Goal: Transaction & Acquisition: Purchase product/service

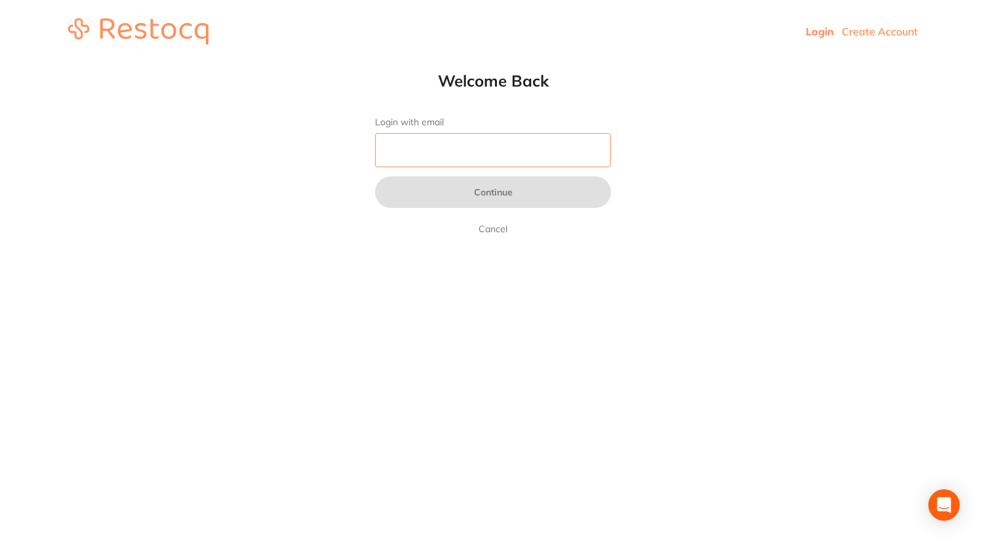
click at [442, 152] on input "Login with email" at bounding box center [493, 150] width 236 height 34
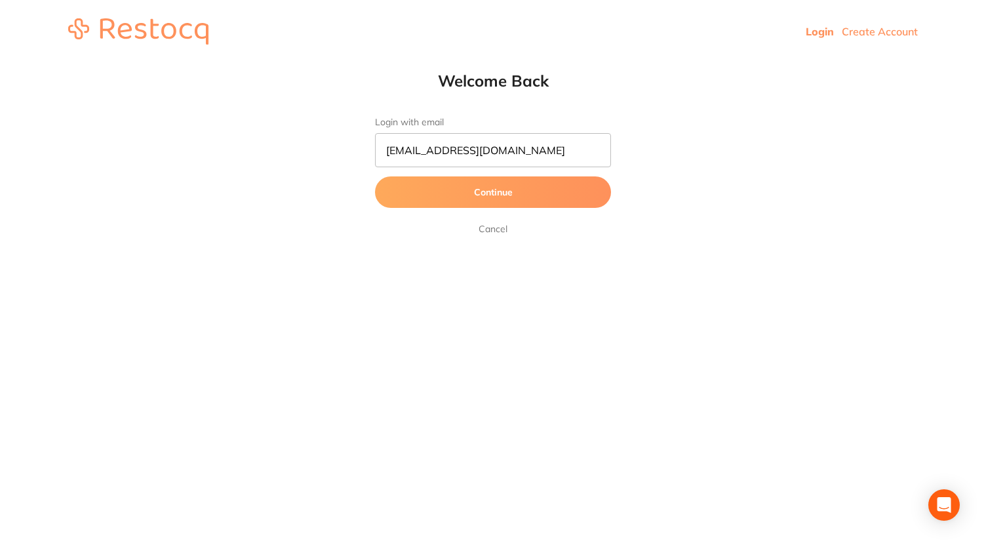
click at [527, 197] on button "Continue" at bounding box center [493, 191] width 236 height 31
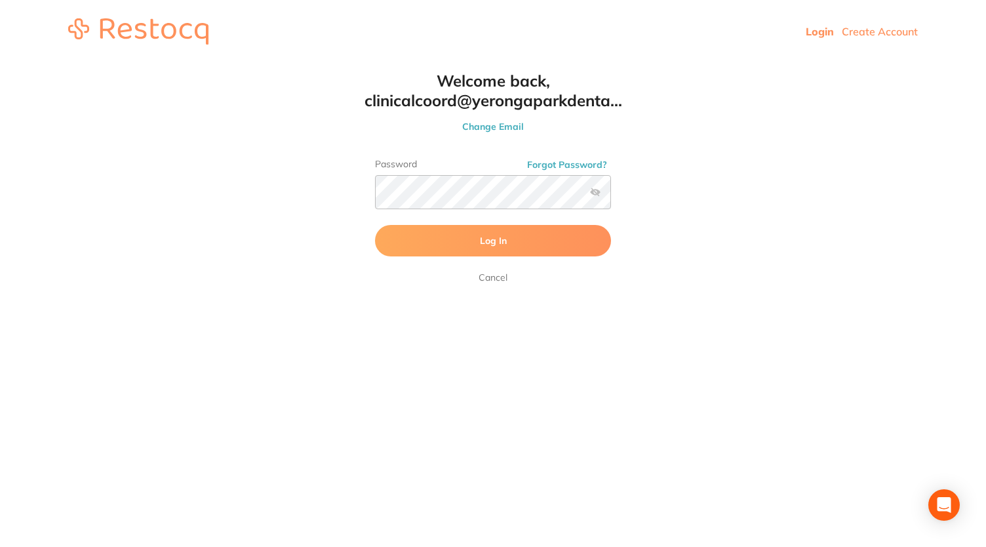
click at [592, 192] on label at bounding box center [595, 192] width 10 height 10
click at [611, 196] on input "checkbox" at bounding box center [611, 196] width 0 height 0
click at [510, 236] on button "Log In" at bounding box center [493, 240] width 236 height 31
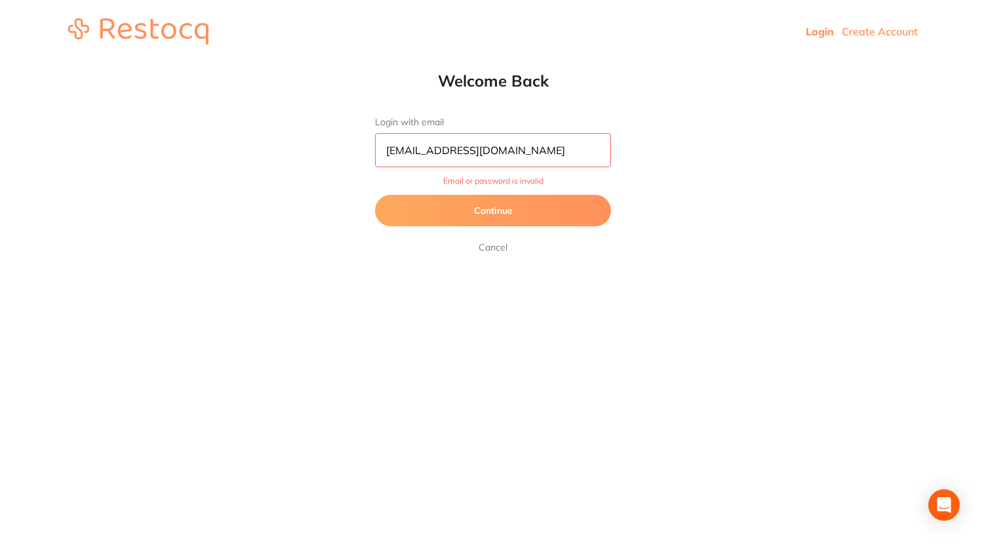
click at [599, 157] on input "[EMAIL_ADDRESS][DOMAIN_NAME]" at bounding box center [493, 150] width 236 height 34
click at [516, 204] on button "Continue" at bounding box center [493, 210] width 236 height 31
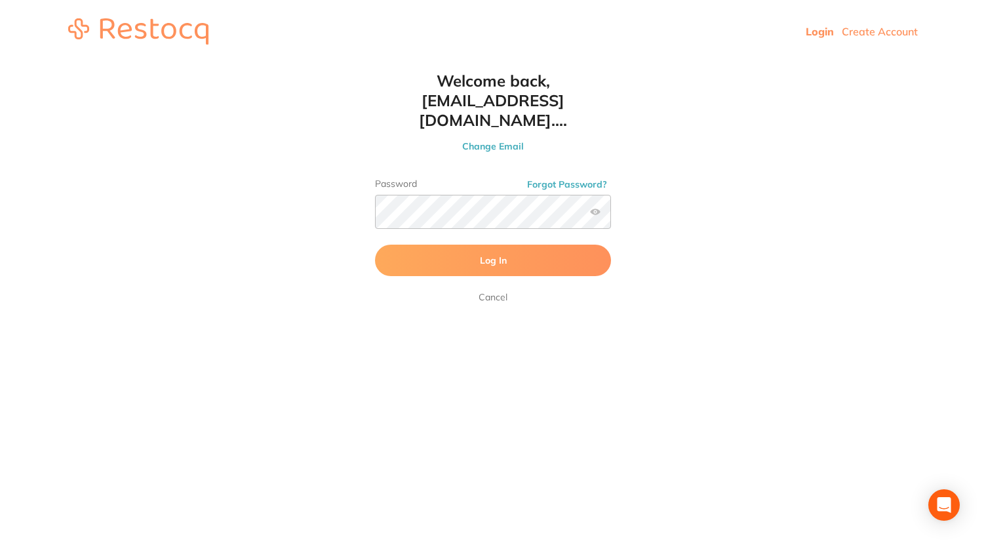
click at [527, 247] on button "Log In" at bounding box center [493, 259] width 236 height 31
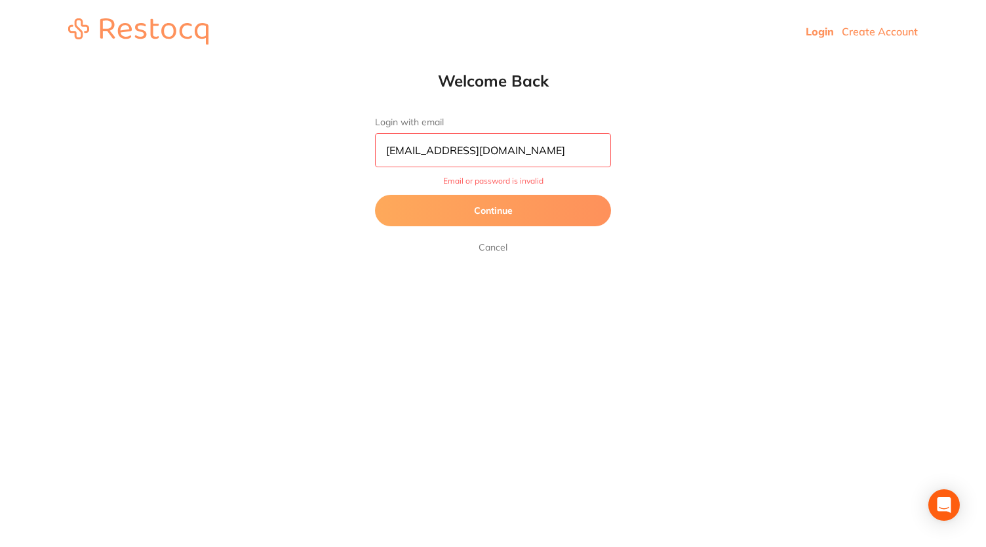
drag, startPoint x: 580, startPoint y: 157, endPoint x: 227, endPoint y: 112, distance: 355.4
click at [227, 63] on html "Login Create Account Welcome Back Login with email dentist@yerongaparkdental.co…" at bounding box center [493, 31] width 986 height 63
type input "[EMAIL_ADDRESS][DOMAIN_NAME]"
click at [533, 199] on button "Continue" at bounding box center [493, 210] width 236 height 31
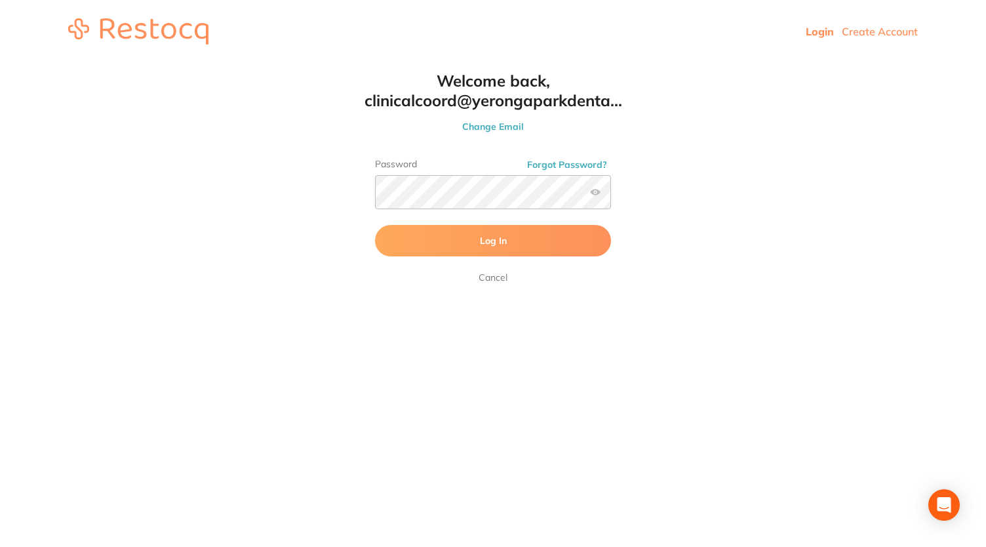
click at [575, 168] on button "Forgot Password?" at bounding box center [567, 165] width 88 height 12
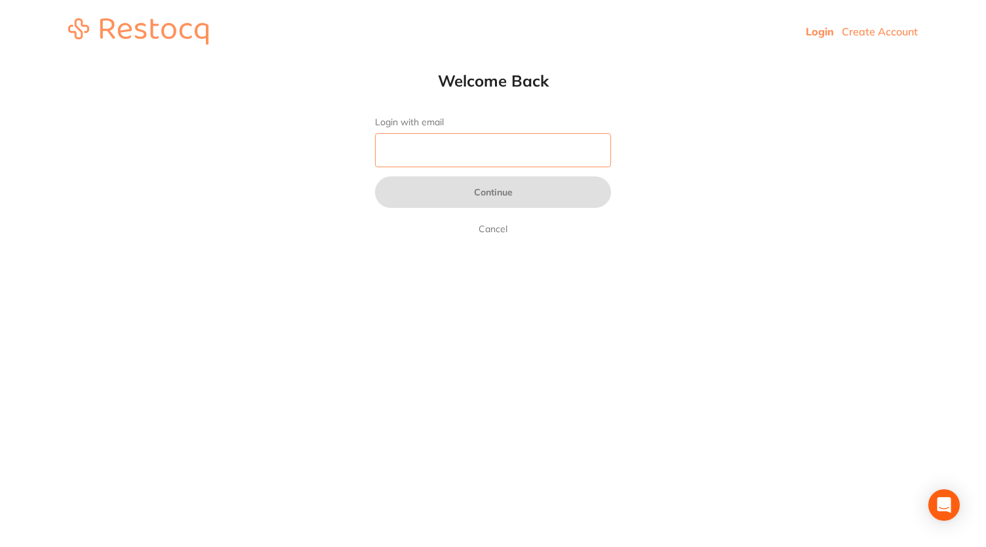
click at [513, 165] on input "Login with email" at bounding box center [493, 150] width 236 height 34
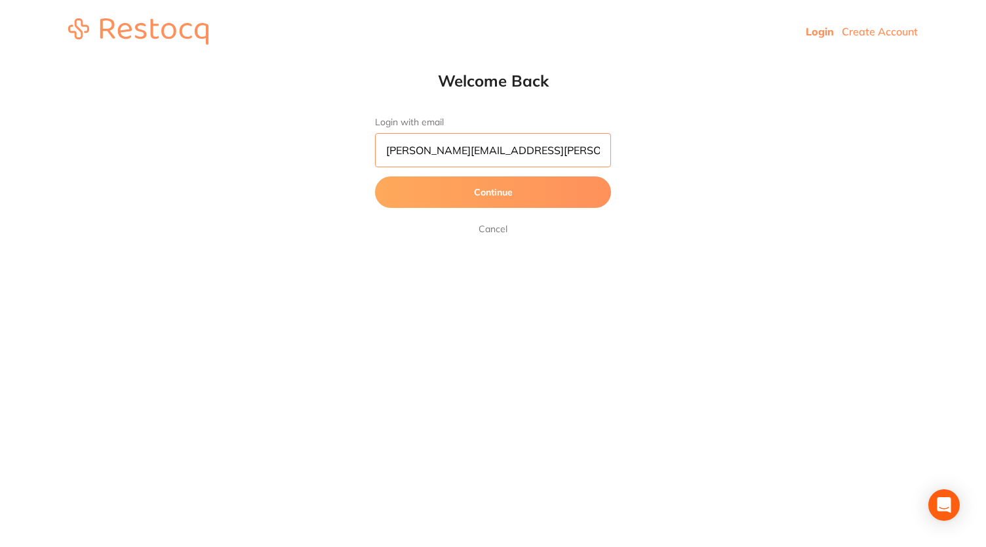
type input "[PERSON_NAME][EMAIL_ADDRESS][PERSON_NAME][DOMAIN_NAME]"
click at [507, 183] on button "Continue" at bounding box center [493, 191] width 236 height 31
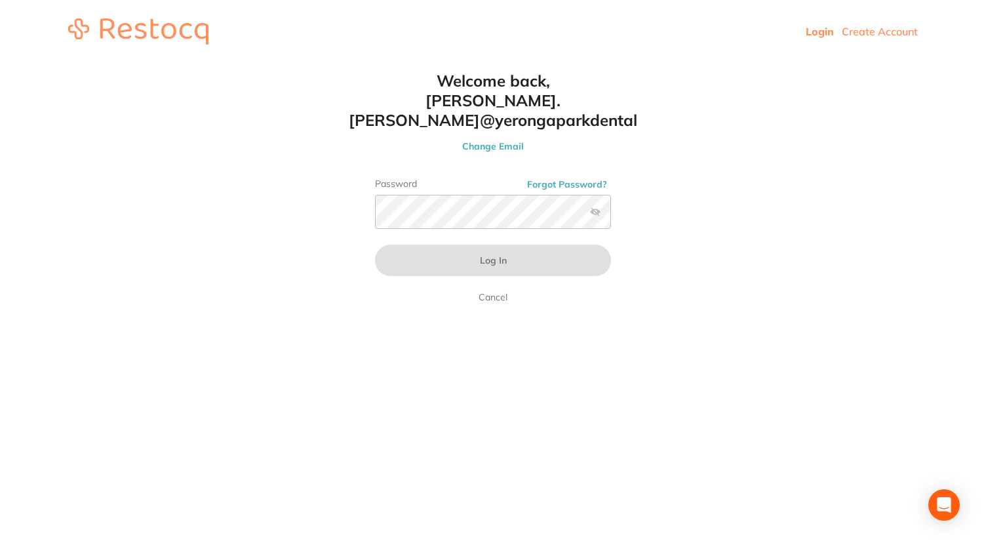
click at [558, 178] on button "Forgot Password?" at bounding box center [567, 184] width 88 height 12
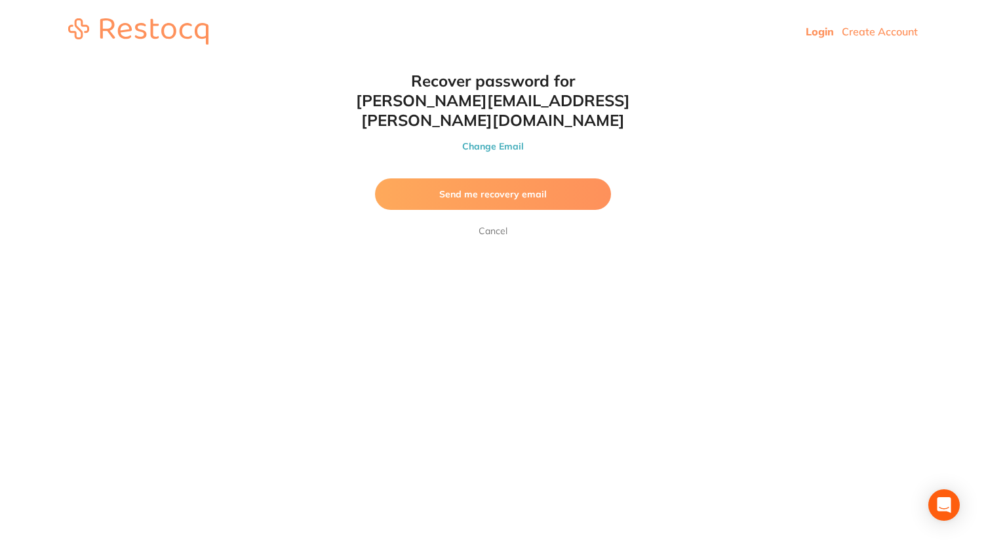
click at [512, 188] on span "Send me recovery email" at bounding box center [492, 194] width 107 height 12
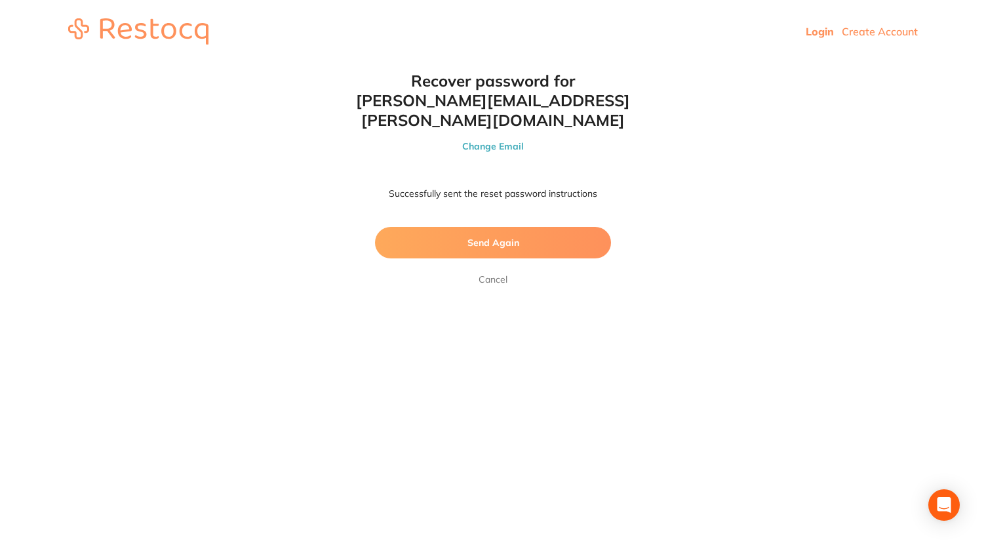
click at [494, 237] on span "Send Again" at bounding box center [493, 243] width 52 height 12
click at [375, 227] on button "Send Again" at bounding box center [493, 242] width 236 height 31
click at [501, 140] on button "Change Email" at bounding box center [493, 146] width 288 height 12
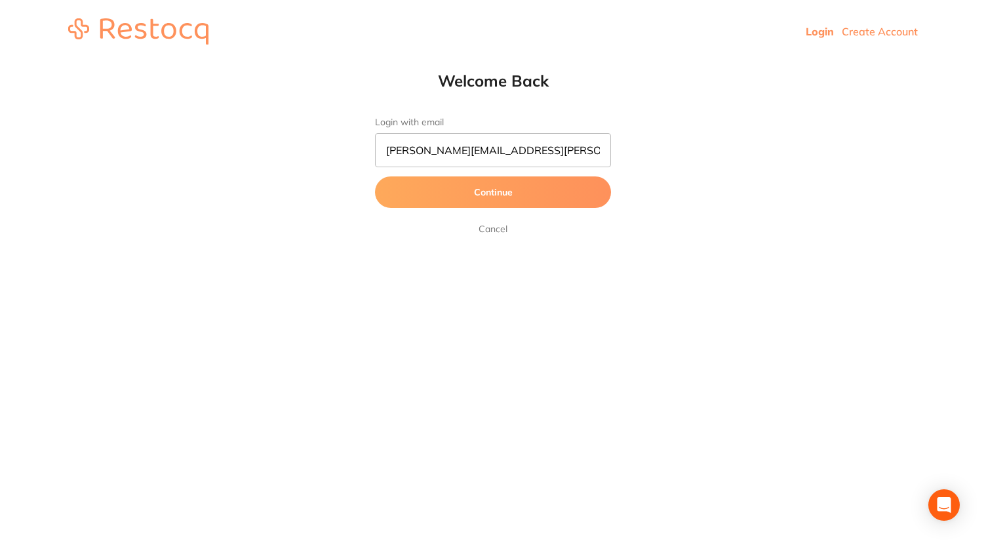
click at [537, 194] on button "Continue" at bounding box center [493, 191] width 236 height 31
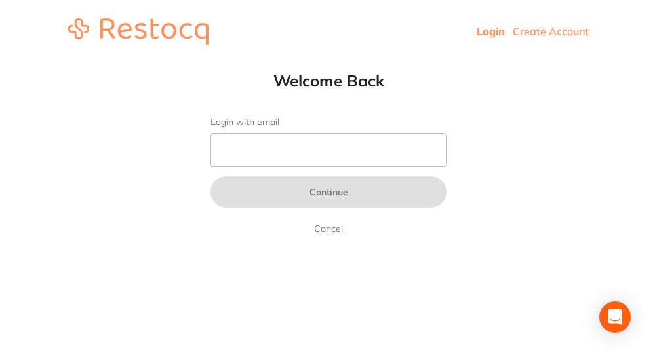
click at [493, 32] on link "Login" at bounding box center [490, 31] width 28 height 13
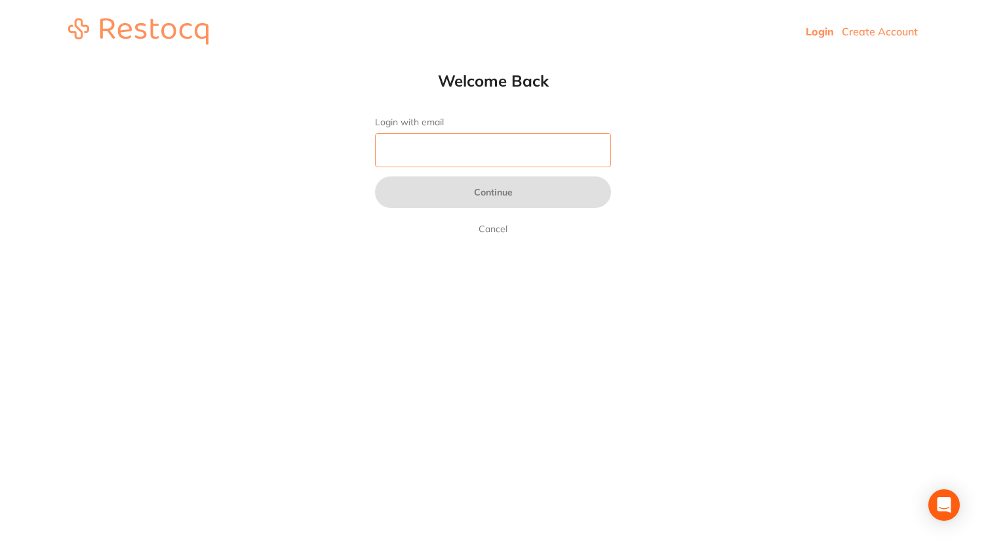
click at [455, 159] on input "Login with email" at bounding box center [493, 150] width 236 height 34
type input "dentist@yerongaparkdental.com.au"
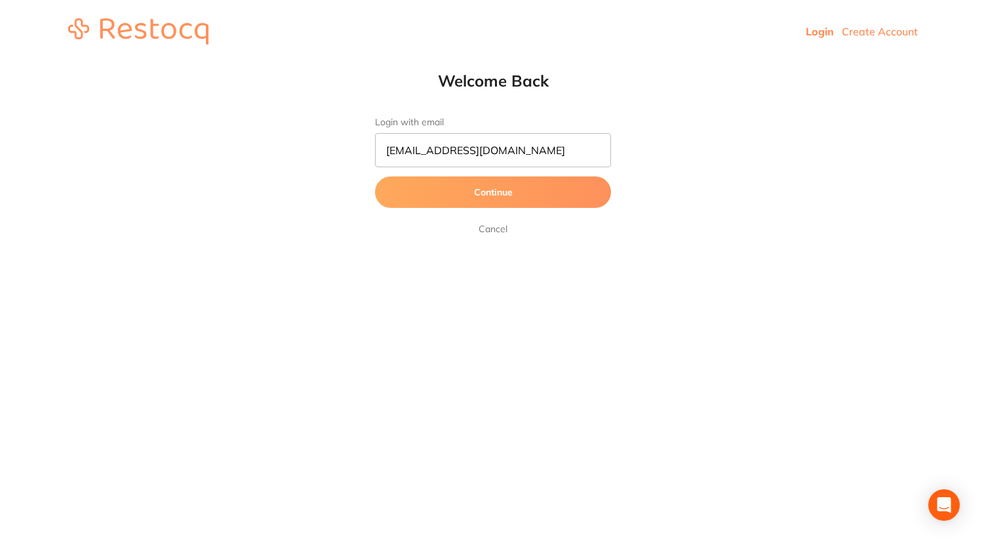
click at [480, 189] on button "Continue" at bounding box center [493, 191] width 236 height 31
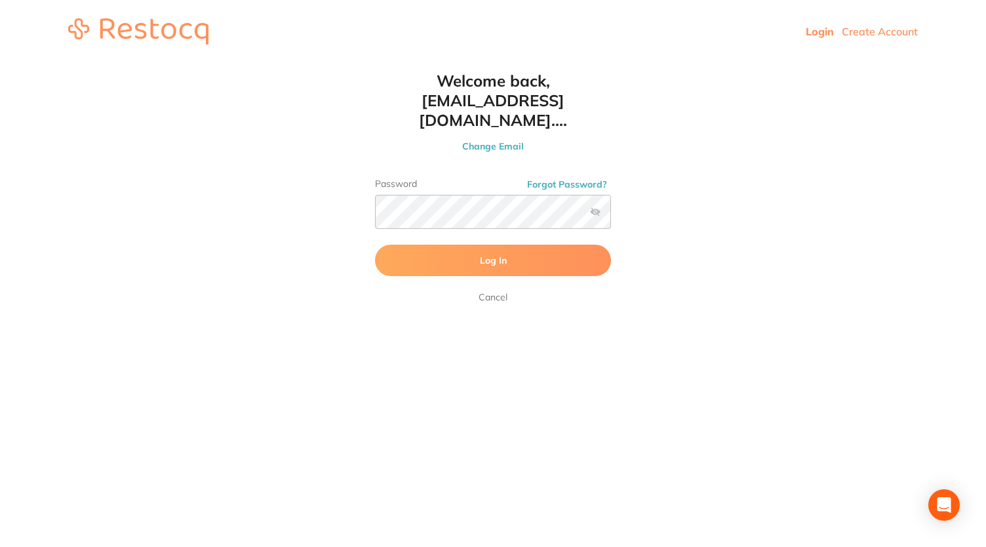
click at [596, 206] on label at bounding box center [595, 211] width 10 height 10
click at [611, 216] on input "checkbox" at bounding box center [611, 216] width 0 height 0
click at [510, 244] on button "Log In" at bounding box center [493, 259] width 236 height 31
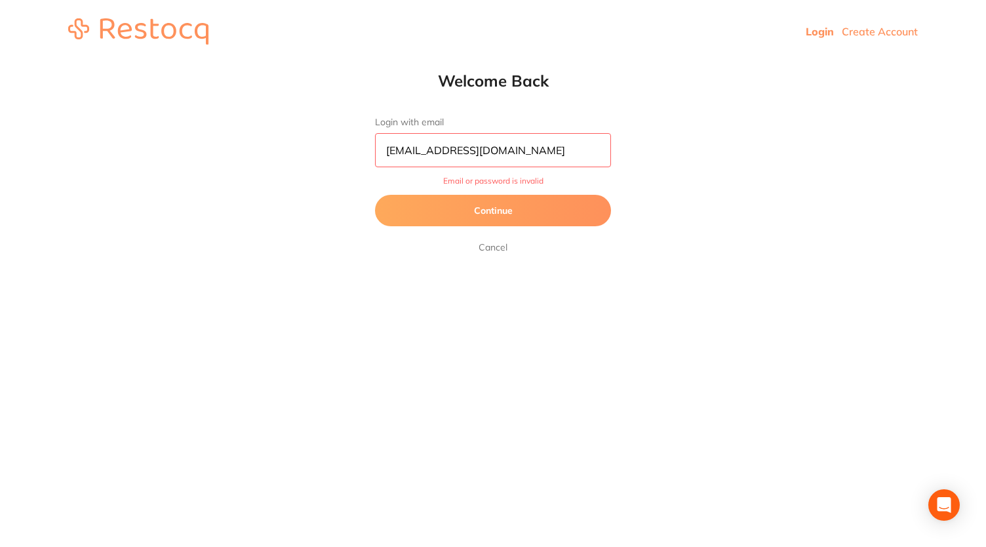
click at [497, 220] on button "Continue" at bounding box center [493, 210] width 236 height 31
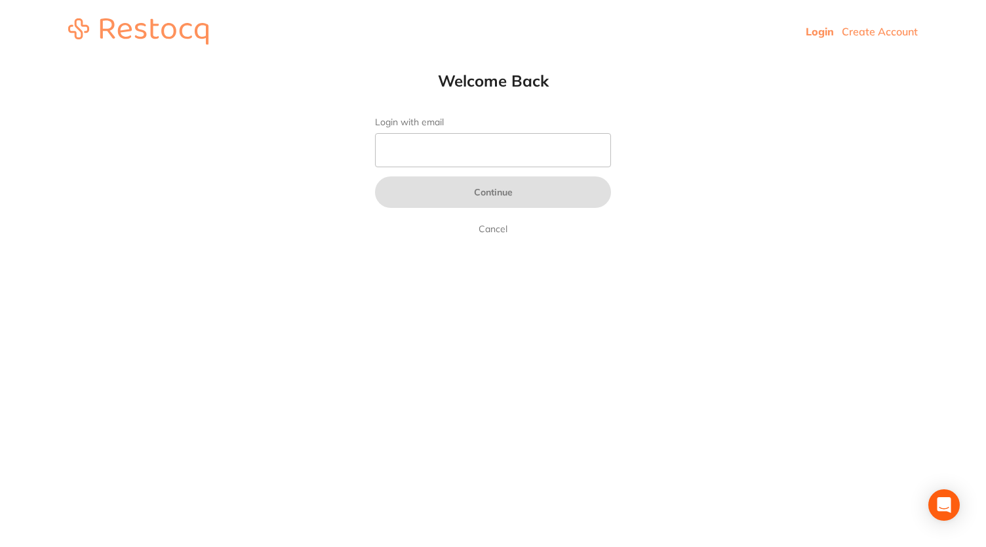
click at [821, 33] on link "Login" at bounding box center [819, 31] width 28 height 13
click at [530, 136] on input "Login with email" at bounding box center [493, 150] width 236 height 34
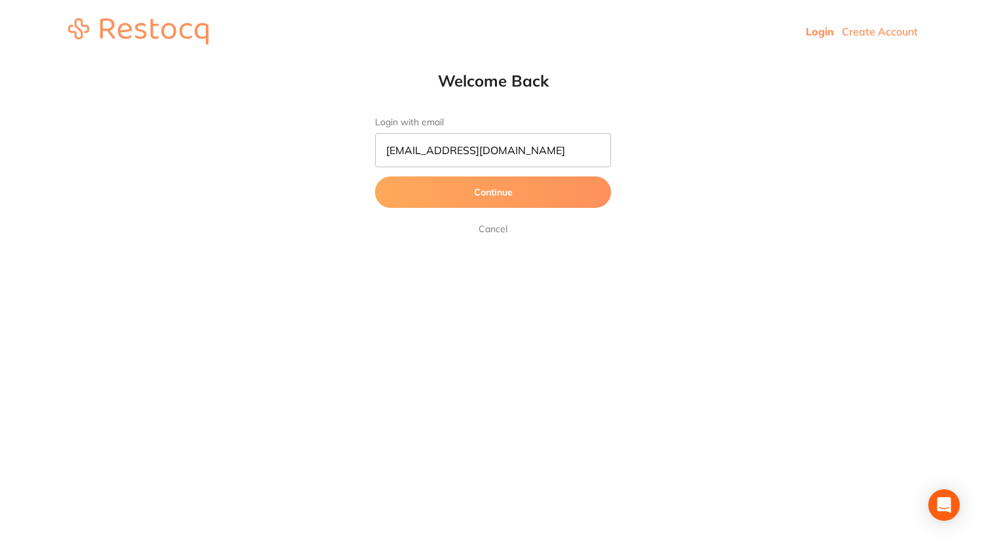
click at [499, 194] on button "Continue" at bounding box center [493, 191] width 236 height 31
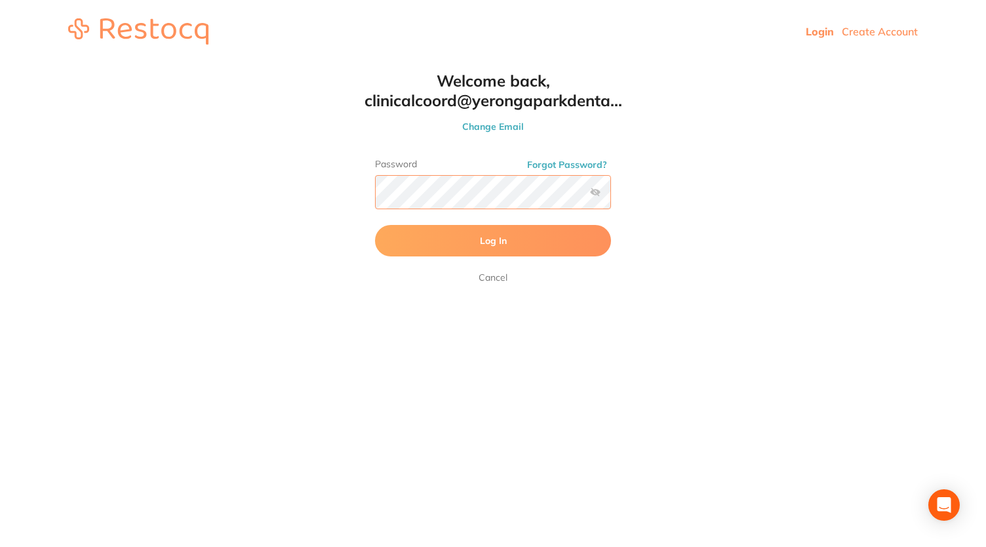
click button "Log In" at bounding box center [493, 240] width 236 height 31
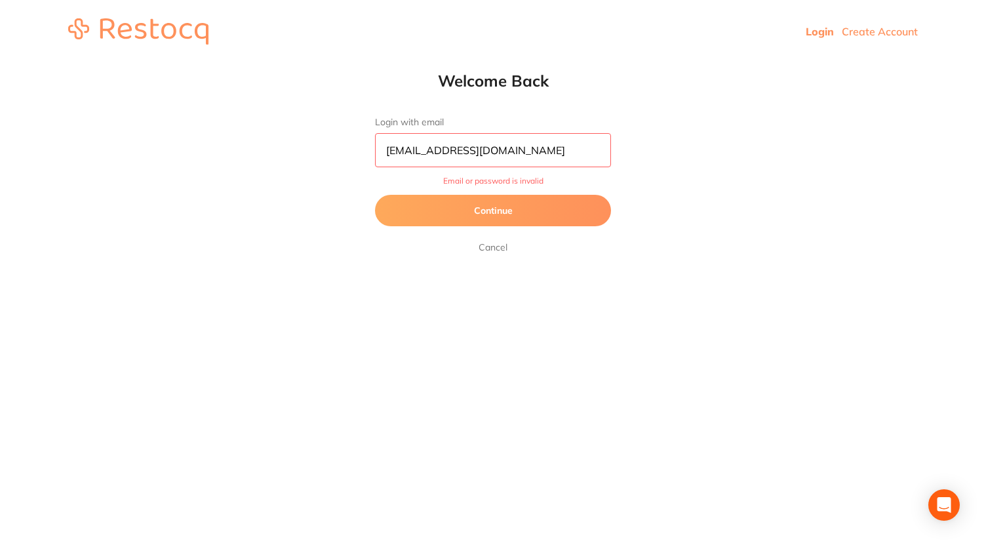
drag, startPoint x: 585, startPoint y: 151, endPoint x: 166, endPoint y: 113, distance: 419.9
click at [166, 63] on html "Login Create Account Welcome Back Login with email [EMAIL_ADDRESS][DOMAIN_NAME]…" at bounding box center [493, 31] width 986 height 63
type input "'"
type input "[PERSON_NAME][EMAIL_ADDRESS][PERSON_NAME][DOMAIN_NAME]"
click at [490, 206] on button "Continue" at bounding box center [493, 210] width 236 height 31
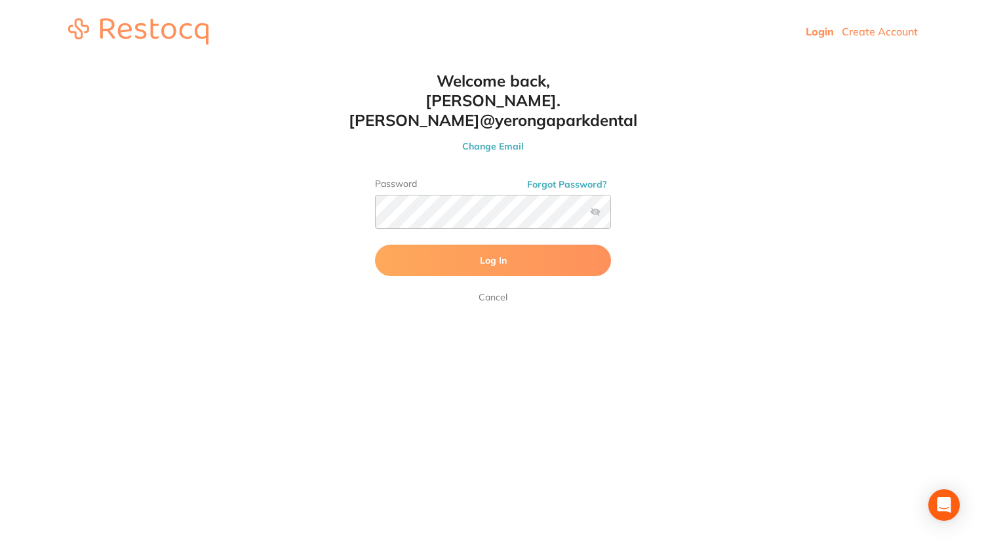
click at [595, 206] on label at bounding box center [595, 211] width 10 height 10
click at [611, 216] on input "checkbox" at bounding box center [611, 216] width 0 height 0
click at [218, 63] on html "Login Create Account Welcome Back Login with email [PERSON_NAME][EMAIL_ADDRESS]…" at bounding box center [493, 31] width 986 height 63
click at [763, 49] on header "Login Create Account" at bounding box center [493, 31] width 986 height 63
click at [499, 254] on span "Log In" at bounding box center [493, 260] width 27 height 12
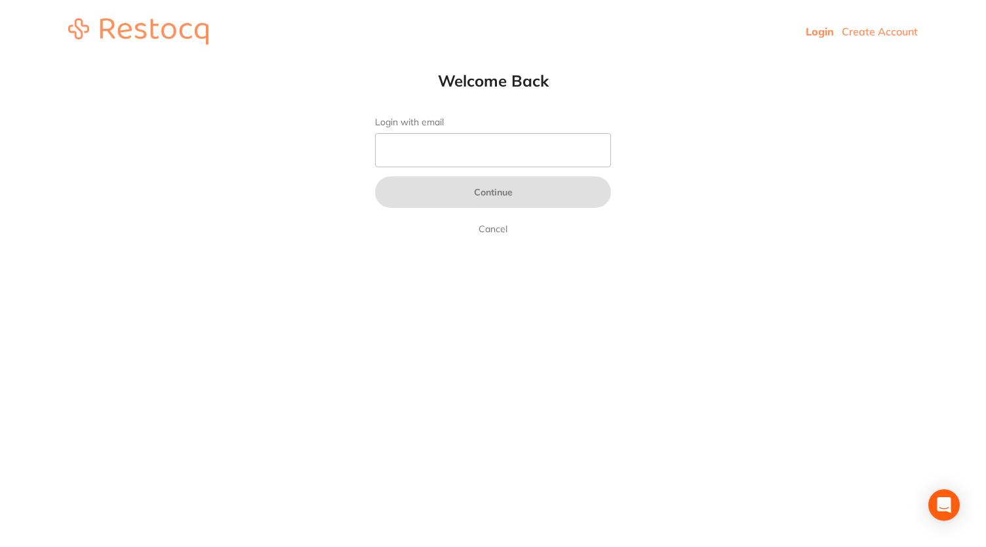
click at [154, 35] on img at bounding box center [138, 31] width 140 height 26
click at [490, 153] on input "Login with email" at bounding box center [493, 150] width 236 height 34
type input "[EMAIL_ADDRESS][DOMAIN_NAME]"
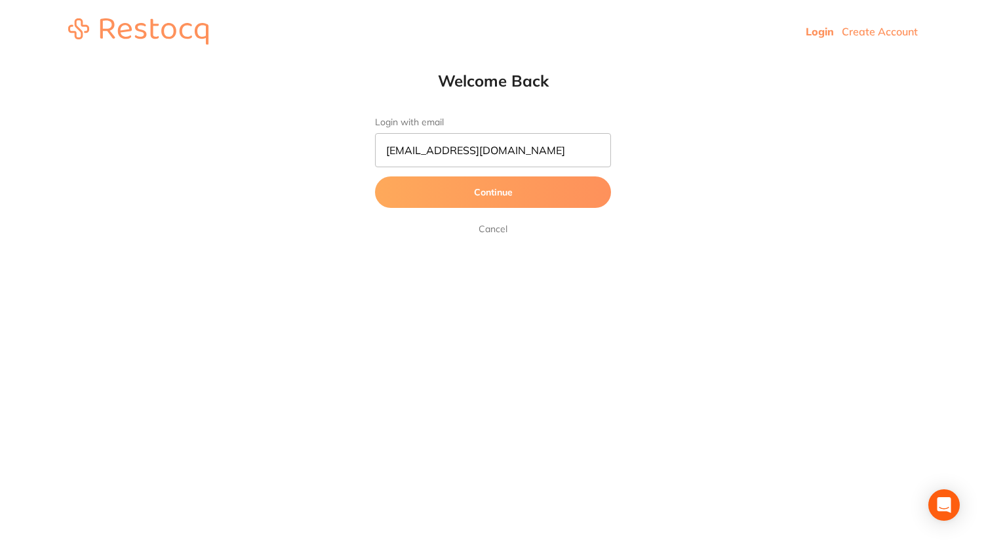
click at [503, 226] on link "Cancel" at bounding box center [493, 229] width 34 height 16
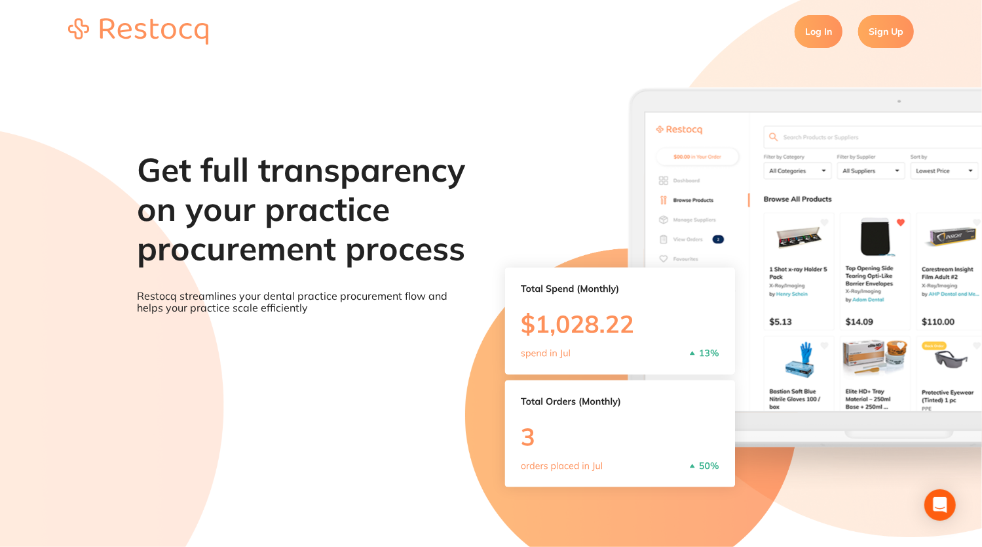
click at [819, 39] on link "Log In" at bounding box center [819, 31] width 48 height 33
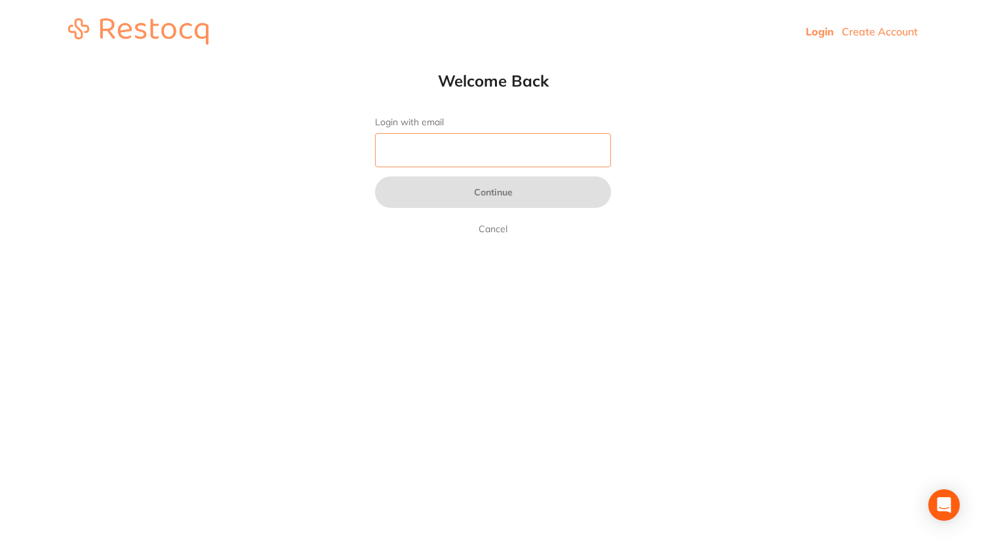
click at [442, 147] on input "Login with email" at bounding box center [493, 150] width 236 height 34
type input "[EMAIL_ADDRESS][DOMAIN_NAME]"
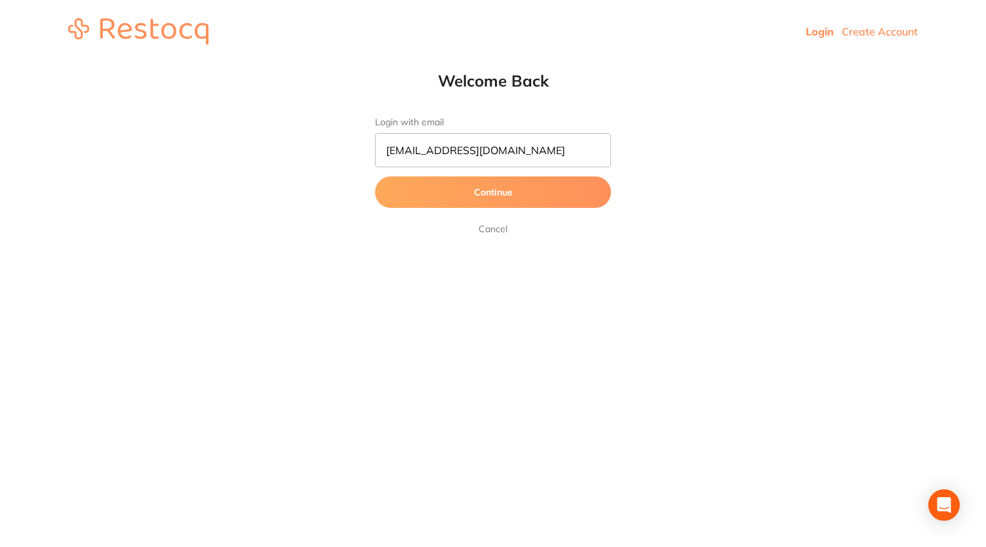
click at [492, 195] on button "Continue" at bounding box center [493, 191] width 236 height 31
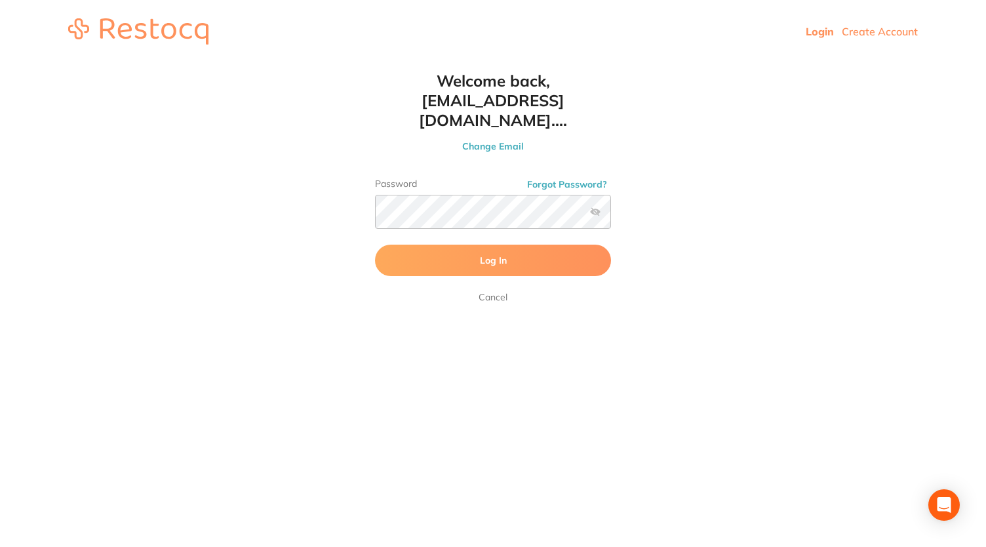
click at [596, 206] on label at bounding box center [595, 211] width 10 height 10
click at [611, 216] on input "checkbox" at bounding box center [611, 216] width 0 height 0
click at [531, 244] on button "Log In" at bounding box center [493, 259] width 236 height 31
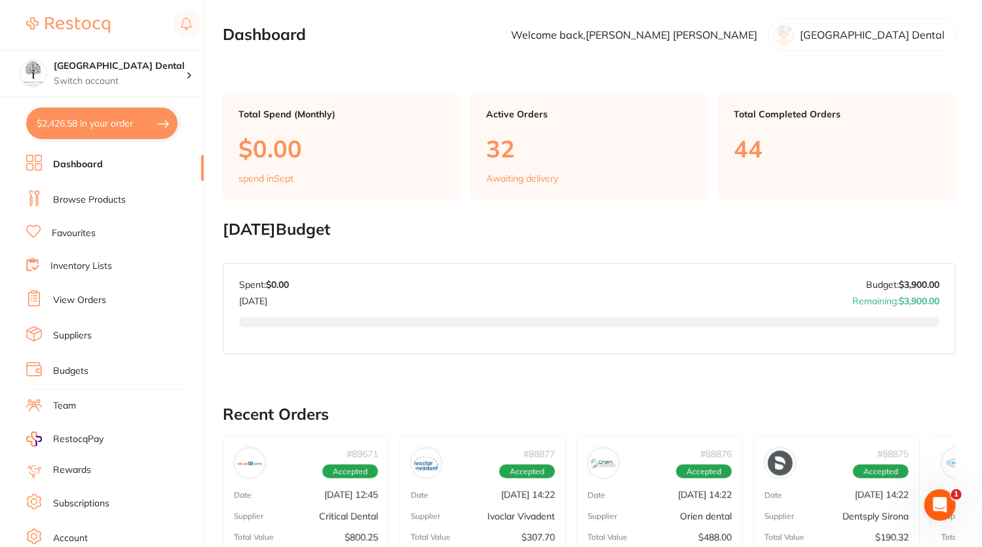
click at [138, 117] on button "$2,426.58 in your order" at bounding box center [101, 122] width 151 height 31
checkbox input "true"
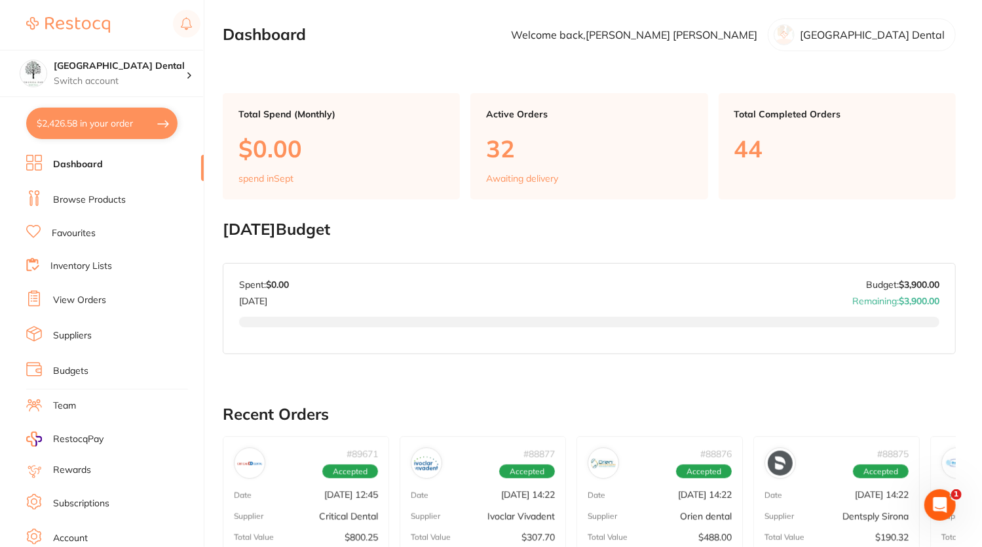
checkbox input "true"
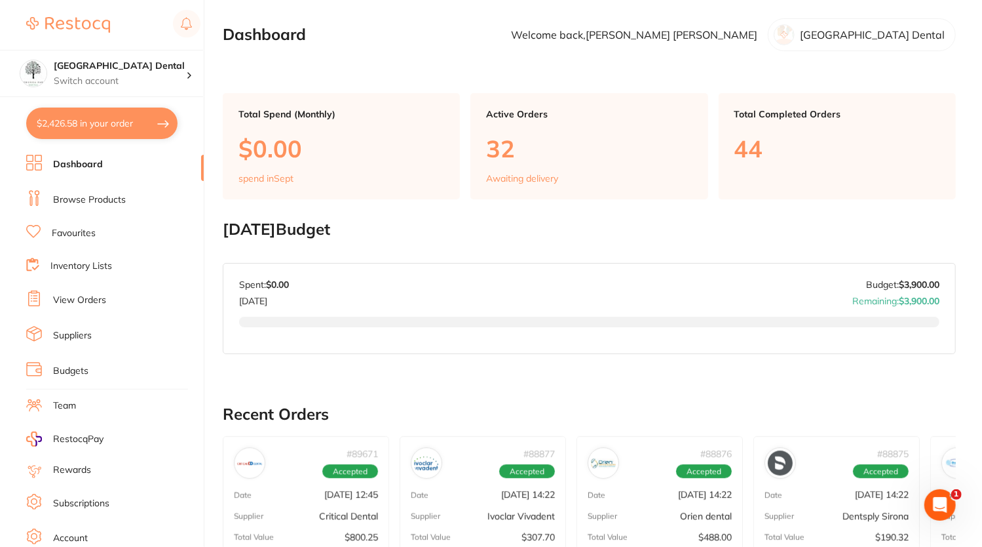
checkbox input "true"
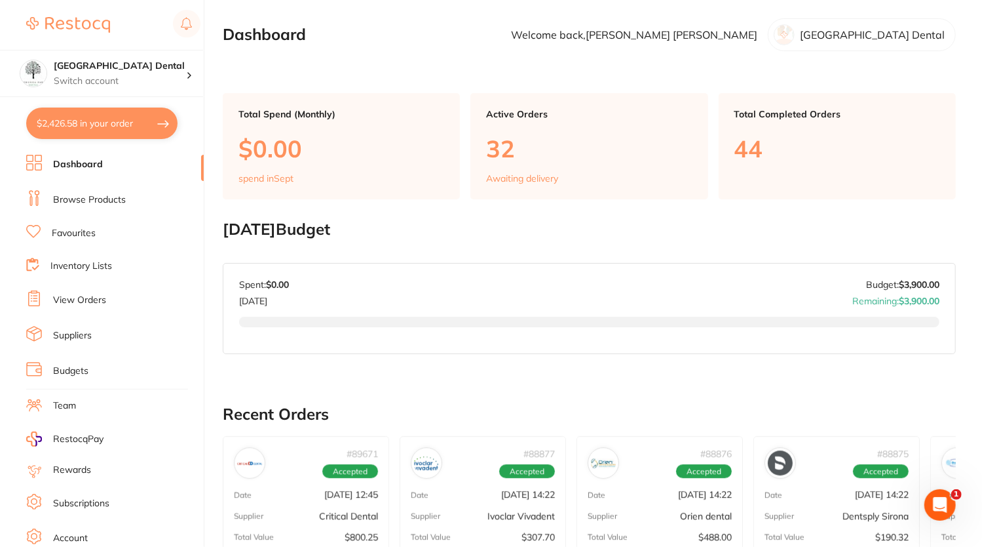
checkbox input "true"
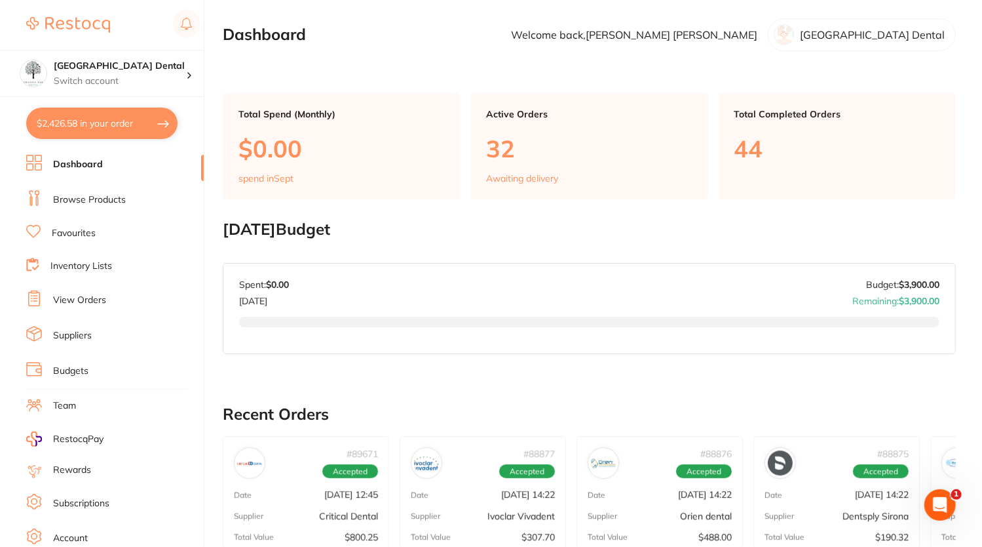
checkbox input "true"
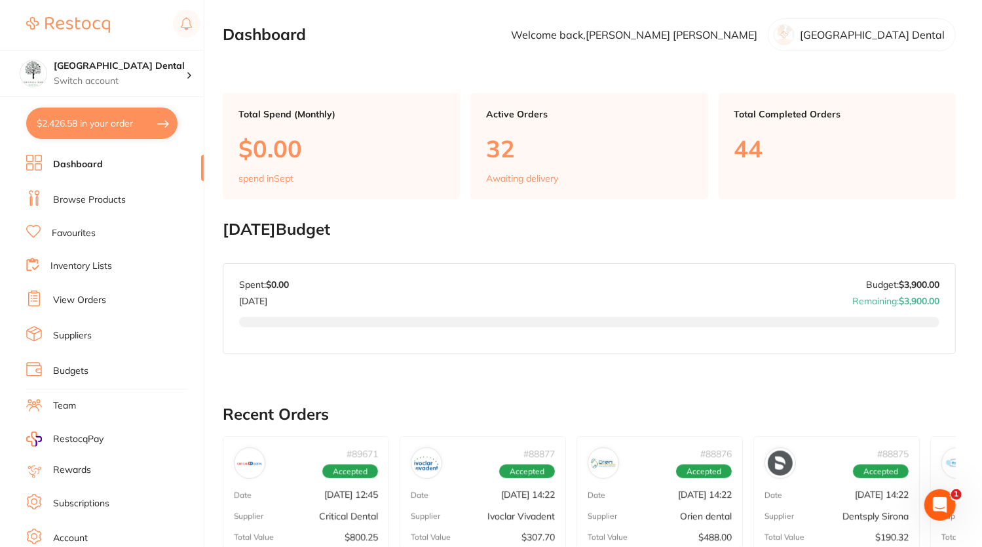
checkbox input "true"
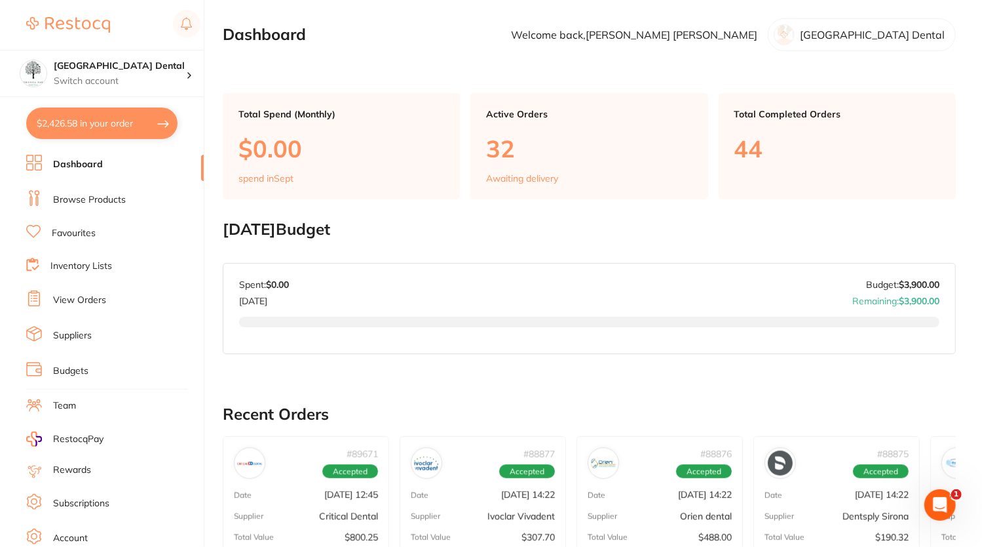
checkbox input "true"
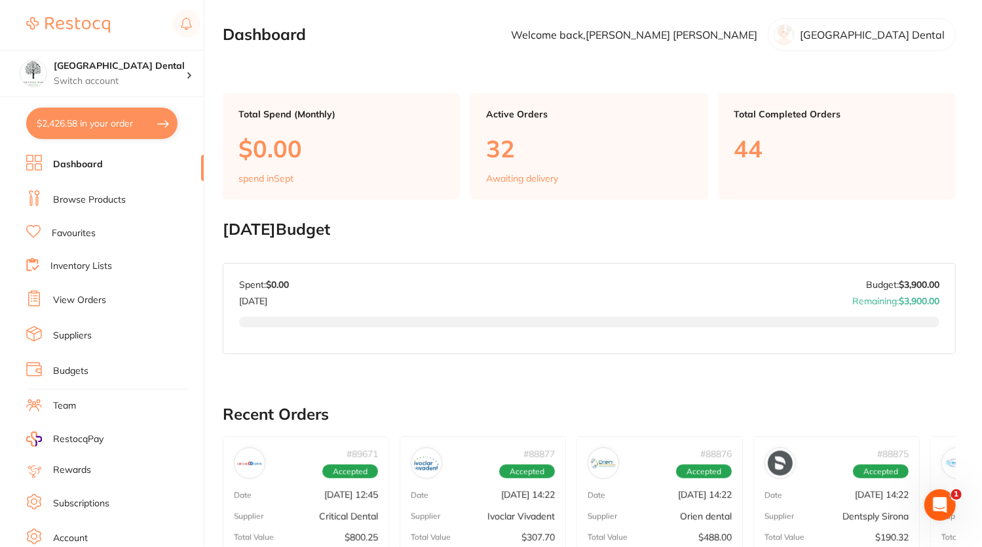
checkbox input "true"
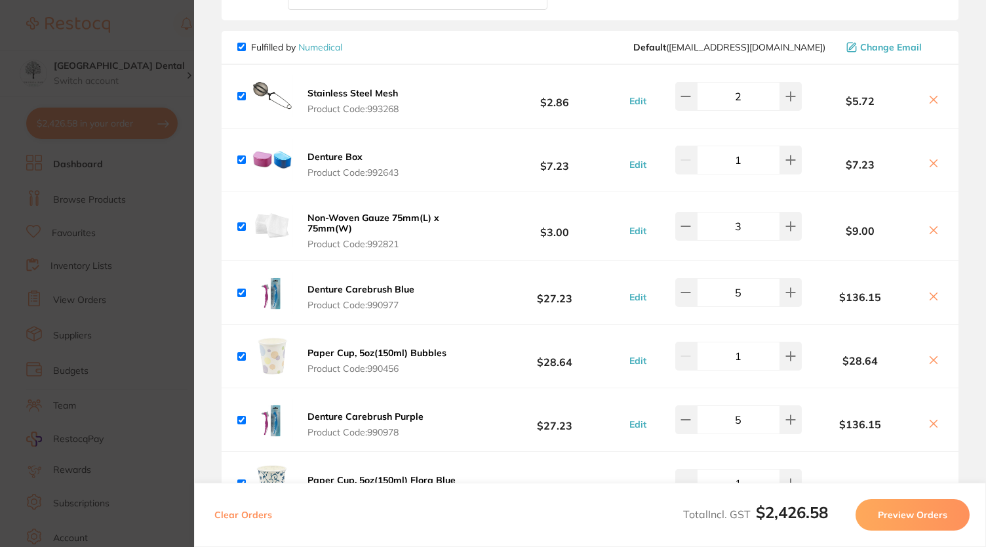
scroll to position [1270, 0]
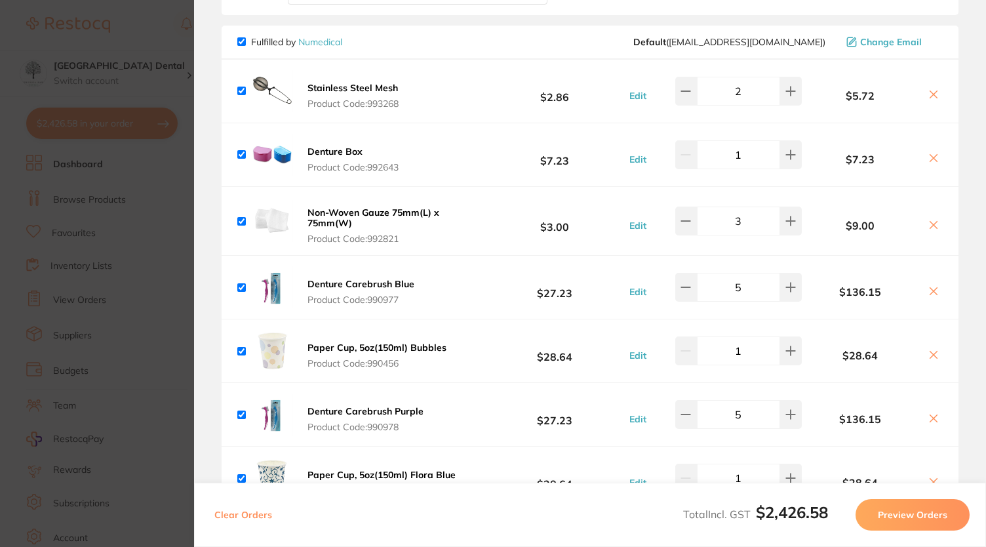
click at [374, 278] on b "Denture Carebrush Blue" at bounding box center [360, 284] width 107 height 12
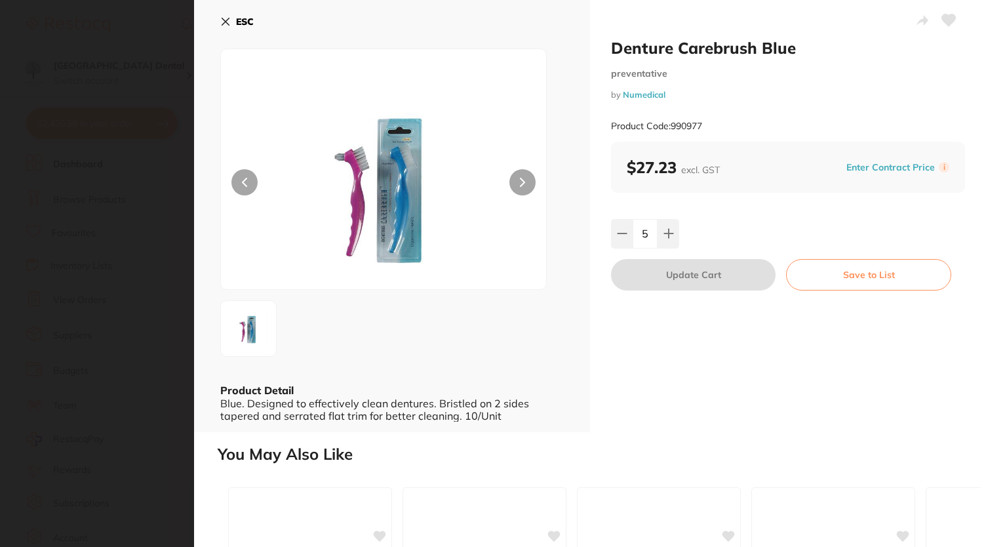
scroll to position [0, 0]
click at [228, 25] on icon at bounding box center [225, 21] width 10 height 10
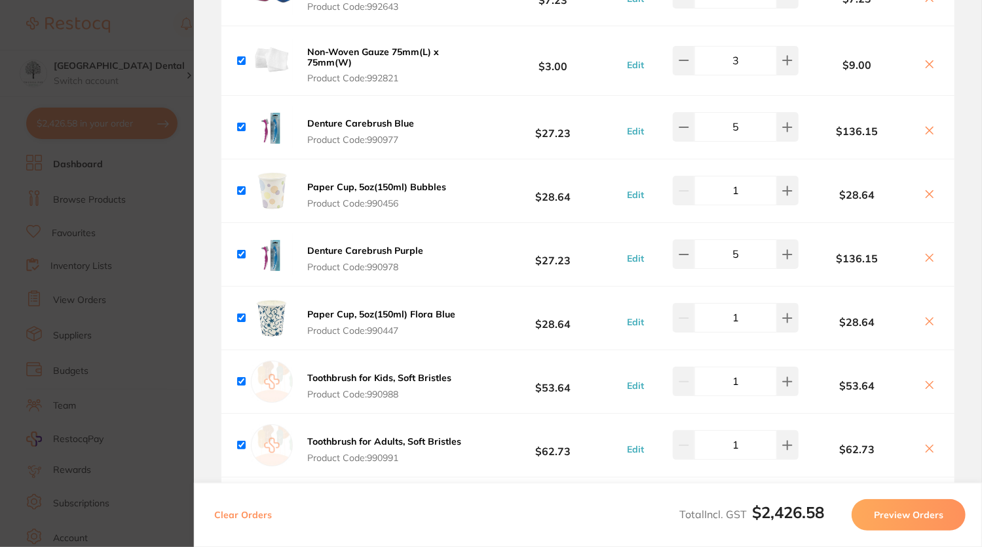
scroll to position [1431, 0]
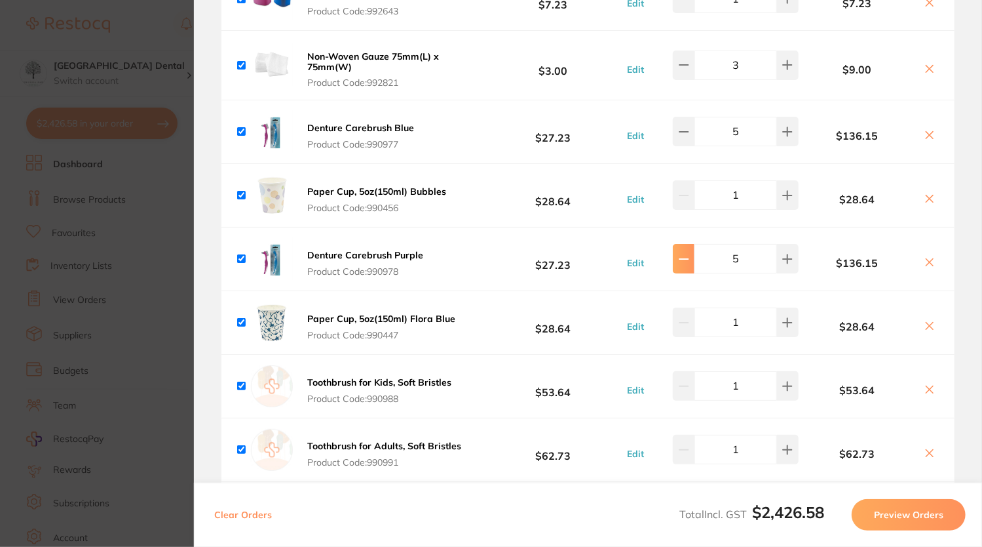
click at [680, 250] on button at bounding box center [684, 258] width 22 height 29
type input "1"
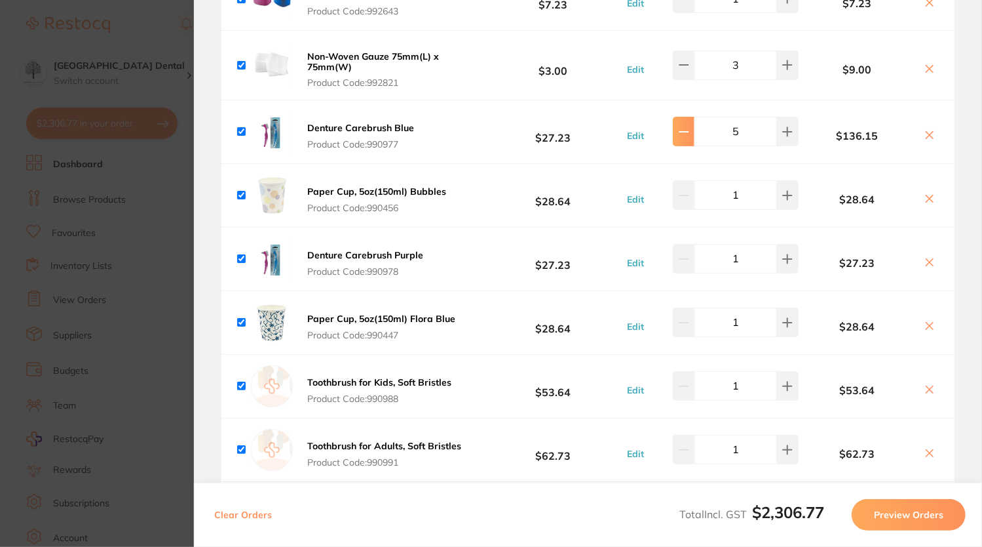
click at [681, 126] on icon at bounding box center [684, 131] width 10 height 10
type input "1"
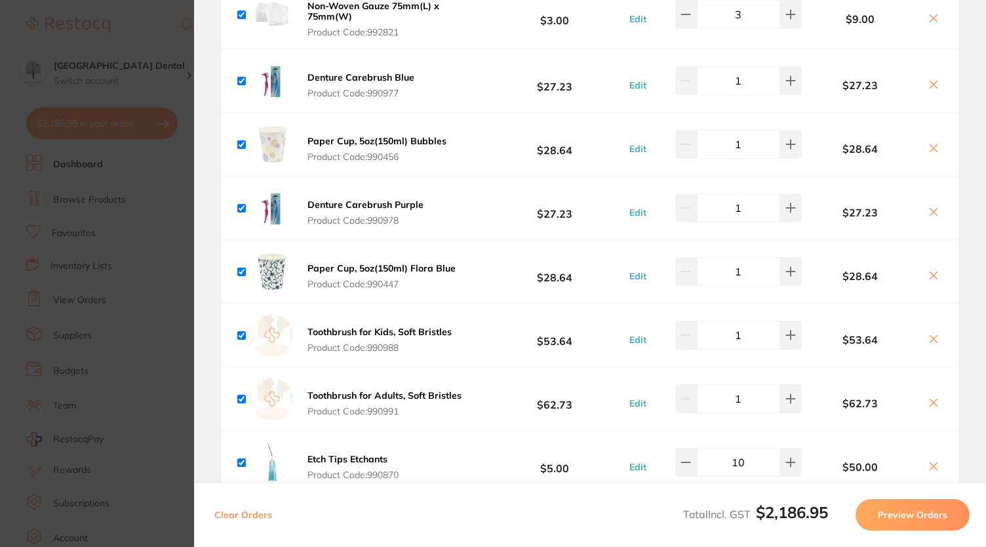
scroll to position [1478, 0]
click at [388, 324] on b "Toothbrush for Kids, Soft Bristles" at bounding box center [379, 330] width 144 height 12
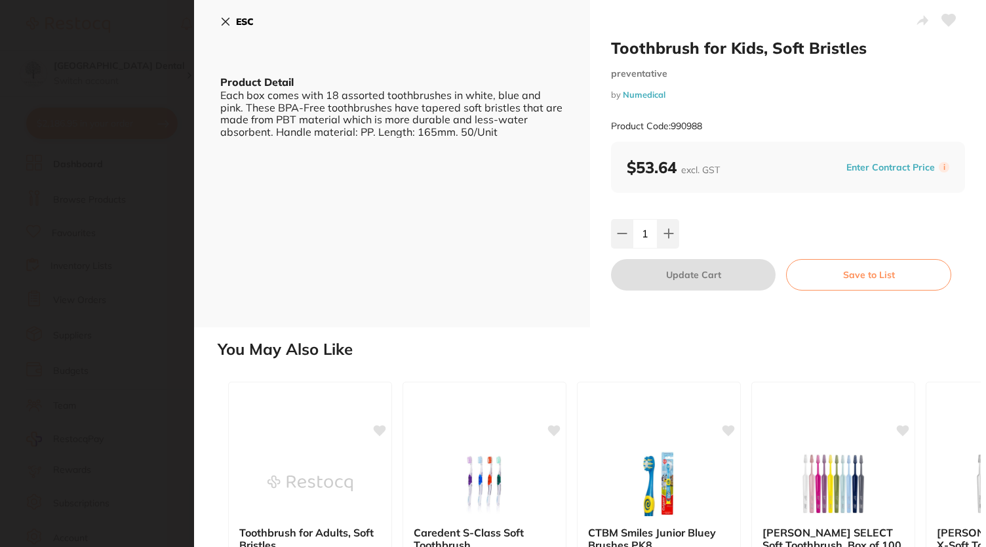
scroll to position [0, 0]
click at [224, 24] on icon at bounding box center [225, 21] width 10 height 10
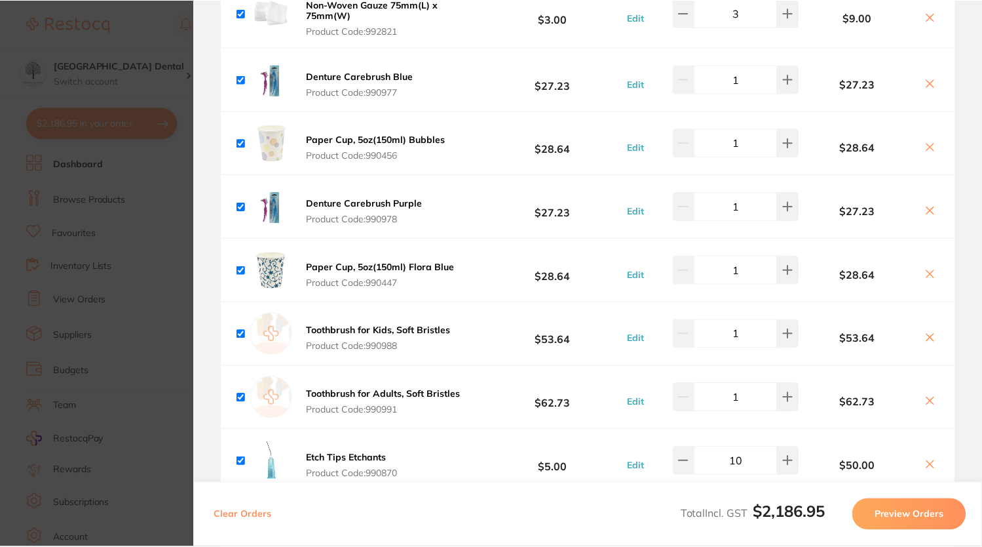
scroll to position [149, 0]
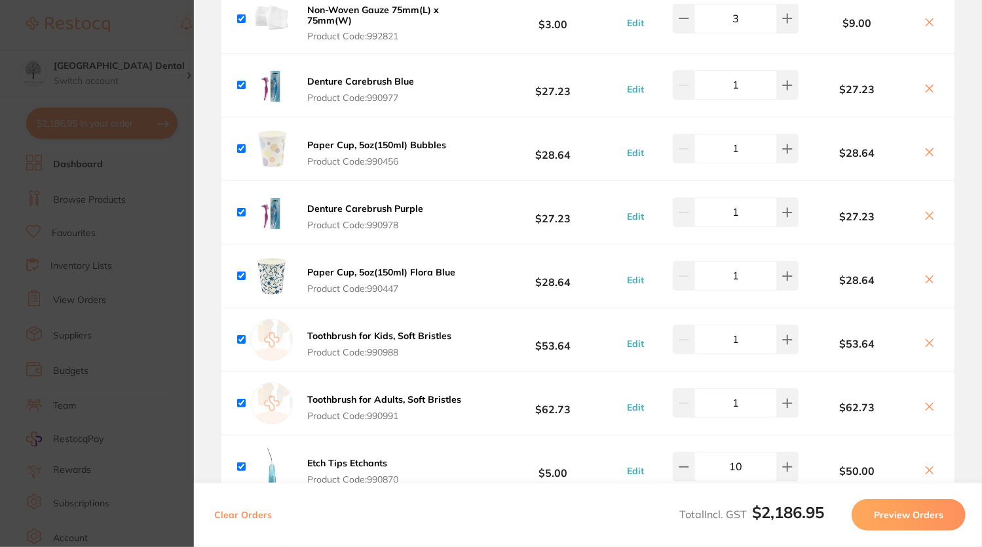
click at [446, 393] on b "Toothbrush for Adults, Soft Bristles" at bounding box center [384, 399] width 154 height 12
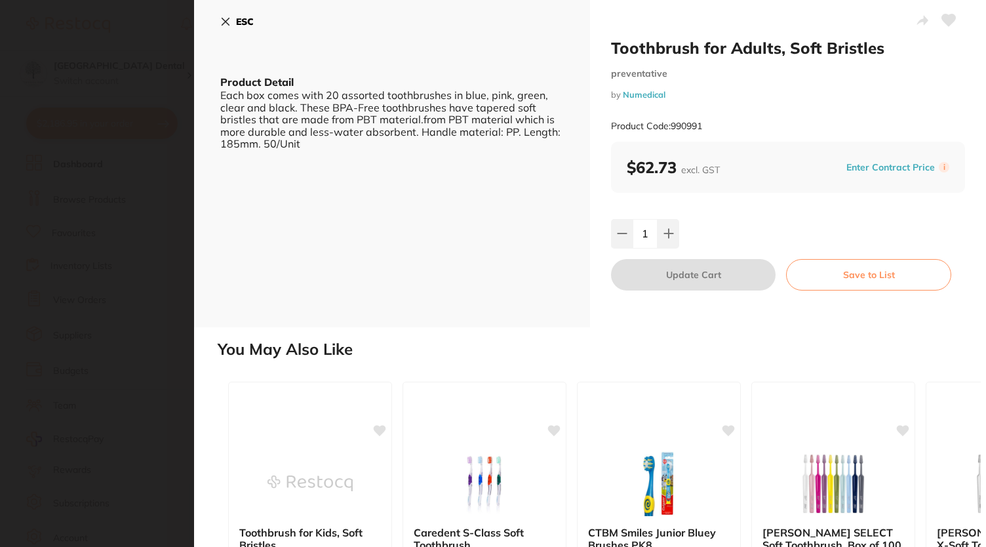
scroll to position [0, 0]
click at [229, 19] on icon at bounding box center [225, 21] width 10 height 10
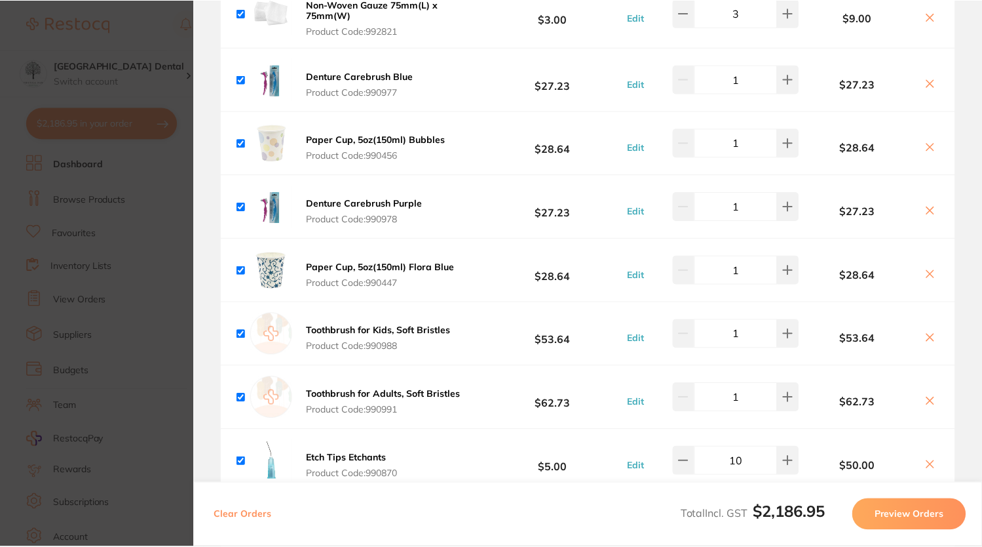
scroll to position [149, 0]
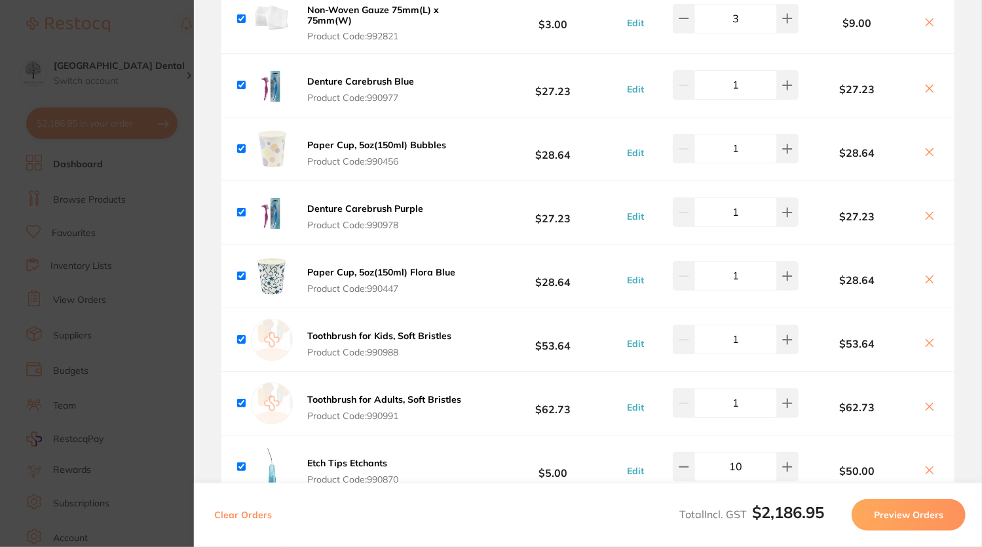
click at [925, 338] on icon at bounding box center [930, 343] width 10 height 10
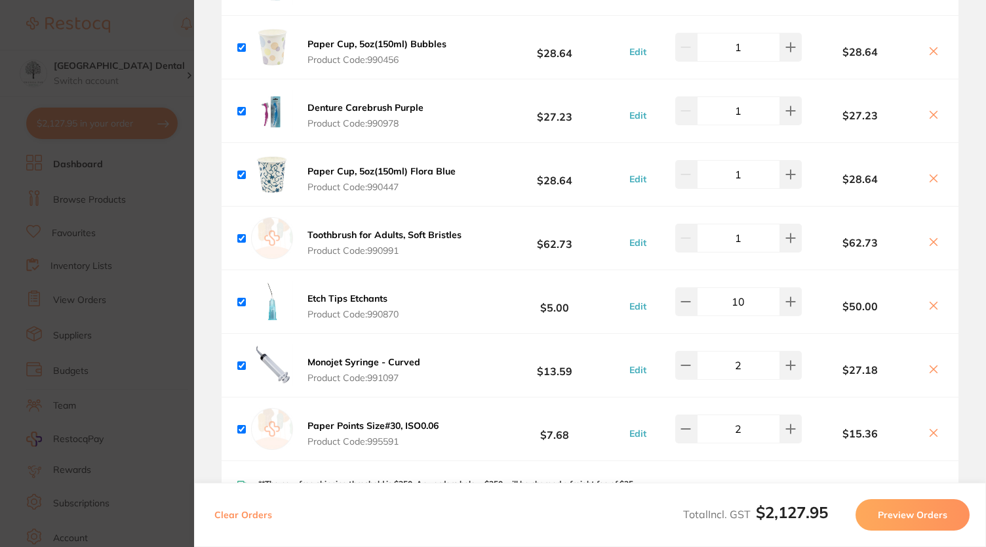
scroll to position [1575, 0]
click at [931, 235] on icon at bounding box center [933, 240] width 10 height 10
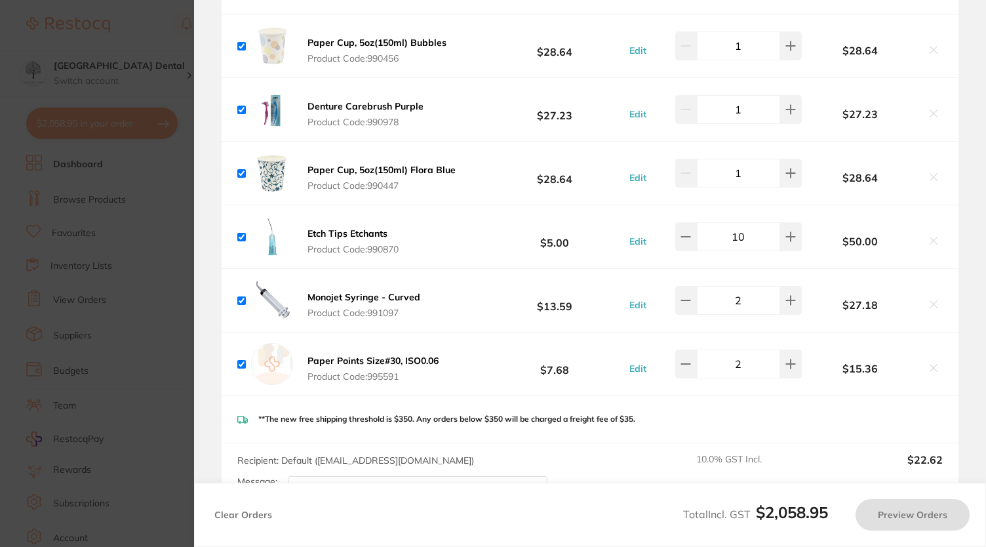
checkbox input "true"
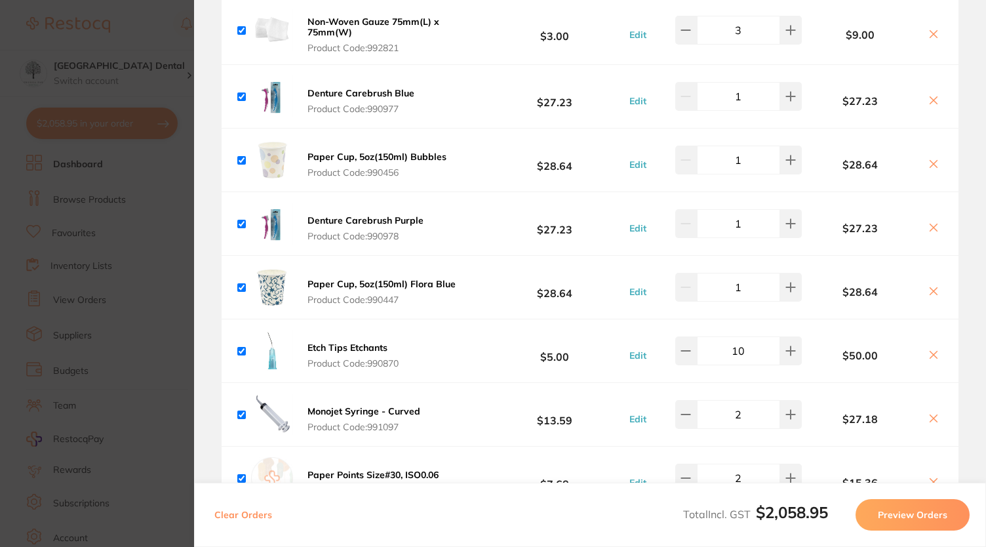
click at [392, 75] on div "Denture Carebrush Blue Product Code: 990977" at bounding box center [327, 96] width 181 height 42
click at [379, 87] on b "Denture Carebrush Blue" at bounding box center [360, 93] width 107 height 12
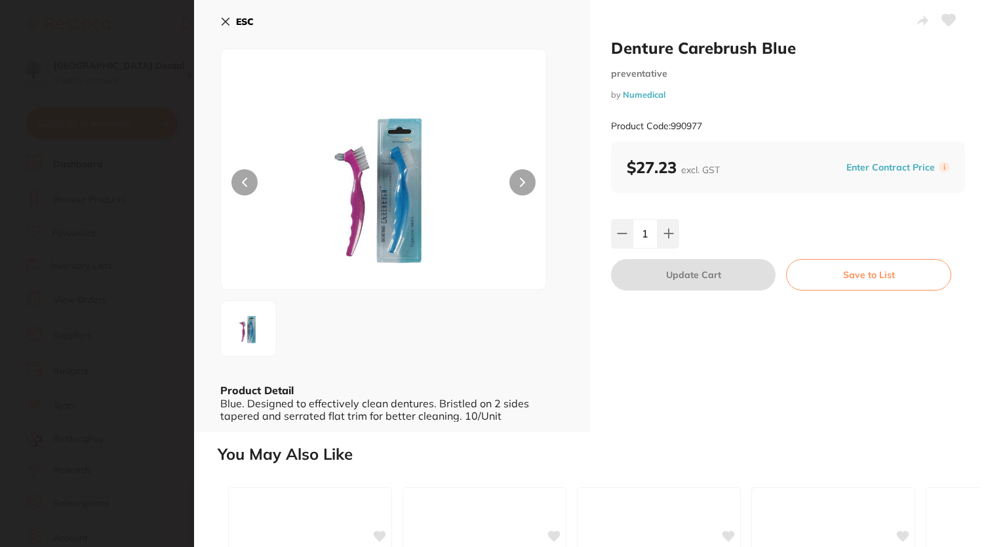
scroll to position [0, 0]
click at [236, 23] on b "ESC" at bounding box center [245, 22] width 18 height 12
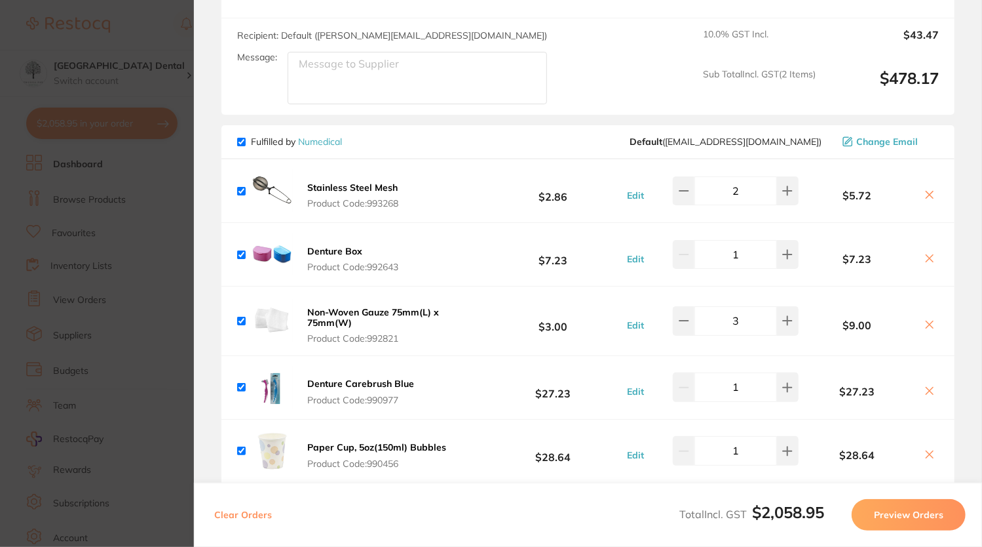
scroll to position [1175, 0]
click at [780, 309] on button at bounding box center [788, 321] width 22 height 29
click at [783, 316] on icon at bounding box center [788, 321] width 10 height 10
click at [777, 307] on button at bounding box center [788, 321] width 22 height 29
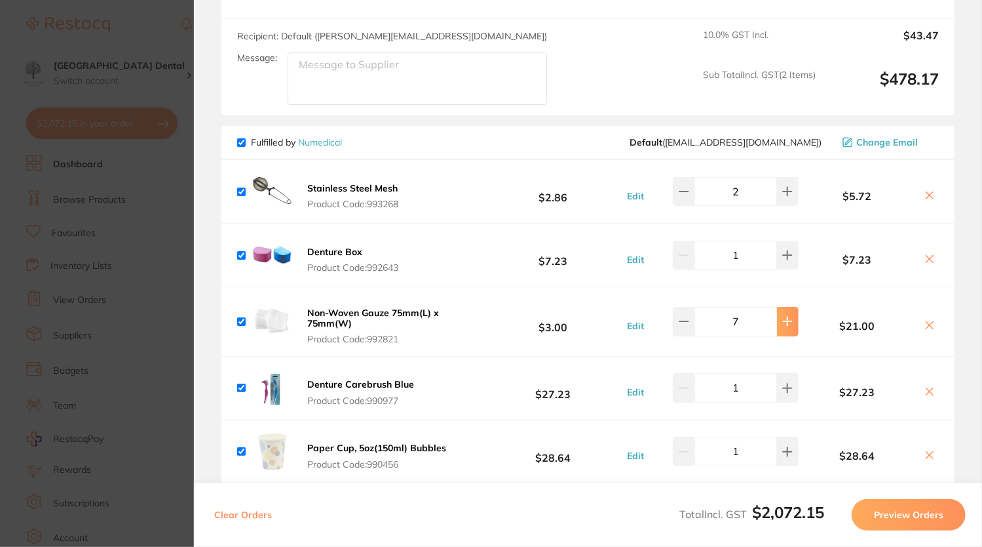
click at [777, 307] on button at bounding box center [788, 321] width 22 height 29
type input "10"
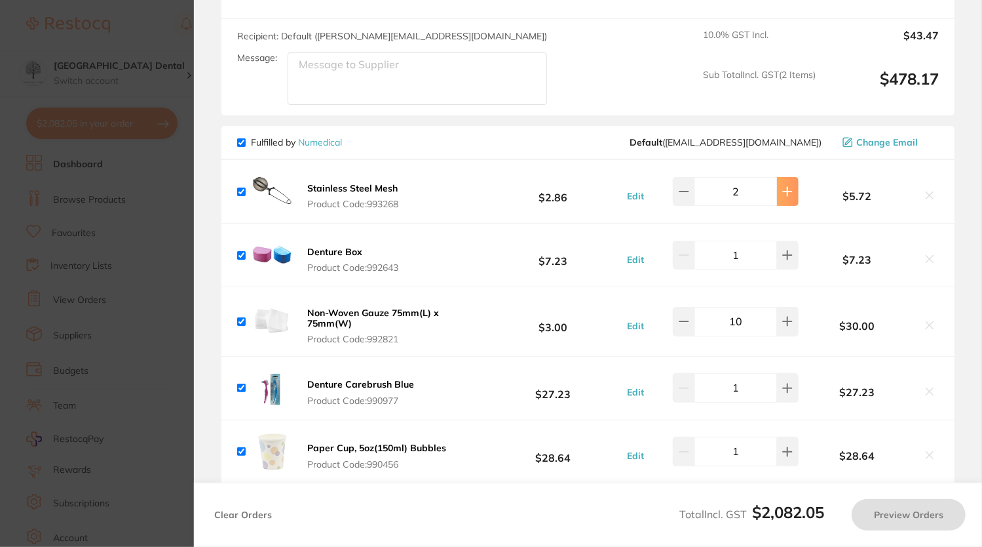
click at [790, 177] on button at bounding box center [788, 191] width 22 height 29
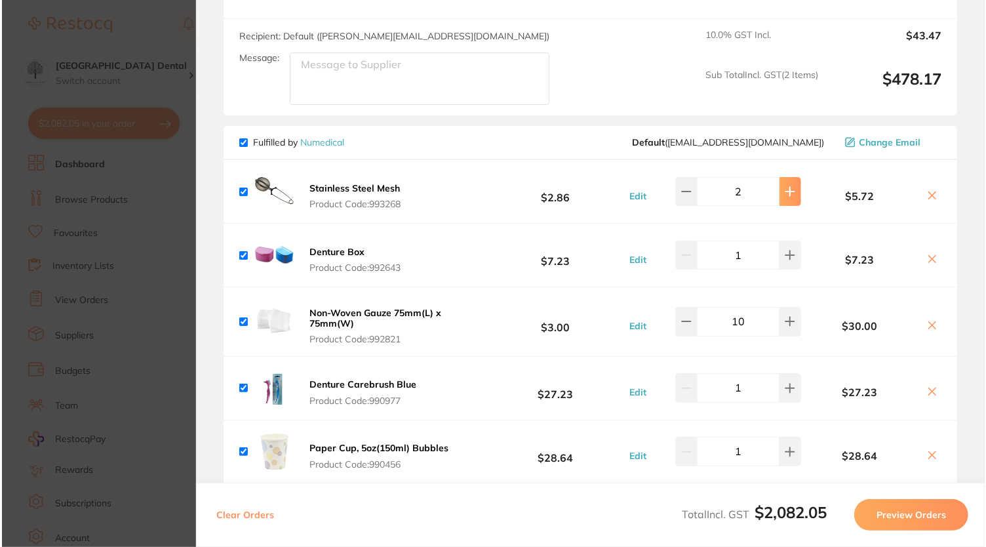
scroll to position [0, 0]
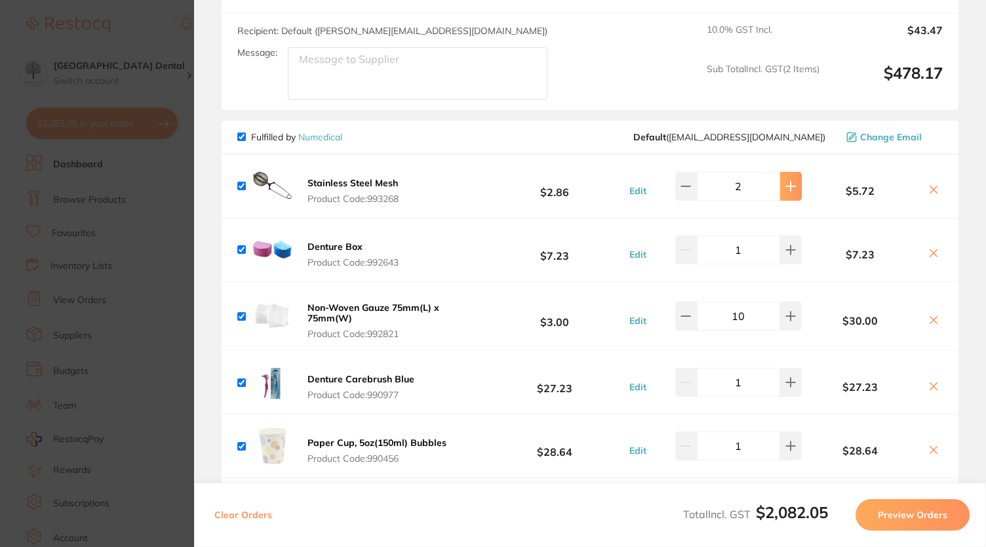
click at [790, 181] on icon at bounding box center [790, 186] width 10 height 10
click at [783, 182] on button at bounding box center [791, 186] width 22 height 29
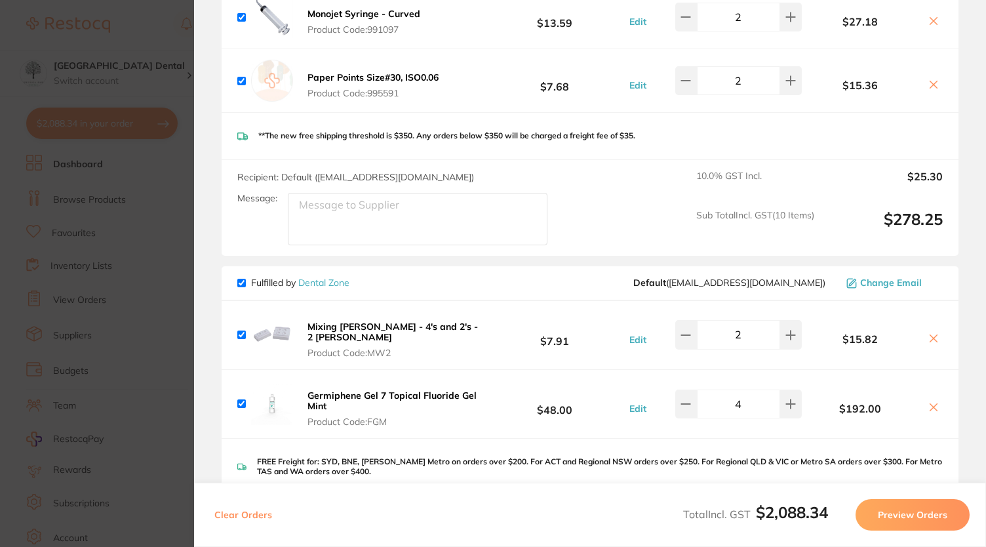
type input "4"
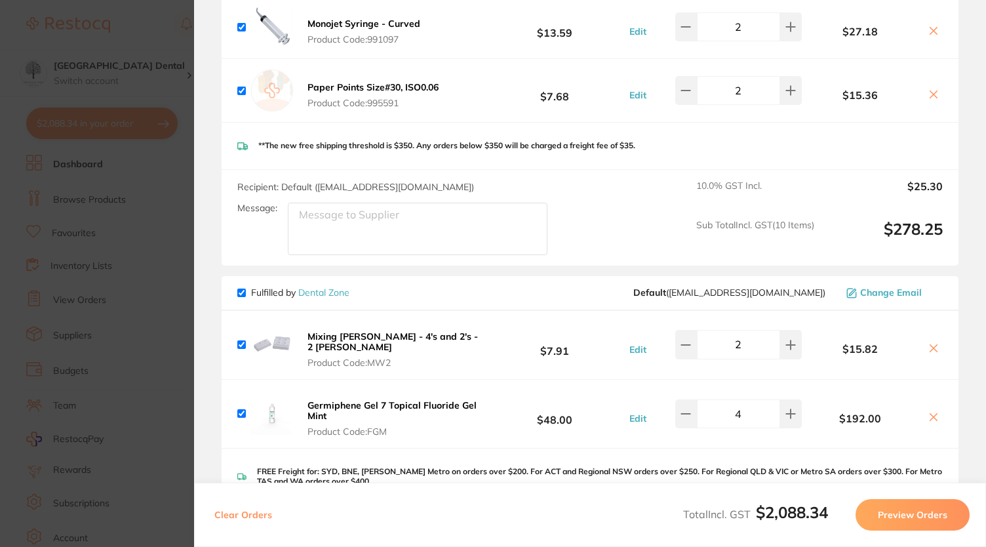
scroll to position [1849, 0]
click at [170, 32] on section "Update RRP Set your pre negotiated price for this item. Item Agreed RRP (excl. …" at bounding box center [493, 273] width 986 height 547
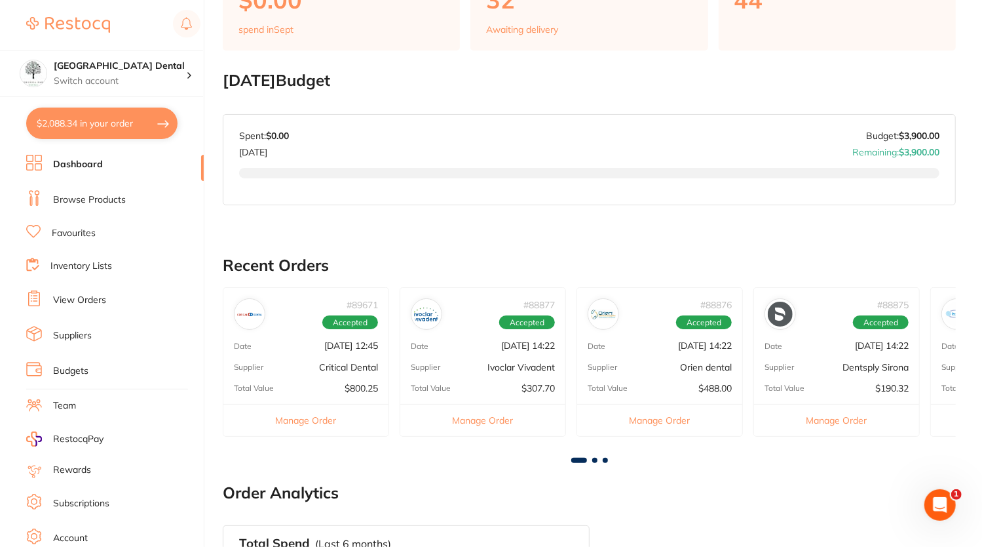
scroll to position [0, 0]
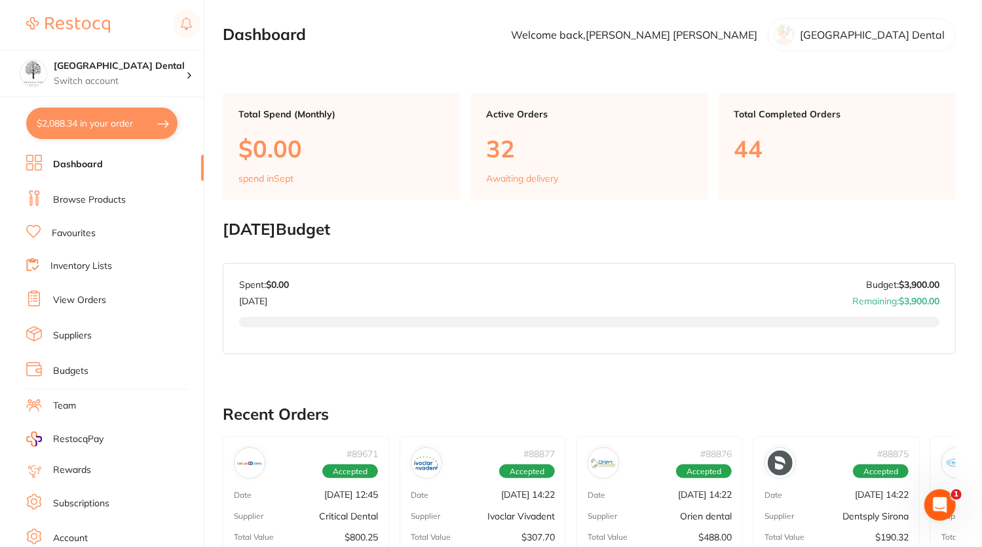
click at [81, 200] on link "Browse Products" at bounding box center [89, 199] width 73 height 13
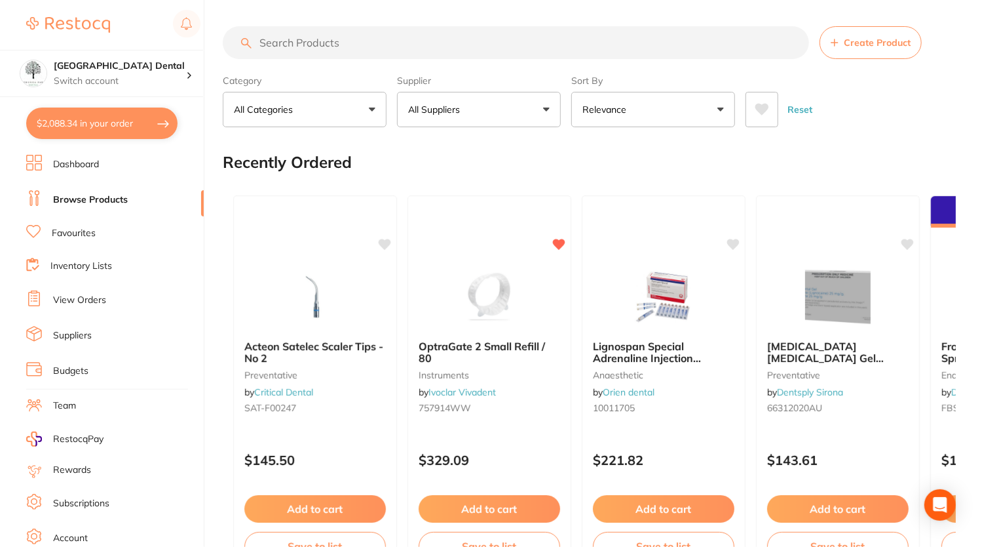
click at [296, 46] on input "search" at bounding box center [516, 42] width 587 height 33
type input "mixing wells"
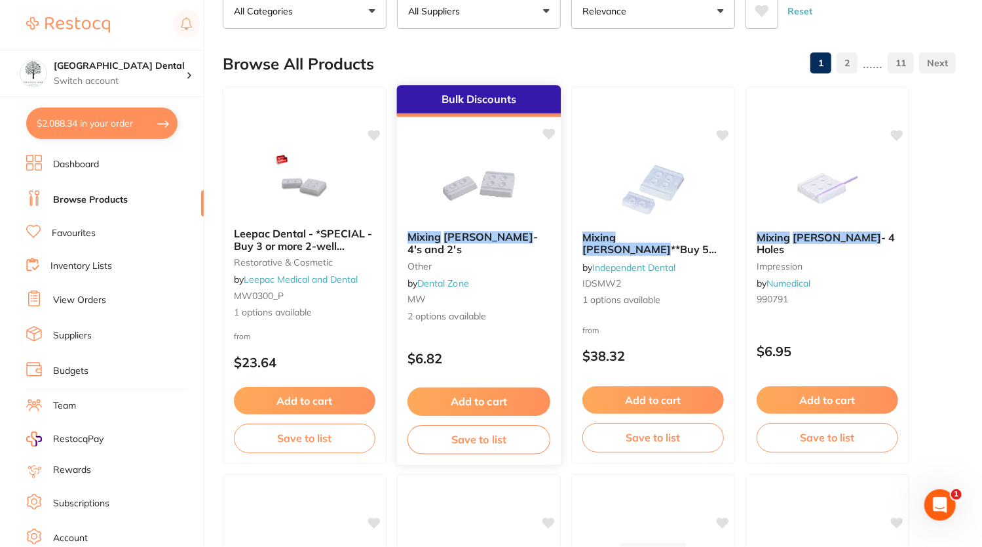
scroll to position [100, 0]
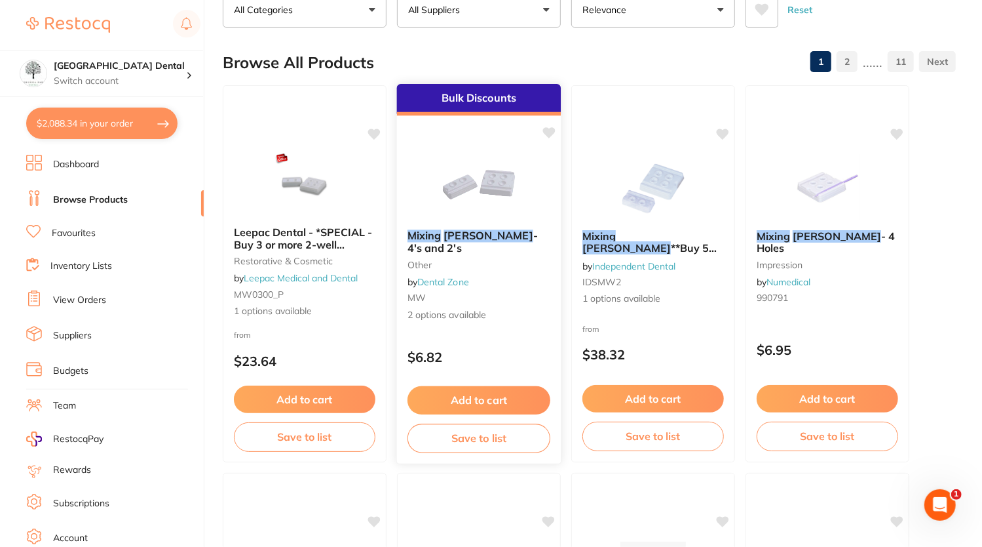
click at [447, 223] on div "Mixing Wells - 4's and 2's other by Dental Zone MW 2 options available" at bounding box center [479, 275] width 164 height 113
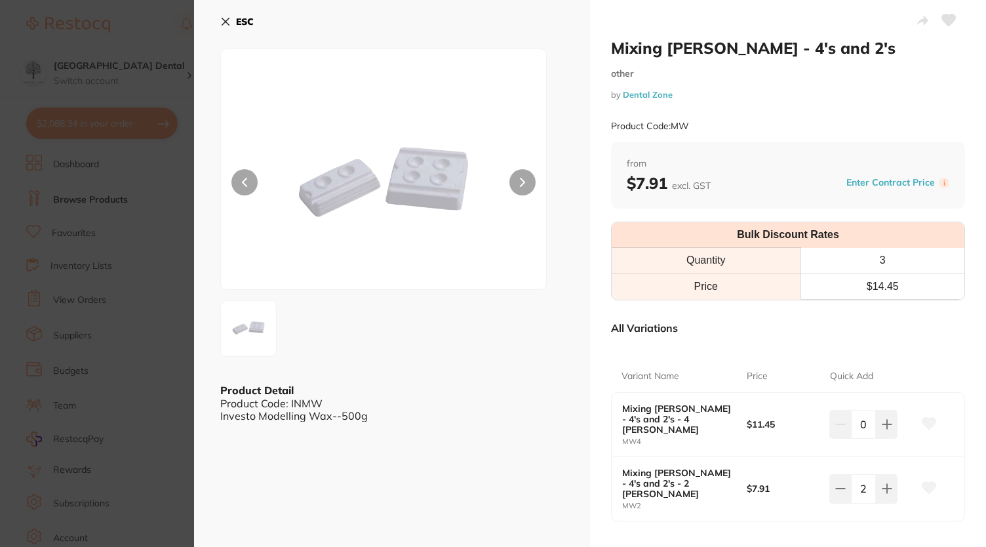
click at [50, 99] on section "Mixing Wells - 4's and 2's other by Dental Zone Product Code: MW ESC Product De…" at bounding box center [493, 273] width 986 height 547
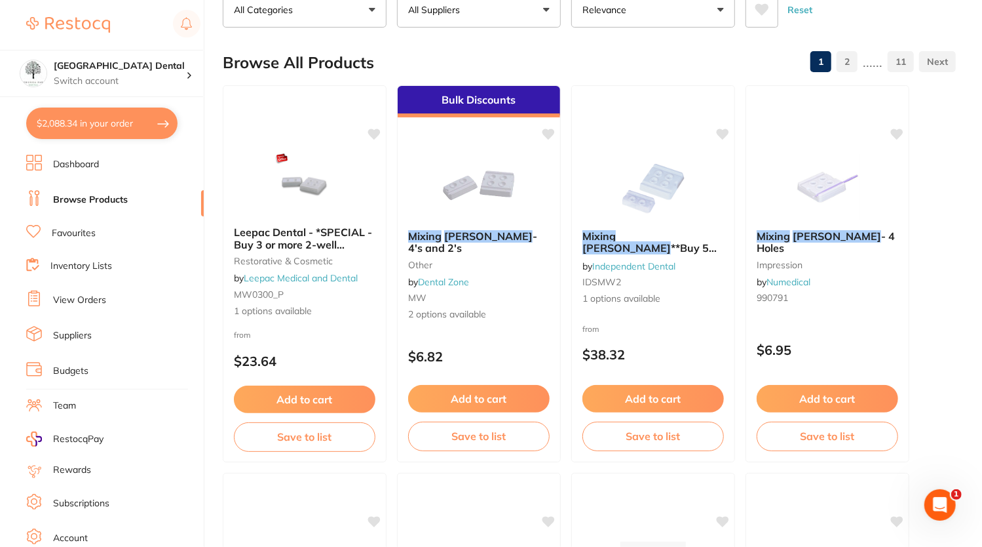
click at [104, 119] on button "$2,088.34 in your order" at bounding box center [101, 122] width 151 height 31
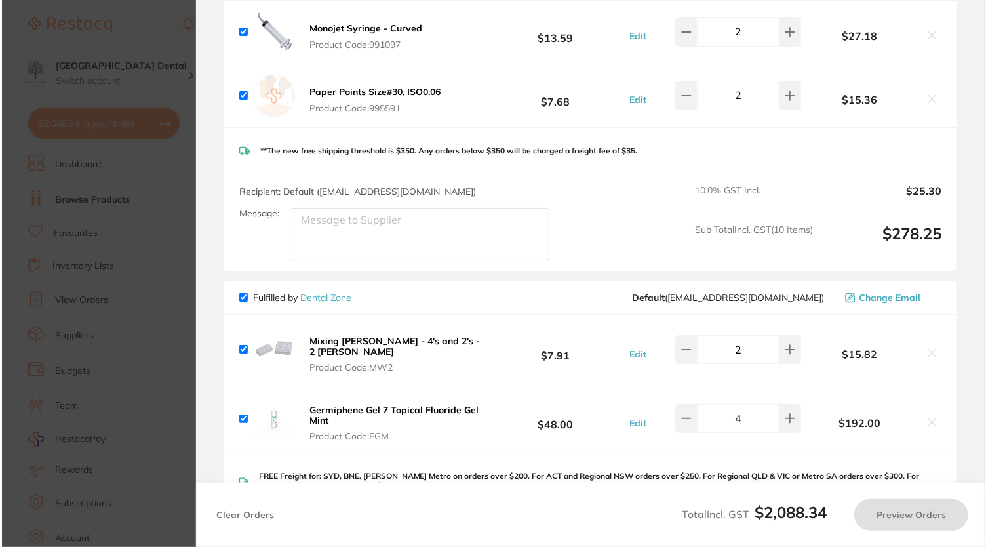
scroll to position [0, 0]
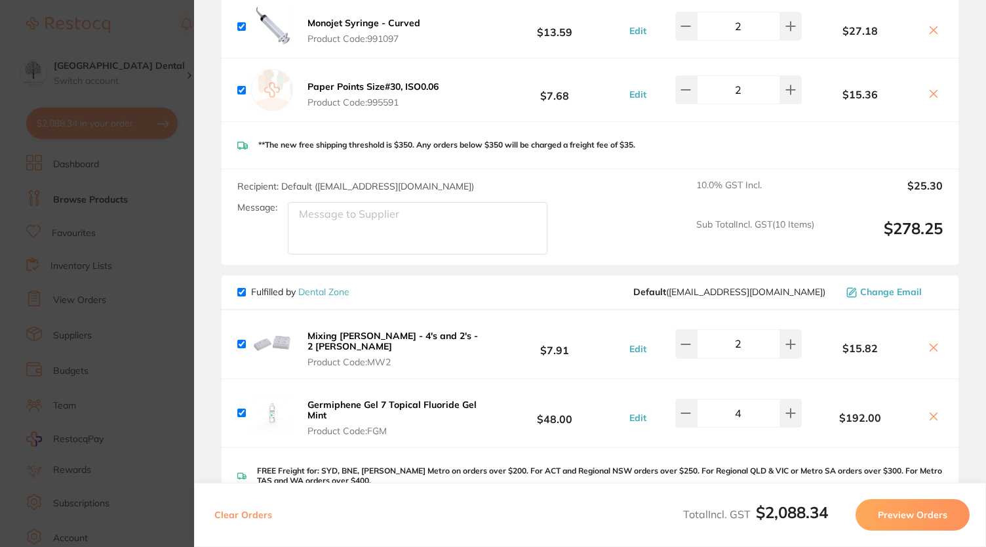
click at [96, 68] on section "Update RRP Set your pre negotiated price for this item. Item Agreed RRP (excl. …" at bounding box center [493, 273] width 986 height 547
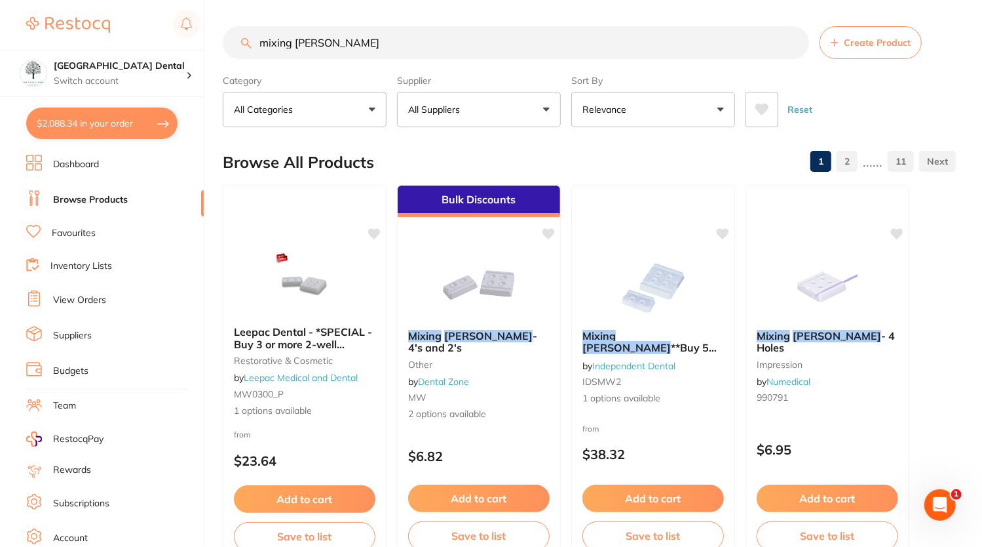
click at [512, 113] on button "All Suppliers" at bounding box center [479, 109] width 164 height 35
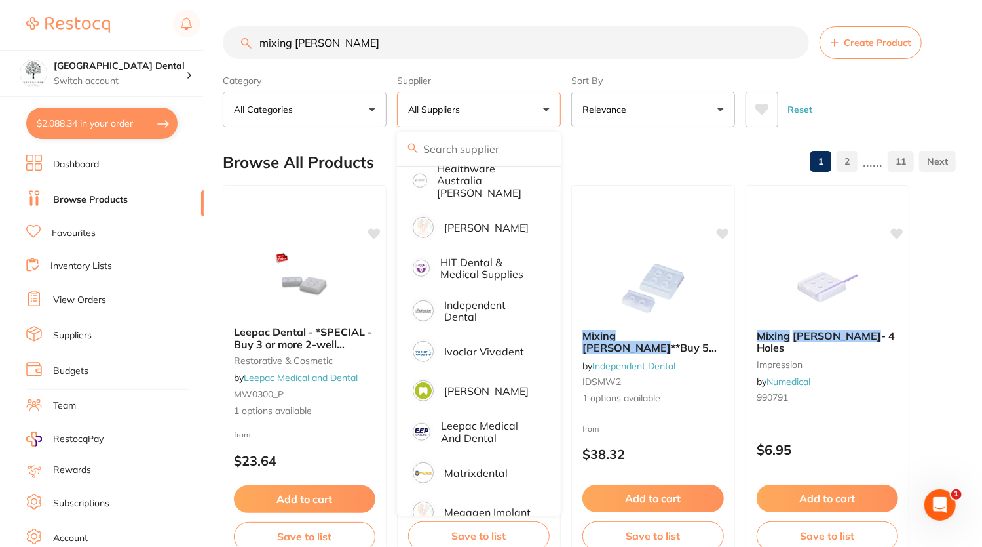
scroll to position [600, 0]
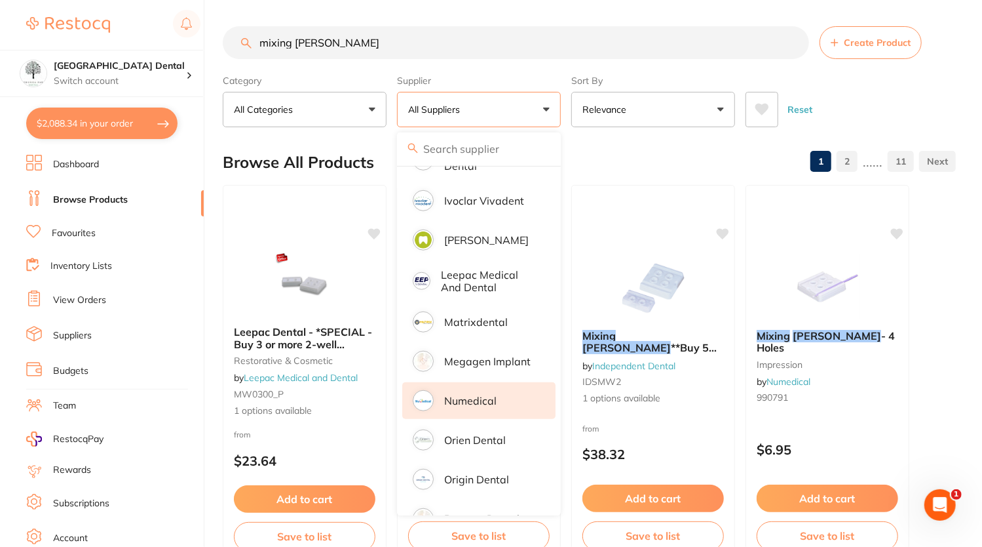
click at [467, 395] on p "Numedical" at bounding box center [470, 401] width 52 height 12
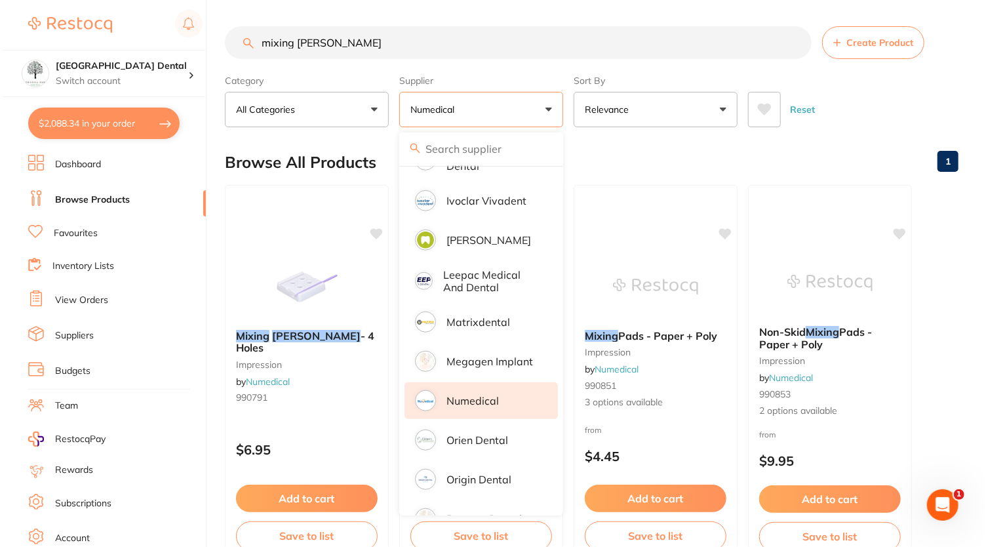
scroll to position [0, 0]
click at [692, 81] on label "Sort By" at bounding box center [654, 81] width 164 height 12
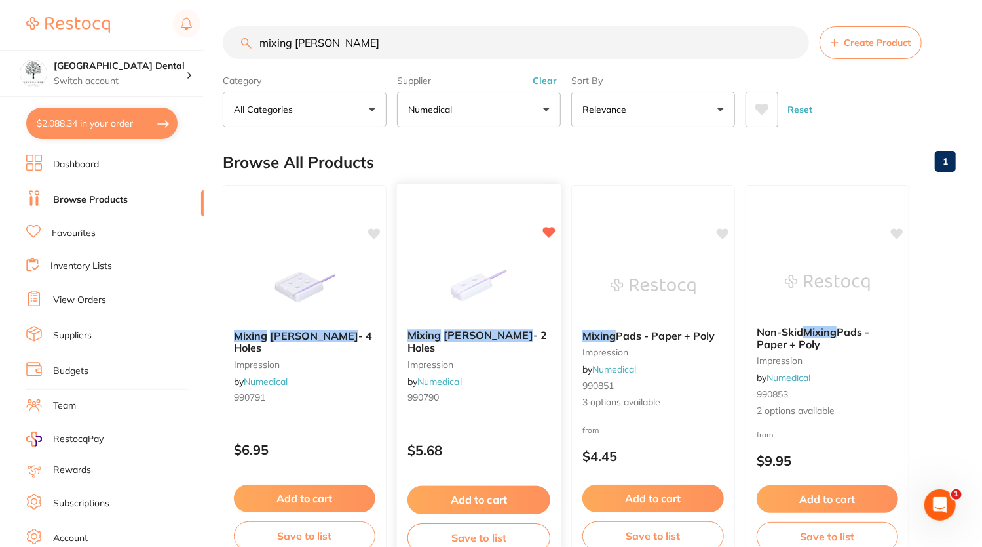
click at [473, 290] on img at bounding box center [479, 285] width 86 height 66
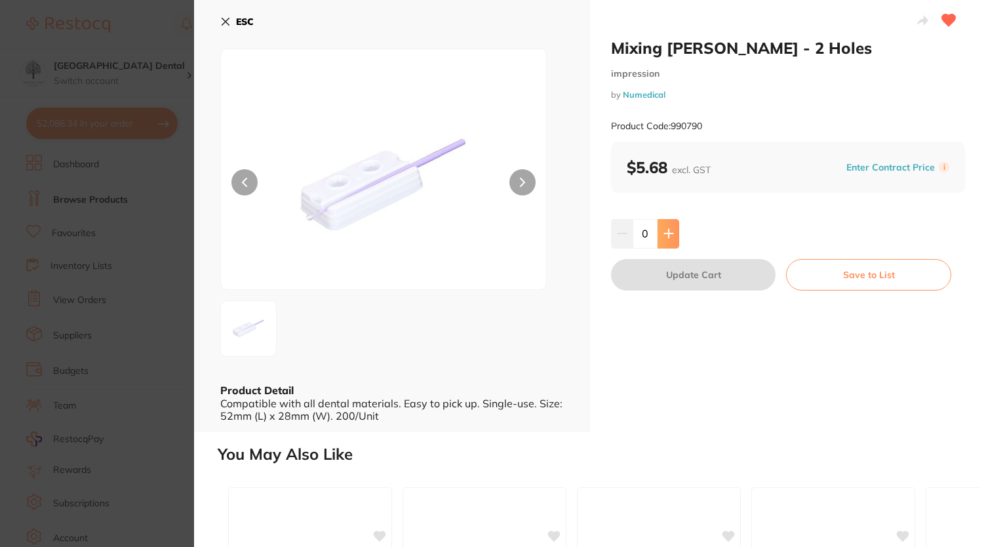
click at [674, 237] on button at bounding box center [668, 233] width 22 height 29
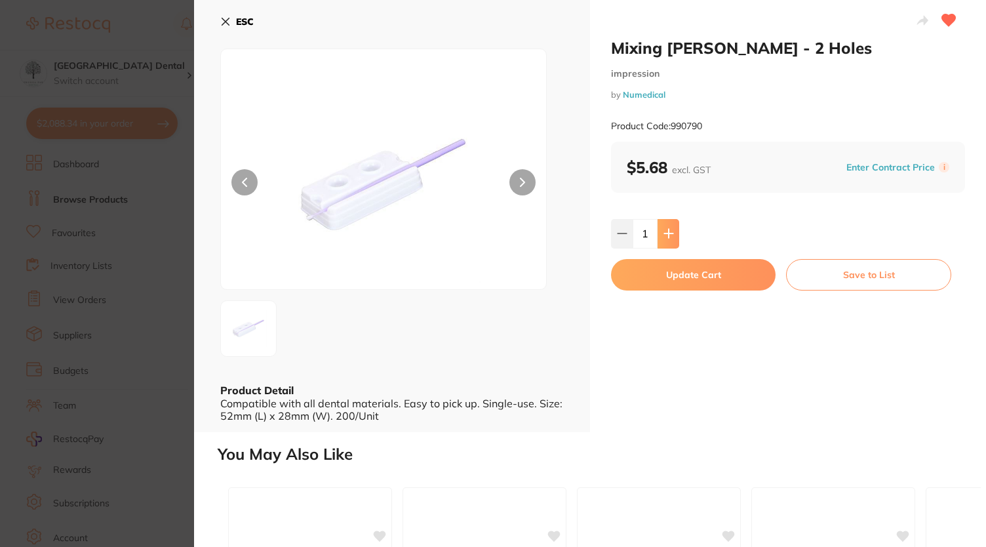
click at [674, 237] on button at bounding box center [668, 233] width 22 height 29
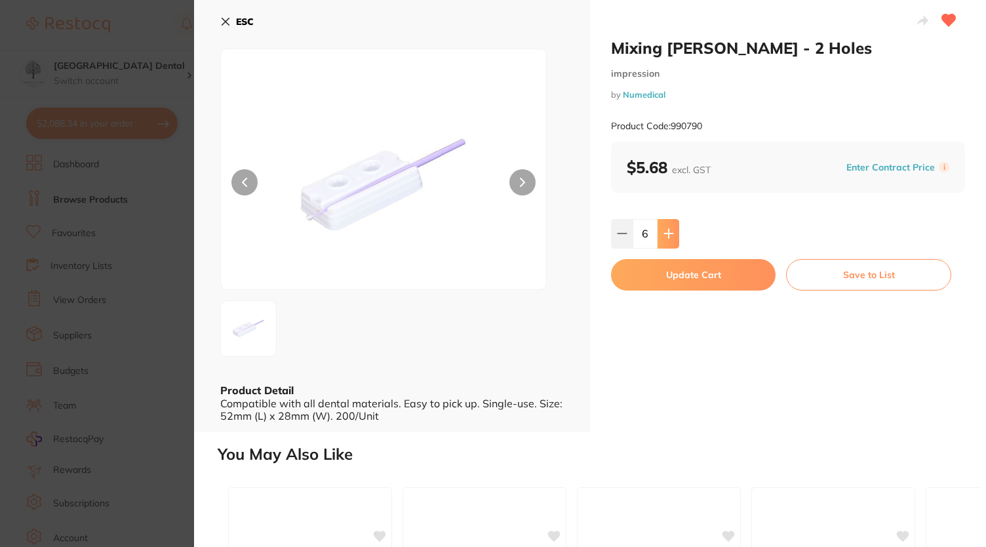
click at [674, 237] on button at bounding box center [668, 233] width 22 height 29
type input "10"
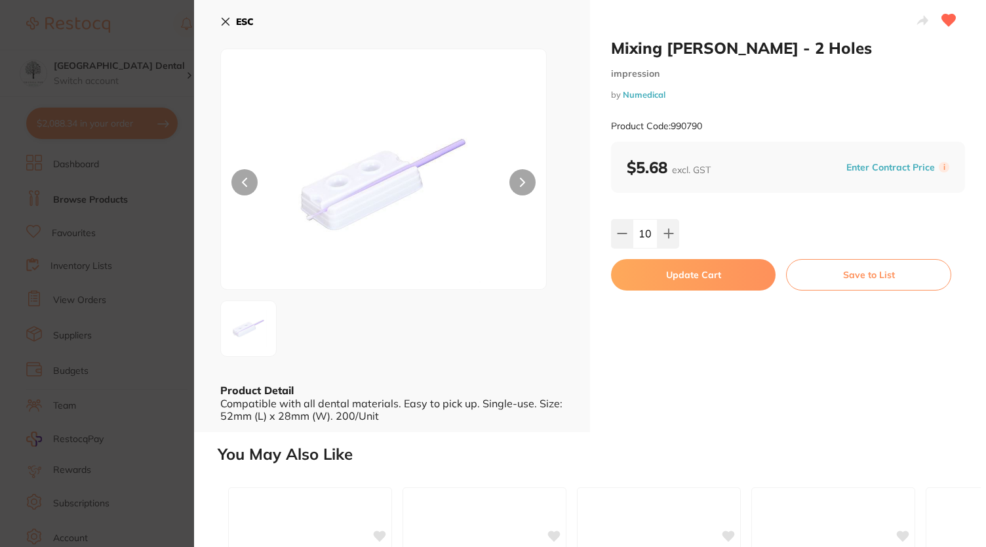
click at [670, 282] on button "Update Cart" at bounding box center [693, 274] width 165 height 31
checkbox input "false"
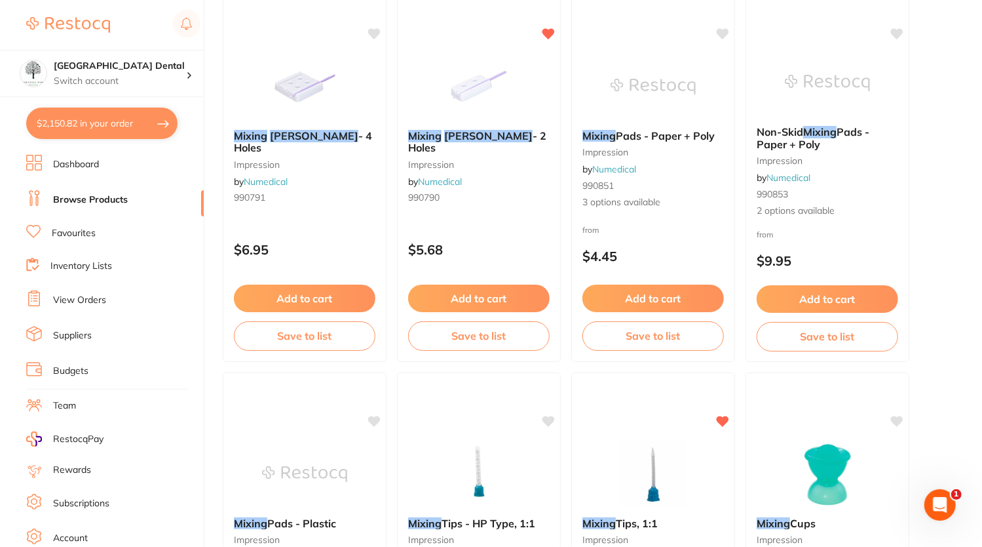
scroll to position [1849, 0]
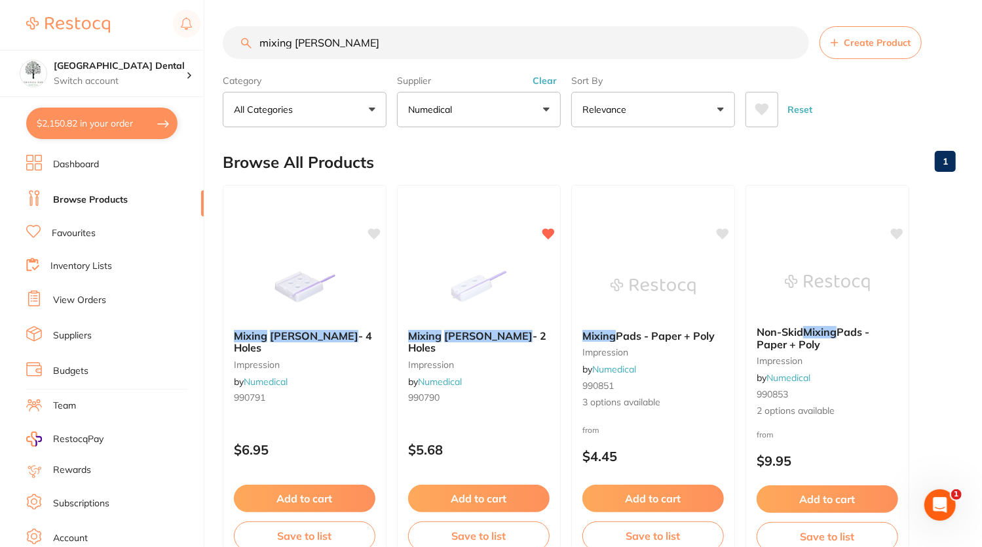
click at [132, 120] on button "$2,150.82 in your order" at bounding box center [101, 122] width 151 height 31
checkbox input "true"
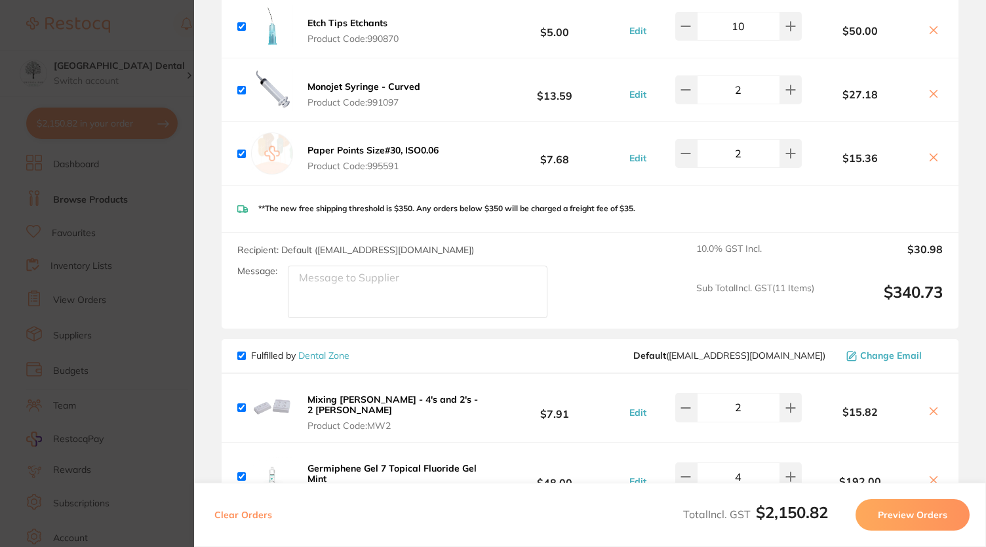
click at [411, 393] on button "Mixing Wells - 4's and 2's - 2 Wells Product Code: MW2" at bounding box center [393, 412] width 181 height 38
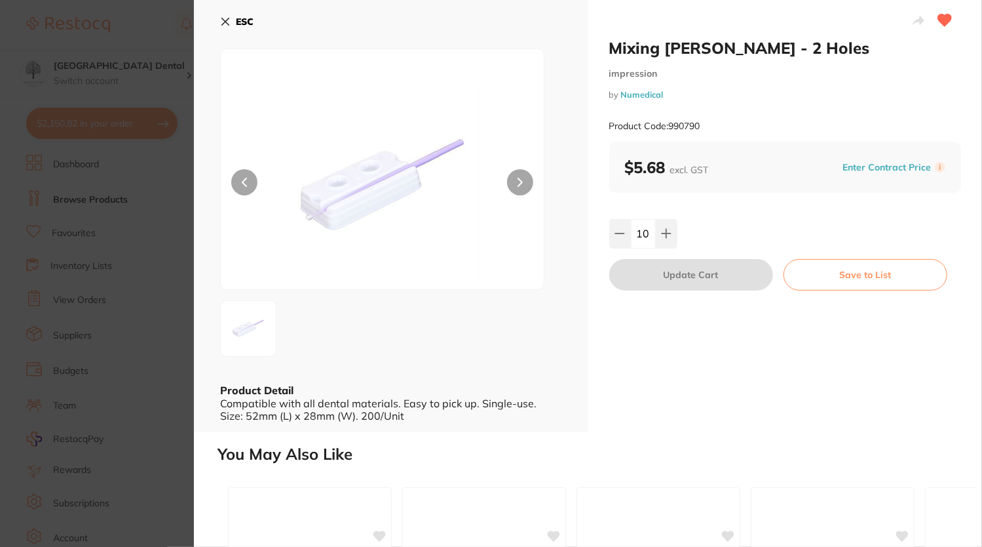
scroll to position [200, 0]
click at [222, 24] on icon at bounding box center [225, 21] width 7 height 7
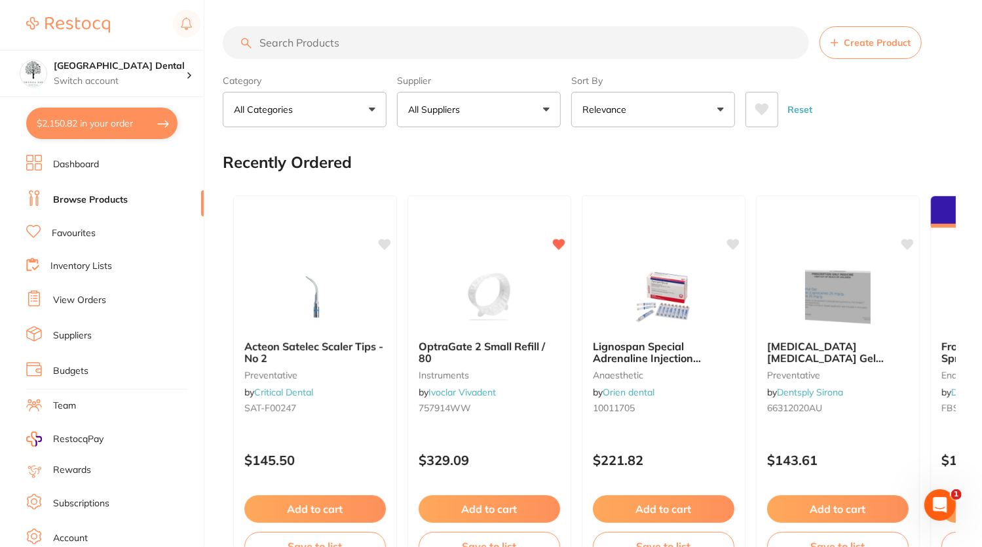
click at [71, 126] on button "$2,150.82 in your order" at bounding box center [101, 122] width 151 height 31
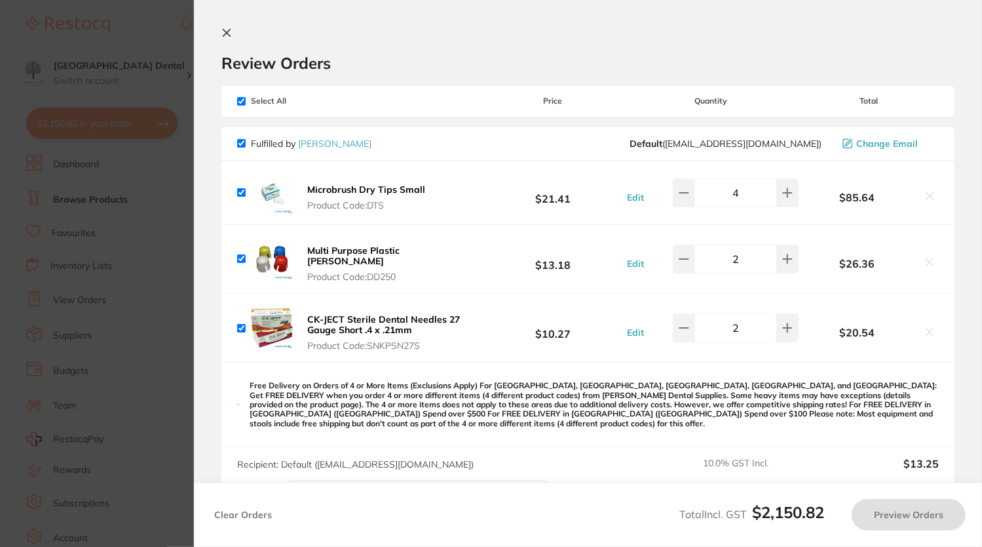
checkbox input "true"
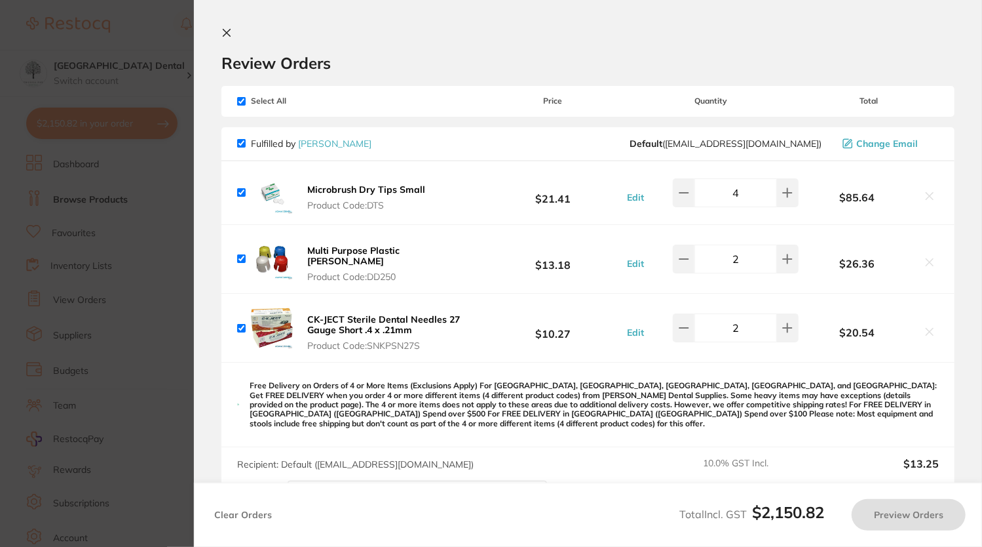
checkbox input "true"
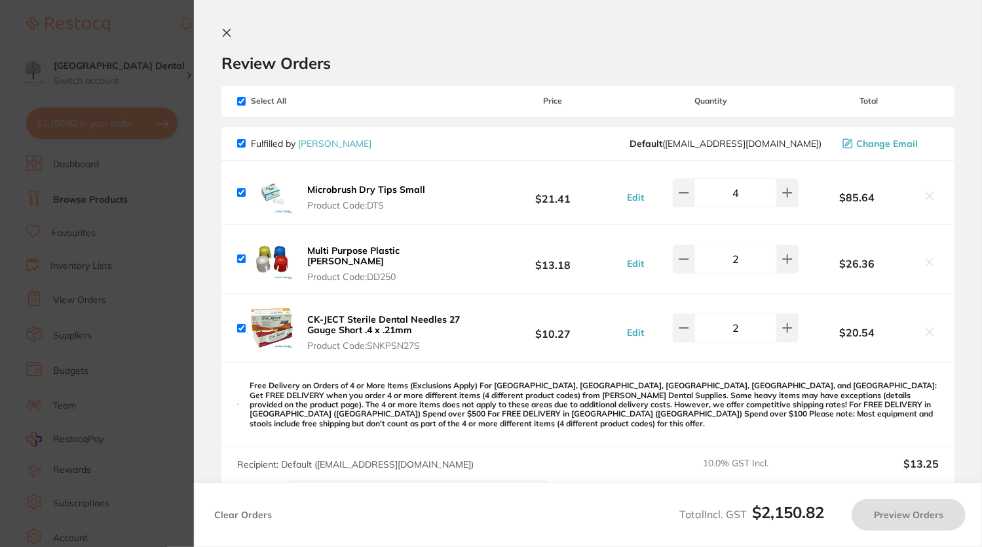
checkbox input "true"
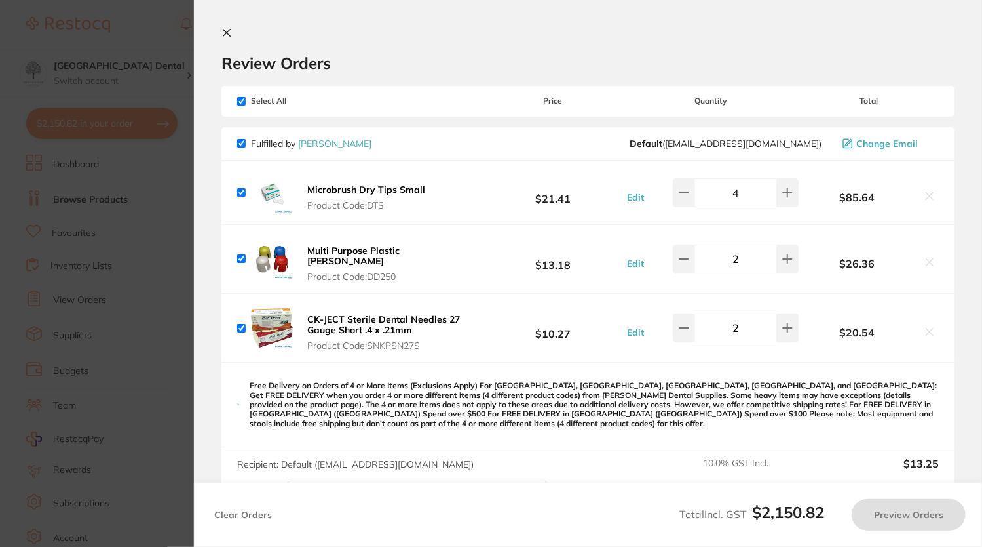
checkbox input "true"
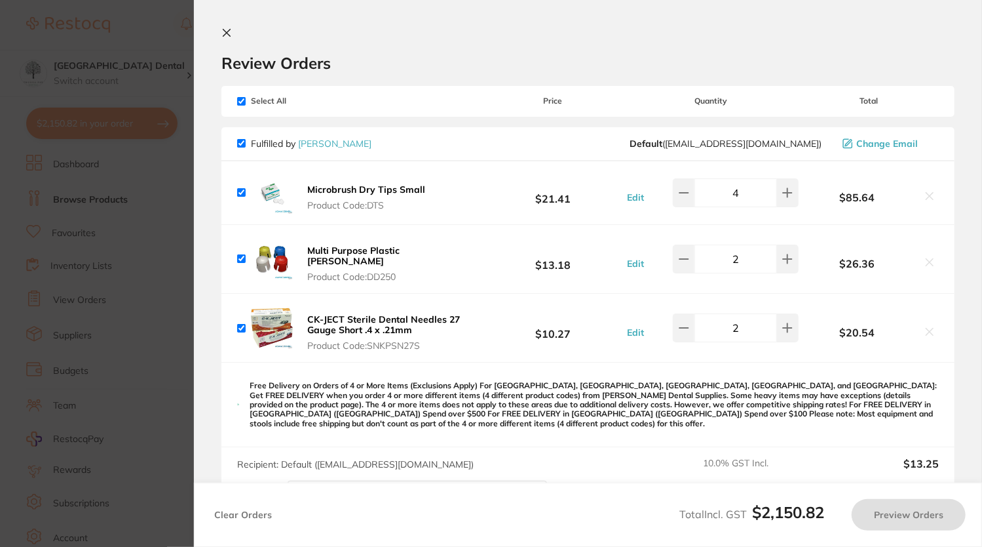
checkbox input "true"
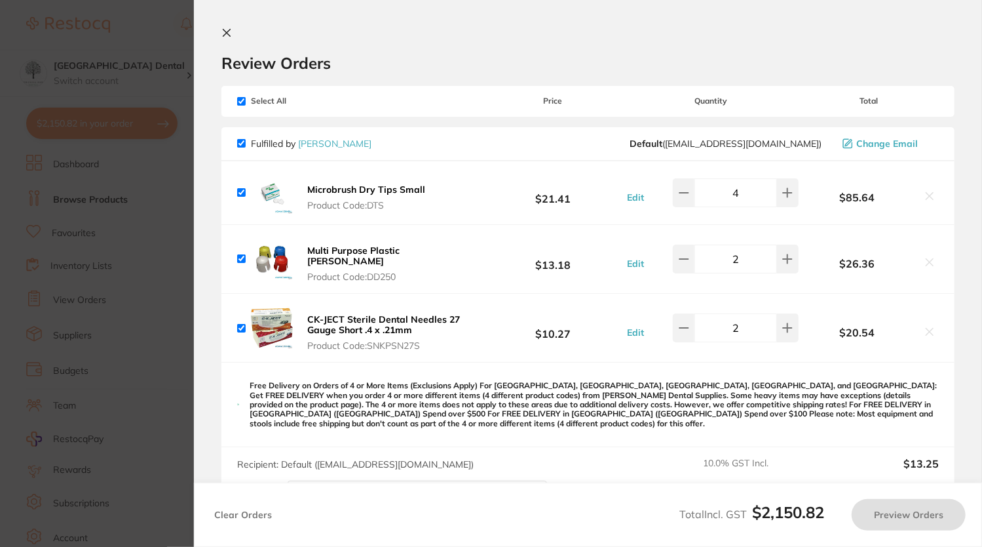
checkbox input "true"
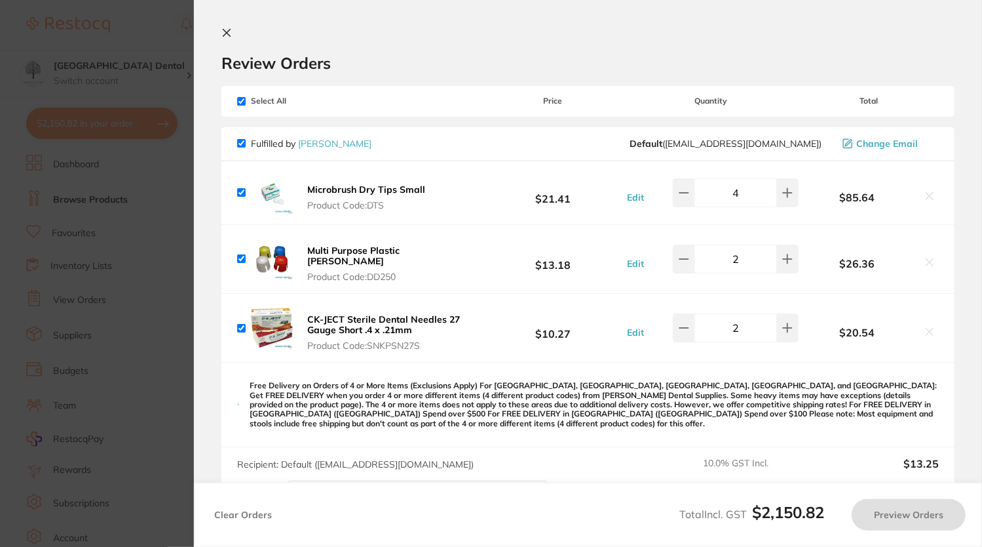
checkbox input "true"
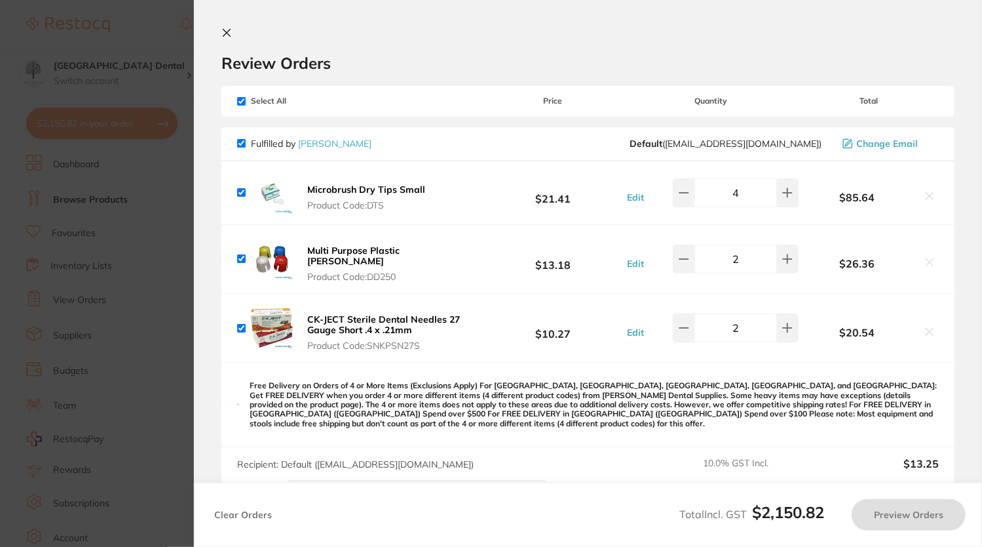
checkbox input "true"
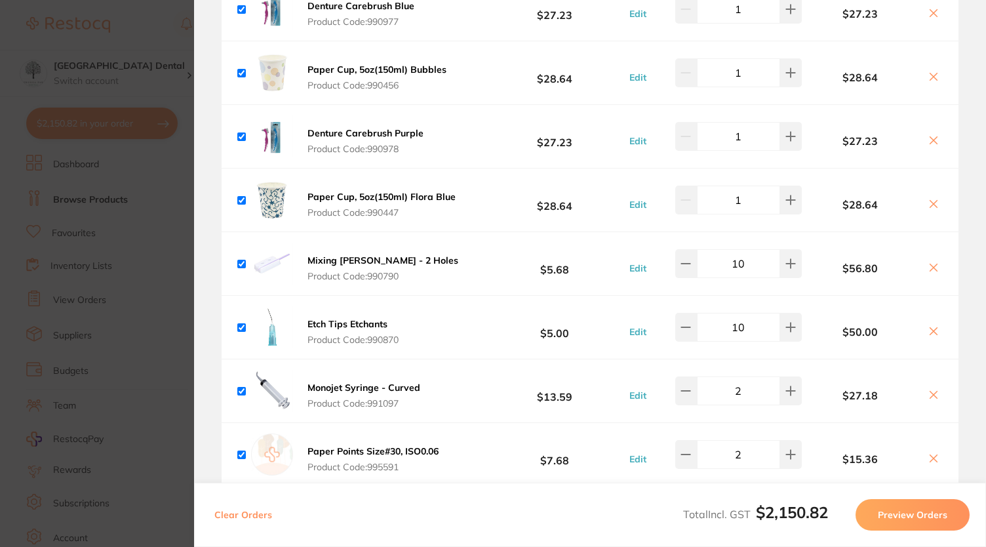
scroll to position [1526, 0]
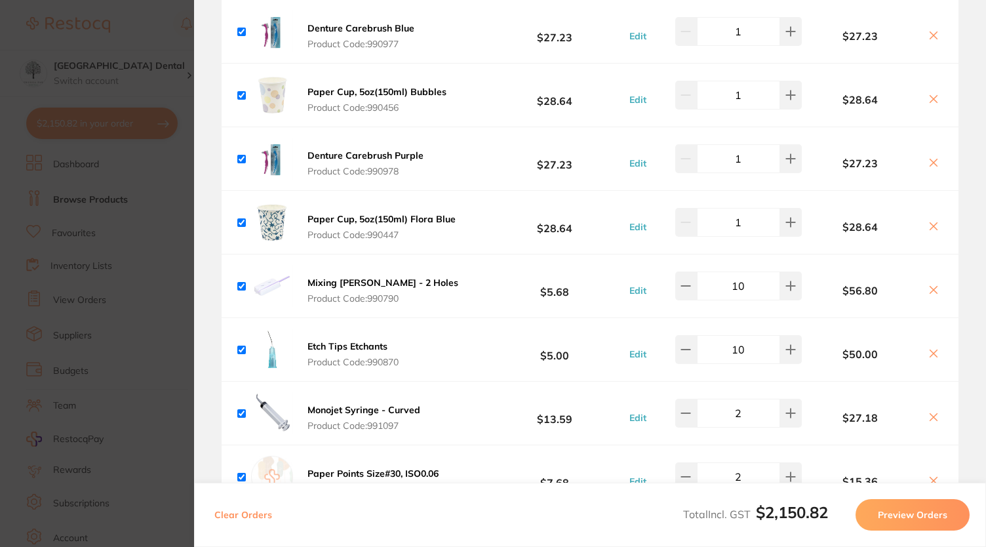
click at [368, 277] on b "Mixing [PERSON_NAME] - 2 Holes" at bounding box center [382, 283] width 151 height 12
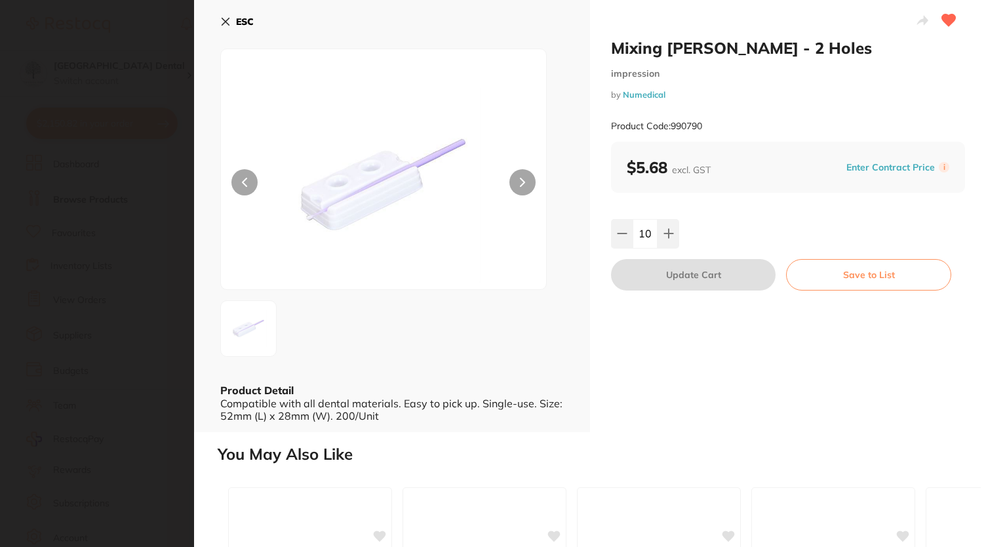
scroll to position [0, 0]
click at [223, 20] on icon at bounding box center [225, 21] width 7 height 7
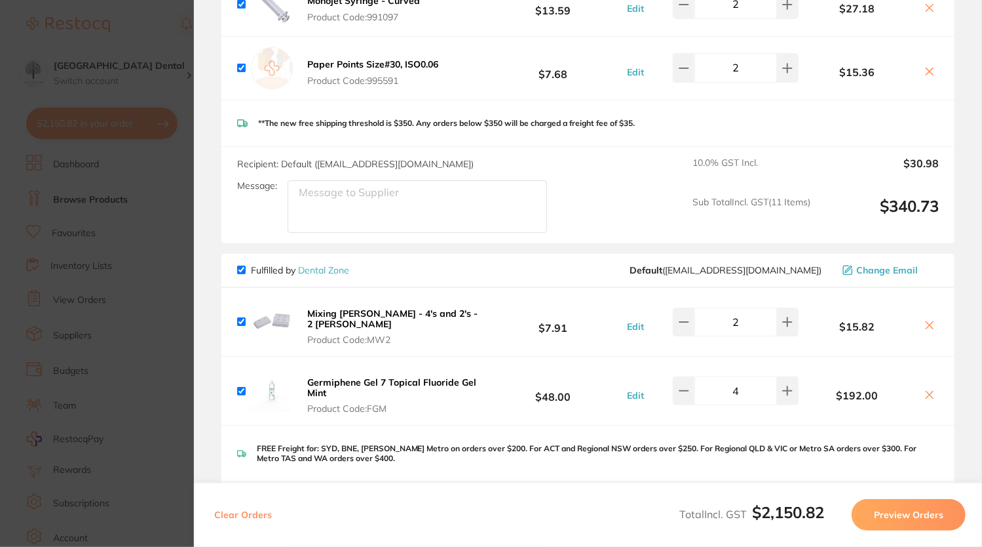
scroll to position [1941, 0]
click at [404, 306] on b "Mixing Wells - 4's and 2's - 2 Wells" at bounding box center [392, 317] width 170 height 22
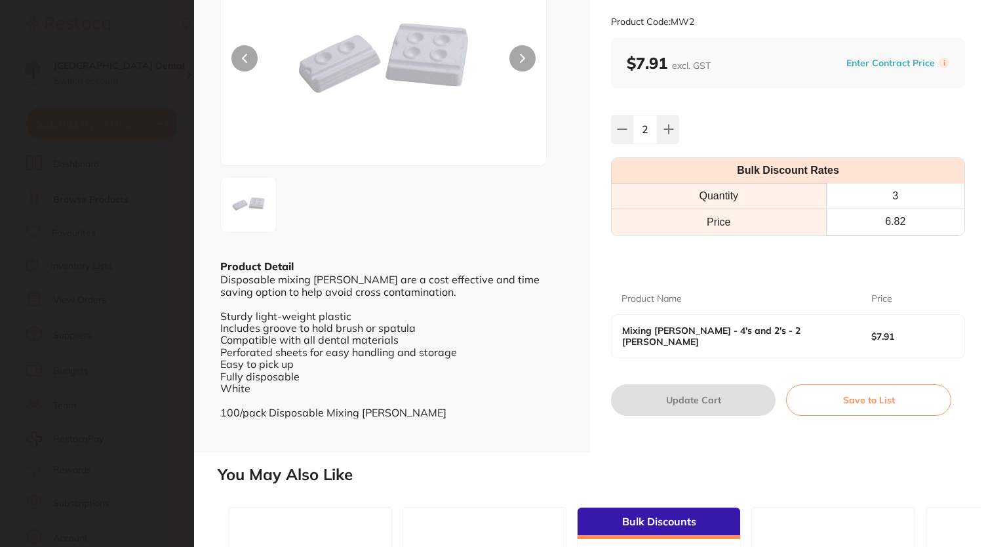
scroll to position [0, 0]
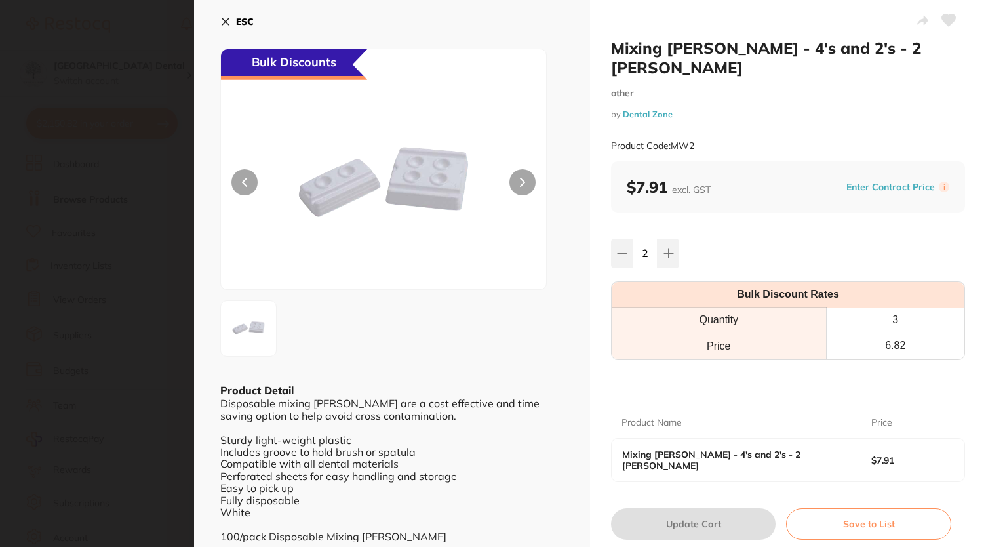
click at [226, 21] on icon at bounding box center [225, 21] width 7 height 7
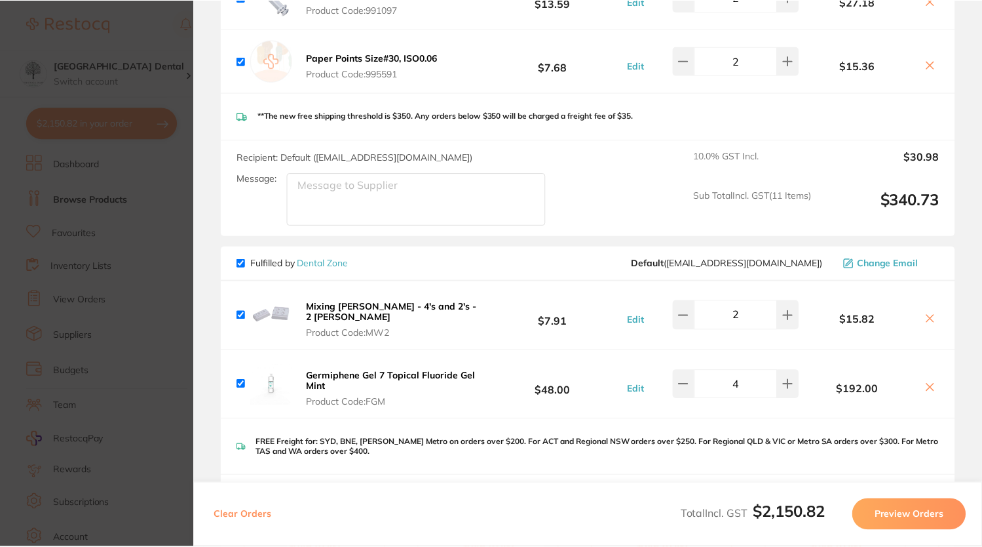
scroll to position [200, 0]
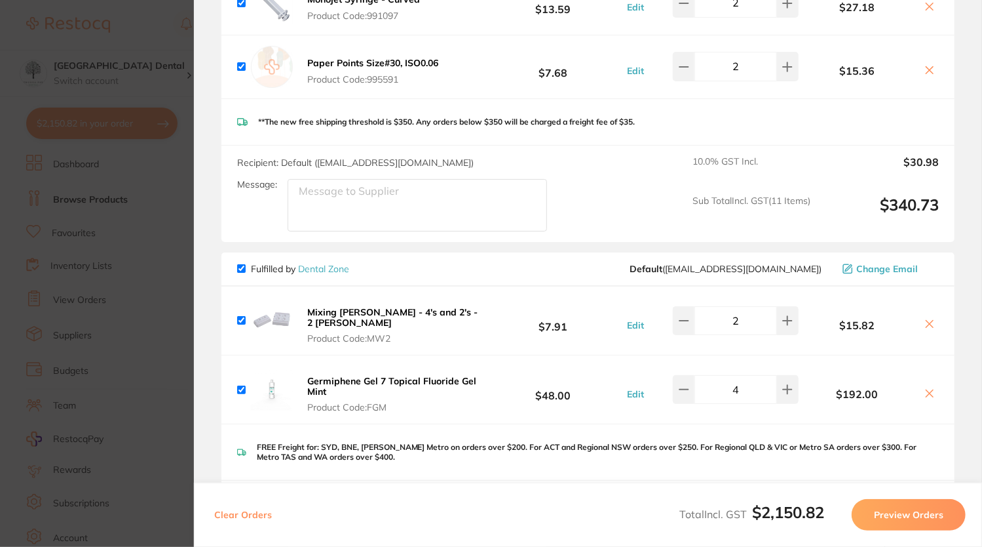
click at [928, 319] on icon at bounding box center [930, 324] width 10 height 10
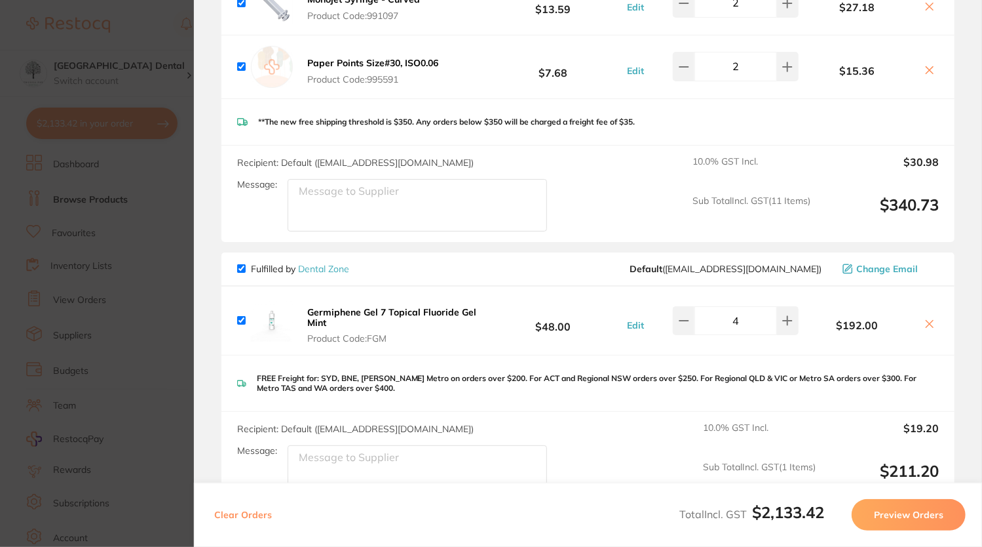
checkbox input "true"
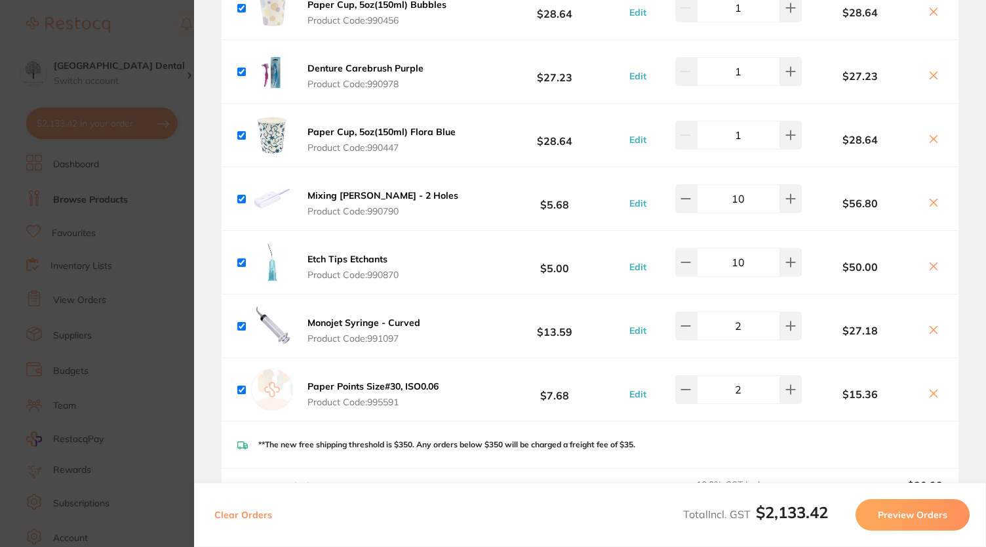
scroll to position [1610, 0]
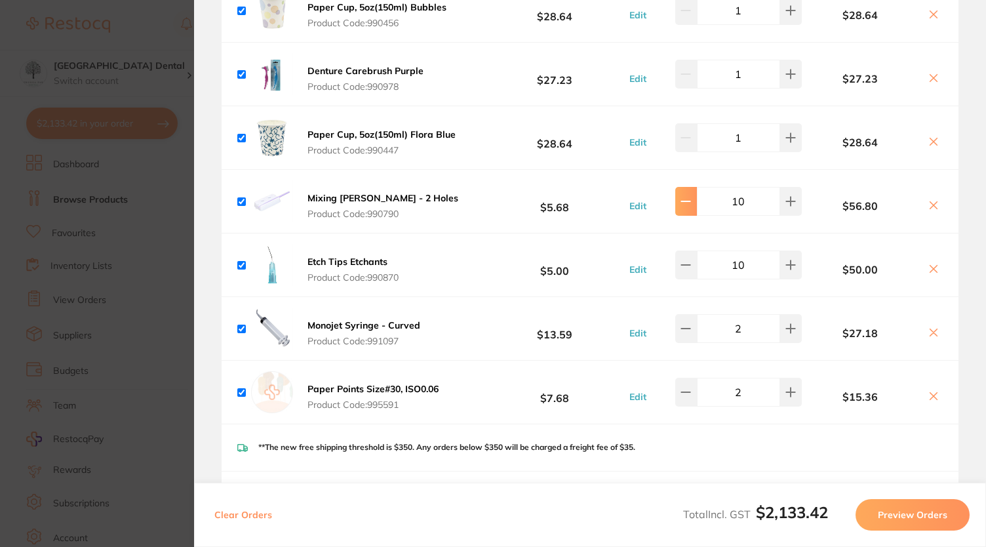
click at [676, 191] on button at bounding box center [686, 201] width 22 height 29
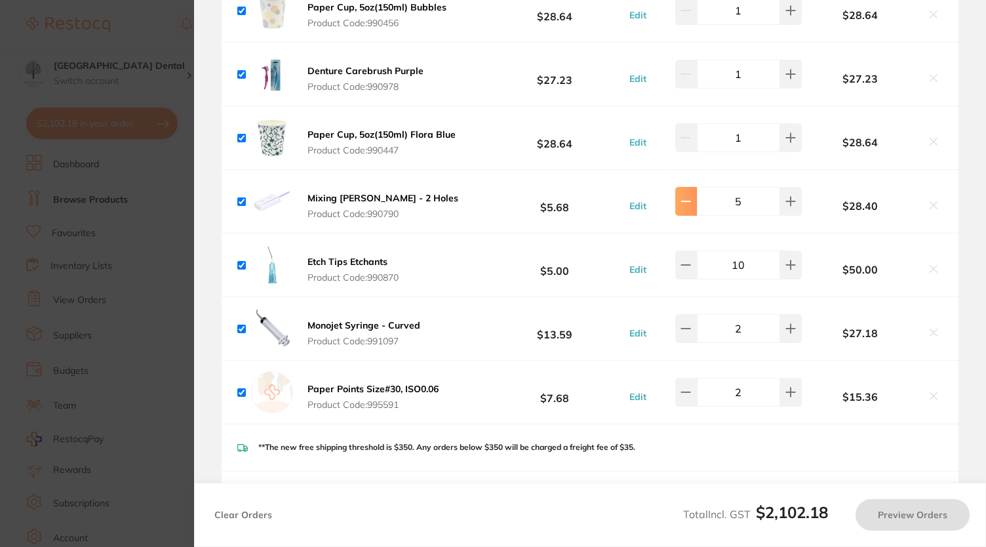
click at [676, 191] on button at bounding box center [686, 201] width 22 height 29
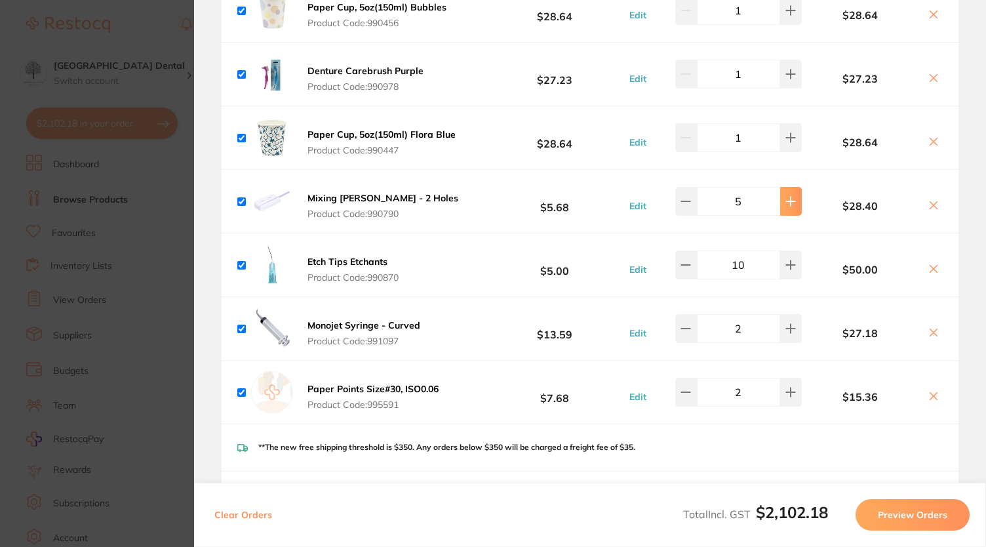
click at [790, 196] on icon at bounding box center [790, 201] width 10 height 10
type input "6"
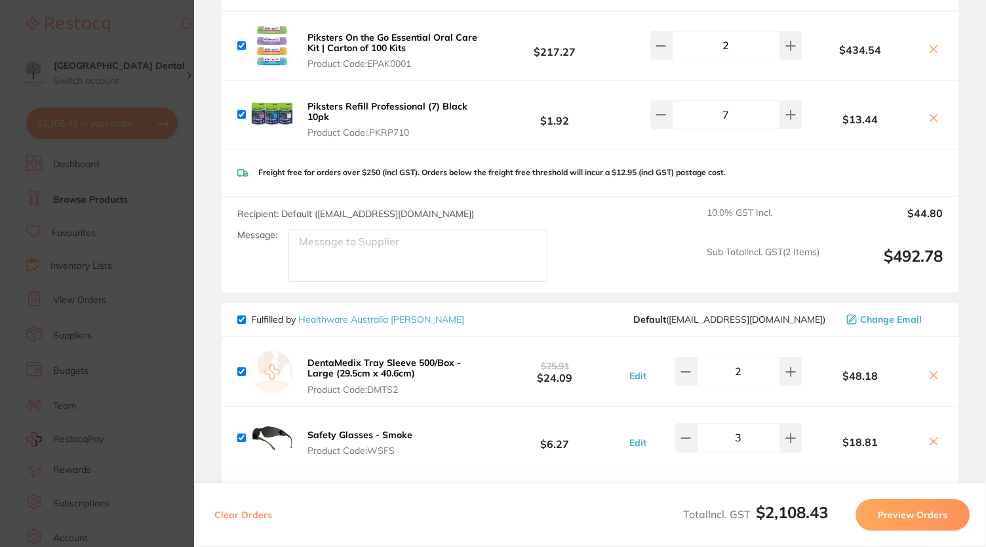
scroll to position [2667, 0]
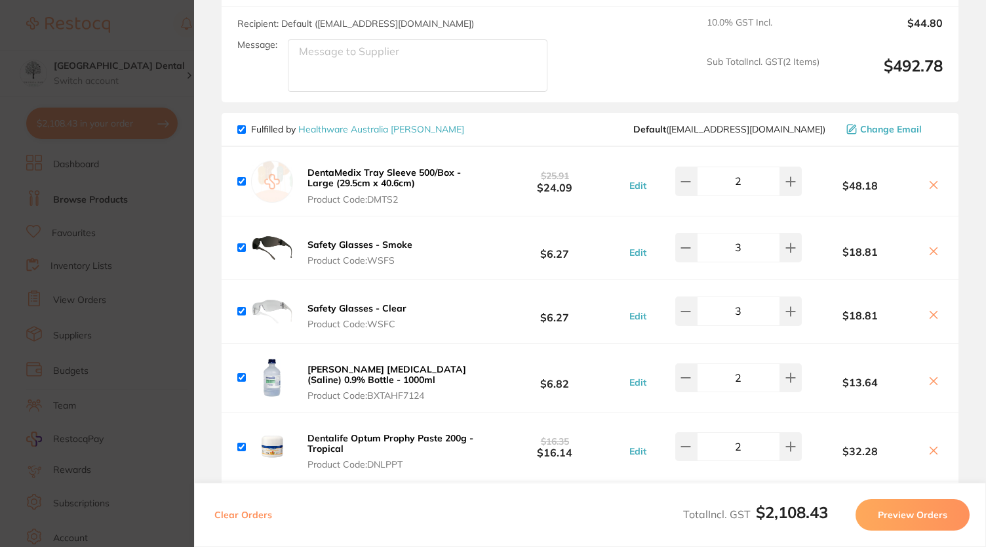
click at [118, 53] on section "Update RRP Set your pre negotiated price for this item. Item Agreed RRP (excl. …" at bounding box center [493, 273] width 986 height 547
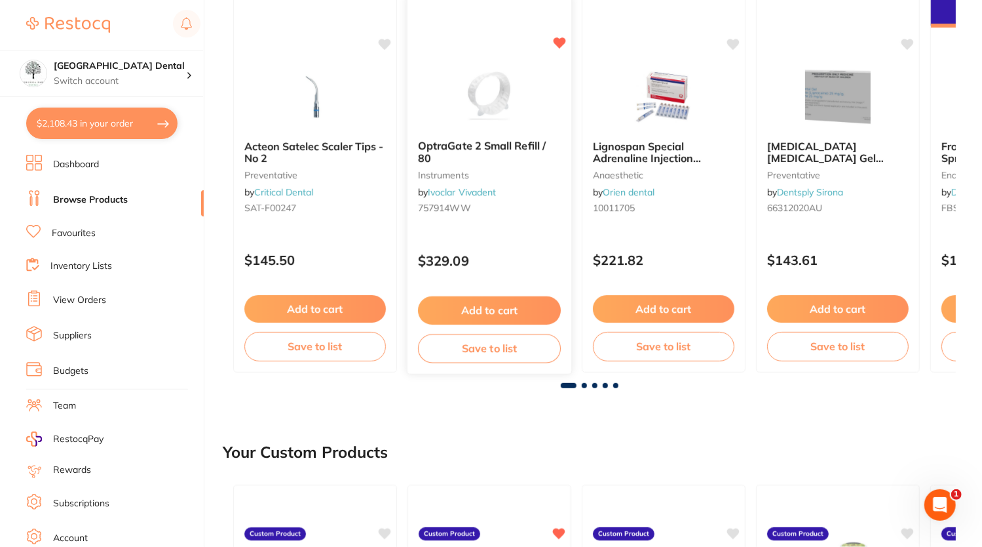
scroll to position [0, 0]
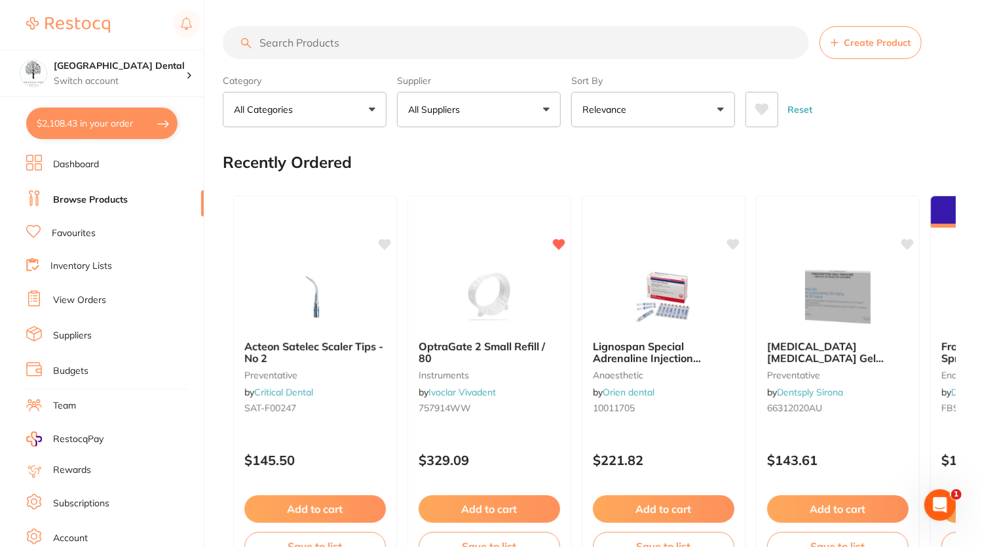
click at [417, 50] on input "search" at bounding box center [516, 42] width 587 height 33
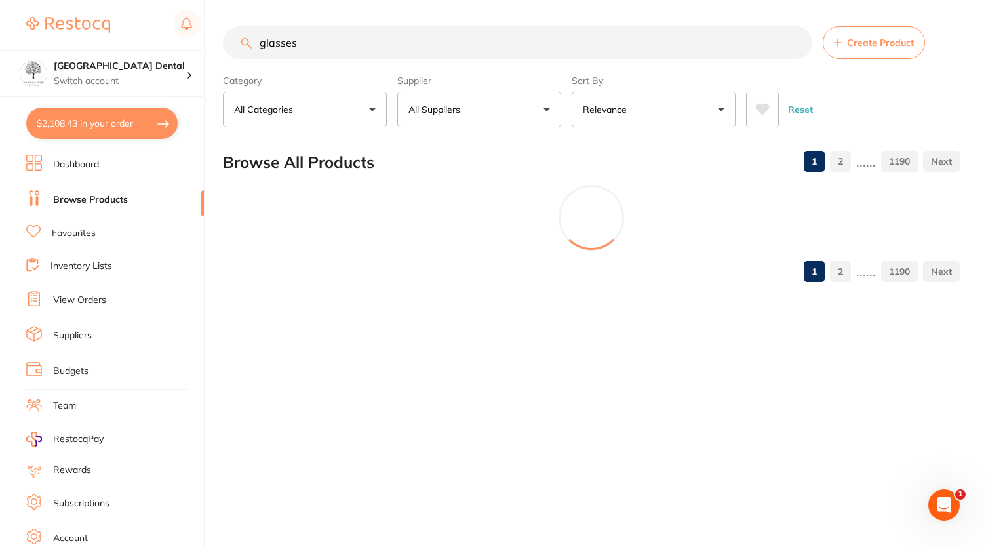
click at [495, 108] on button "All Suppliers" at bounding box center [479, 109] width 164 height 35
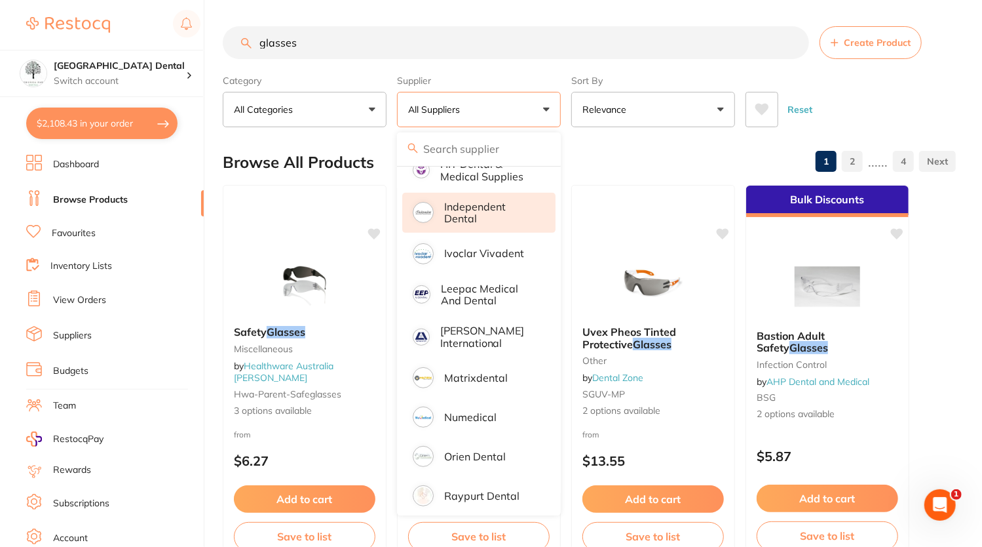
scroll to position [309, 0]
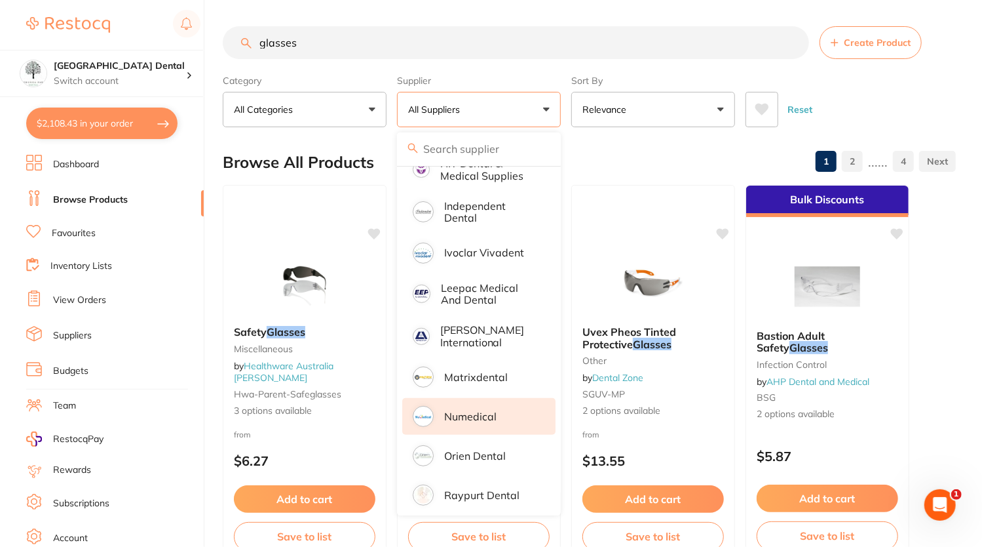
click at [454, 410] on p "Numedical" at bounding box center [470, 416] width 52 height 12
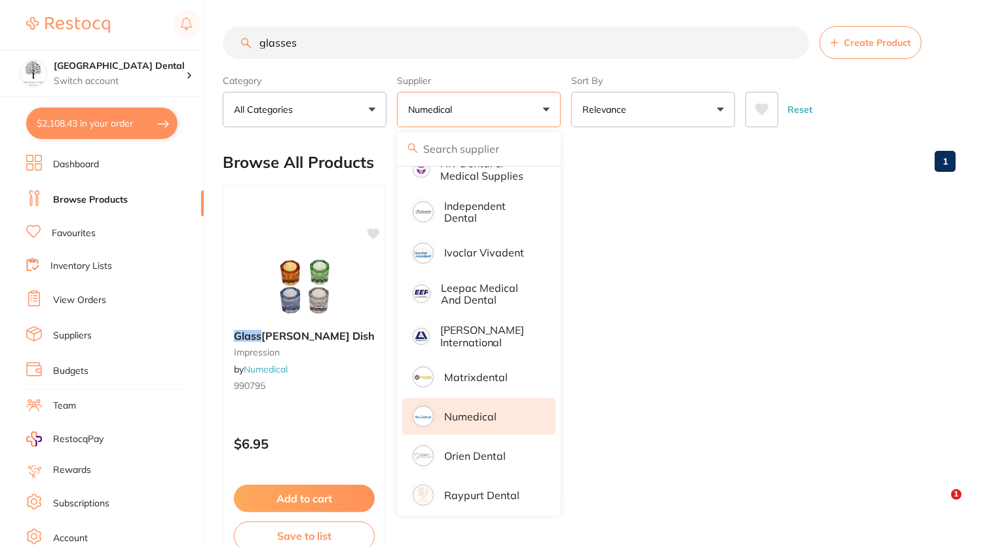
click at [635, 220] on ul "Glass Dappen Dish impression by Numedical 990795 $6.95 Add to cart Save to list" at bounding box center [589, 373] width 733 height 377
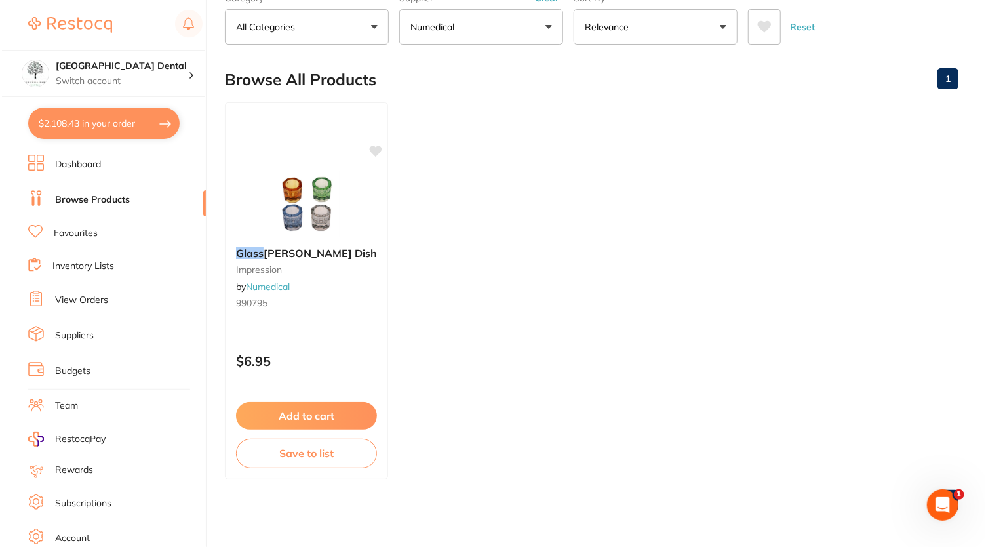
scroll to position [0, 0]
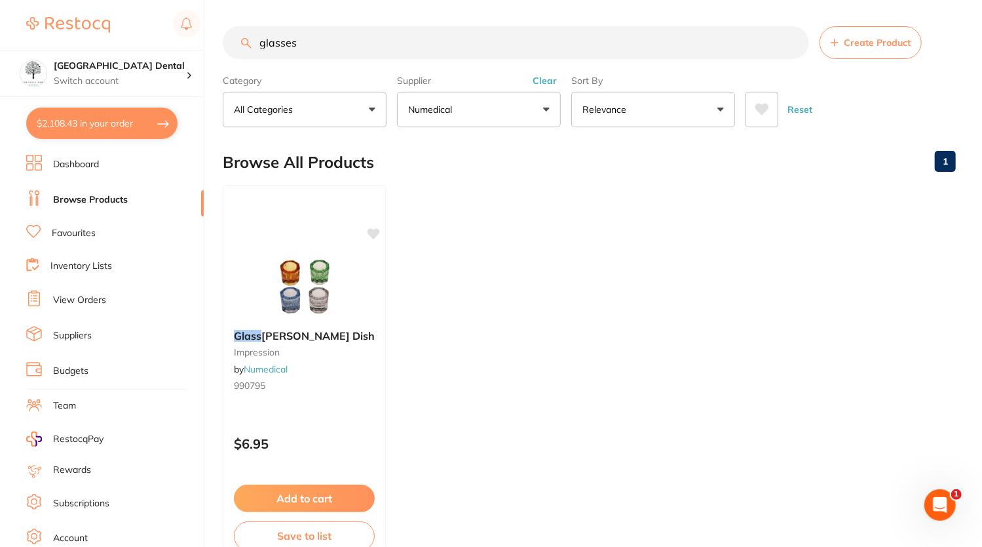
click at [105, 124] on button "$2,108.43 in your order" at bounding box center [101, 122] width 151 height 31
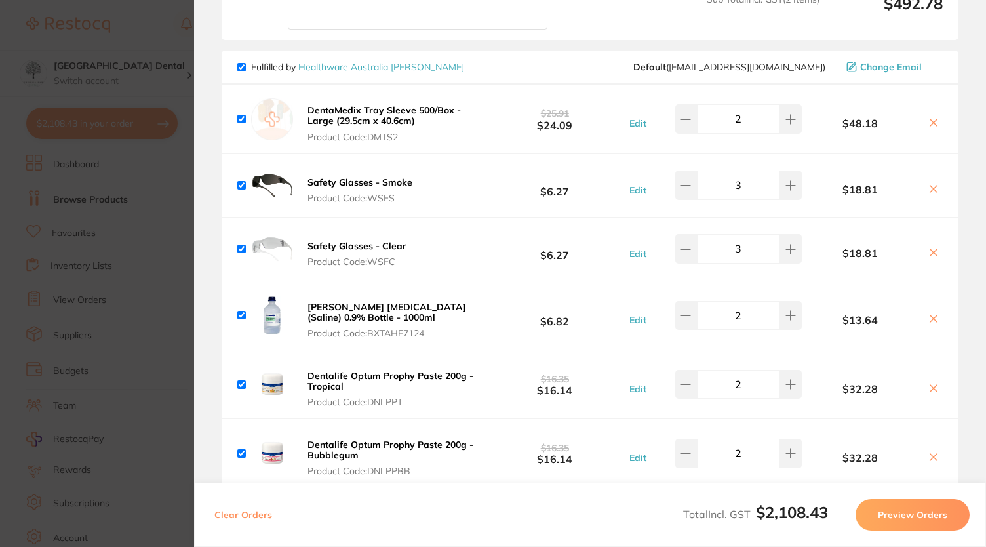
scroll to position [2730, 0]
click at [140, 31] on section "Update RRP Set your pre negotiated price for this item. Item Agreed RRP (excl. …" at bounding box center [493, 273] width 986 height 547
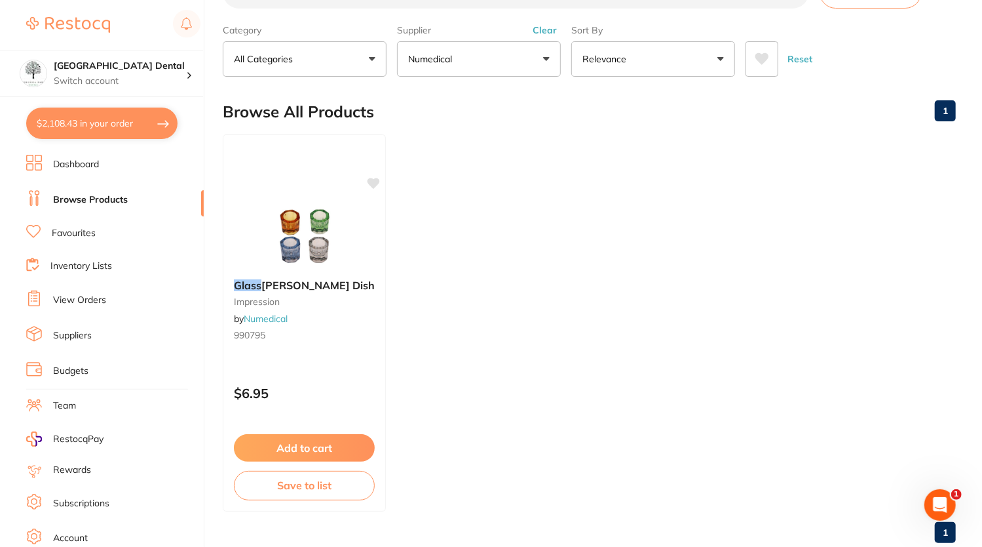
scroll to position [0, 0]
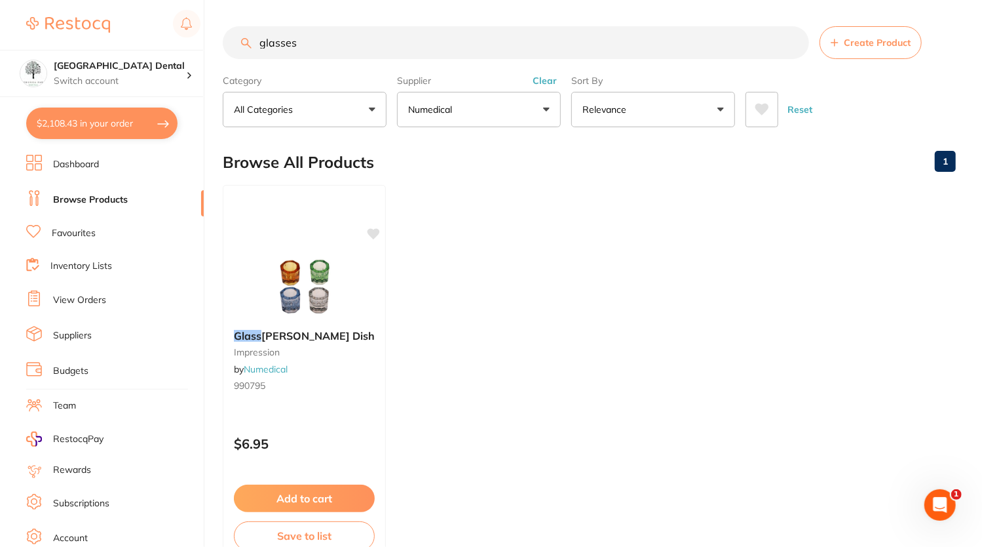
drag, startPoint x: 359, startPoint y: 33, endPoint x: 119, endPoint y: 34, distance: 240.5
click at [125, 39] on div "$2,108.43 Yeronga Park Dental Switch account Yeronga Park Dental $2,108.43 in y…" at bounding box center [491, 273] width 982 height 547
type input "prophy"
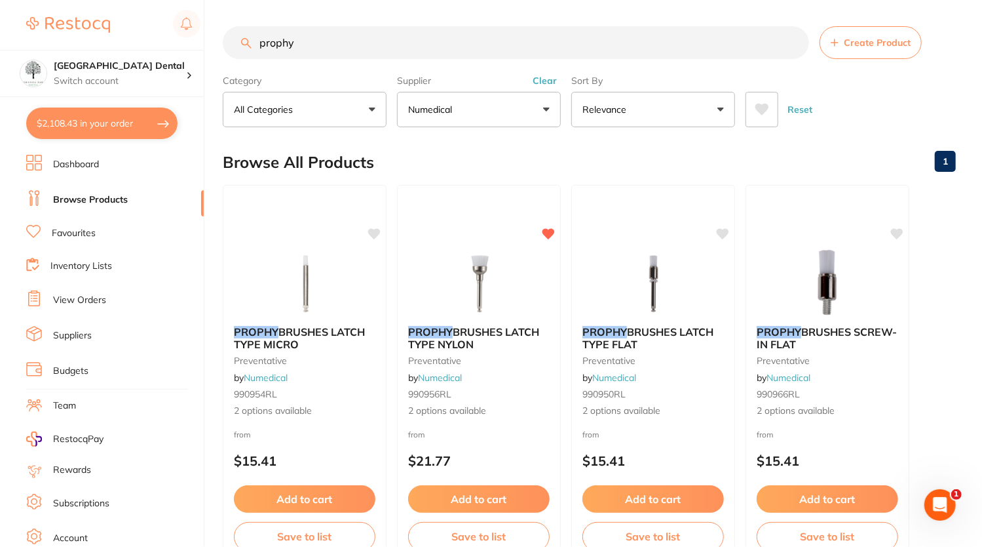
click at [726, 120] on button "Relevance" at bounding box center [654, 109] width 164 height 35
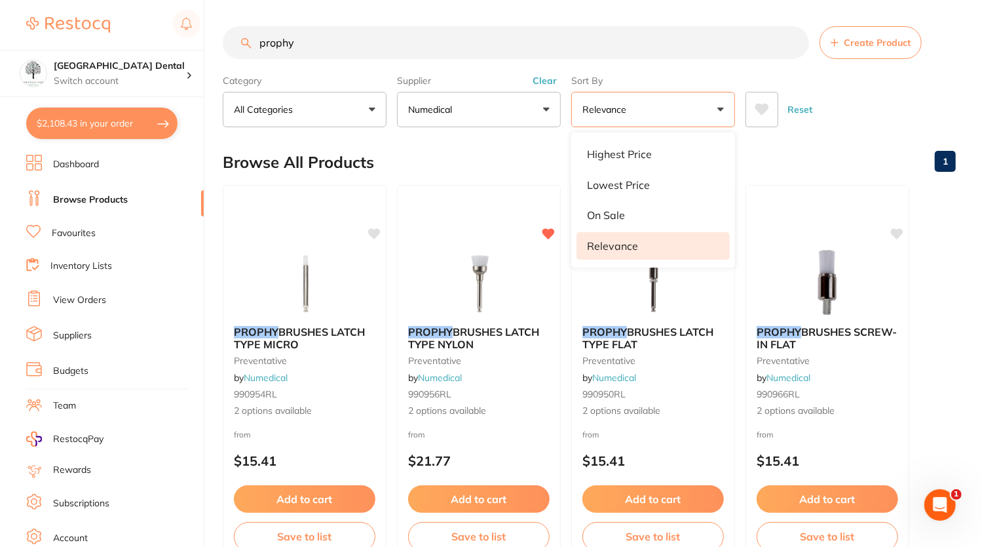
click at [725, 121] on button "Relevance" at bounding box center [654, 109] width 164 height 35
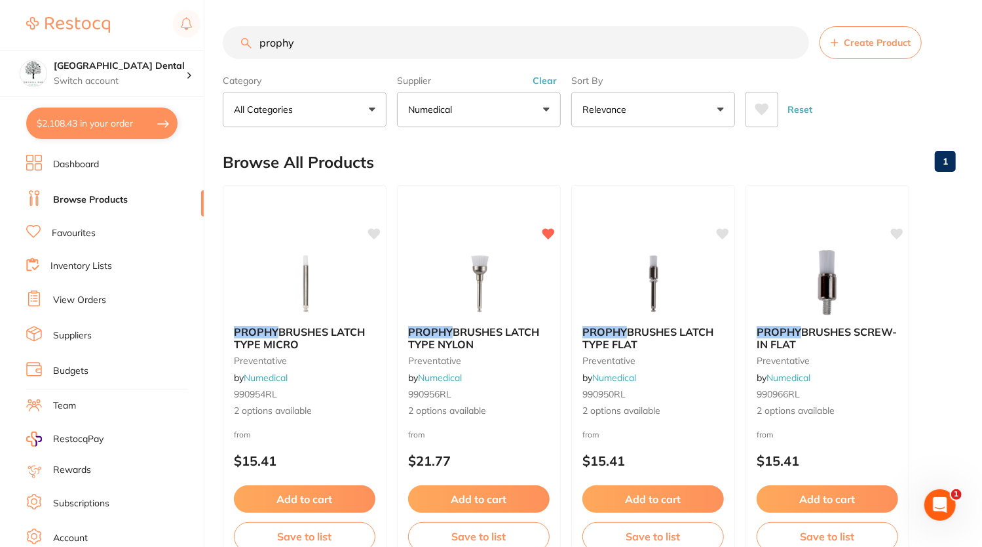
click at [371, 116] on button "All Categories" at bounding box center [305, 109] width 164 height 35
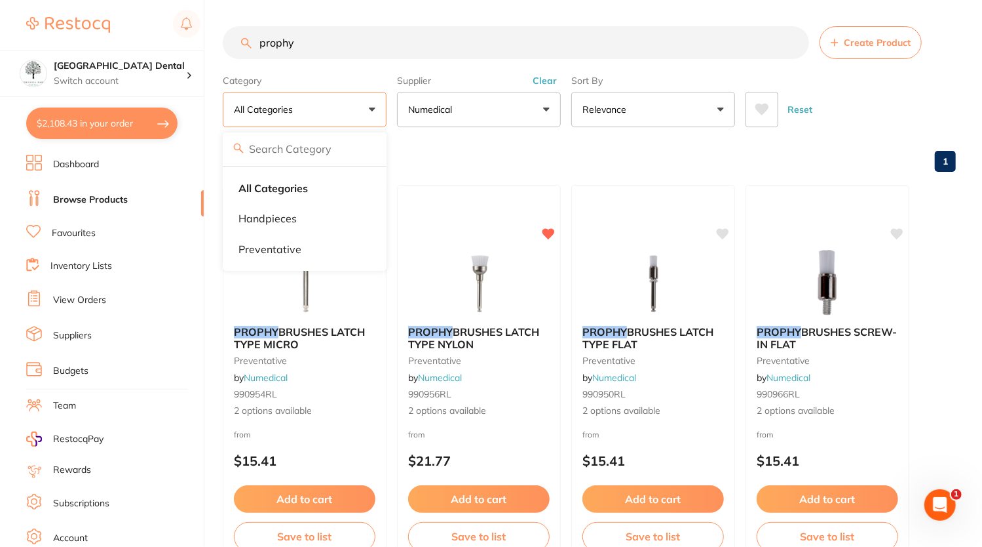
click at [371, 116] on button "All Categories" at bounding box center [305, 109] width 164 height 35
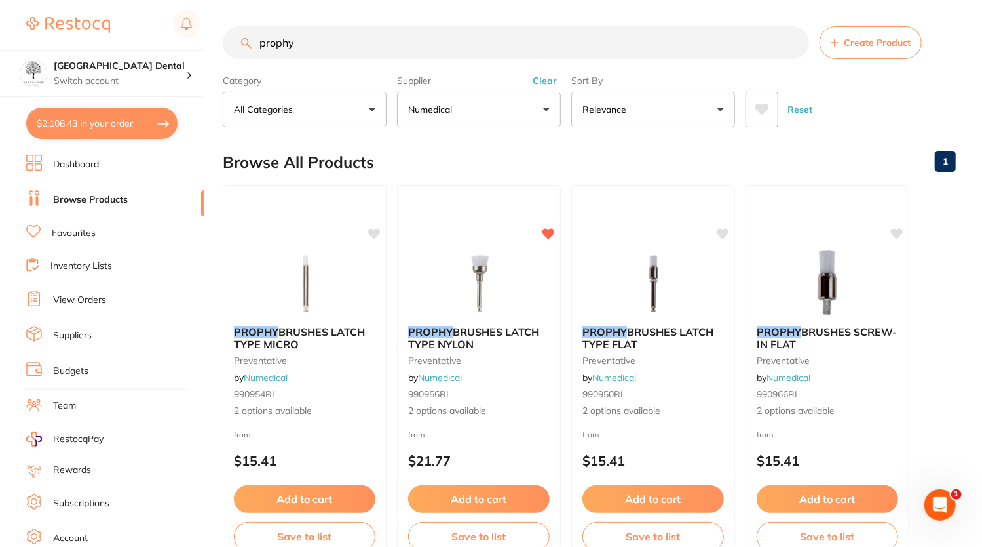
click at [93, 231] on link "Favourites" at bounding box center [74, 233] width 44 height 13
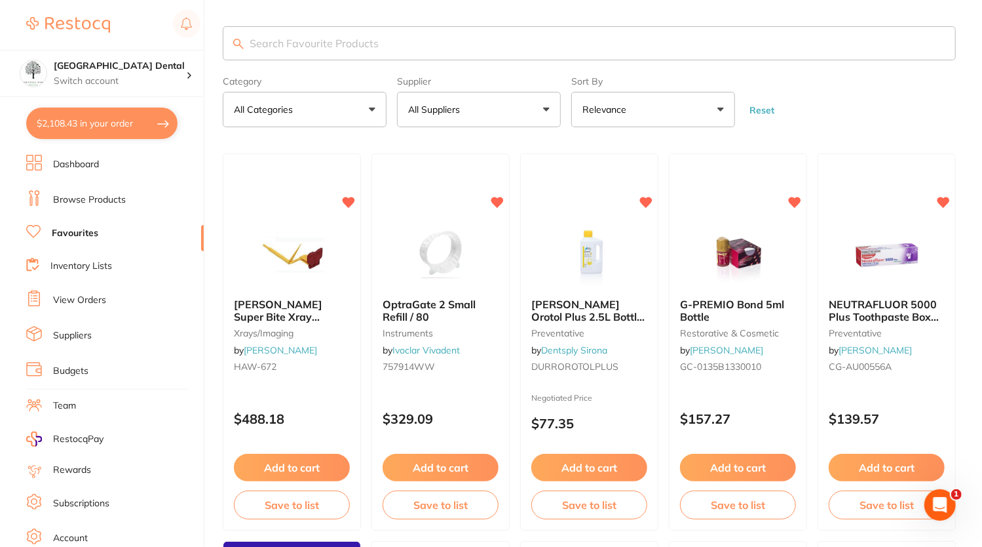
click at [424, 43] on input "search" at bounding box center [589, 43] width 733 height 34
type input "prophy"
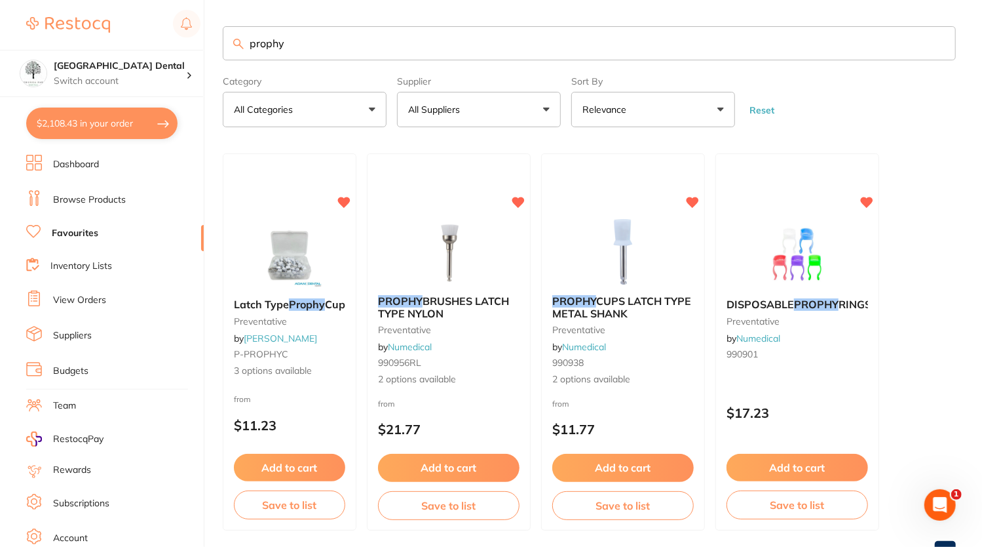
click at [96, 201] on link "Browse Products" at bounding box center [89, 199] width 73 height 13
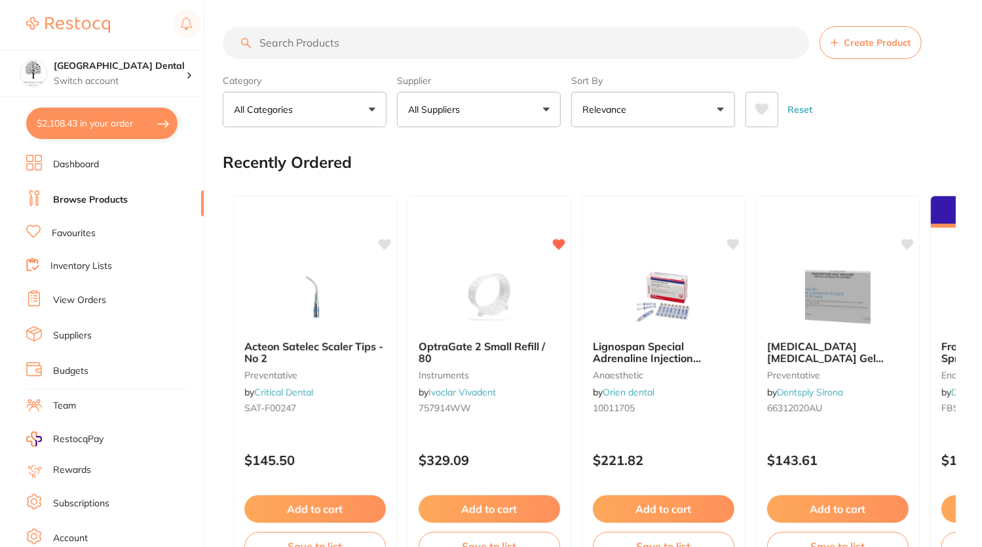
click at [370, 47] on input "search" at bounding box center [516, 42] width 587 height 33
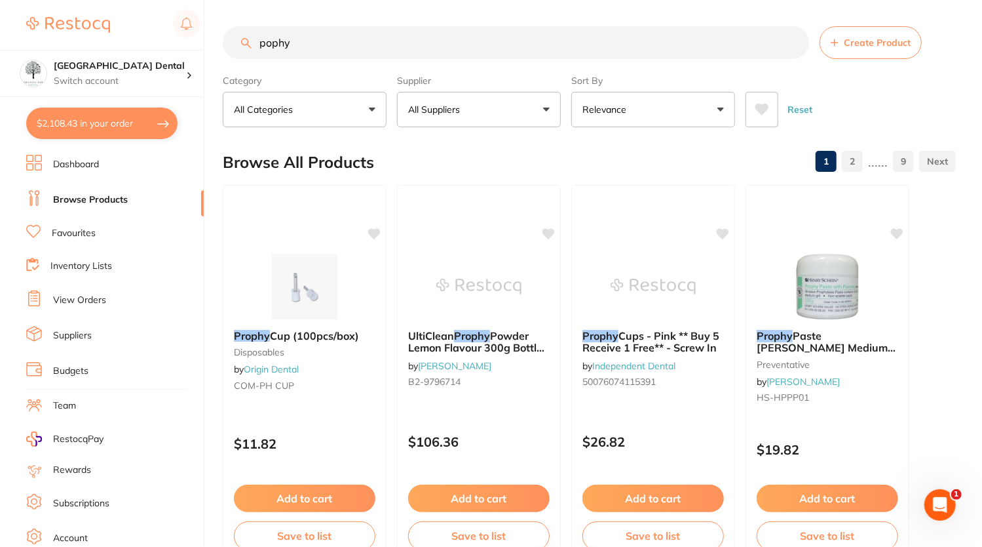
click at [556, 112] on button "All Suppliers" at bounding box center [479, 109] width 164 height 35
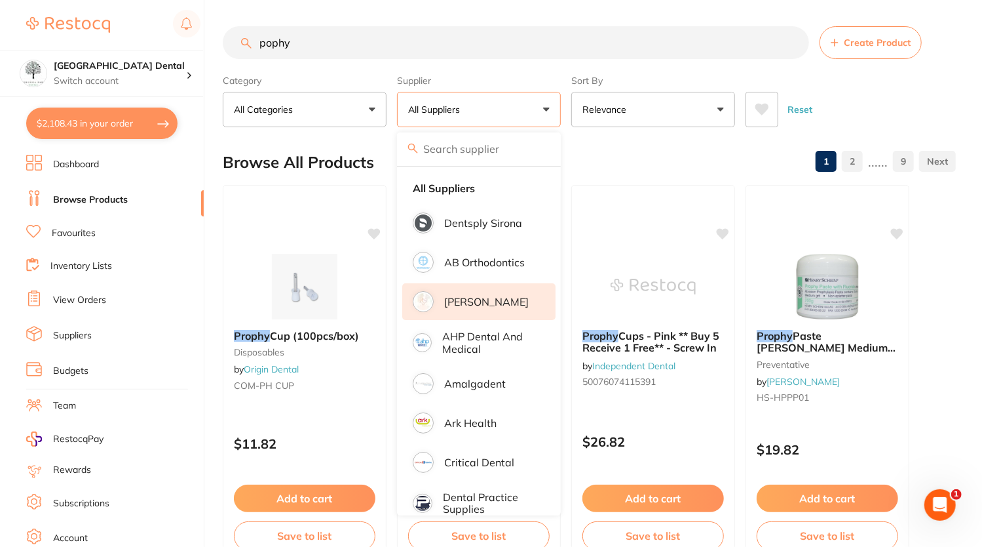
click at [495, 300] on p "[PERSON_NAME]" at bounding box center [486, 302] width 85 height 12
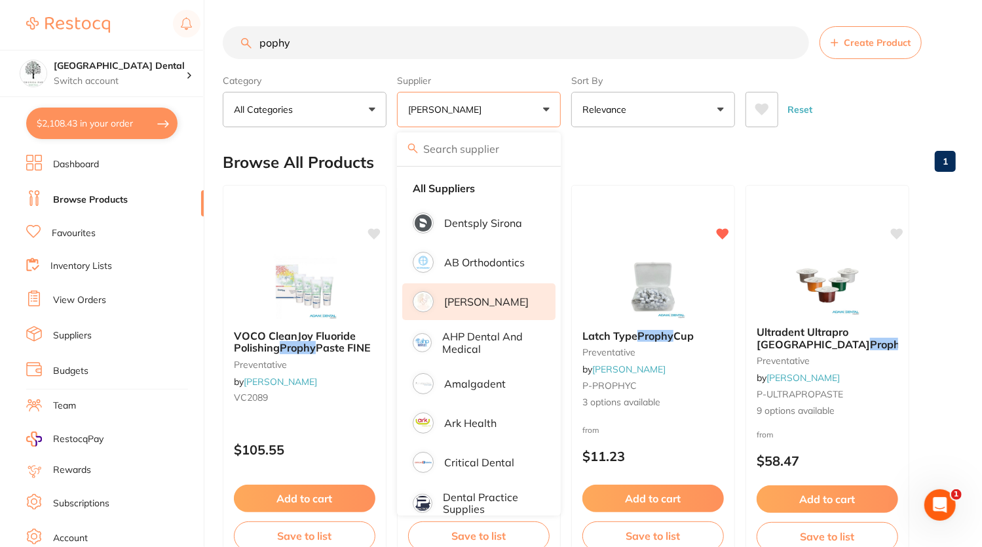
click at [129, 134] on button "$2,108.43 in your order" at bounding box center [101, 122] width 151 height 31
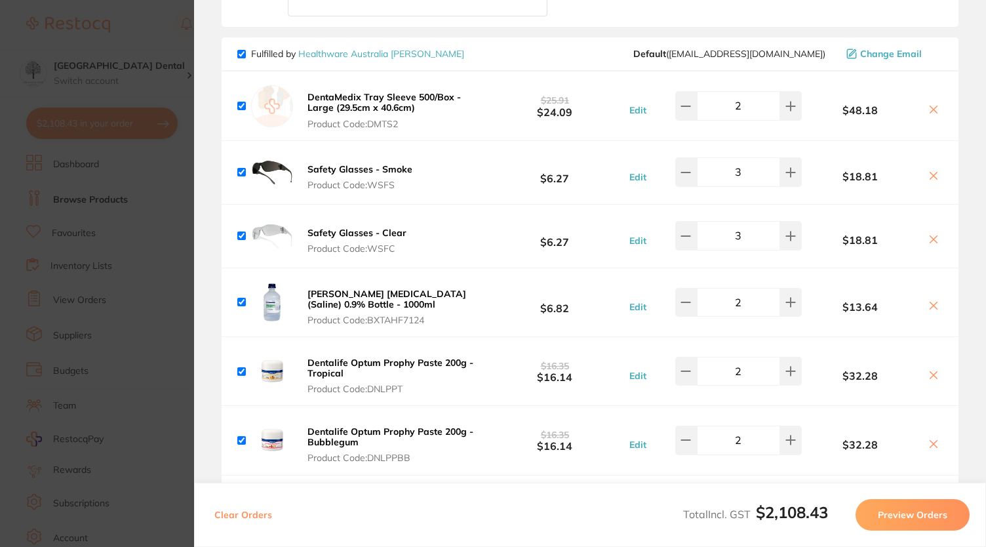
scroll to position [2746, 0]
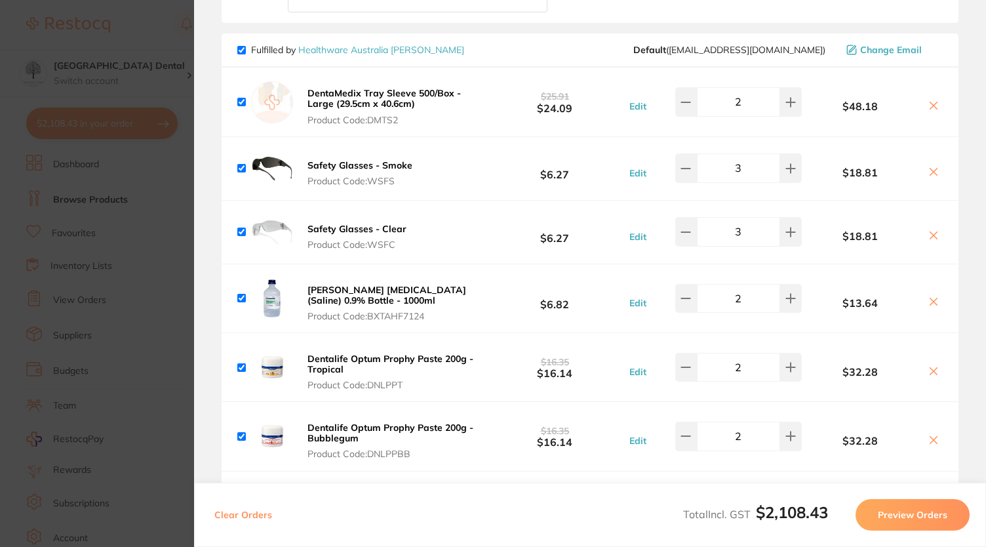
click at [10, 134] on section "Update RRP Set your pre negotiated price for this item. Item Agreed RRP (excl. …" at bounding box center [493, 273] width 986 height 547
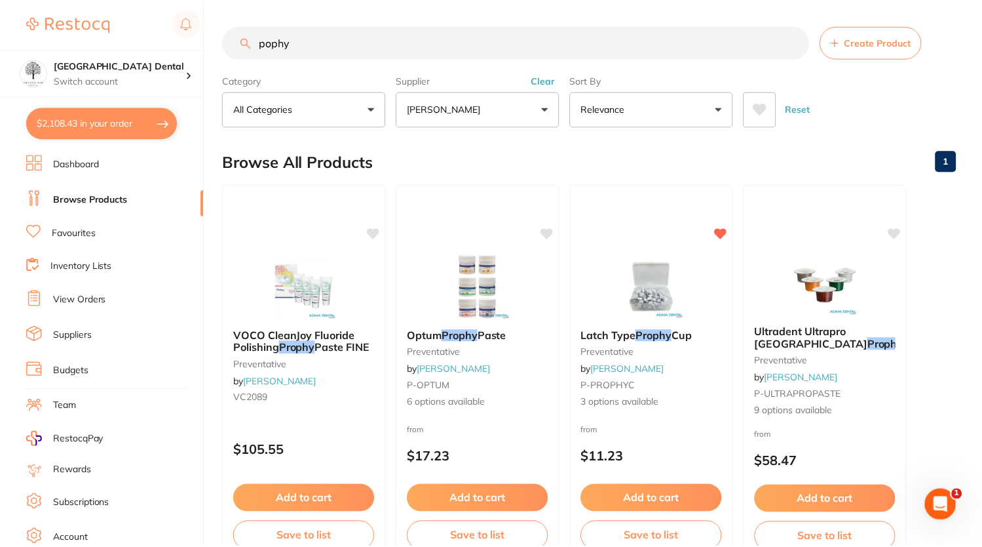
scroll to position [17, 0]
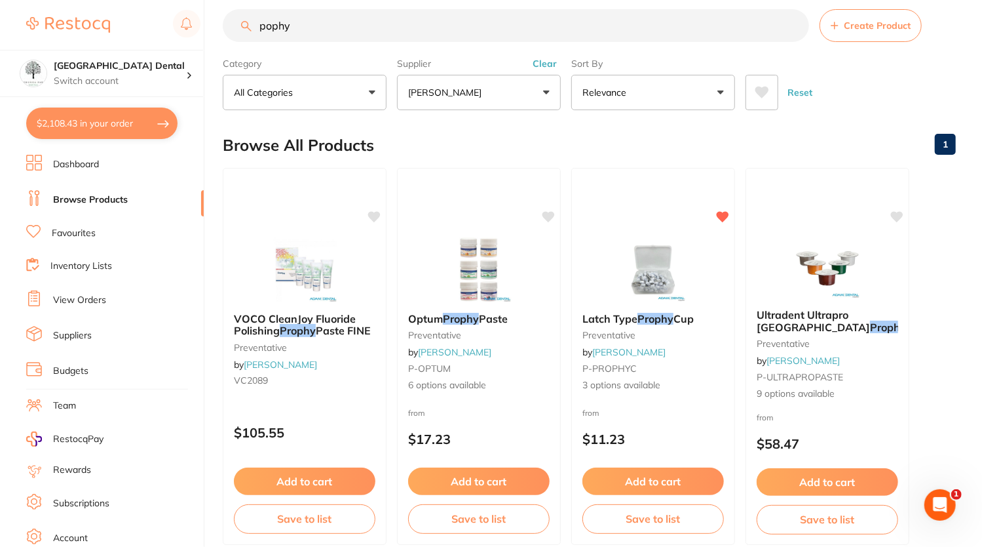
click at [373, 42] on input "pophy" at bounding box center [516, 25] width 587 height 33
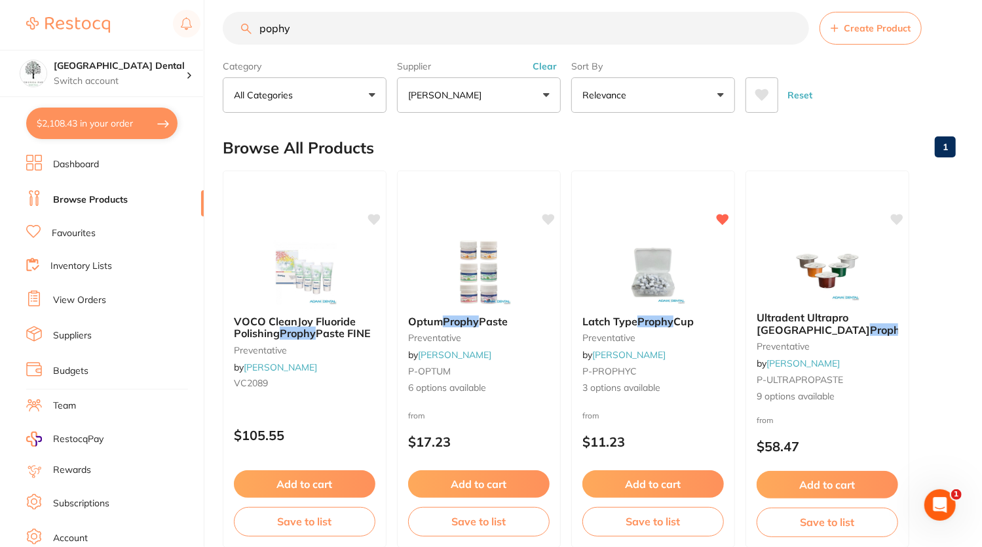
drag, startPoint x: 309, startPoint y: 16, endPoint x: 146, endPoint y: 22, distance: 163.3
click at [146, 22] on div "$2,108.43 Yeronga Park Dental Switch account Yeronga Park Dental $2,108.43 in y…" at bounding box center [491, 259] width 982 height 547
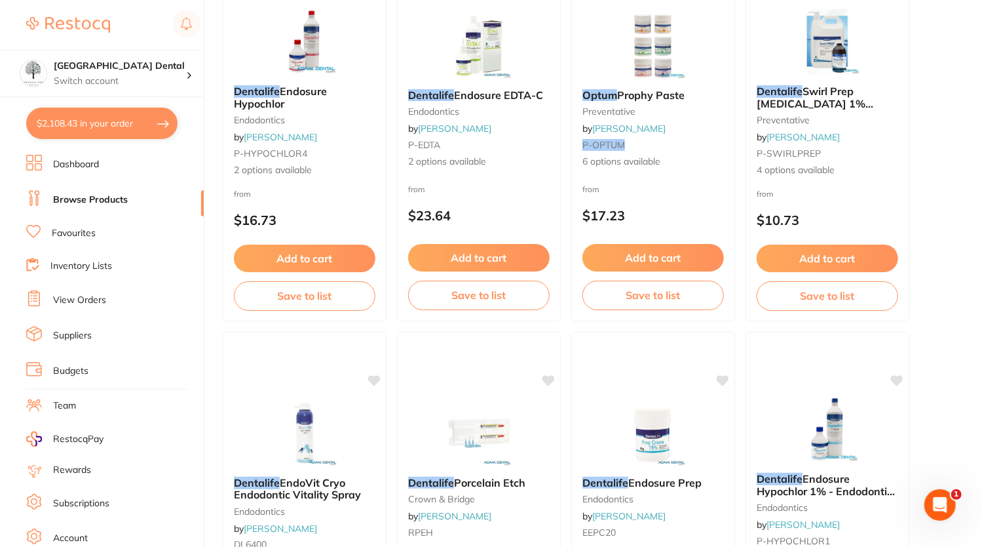
scroll to position [89, 0]
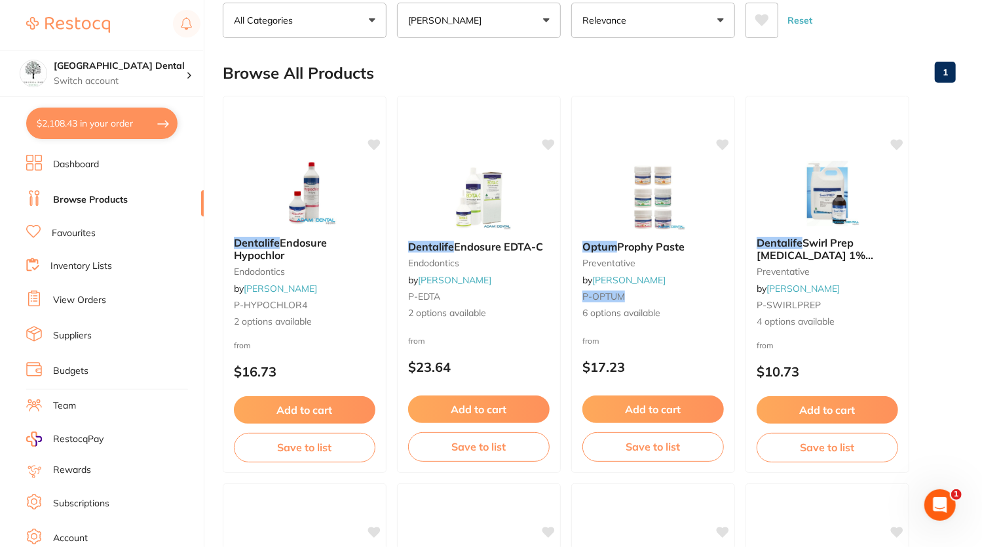
type input "dentalife optum"
click at [551, 26] on button "[PERSON_NAME]" at bounding box center [479, 20] width 164 height 35
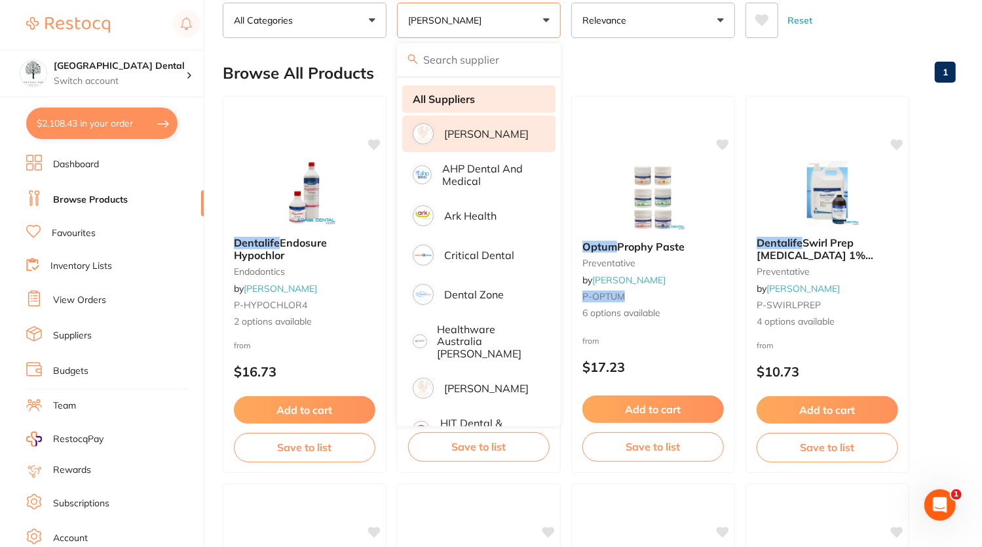
click at [469, 100] on strong "All Suppliers" at bounding box center [444, 99] width 62 height 12
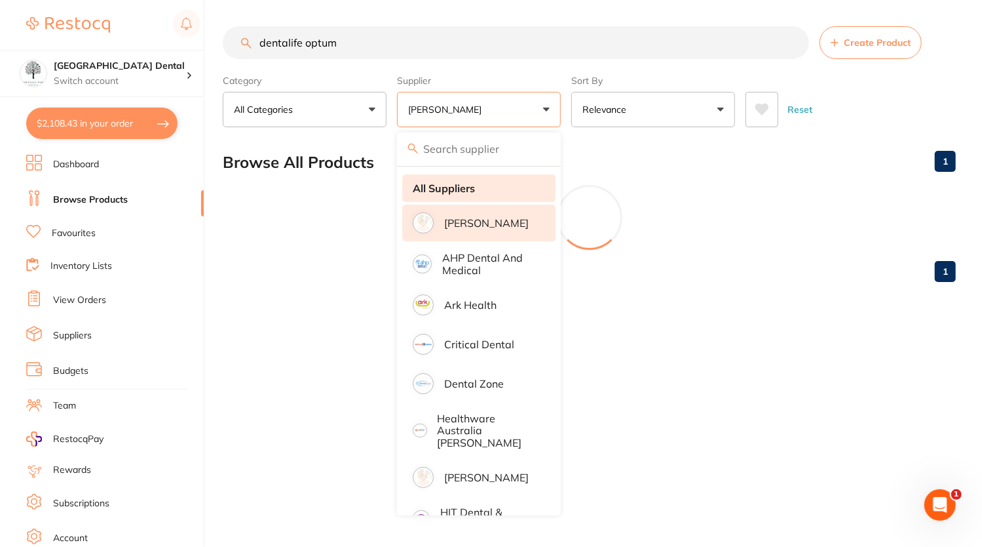
scroll to position [0, 0]
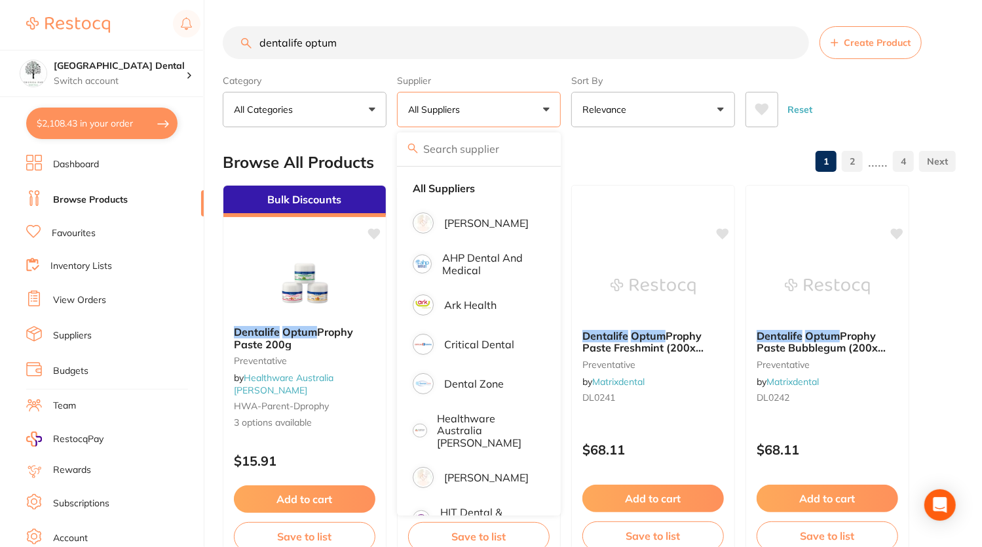
click at [646, 76] on label "Sort By" at bounding box center [654, 81] width 164 height 12
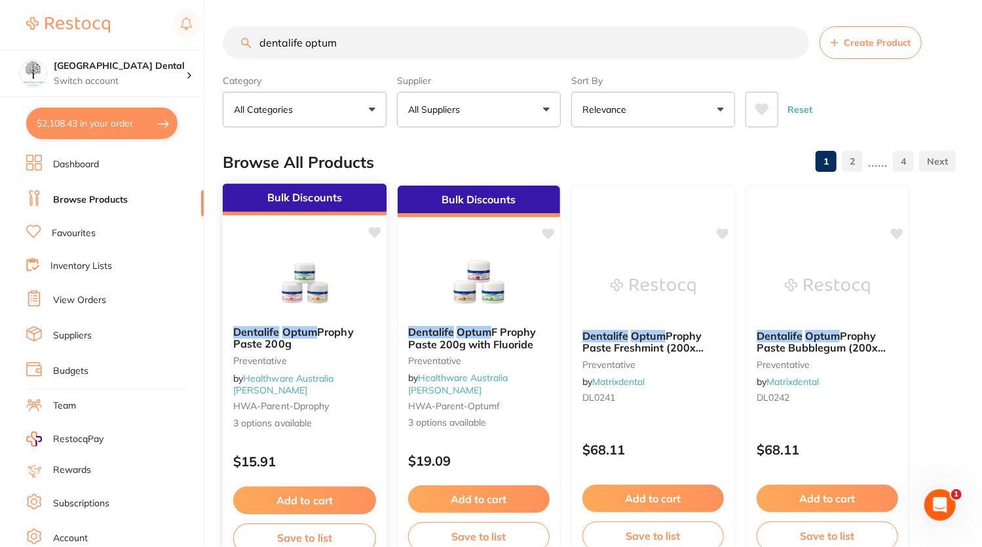
click at [299, 322] on div "Dentalife Optum Prophy Paste 200g Preventative by Healthware Australia Ridley H…" at bounding box center [305, 377] width 164 height 125
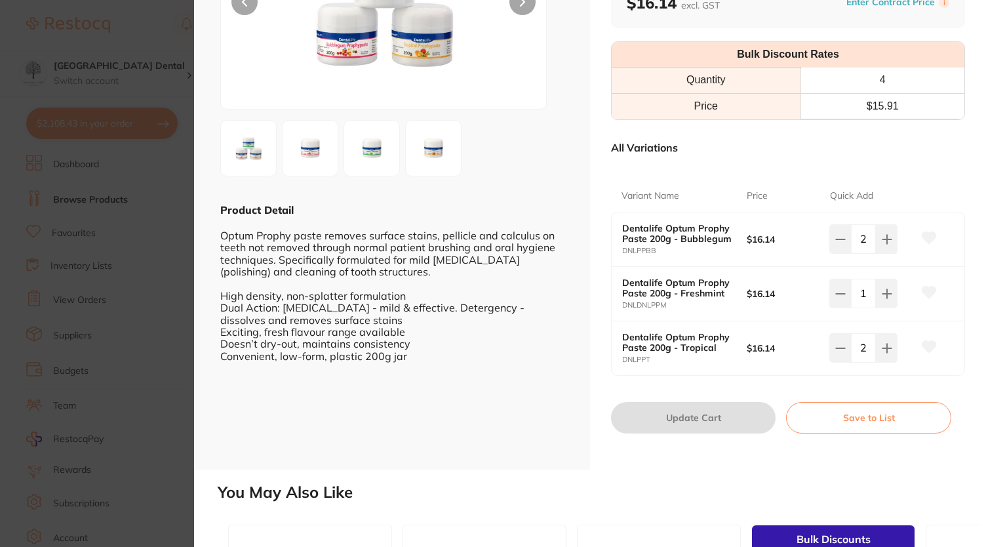
scroll to position [181, 0]
click at [131, 149] on section "Dentalife Optum Prophy Paste 200g Preventative by Healthware Australia Ridley P…" at bounding box center [493, 273] width 986 height 547
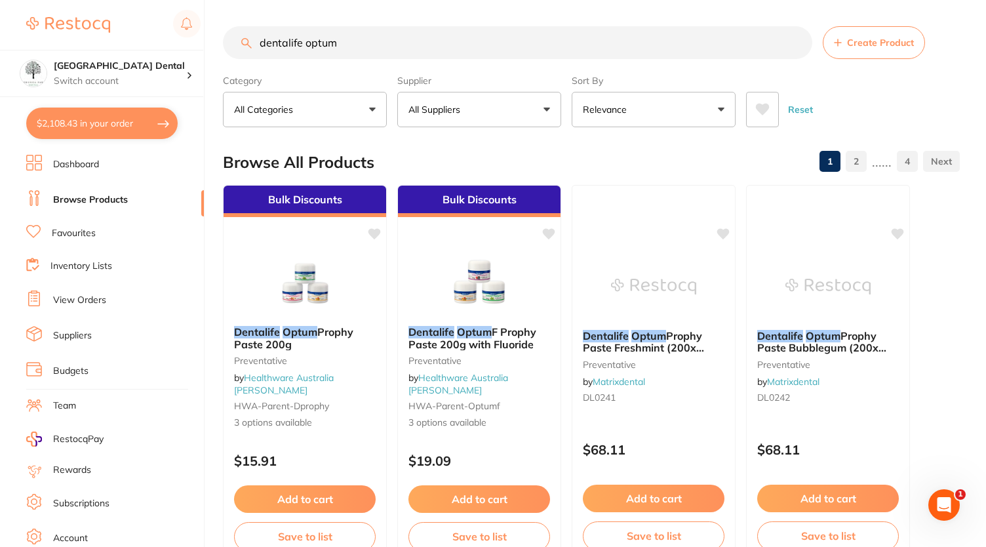
click at [138, 124] on button "$2,108.43 in your order" at bounding box center [101, 122] width 151 height 31
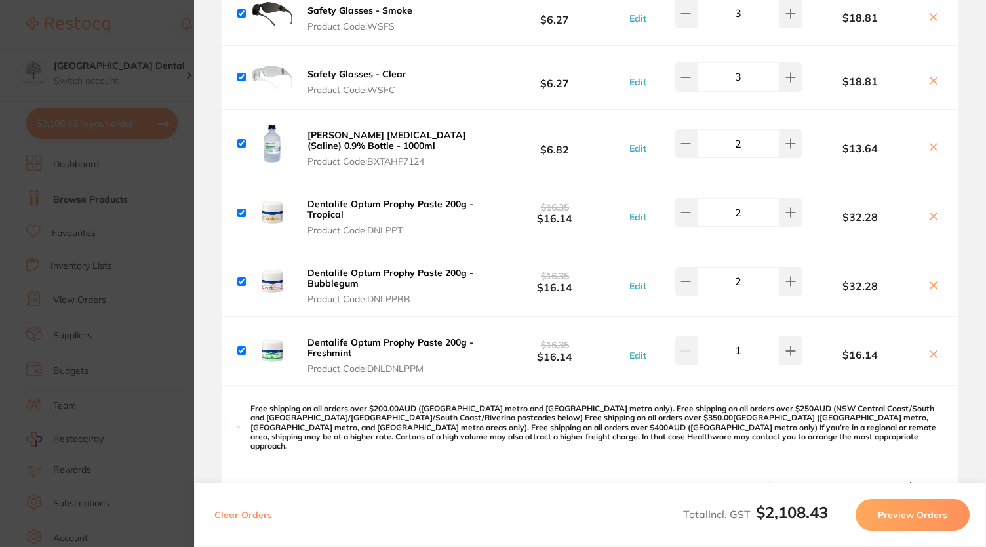
scroll to position [2901, 0]
click at [688, 275] on icon at bounding box center [685, 280] width 10 height 10
type input "1"
click at [790, 345] on icon at bounding box center [790, 350] width 10 height 10
type input "2"
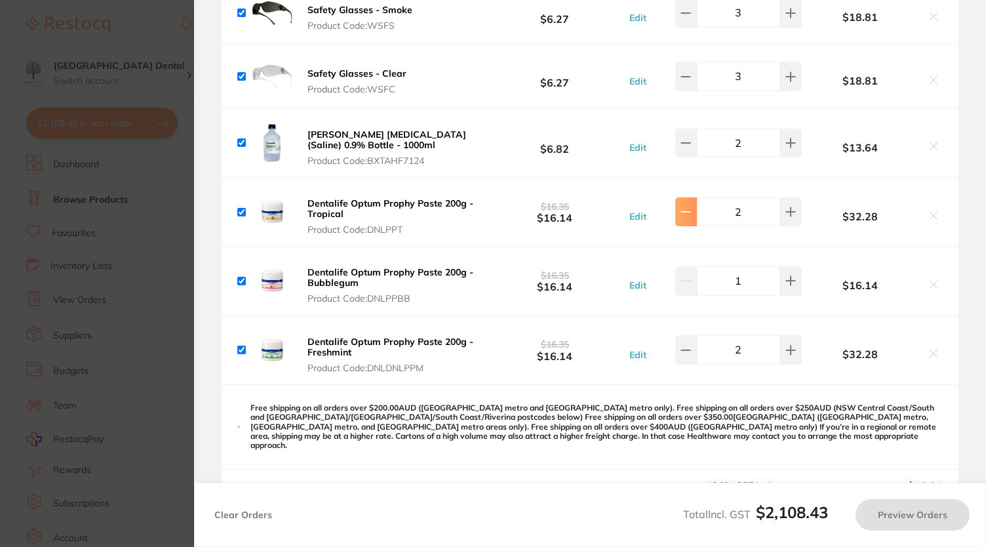
click at [689, 202] on button at bounding box center [686, 211] width 22 height 29
type input "1"
type input "2"
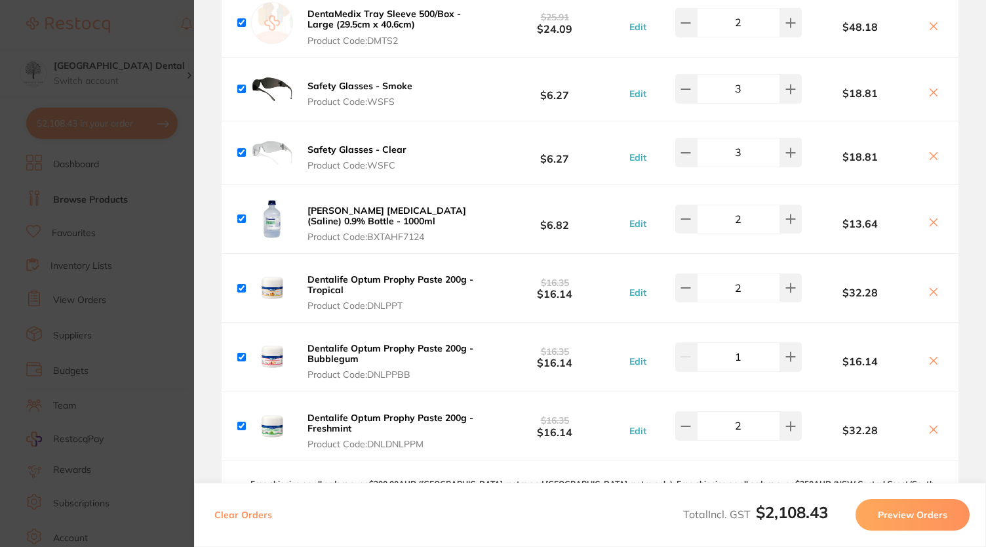
scroll to position [2824, 0]
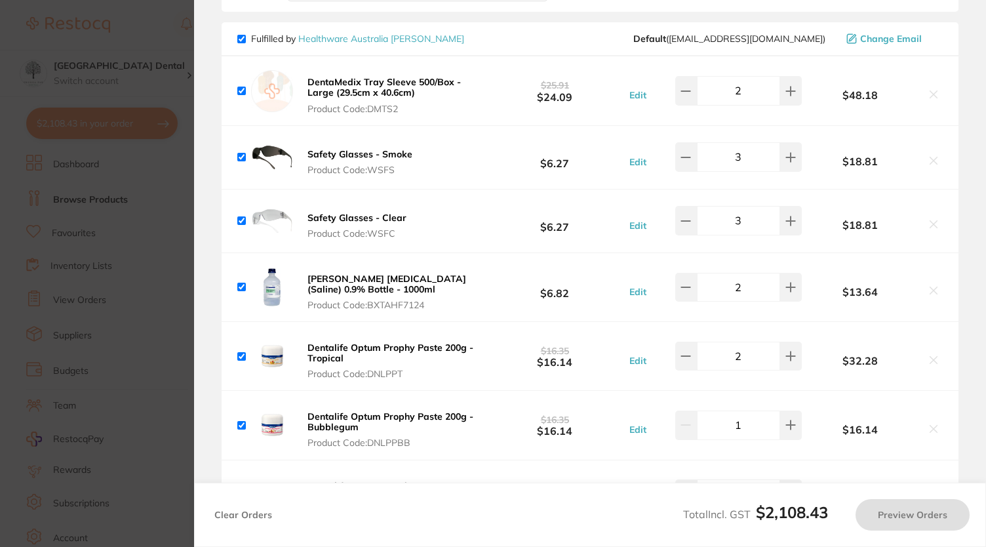
type input "1"
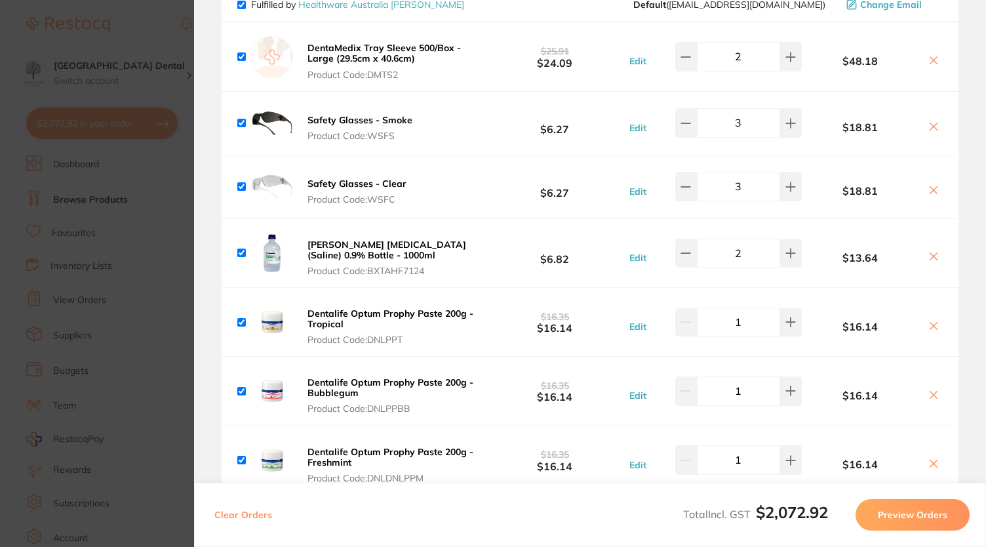
scroll to position [2792, 0]
click at [155, 30] on section "Update RRP Set your pre negotiated price for this item. Item Agreed RRP (excl. …" at bounding box center [493, 273] width 986 height 547
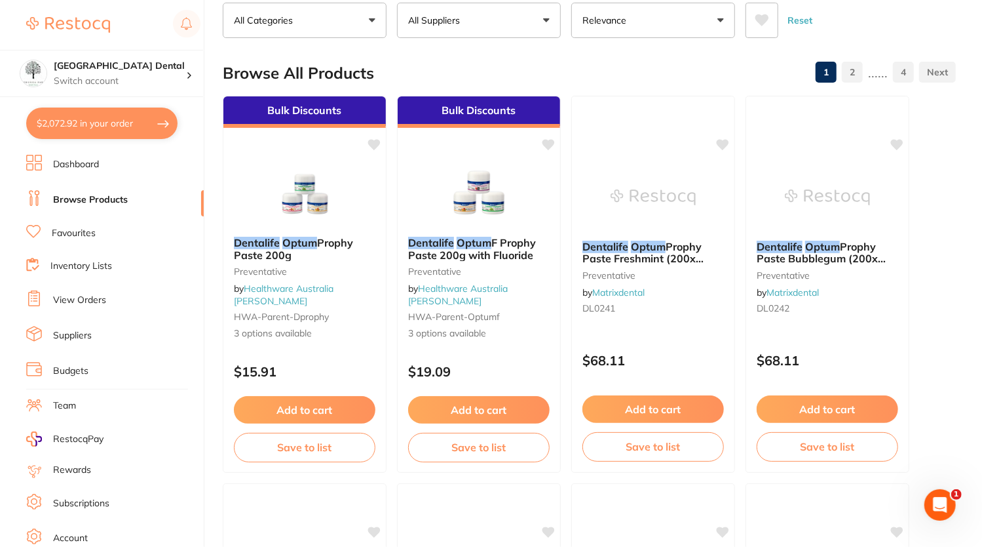
scroll to position [0, 0]
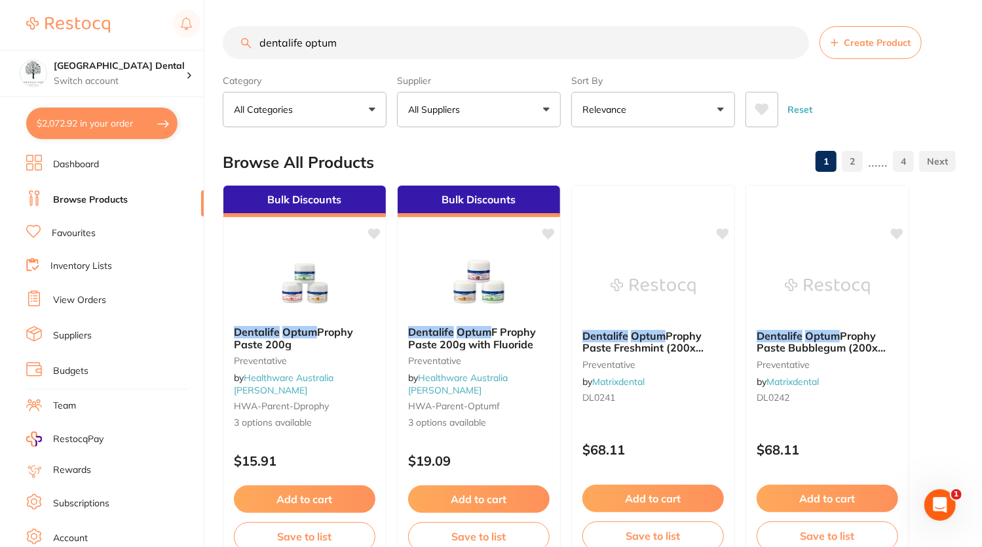
drag, startPoint x: 360, startPoint y: 39, endPoint x: 128, endPoint y: 2, distance: 235.5
click at [142, 10] on div "$2,072.92 Yeronga Park Dental Switch account Yeronga Park Dental $2,072.92 in y…" at bounding box center [491, 273] width 982 height 547
type input "tray sleeve"
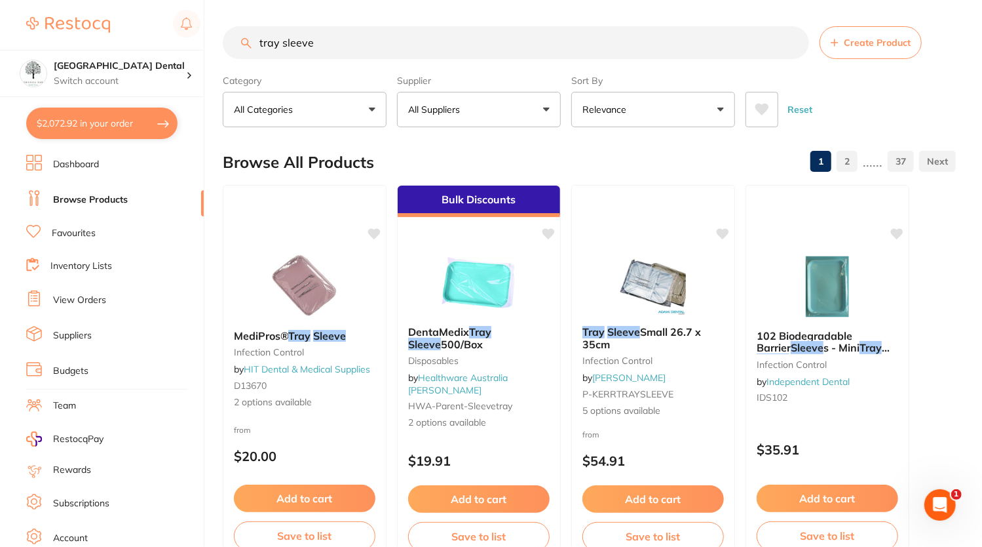
click at [532, 115] on button "All Suppliers" at bounding box center [479, 109] width 164 height 35
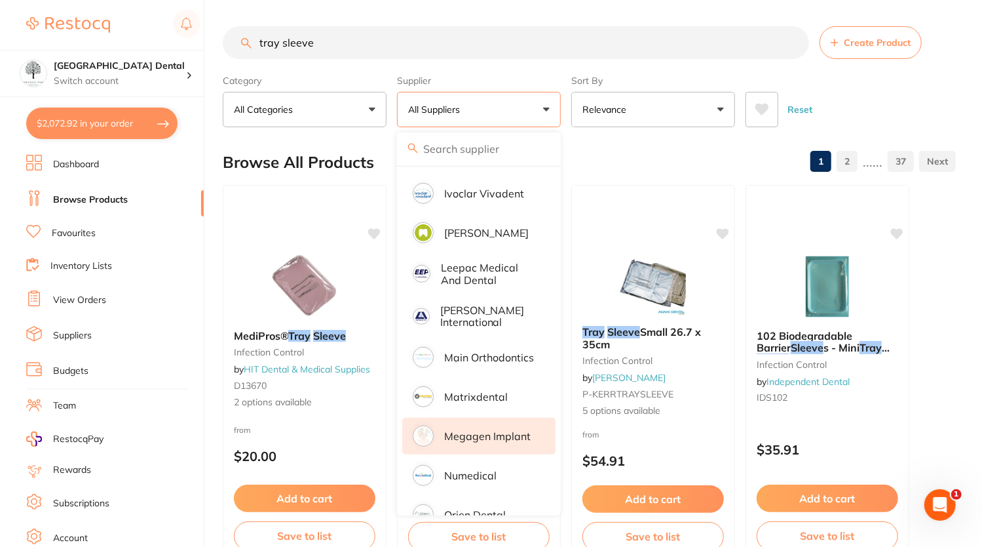
scroll to position [667, 0]
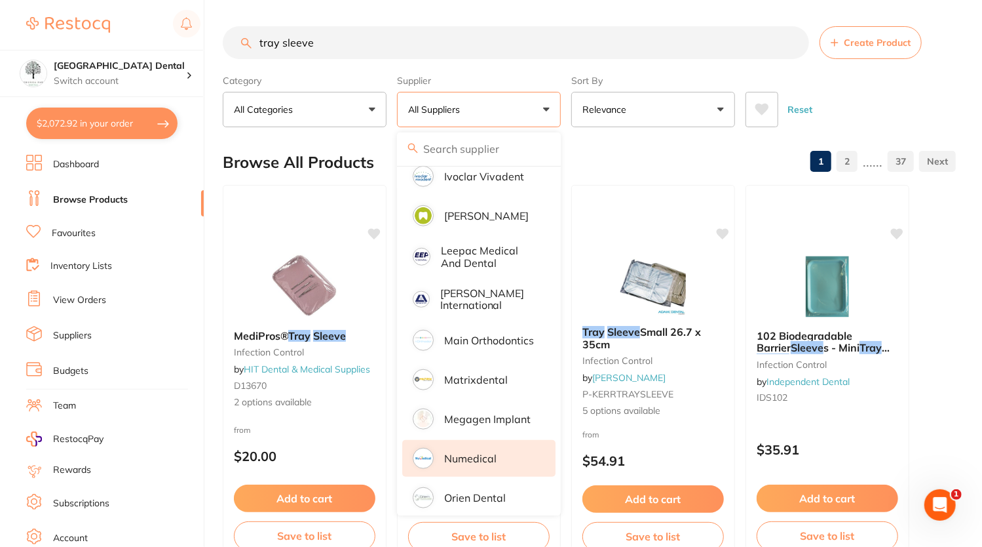
click at [473, 452] on p "Numedical" at bounding box center [470, 458] width 52 height 12
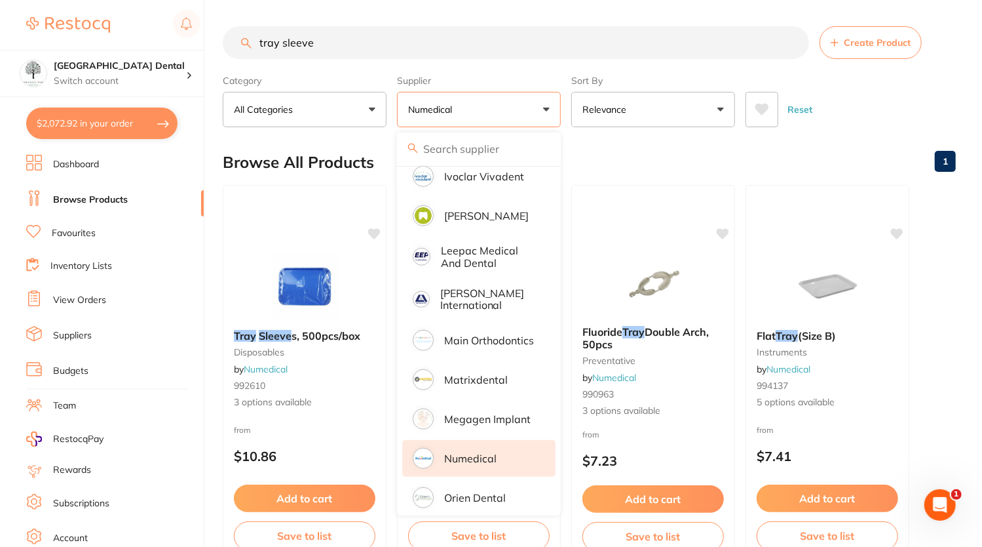
scroll to position [0, 0]
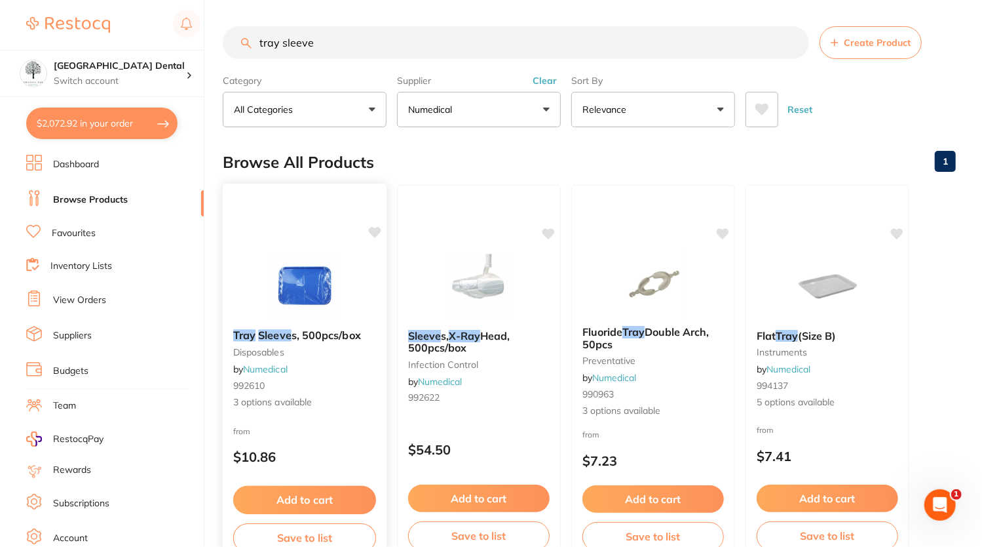
click at [307, 505] on button "Add to cart" at bounding box center [304, 500] width 143 height 28
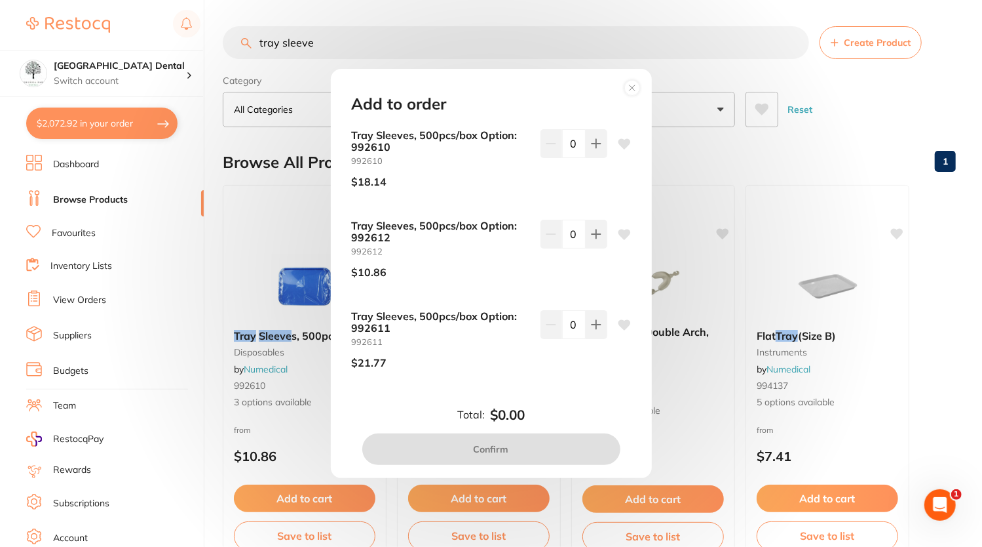
click at [632, 92] on circle at bounding box center [632, 88] width 15 height 15
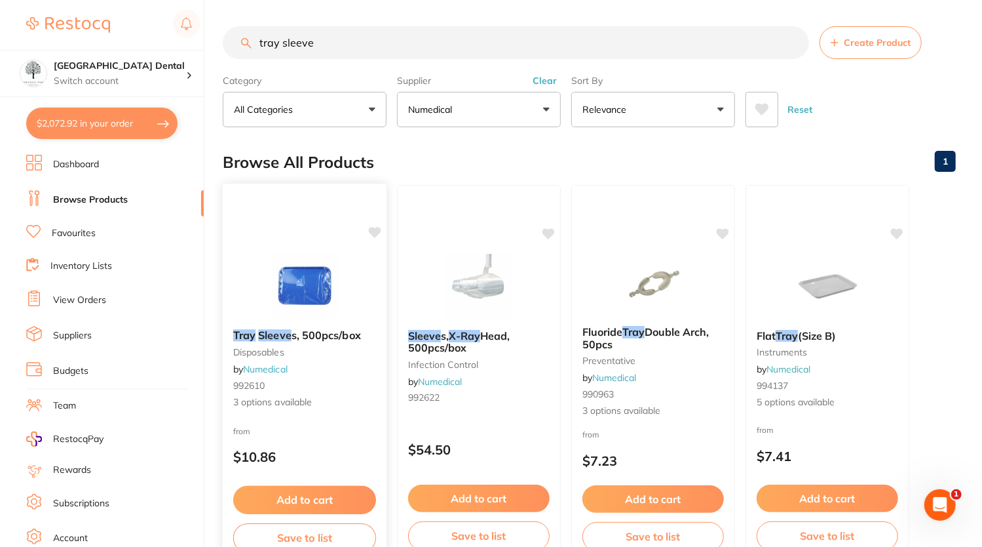
click at [281, 302] on img at bounding box center [305, 285] width 86 height 66
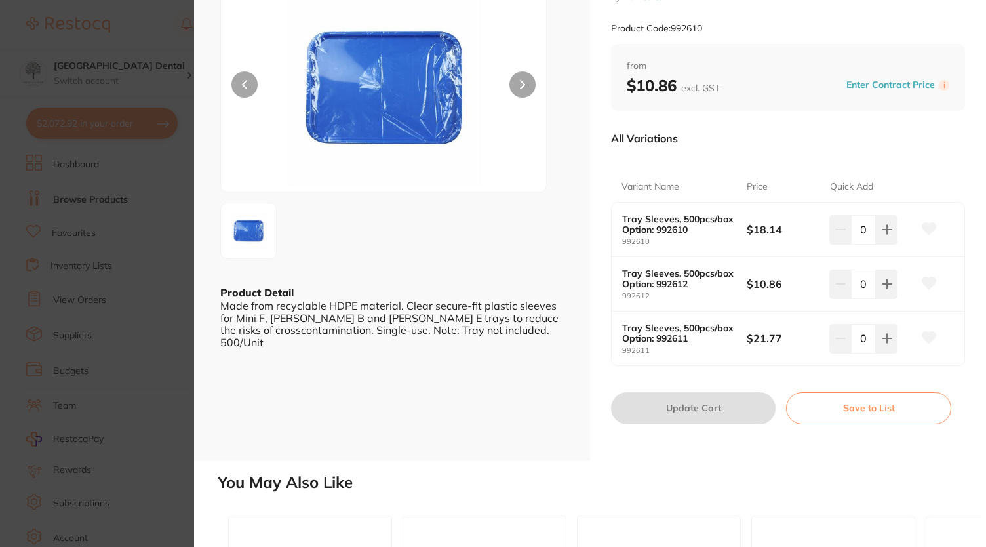
scroll to position [96, 0]
click at [922, 281] on icon at bounding box center [929, 285] width 14 height 12
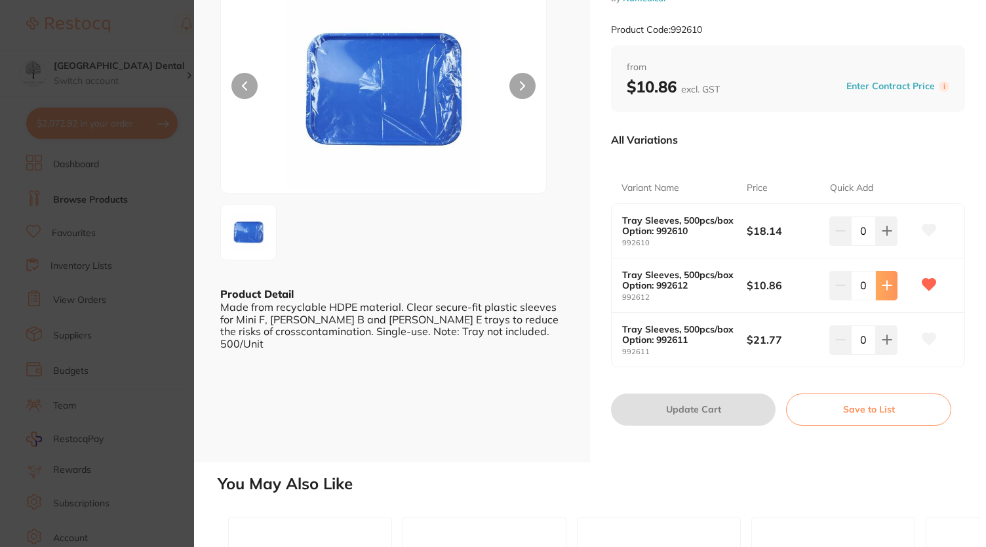
click at [885, 284] on icon at bounding box center [887, 285] width 10 height 10
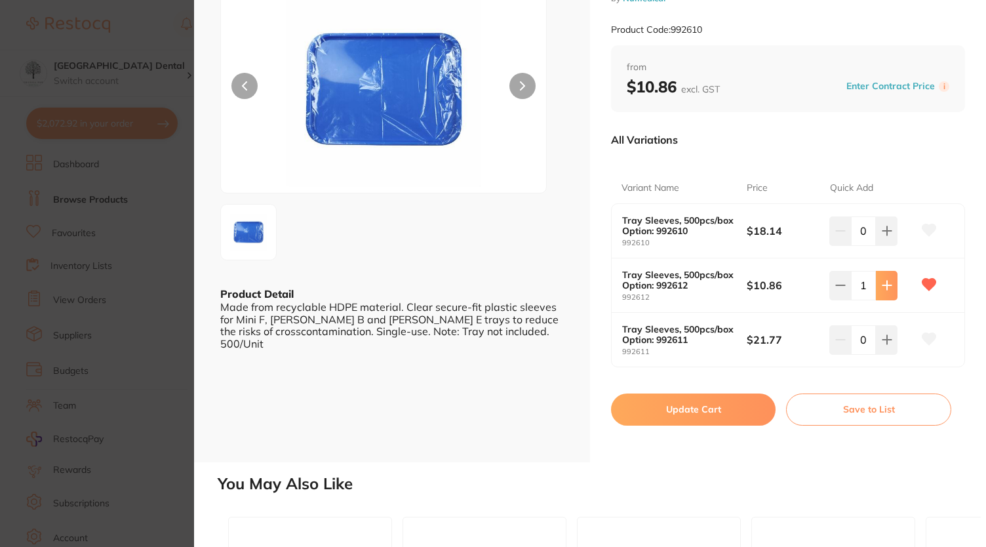
click at [885, 284] on icon at bounding box center [887, 285] width 10 height 10
type input "2"
click at [731, 414] on button "Update Cart" at bounding box center [693, 408] width 165 height 31
checkbox input "false"
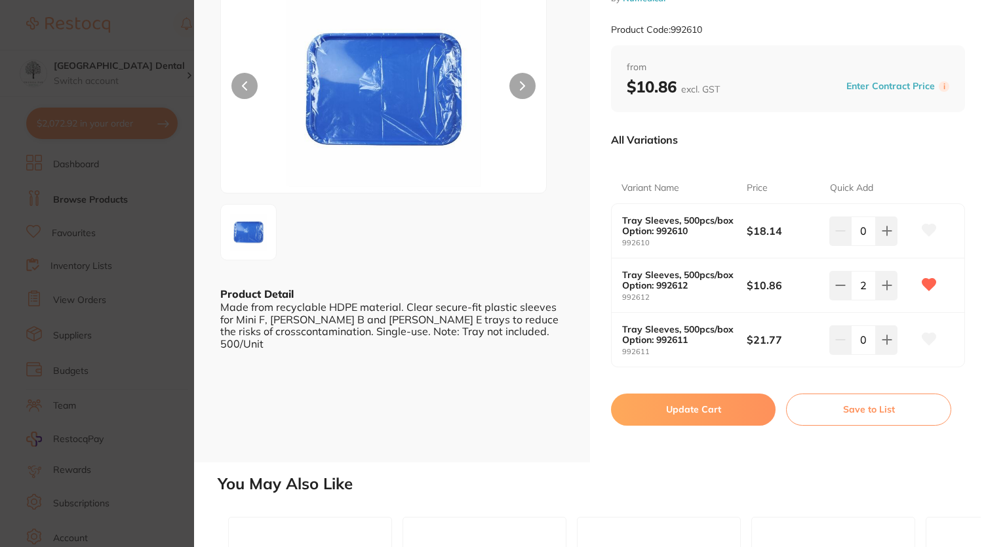
checkbox input "false"
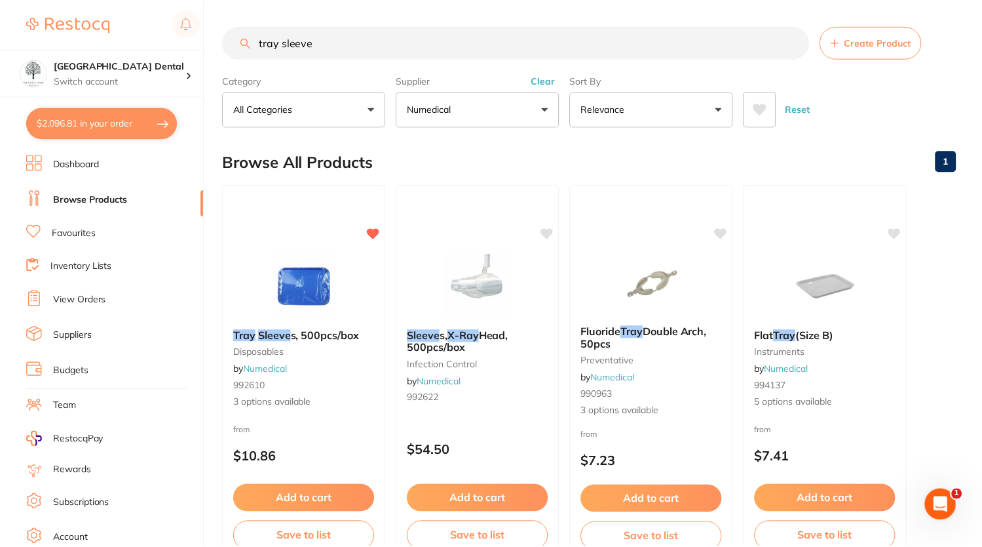
scroll to position [2860, 0]
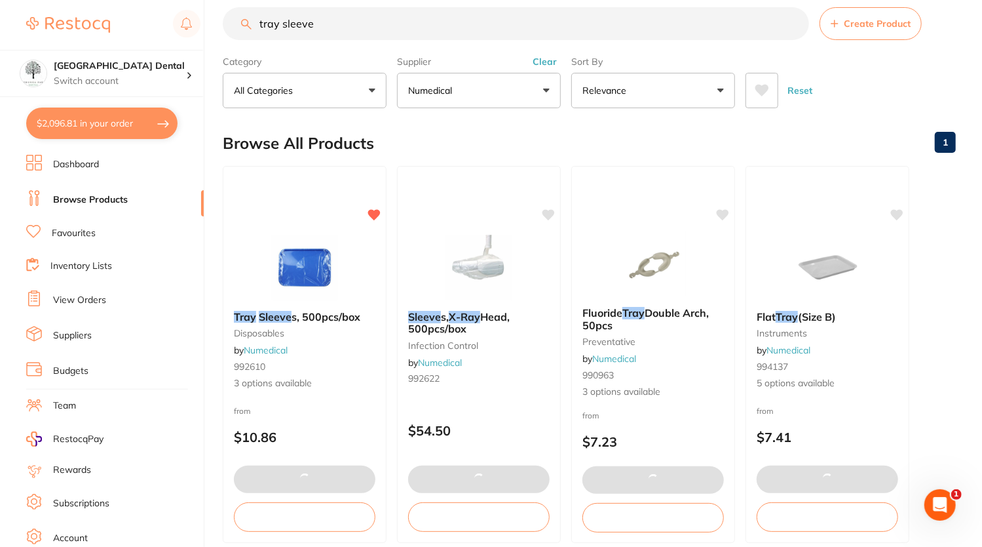
click at [110, 124] on button "$2,096.81 in your order" at bounding box center [101, 122] width 151 height 31
checkbox input "true"
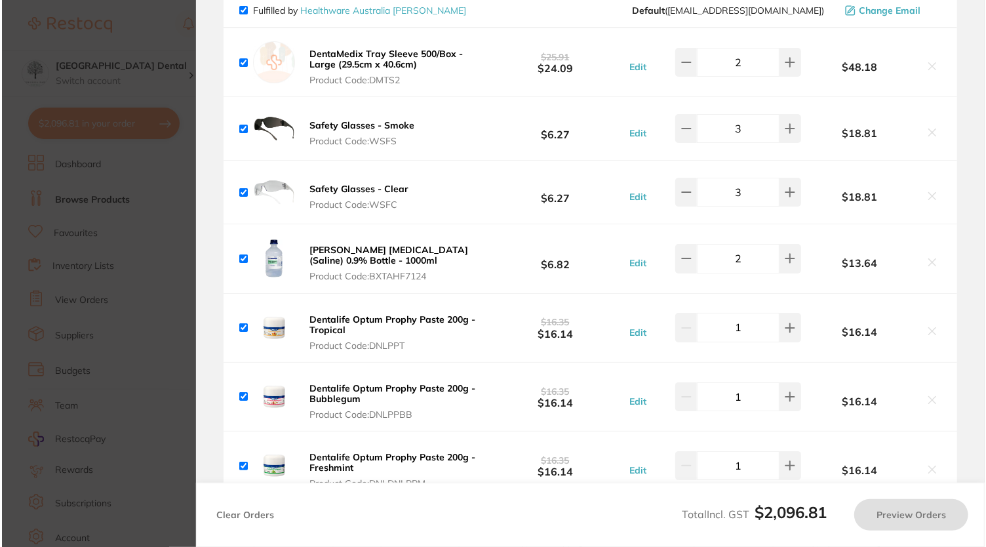
scroll to position [0, 0]
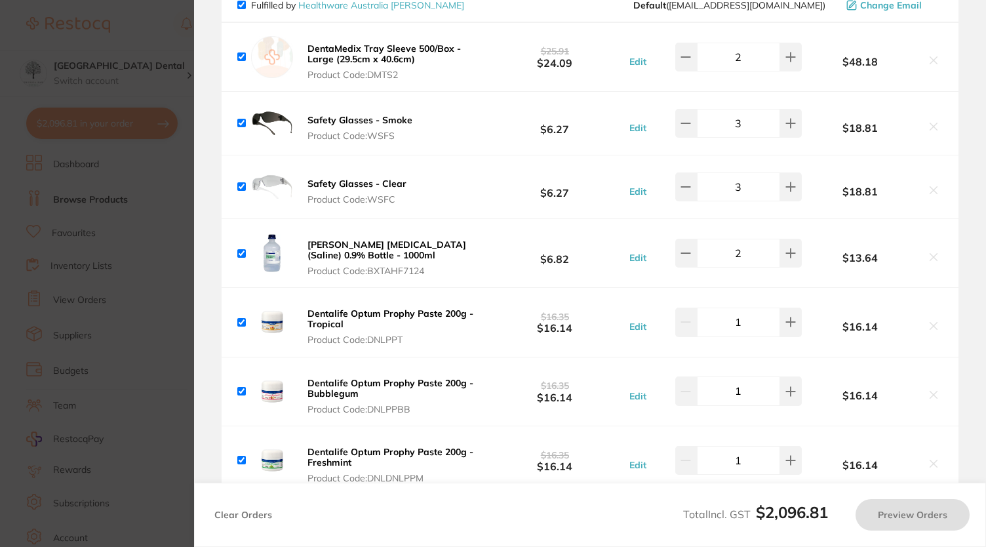
checkbox input "true"
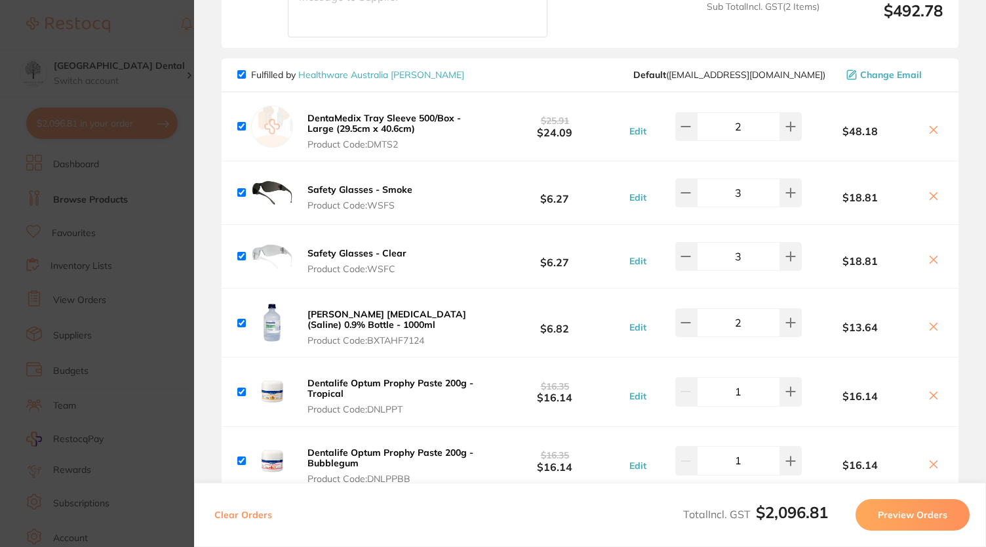
scroll to position [2788, 0]
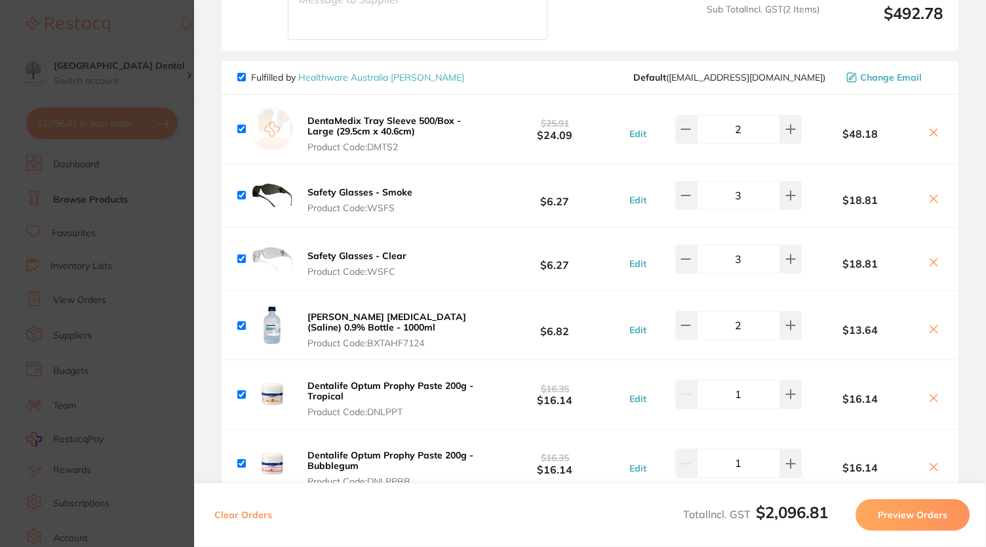
click at [384, 115] on b "DentaMedix Tray Sleeve 500/Box - Large (29.5cm x 40.6cm)" at bounding box center [383, 126] width 153 height 22
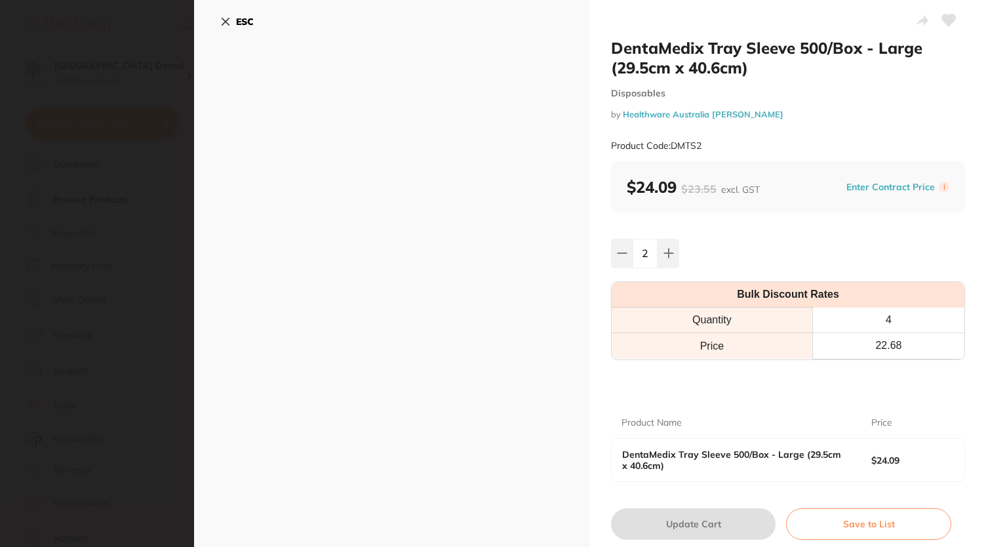
scroll to position [0, 0]
click at [234, 18] on button "ESC" at bounding box center [236, 21] width 33 height 22
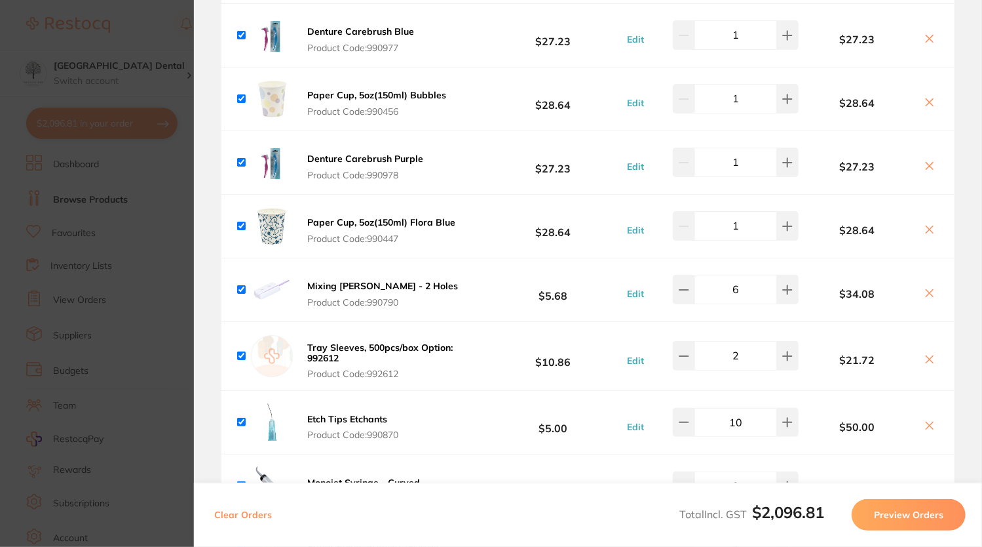
scroll to position [1684, 0]
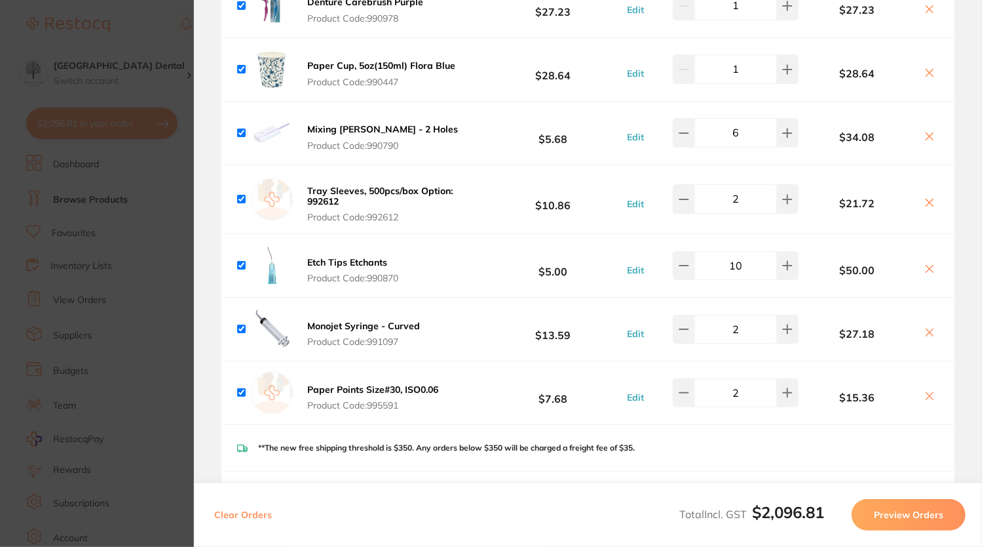
click at [161, 54] on section "Update RRP Set your pre negotiated price for this item. Item Agreed RRP (excl. …" at bounding box center [491, 273] width 982 height 547
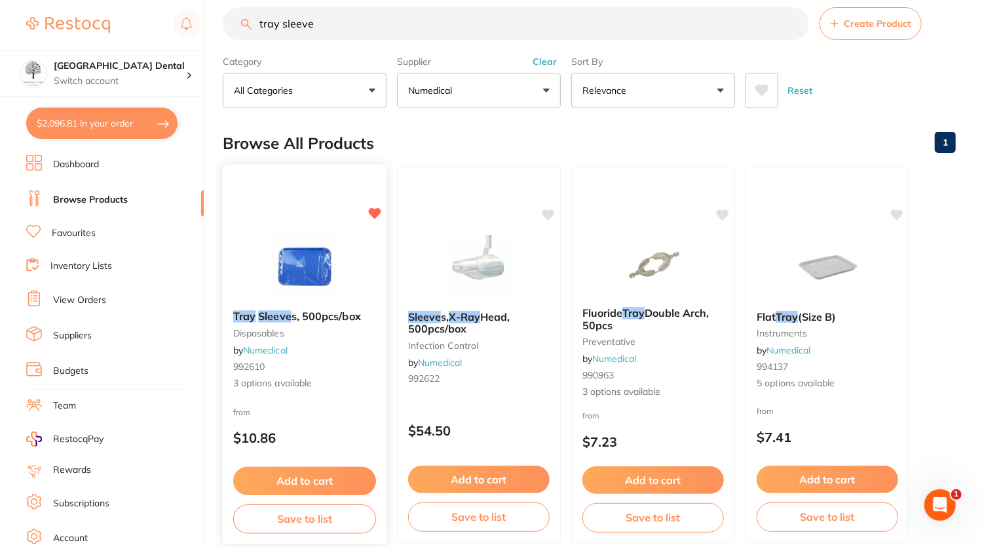
click at [317, 247] on img at bounding box center [305, 266] width 86 height 66
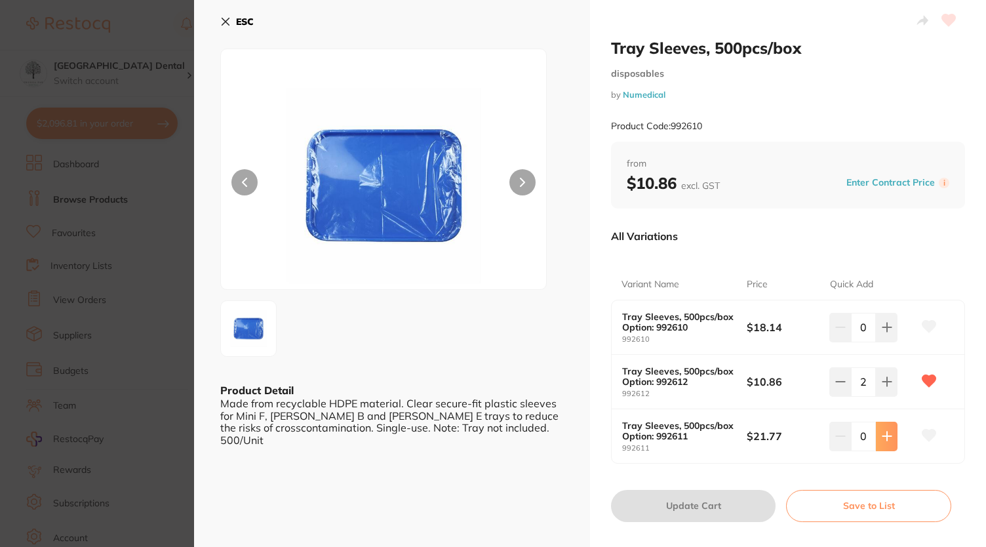
click at [882, 435] on icon at bounding box center [887, 436] width 10 height 10
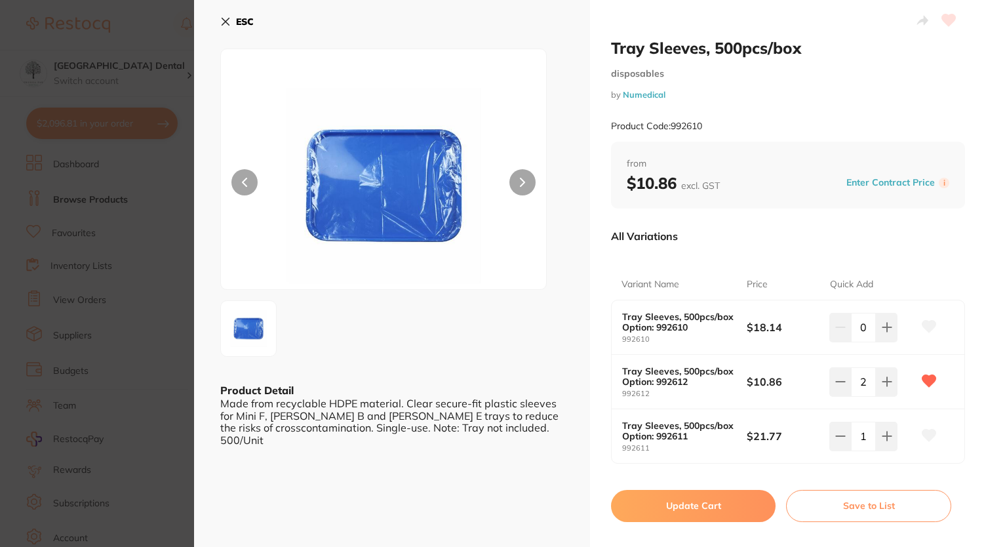
click at [936, 427] on button at bounding box center [928, 435] width 33 height 33
click at [887, 439] on icon at bounding box center [887, 436] width 10 height 10
type input "2"
click at [693, 506] on button "Update Cart" at bounding box center [693, 505] width 165 height 31
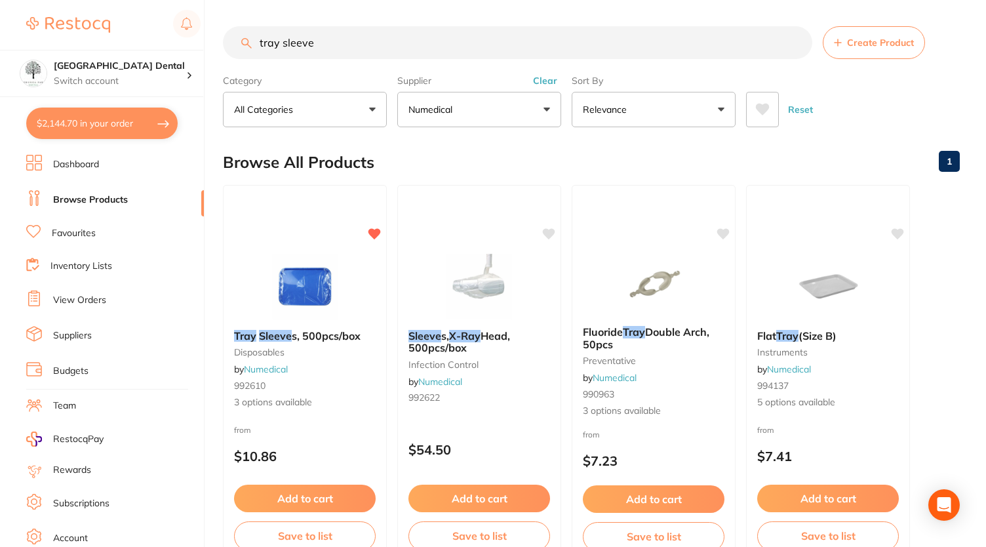
checkbox input "false"
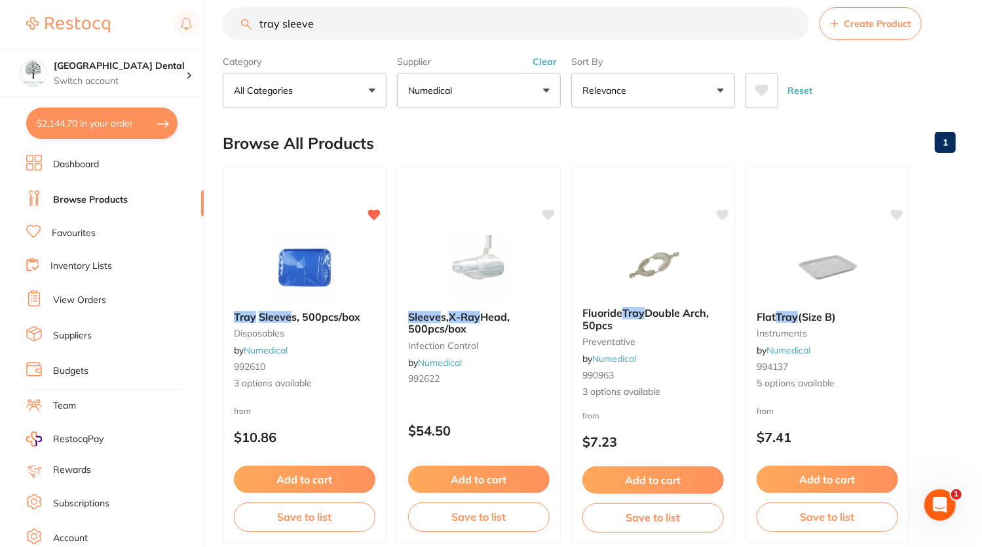
click at [138, 123] on button "$2,144.70 in your order" at bounding box center [101, 122] width 151 height 31
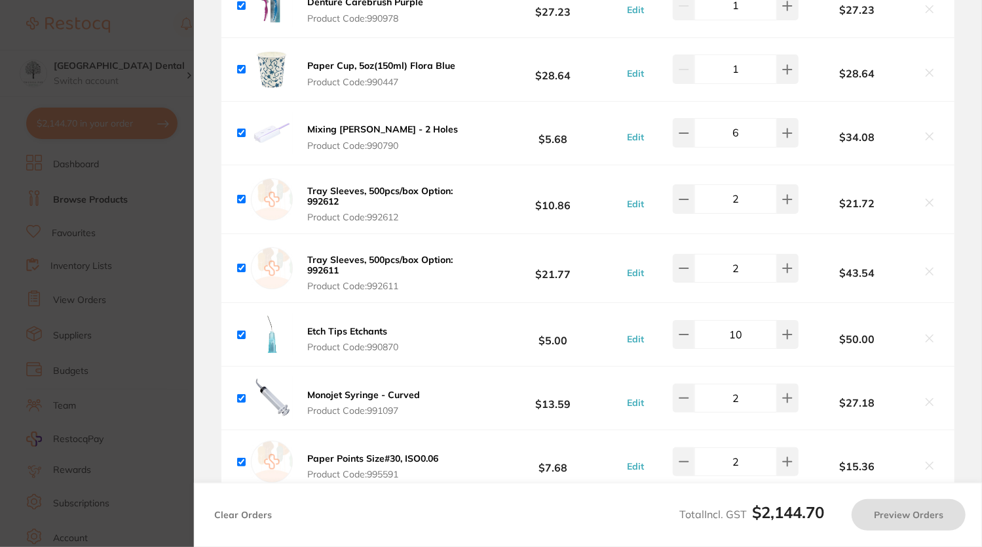
checkbox input "true"
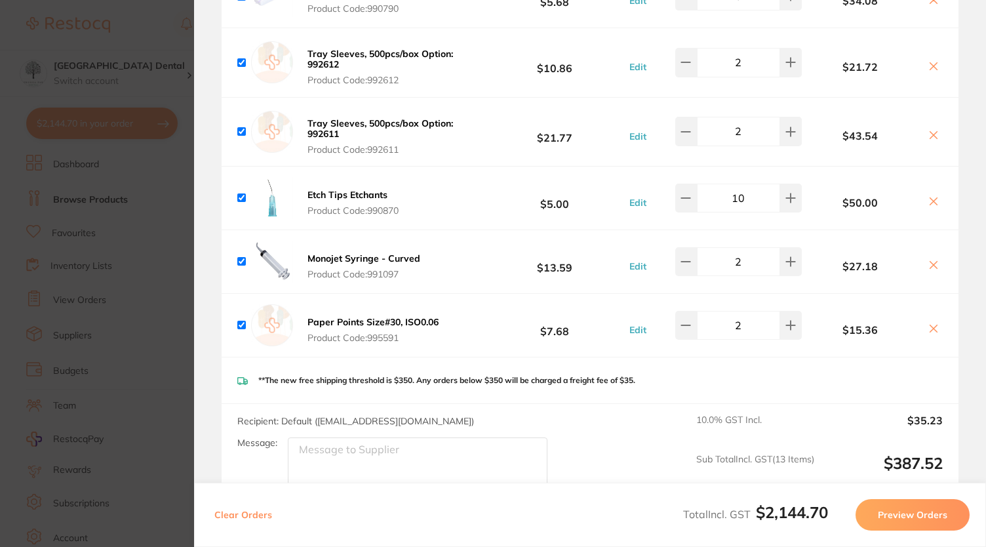
scroll to position [1817, 0]
click at [791, 54] on button at bounding box center [791, 61] width 22 height 29
click at [688, 56] on icon at bounding box center [685, 61] width 10 height 10
type input "2"
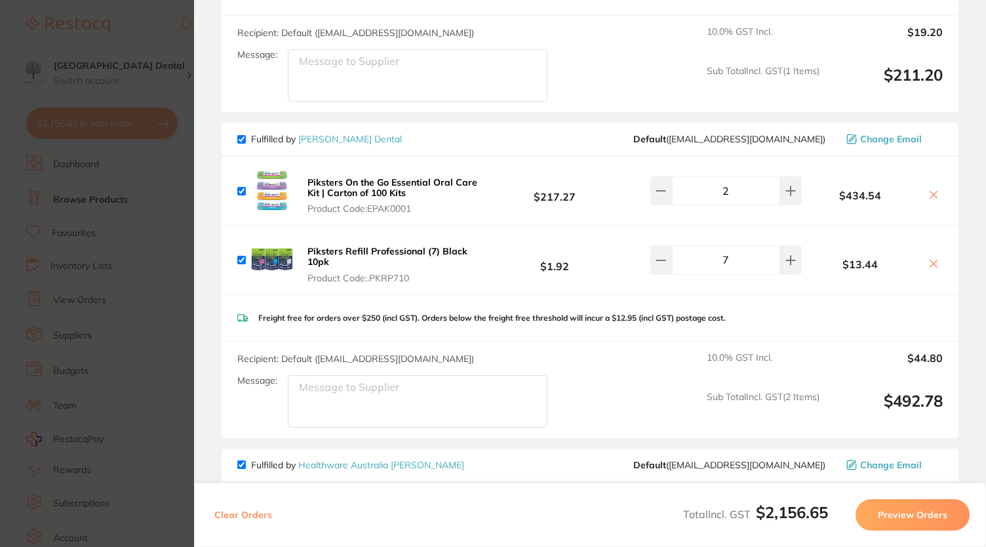
scroll to position [2730, 0]
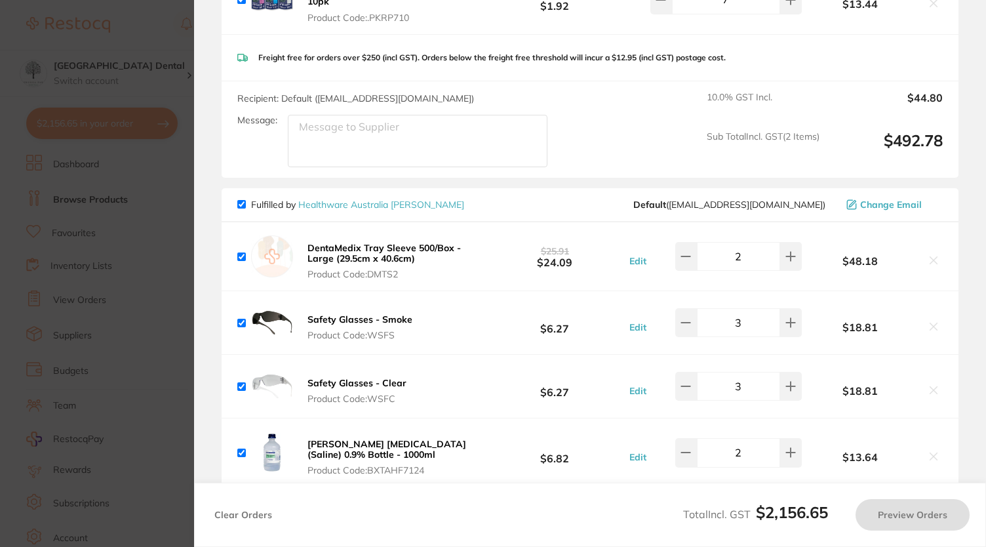
type input "2"
click at [935, 255] on icon at bounding box center [933, 260] width 10 height 10
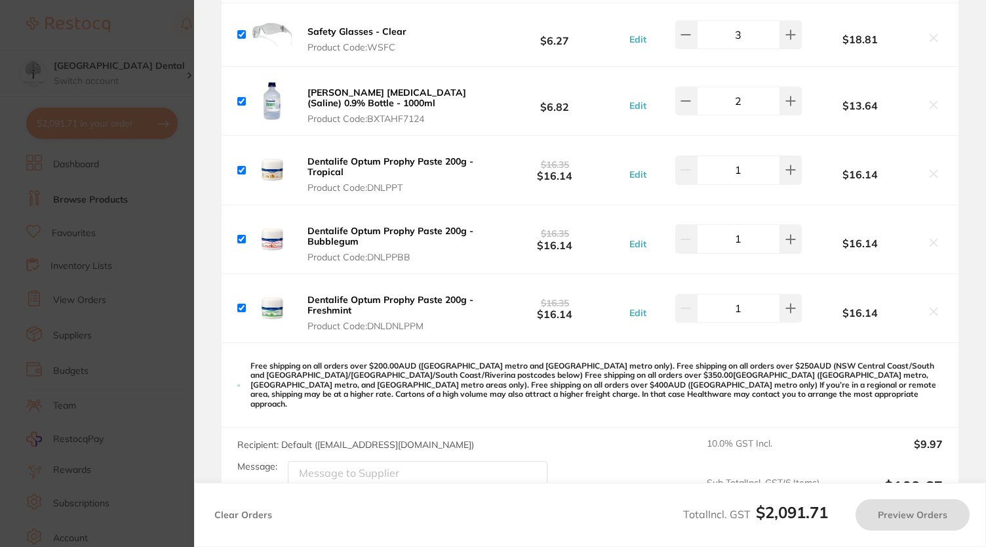
checkbox input "true"
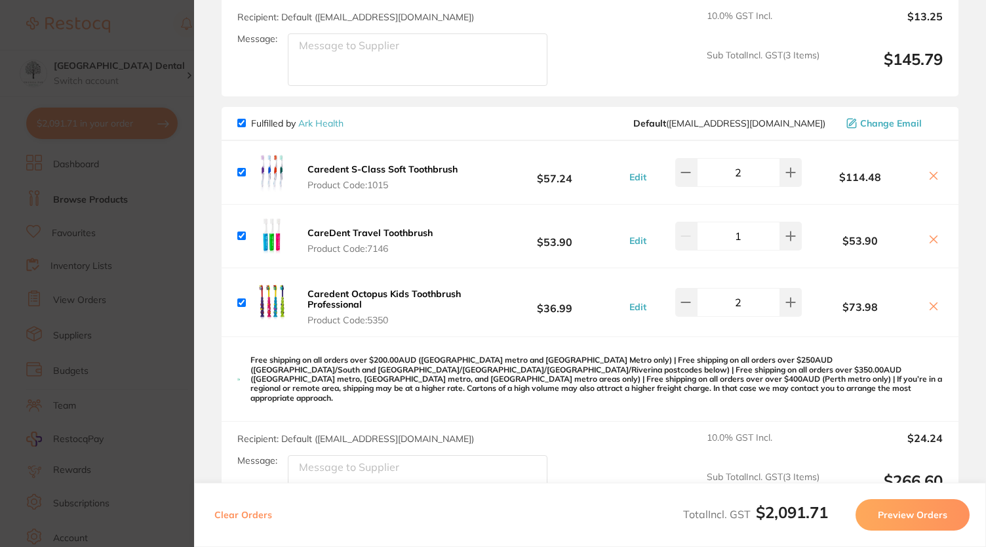
scroll to position [442, 0]
click at [390, 163] on b "Caredent S-Class Soft Toothbrush" at bounding box center [382, 169] width 150 height 12
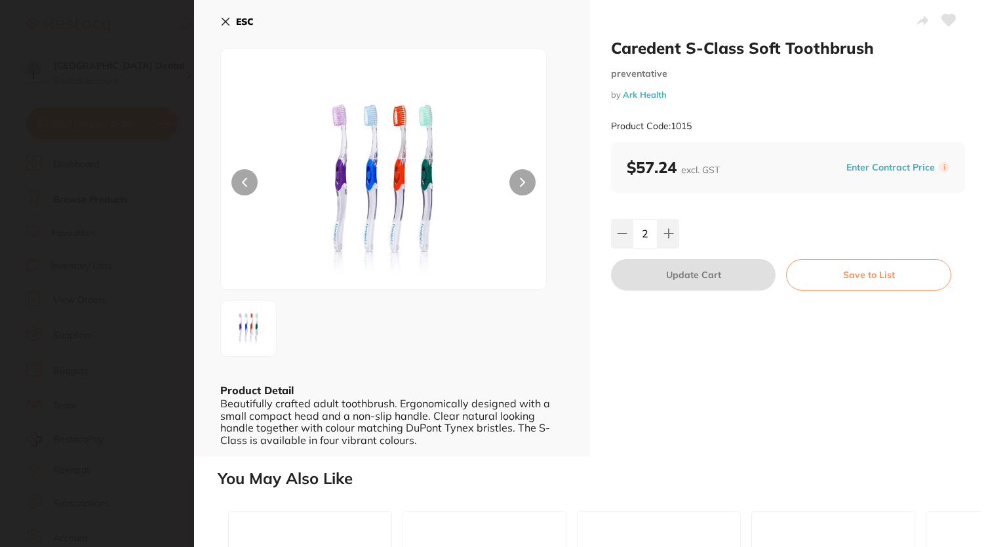
scroll to position [0, 0]
click at [225, 20] on icon at bounding box center [225, 21] width 10 height 10
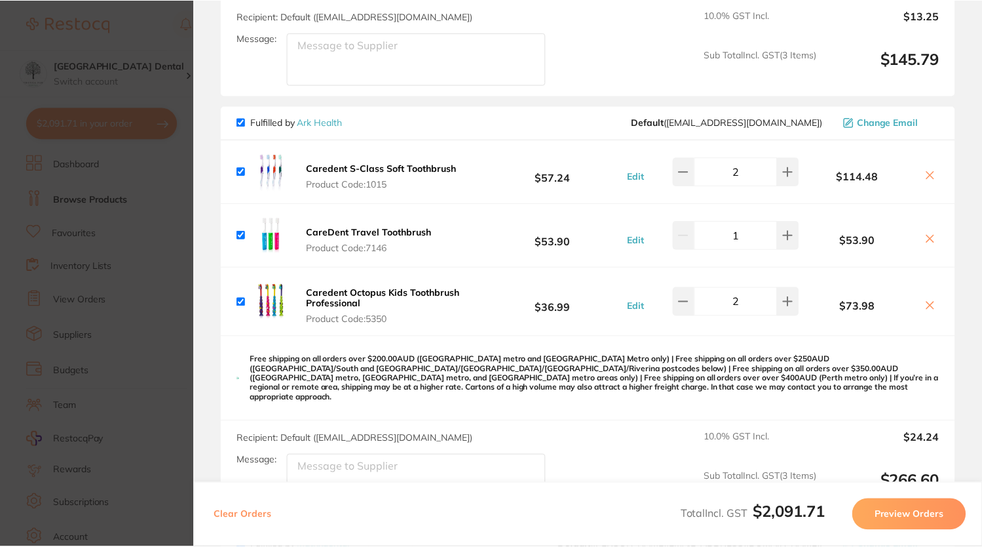
scroll to position [19, 0]
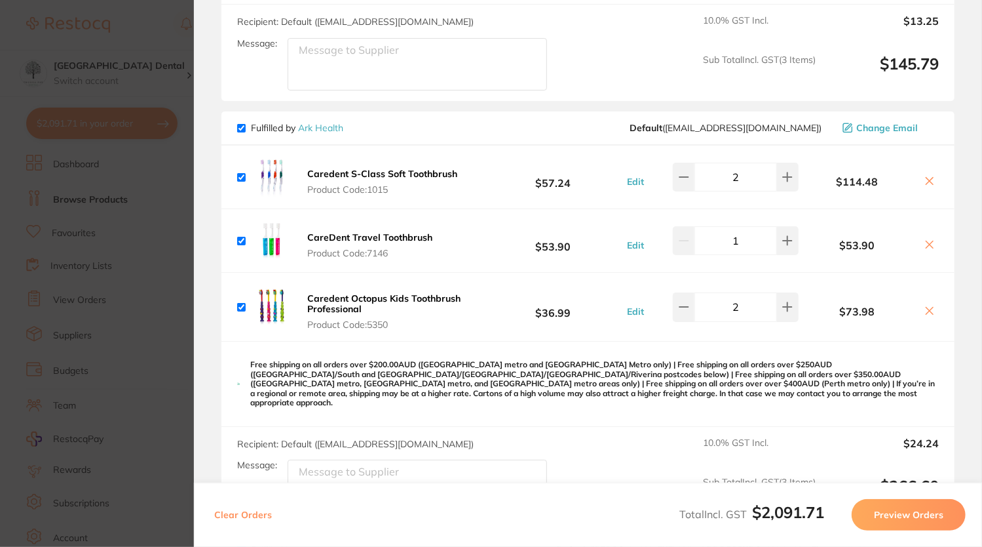
click at [851, 166] on div "$114.48" at bounding box center [869, 177] width 140 height 23
click at [410, 168] on b "Caredent S-Class Soft Toothbrush" at bounding box center [382, 174] width 150 height 12
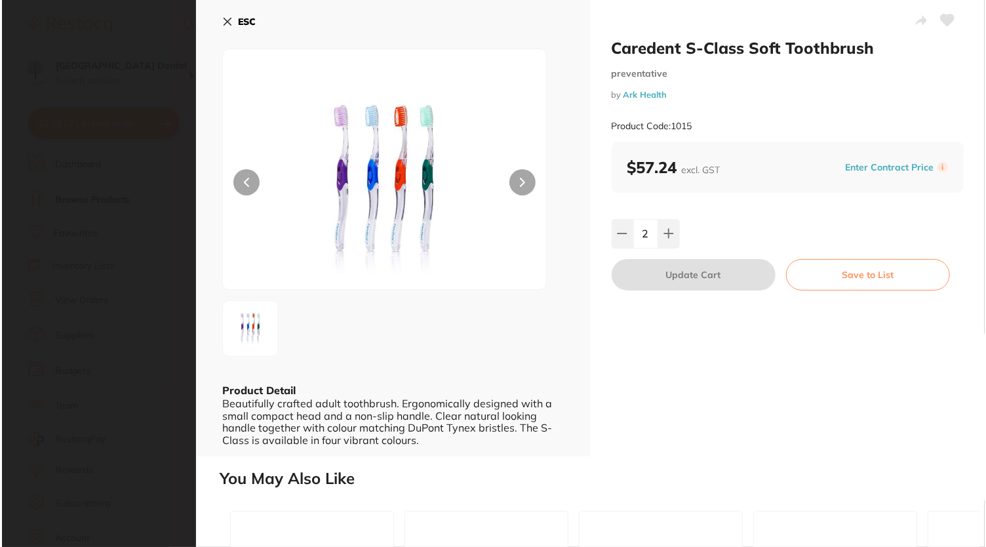
scroll to position [0, 0]
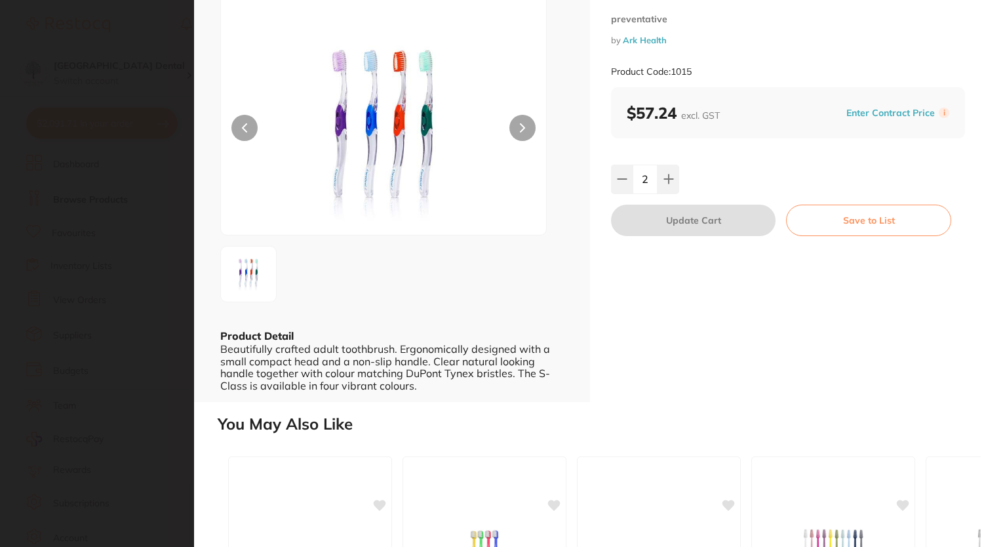
scroll to position [56, 0]
click at [524, 136] on button at bounding box center [522, 126] width 26 height 26
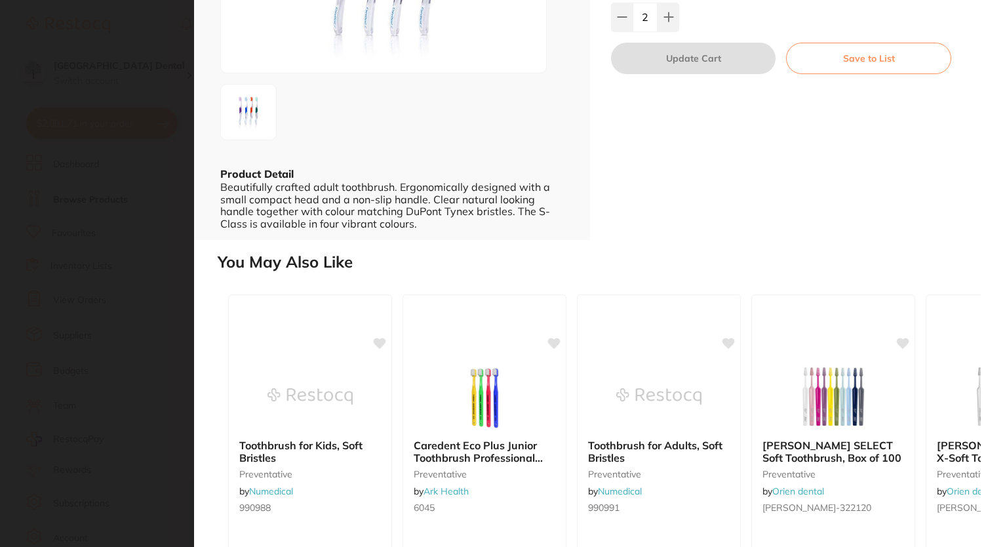
scroll to position [0, 0]
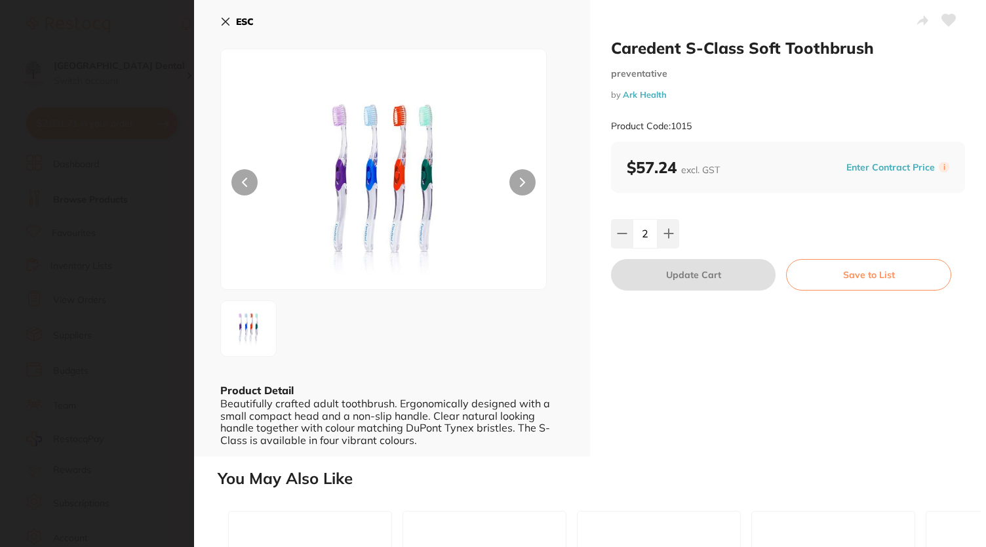
click at [226, 20] on icon at bounding box center [225, 21] width 7 height 7
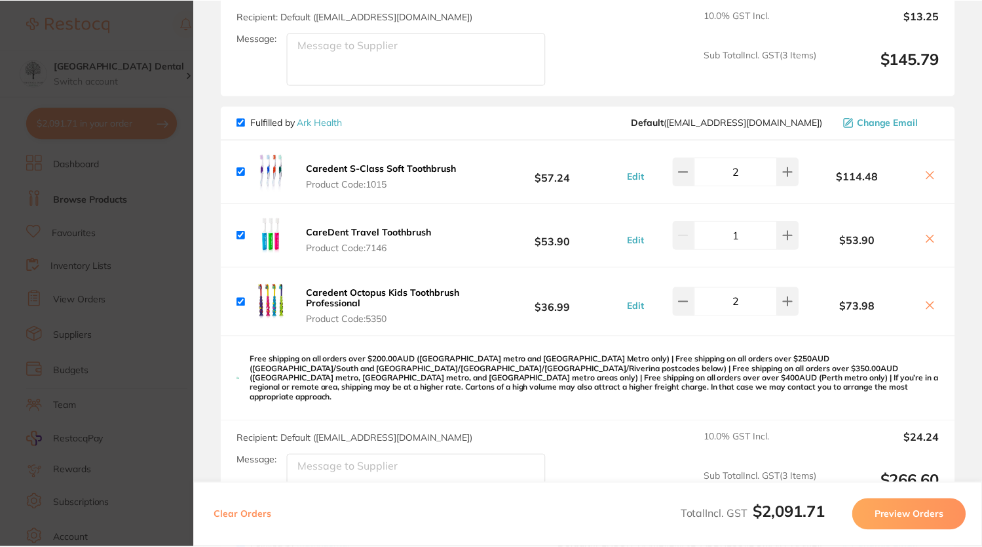
scroll to position [19, 0]
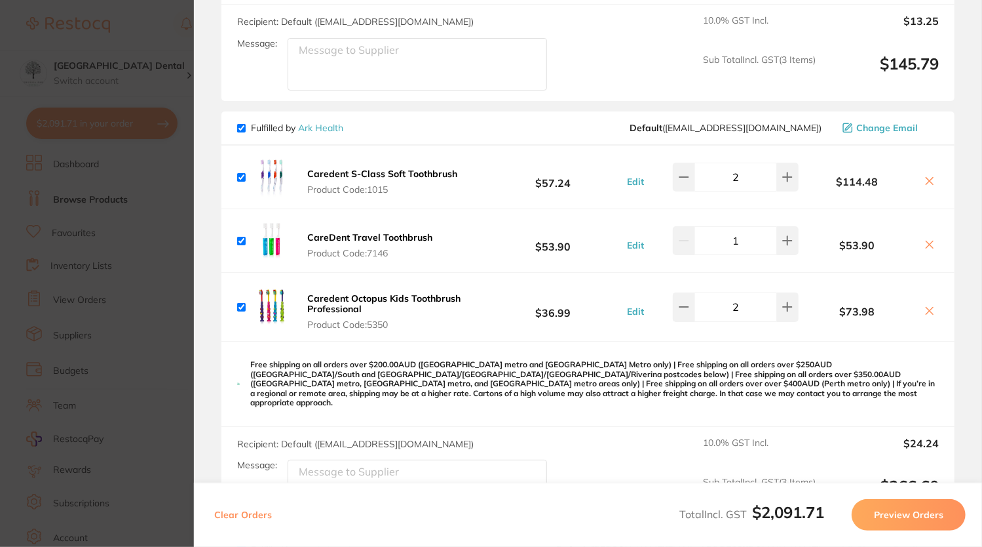
click at [406, 231] on b "CareDent Travel Toothbrush" at bounding box center [369, 237] width 125 height 12
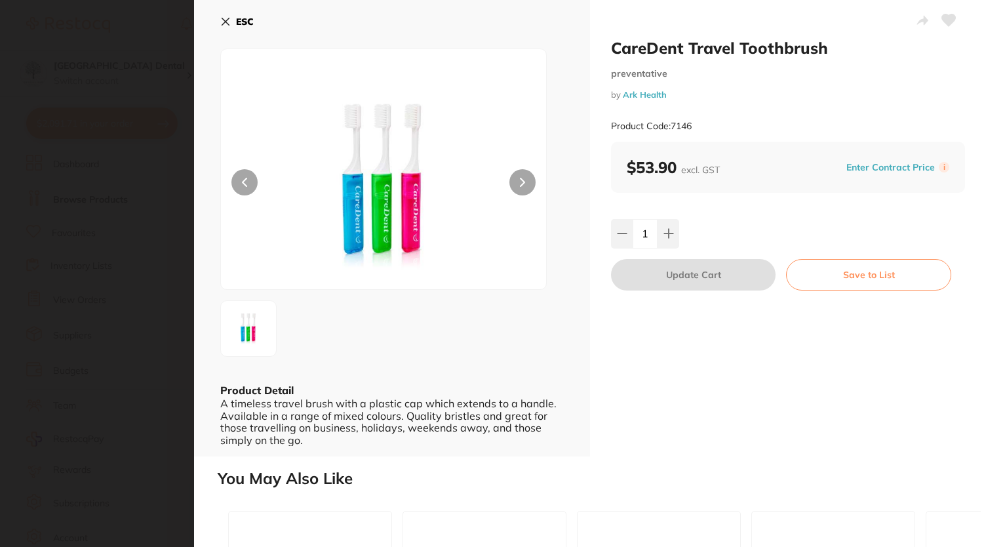
scroll to position [0, 0]
click at [225, 20] on icon at bounding box center [225, 21] width 7 height 7
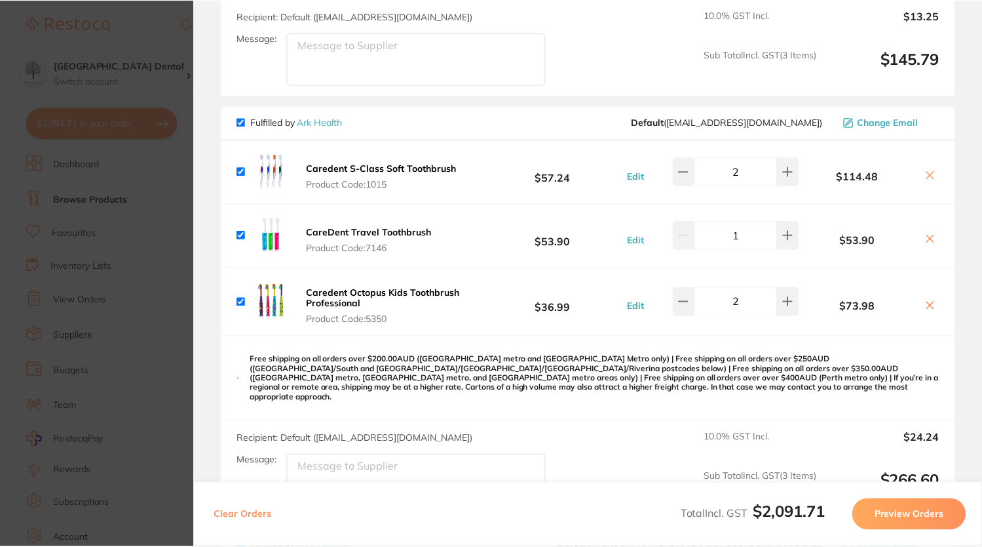
scroll to position [19, 0]
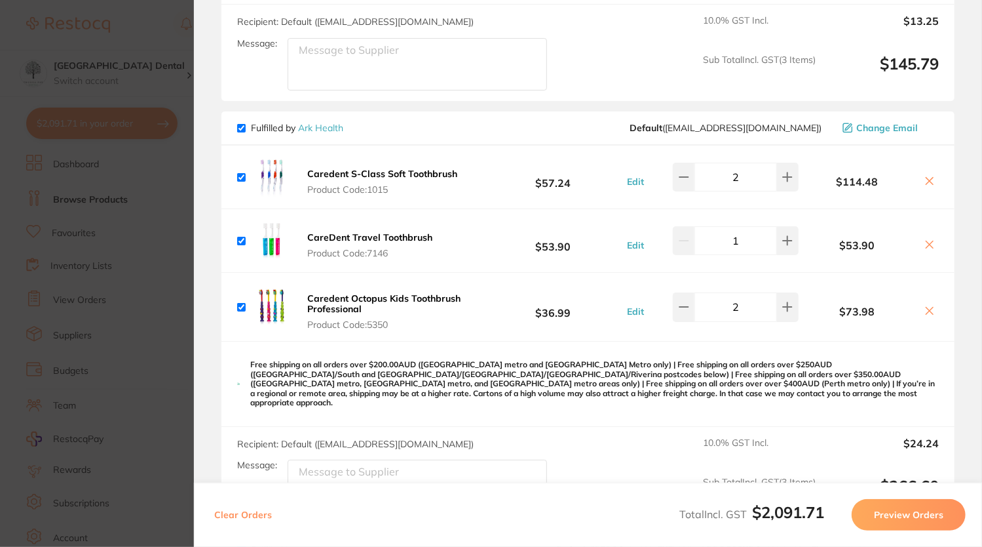
click at [338, 297] on b "Caredent Octopus Kids Toothbrush Professional" at bounding box center [383, 303] width 153 height 22
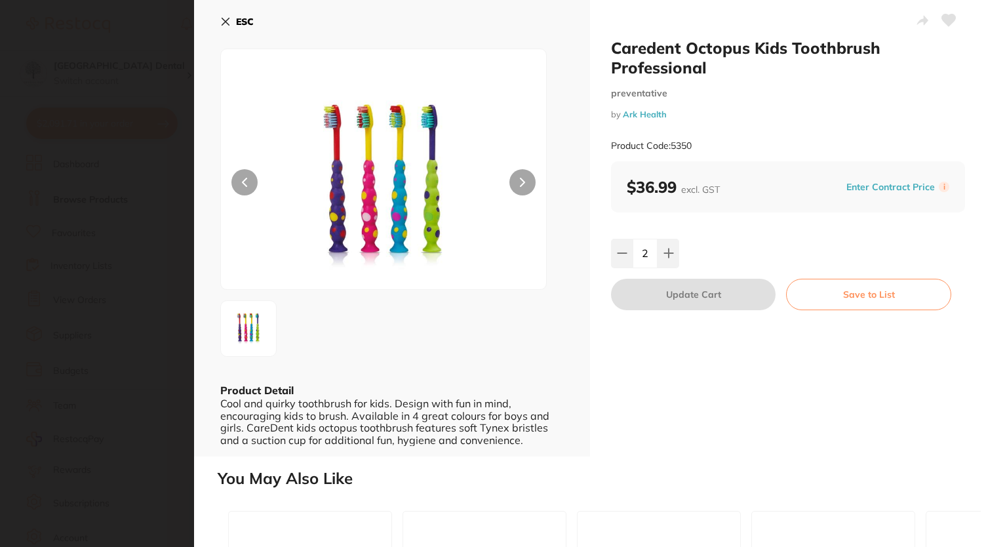
scroll to position [0, 0]
click at [227, 21] on icon at bounding box center [225, 21] width 10 height 10
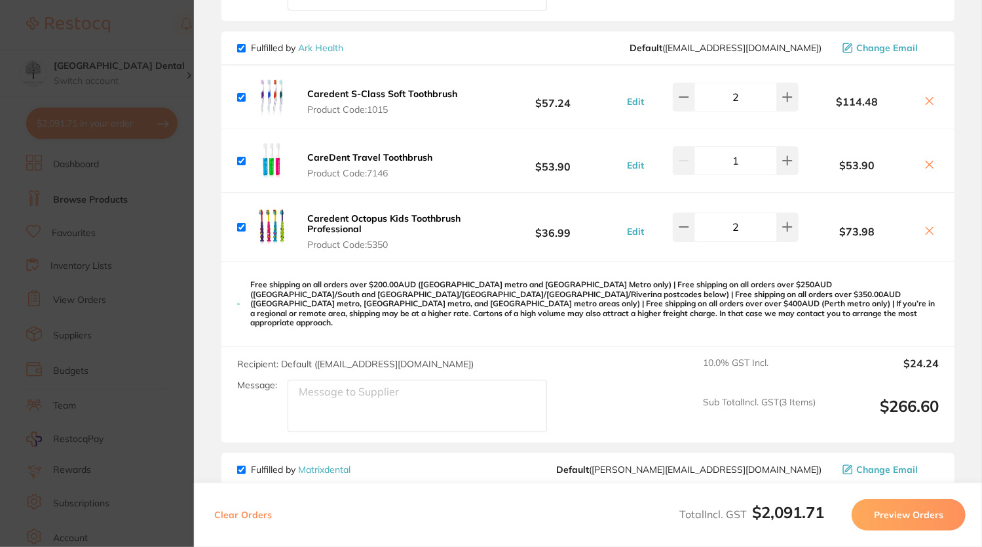
scroll to position [524, 0]
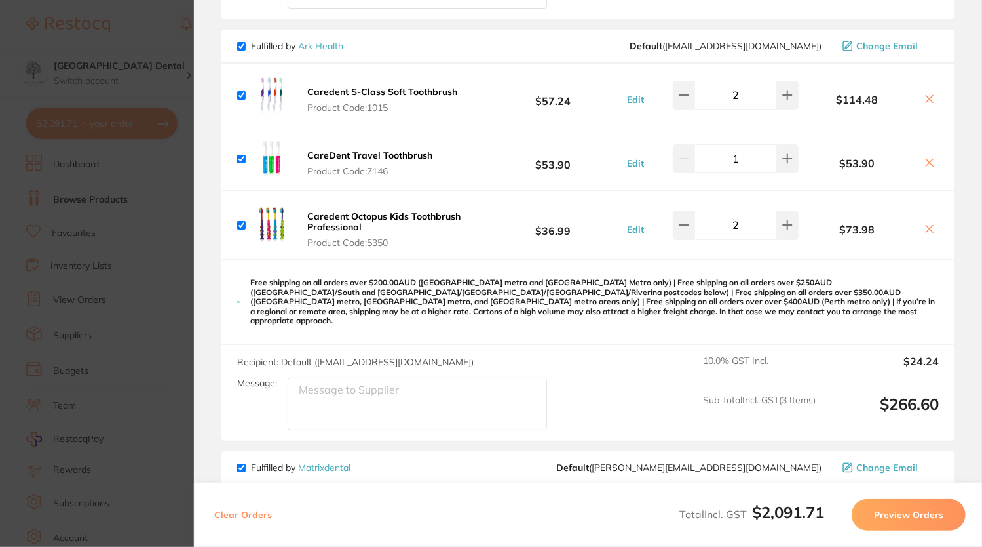
click at [241, 42] on input "checkbox" at bounding box center [241, 46] width 9 height 9
checkbox input "false"
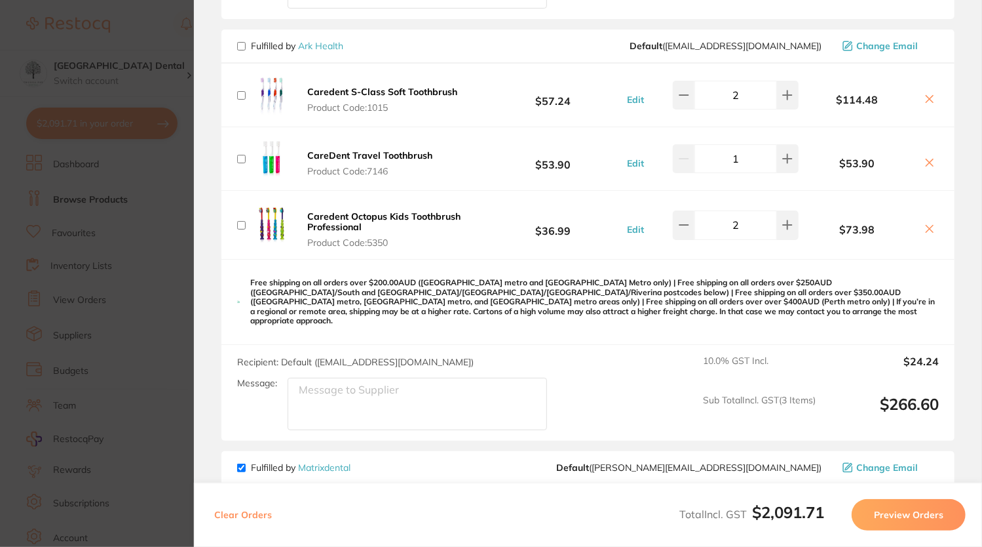
checkbox input "false"
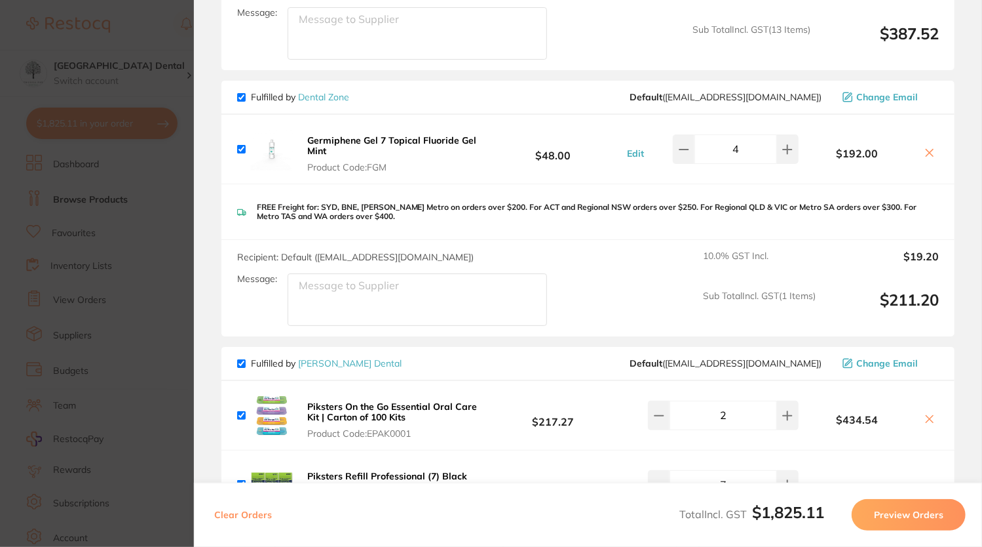
scroll to position [2251, 0]
click at [88, 29] on section "Update RRP Set your pre negotiated price for this item. Item Agreed RRP (excl. …" at bounding box center [491, 273] width 982 height 547
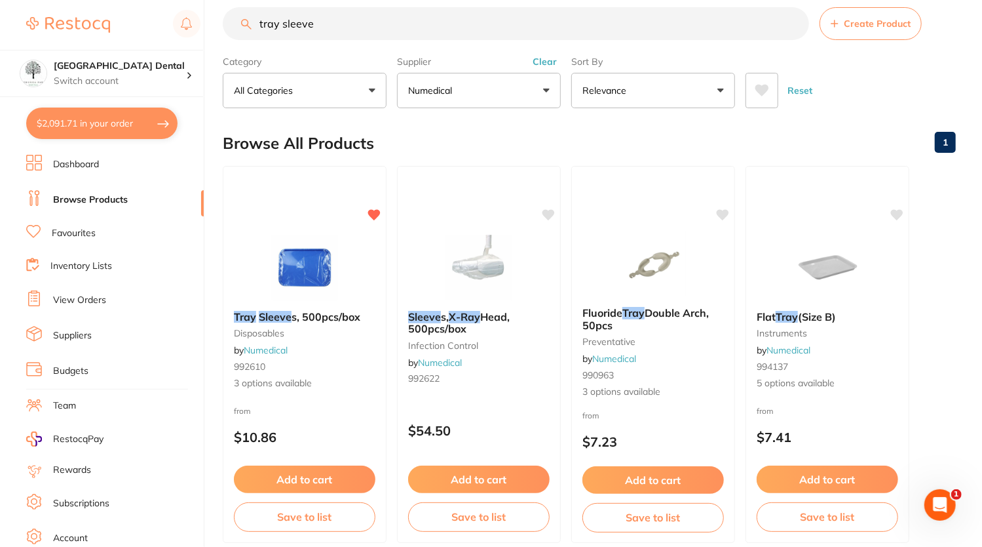
scroll to position [0, 0]
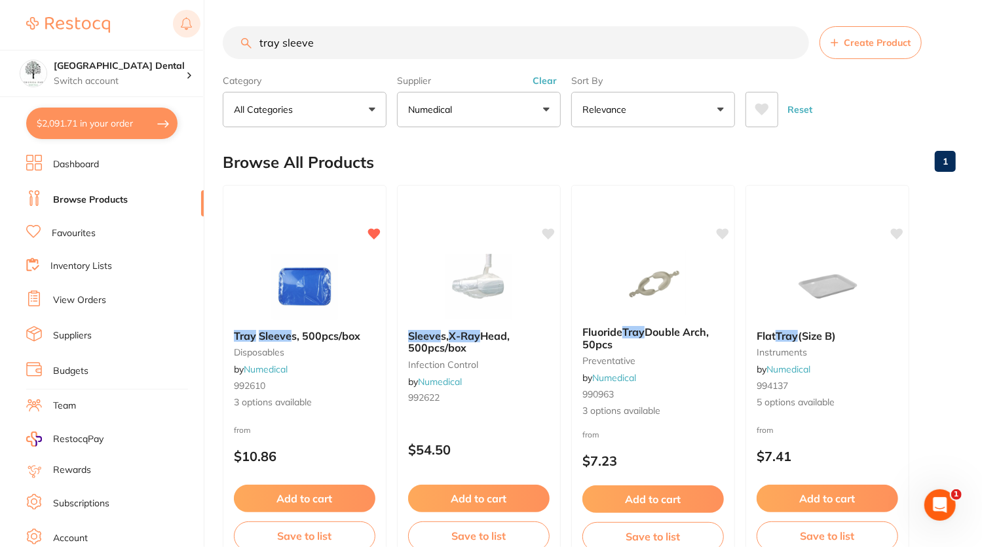
click at [197, 22] on div "$2,091.71 Yeronga Park Dental Switch account Yeronga Park Dental $2,091.71 in y…" at bounding box center [491, 273] width 982 height 547
type input "soflex disc"
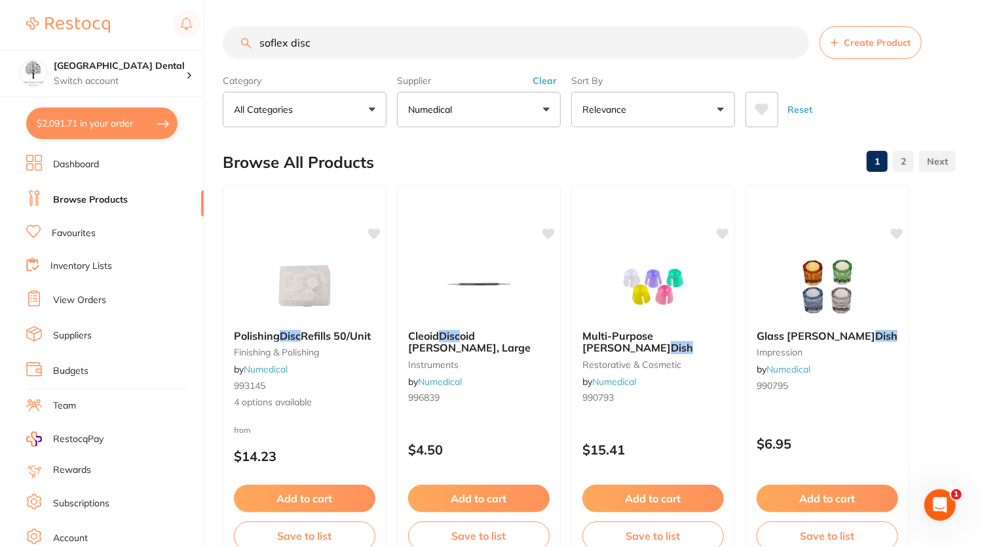
click at [548, 111] on button "Numedical" at bounding box center [479, 109] width 164 height 35
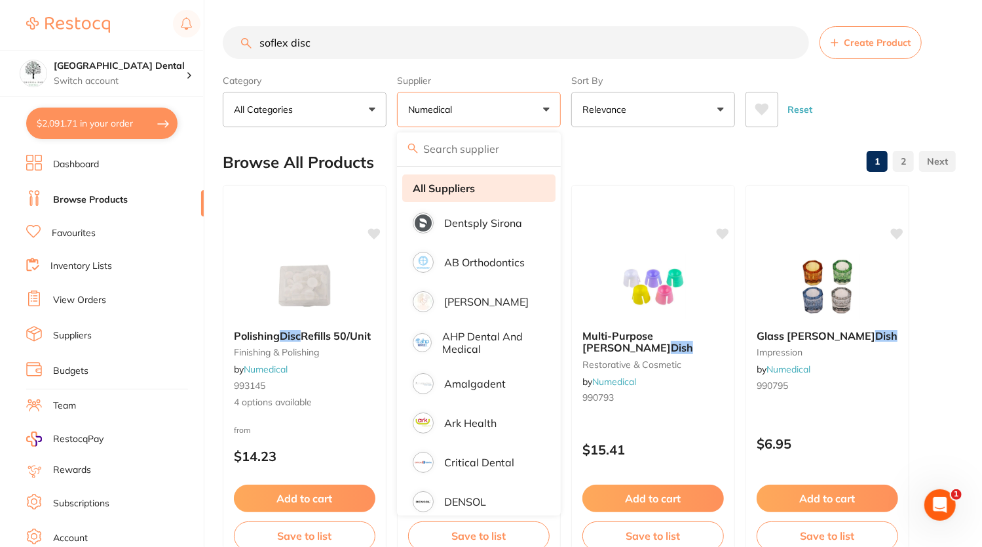
click at [440, 185] on strong "All Suppliers" at bounding box center [444, 188] width 62 height 12
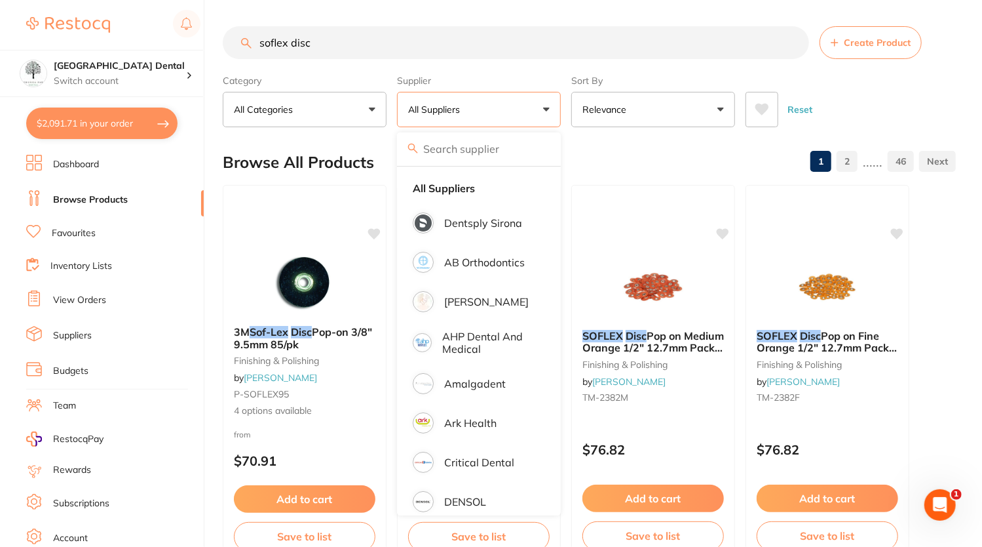
click at [912, 92] on div "Reset" at bounding box center [846, 104] width 200 height 46
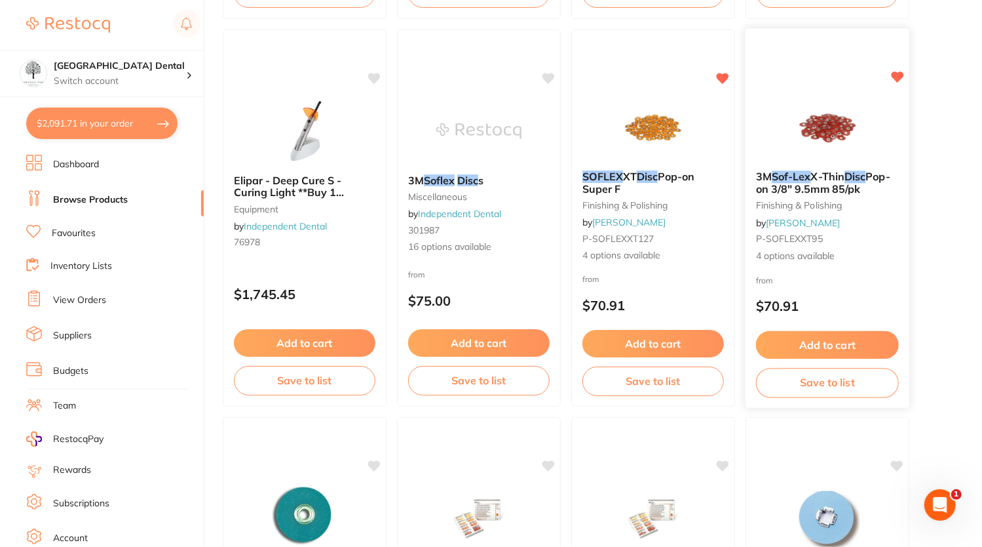
scroll to position [1321, 0]
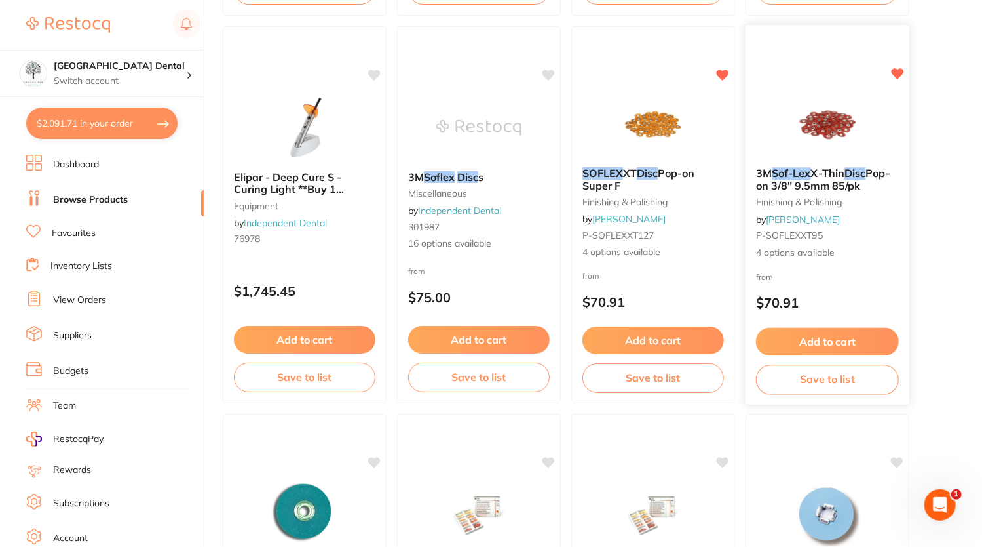
click at [830, 340] on button "Add to cart" at bounding box center [827, 342] width 143 height 28
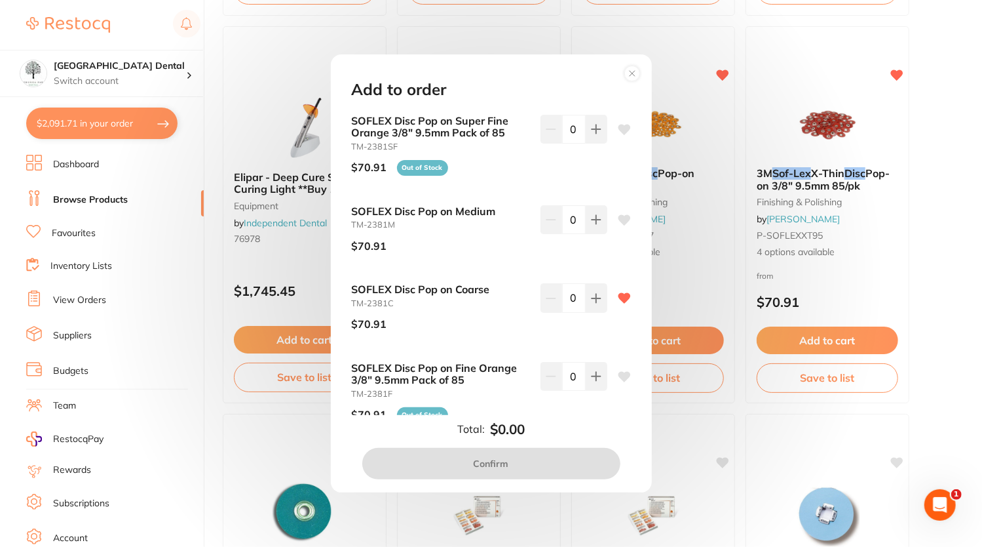
scroll to position [37, 0]
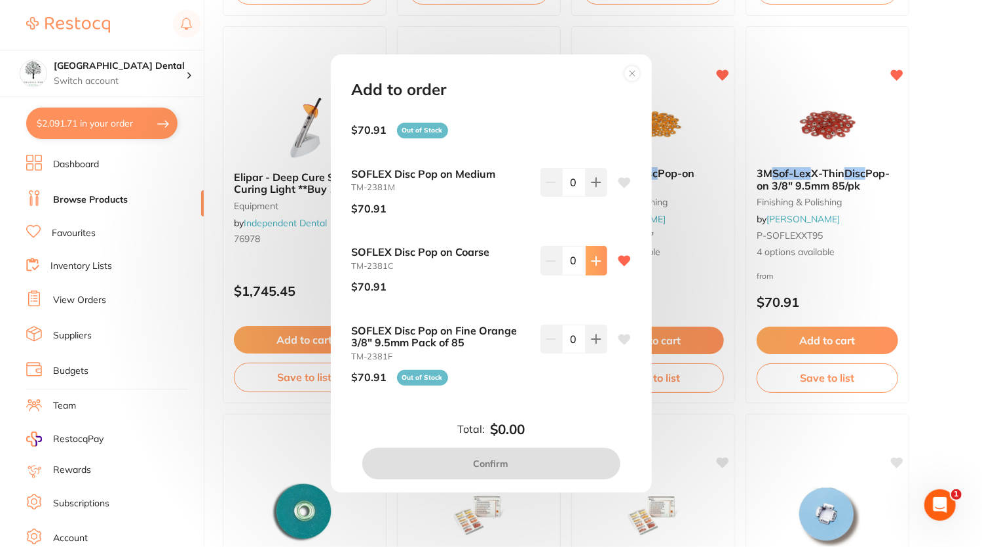
click at [594, 258] on icon at bounding box center [596, 260] width 9 height 9
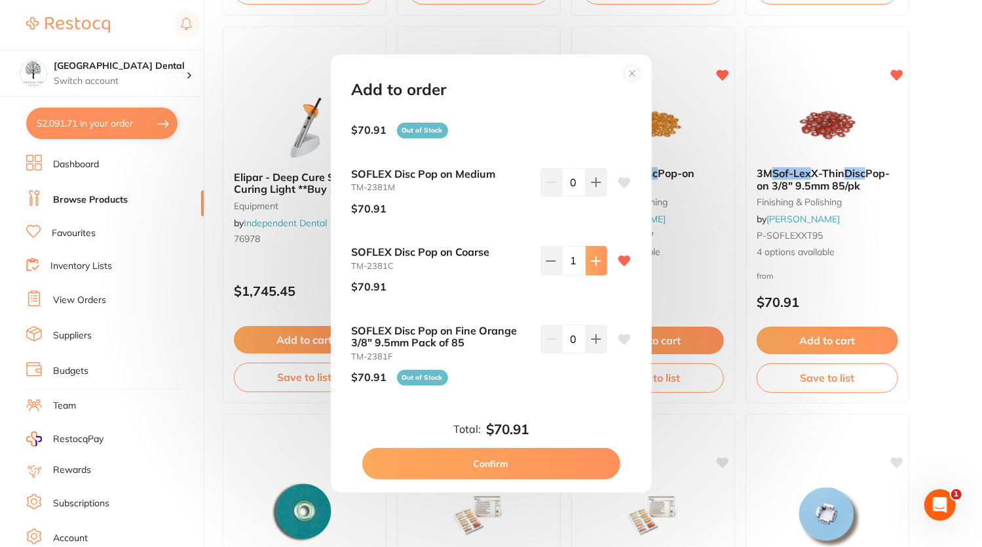
click at [594, 258] on icon at bounding box center [596, 260] width 9 height 9
type input "3"
click at [477, 465] on button "Confirm" at bounding box center [491, 463] width 258 height 31
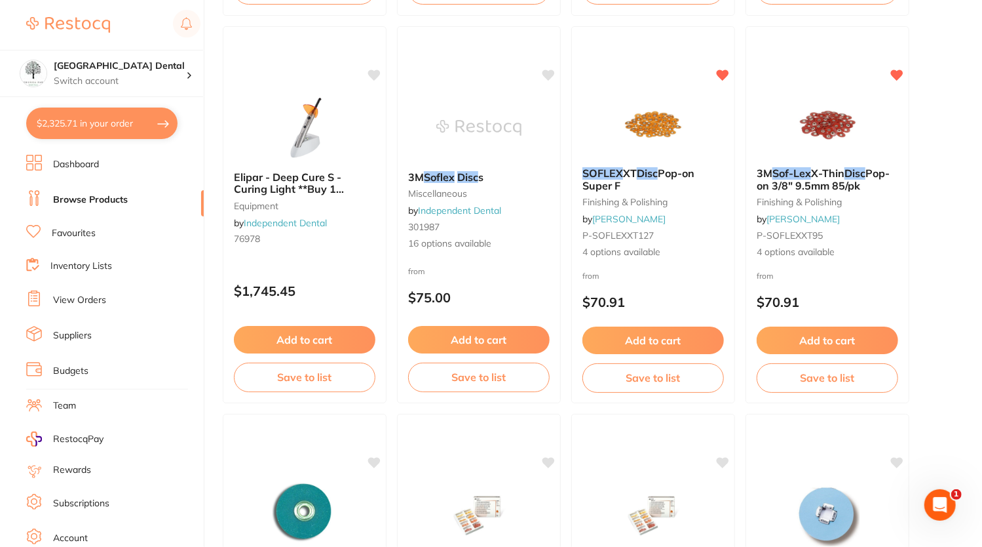
checkbox input "false"
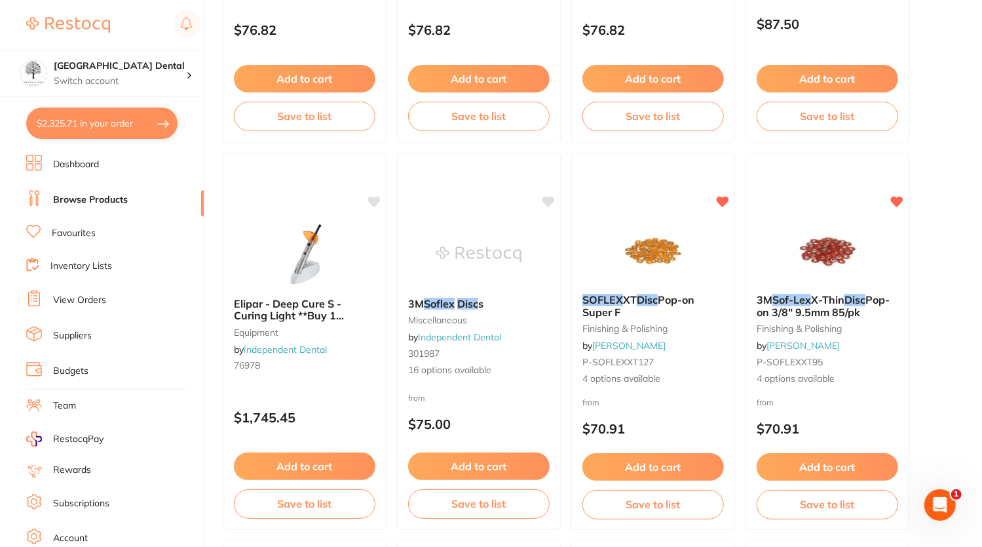
scroll to position [1195, 0]
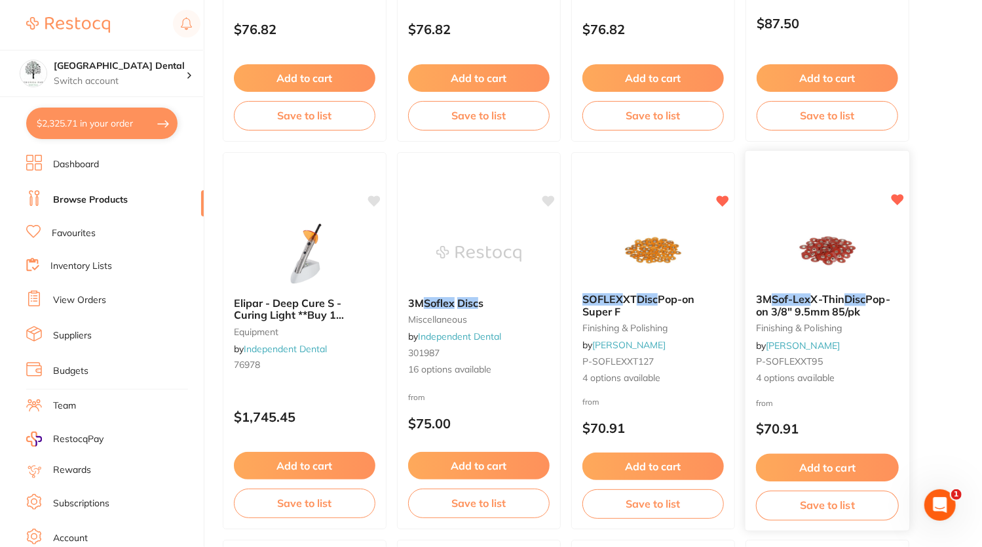
click at [800, 288] on div "3M Sof-Lex X-Thin Disc Pop-on 3/8" 9.5mm 85/pk finishing & polishing by Adam De…" at bounding box center [828, 338] width 164 height 113
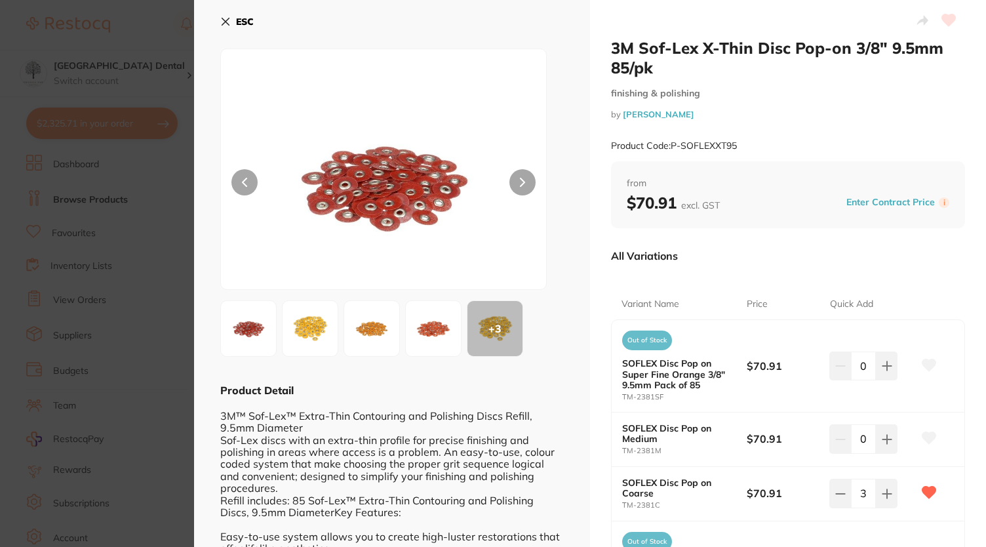
click at [122, 41] on section "3M Sof-Lex X-Thin Disc Pop-on 3/8" 9.5mm 85/pk finishing & polishing by Adam De…" at bounding box center [493, 273] width 986 height 547
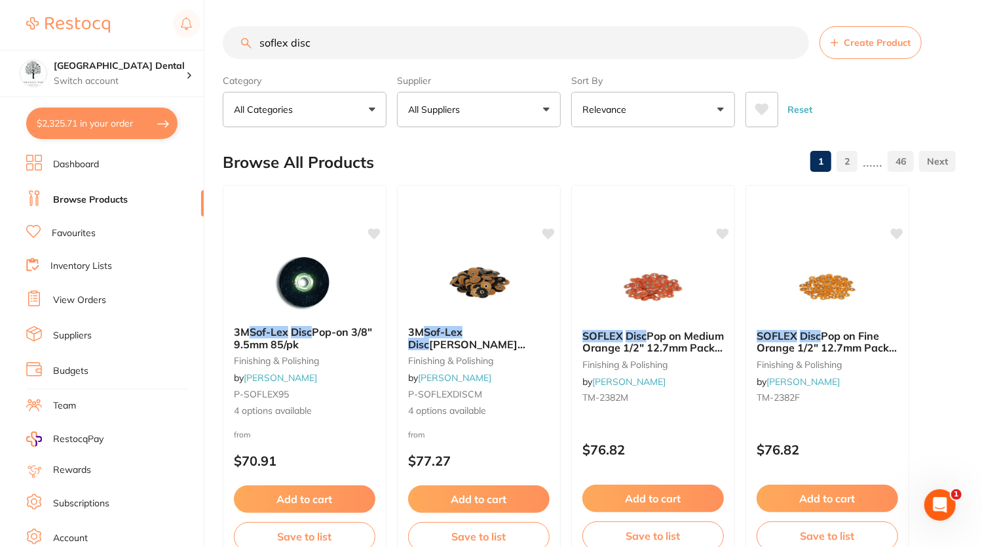
drag, startPoint x: 294, startPoint y: 13, endPoint x: 103, endPoint y: 4, distance: 191.6
click at [103, 4] on div "$2,325.71 Yeronga Park Dental Switch account Yeronga Park Dental $2,325.71 in y…" at bounding box center [491, 273] width 982 height 547
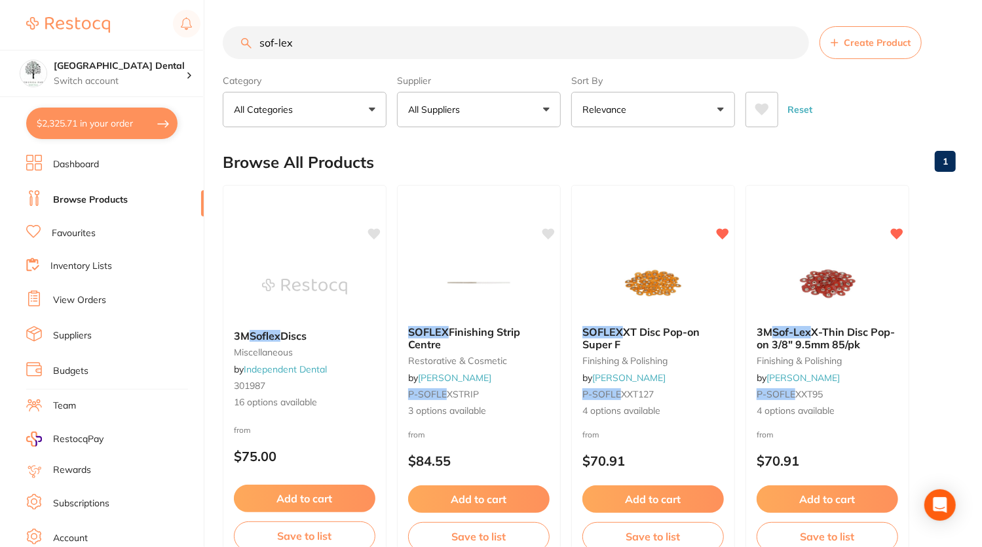
type input "sof-lex"
click at [451, 108] on p "All Suppliers" at bounding box center [436, 109] width 57 height 13
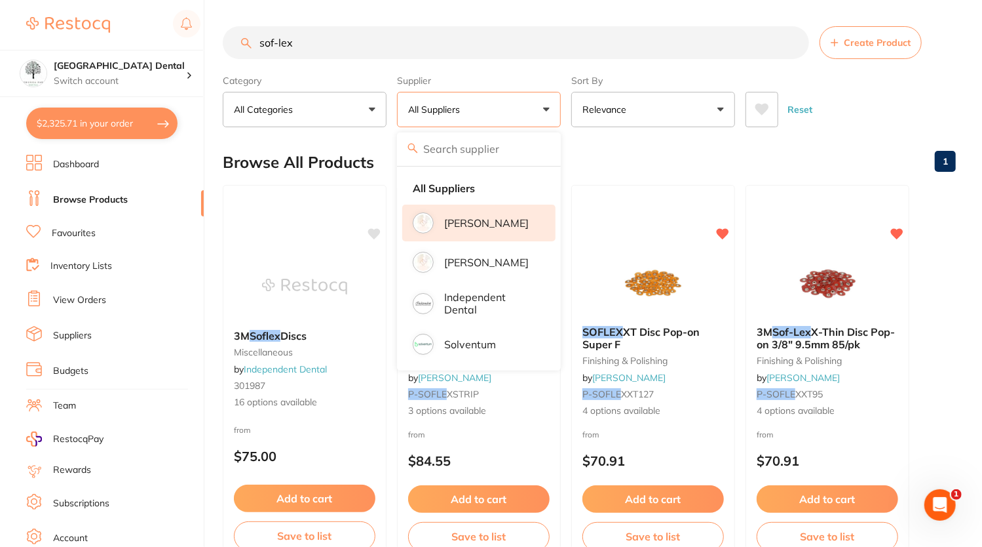
click at [469, 214] on li "[PERSON_NAME]" at bounding box center [478, 222] width 153 height 37
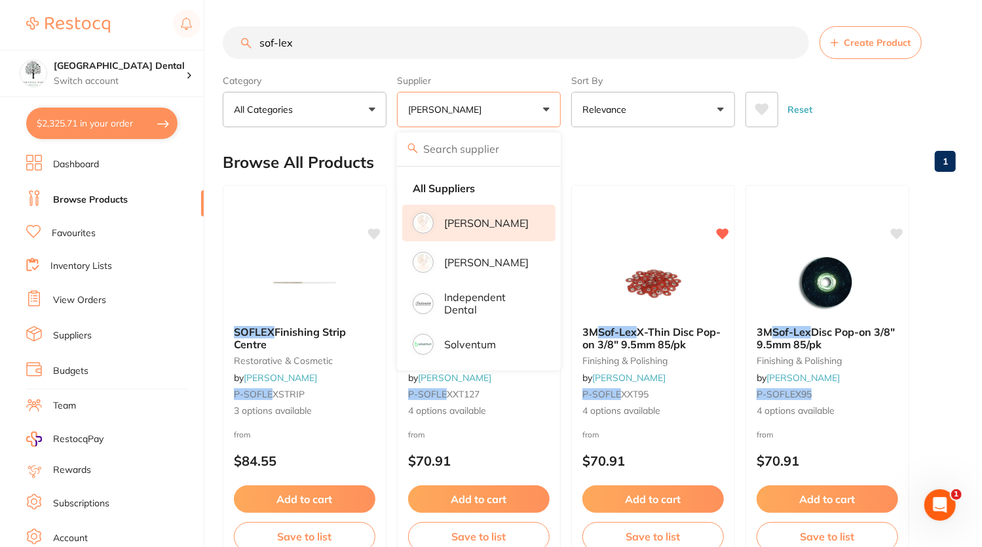
click at [642, 81] on label "Sort By" at bounding box center [654, 81] width 164 height 12
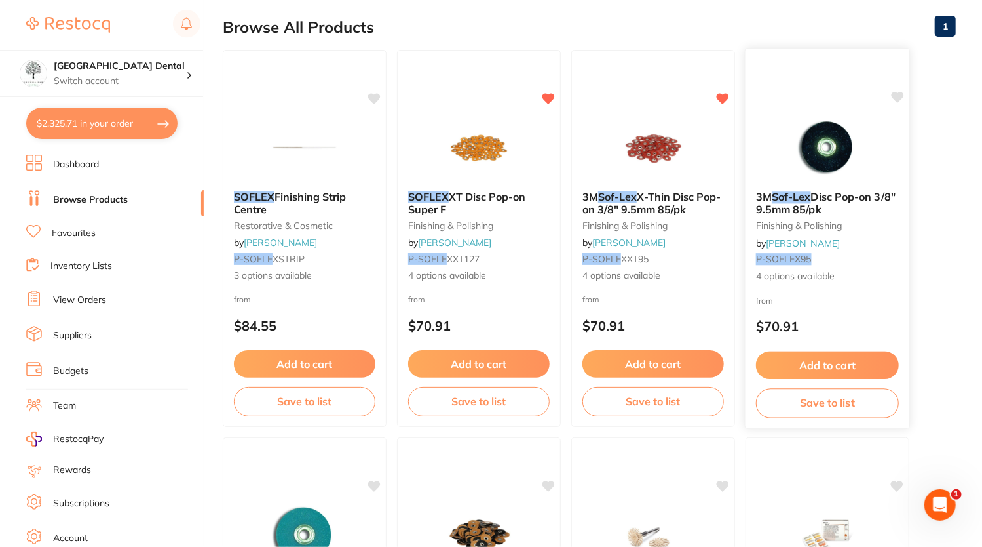
scroll to position [125, 0]
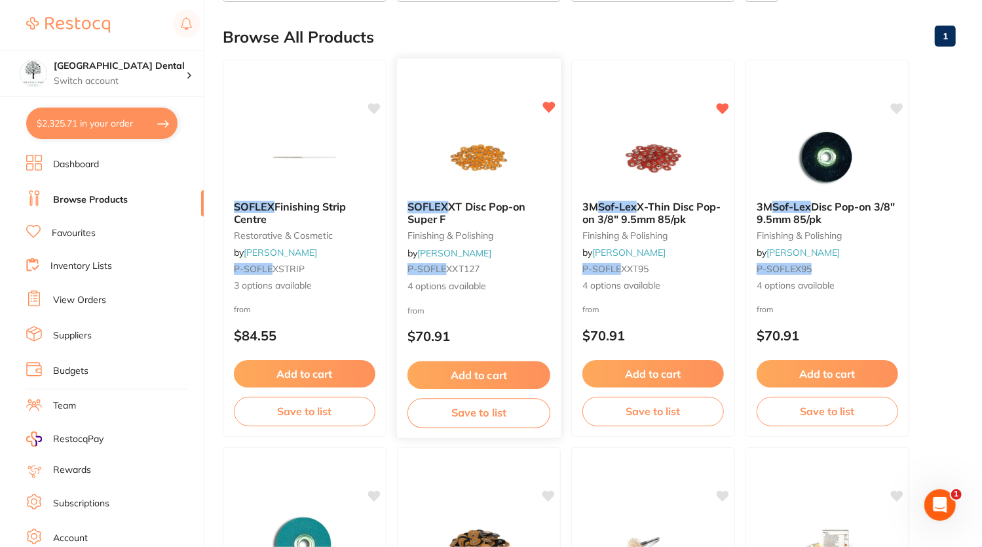
click at [460, 153] on img at bounding box center [479, 157] width 86 height 66
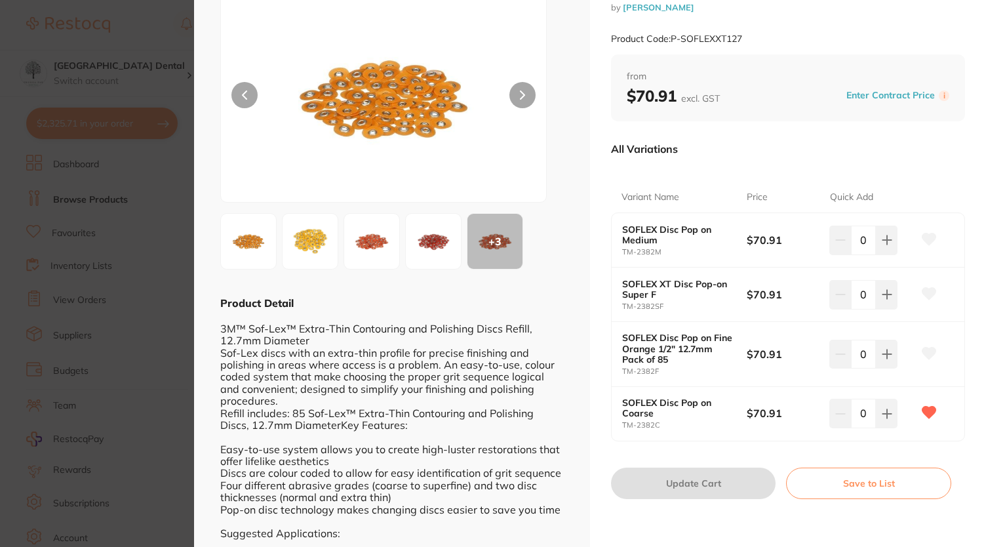
scroll to position [88, 0]
click at [882, 414] on icon at bounding box center [887, 413] width 10 height 10
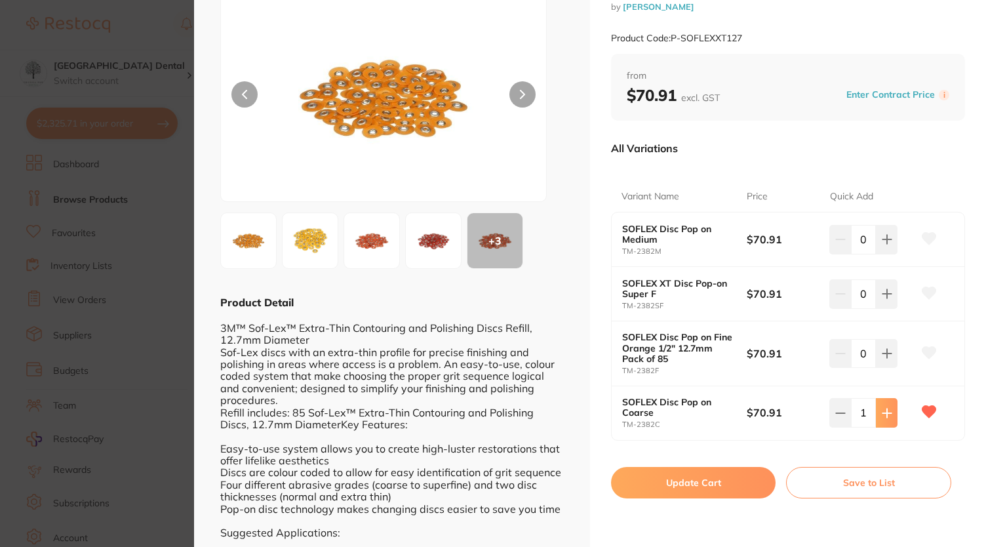
click at [882, 414] on icon at bounding box center [887, 413] width 10 height 10
type input "2"
click at [706, 467] on button "Update Cart" at bounding box center [693, 482] width 165 height 31
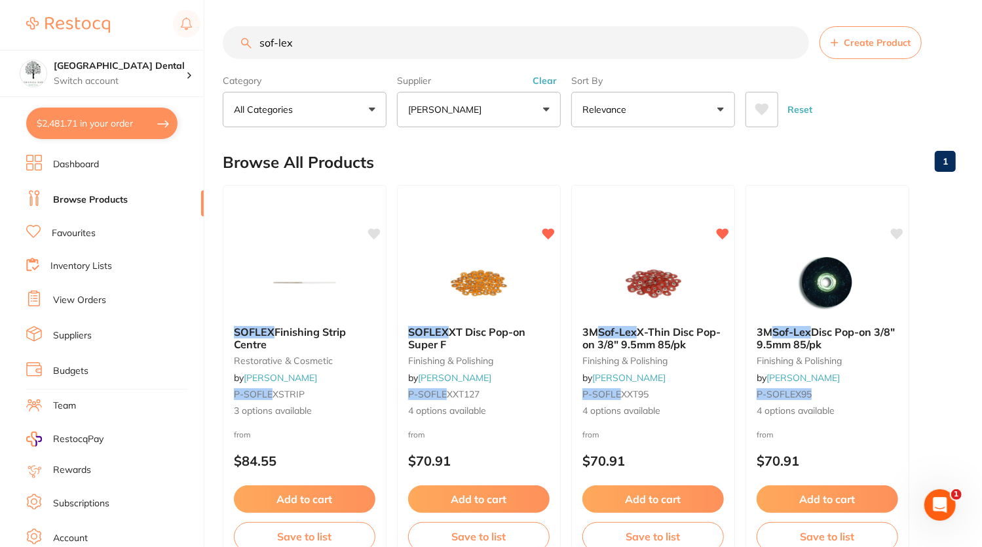
drag, startPoint x: 362, startPoint y: 36, endPoint x: 97, endPoint y: 11, distance: 265.9
click at [97, 11] on div "$2,481.71 Yeronga Park Dental Switch account Yeronga Park Dental $2,481.71 in y…" at bounding box center [491, 273] width 982 height 547
type input "f"
type input "filtek supreme flowable tip"
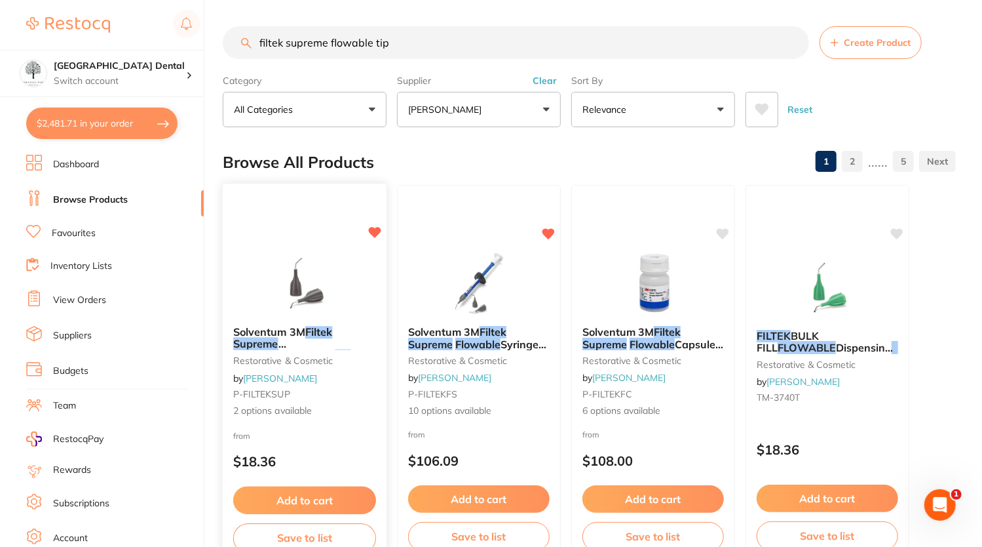
click at [312, 305] on img at bounding box center [305, 282] width 86 height 66
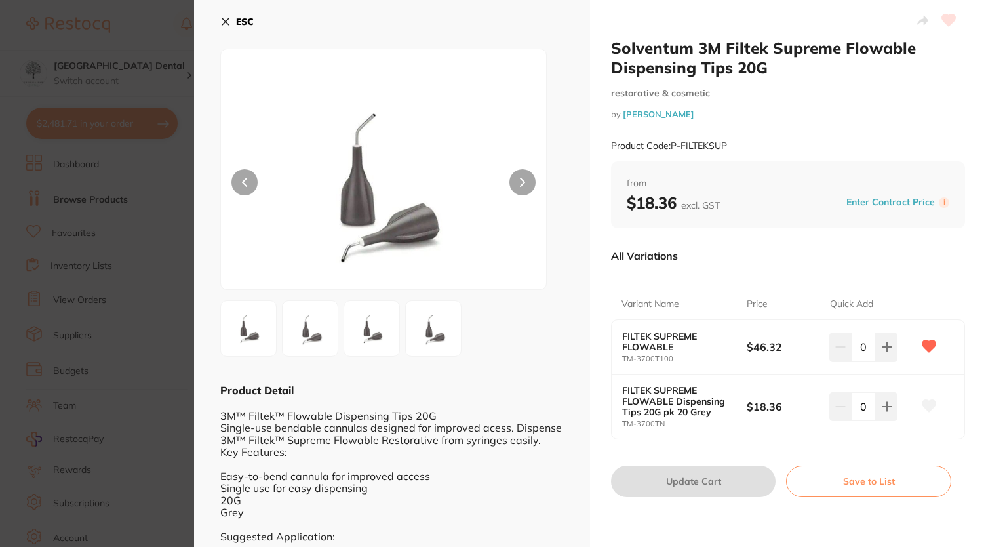
click at [646, 339] on b "FILTEK SUPREME FLOWABLE" at bounding box center [678, 341] width 112 height 21
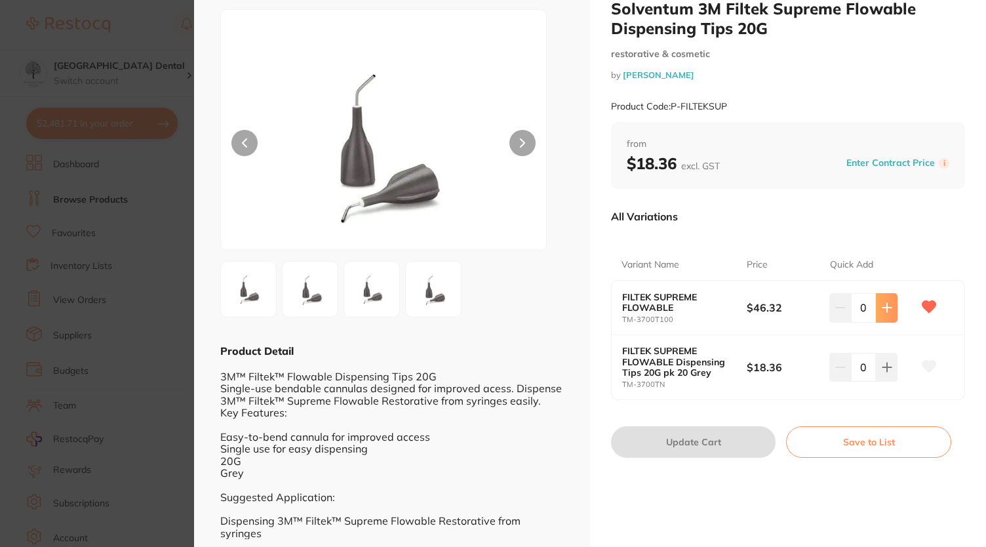
click at [883, 310] on icon at bounding box center [886, 307] width 9 height 9
click at [882, 307] on icon at bounding box center [886, 307] width 9 height 9
type input "2"
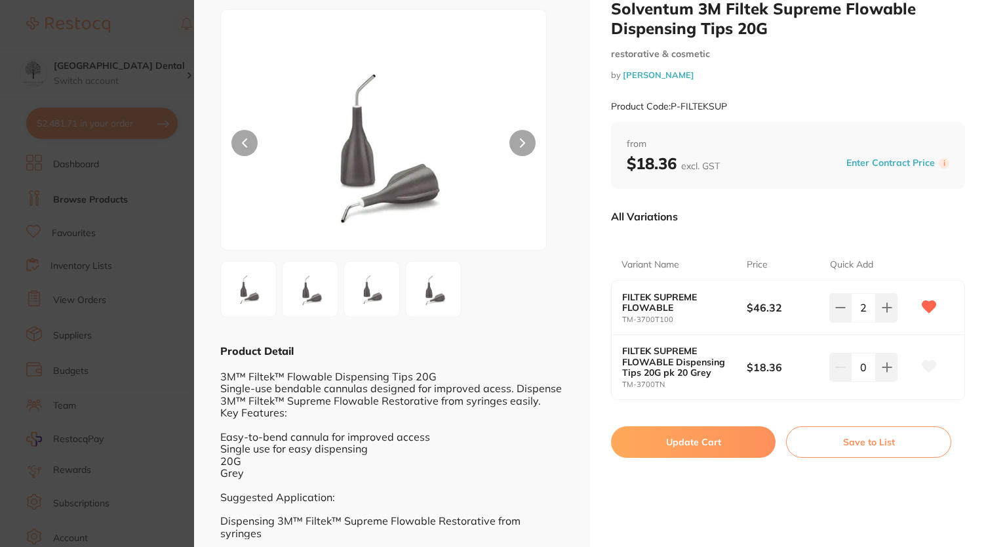
click at [697, 438] on button "Update Cart" at bounding box center [693, 441] width 165 height 31
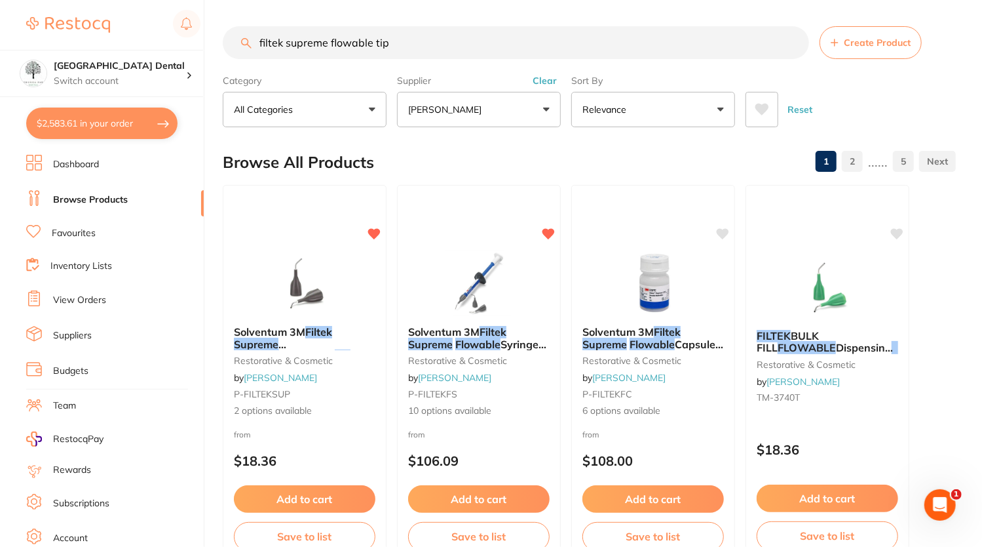
drag, startPoint x: 442, startPoint y: 45, endPoint x: 130, endPoint y: 33, distance: 312.2
click at [130, 33] on div "$2,583.61 Yeronga Park Dental Switch account Yeronga Park Dental $2,583.61 in y…" at bounding box center [491, 273] width 982 height 547
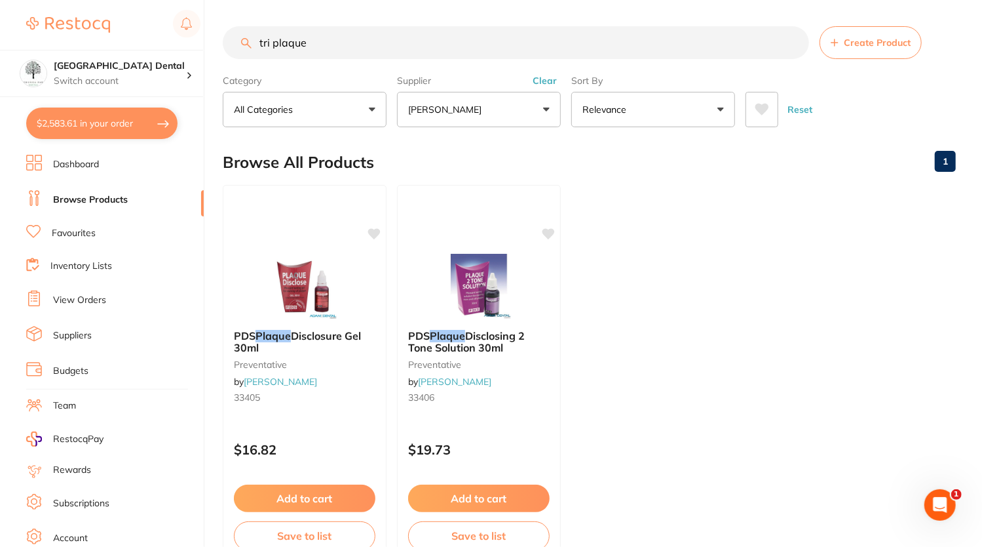
click at [476, 108] on button "[PERSON_NAME]" at bounding box center [479, 109] width 164 height 35
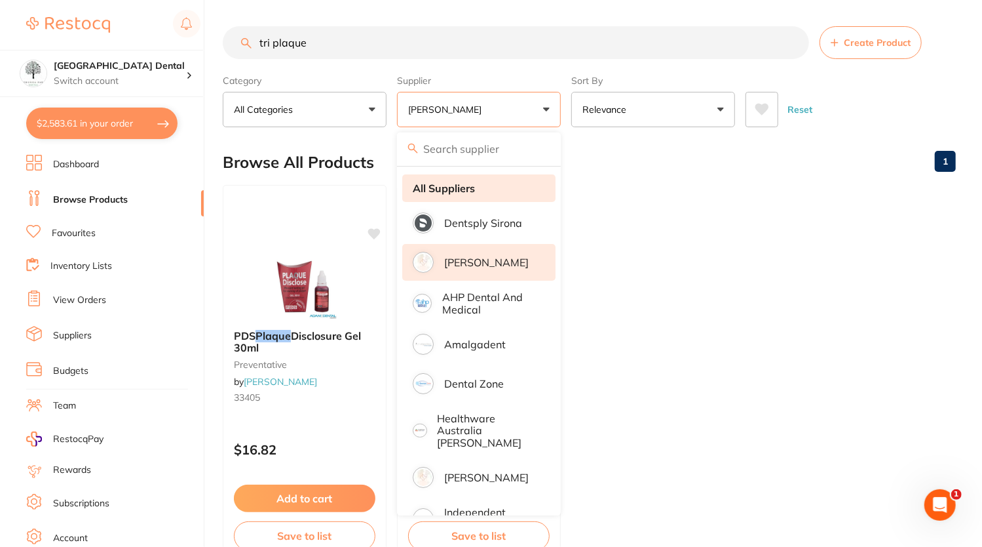
click at [448, 193] on li "All Suppliers" at bounding box center [478, 188] width 153 height 28
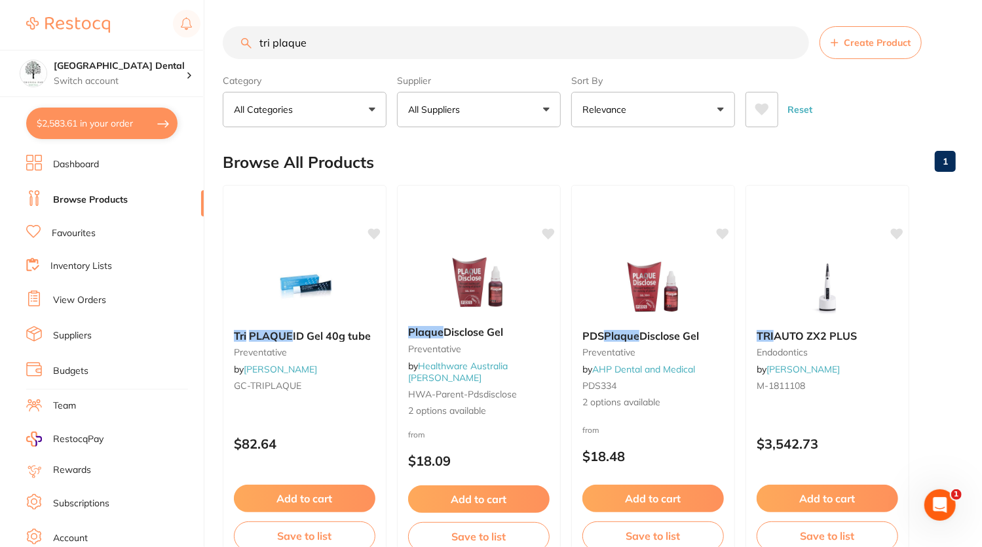
click at [381, 49] on input "tri plaque" at bounding box center [516, 42] width 587 height 33
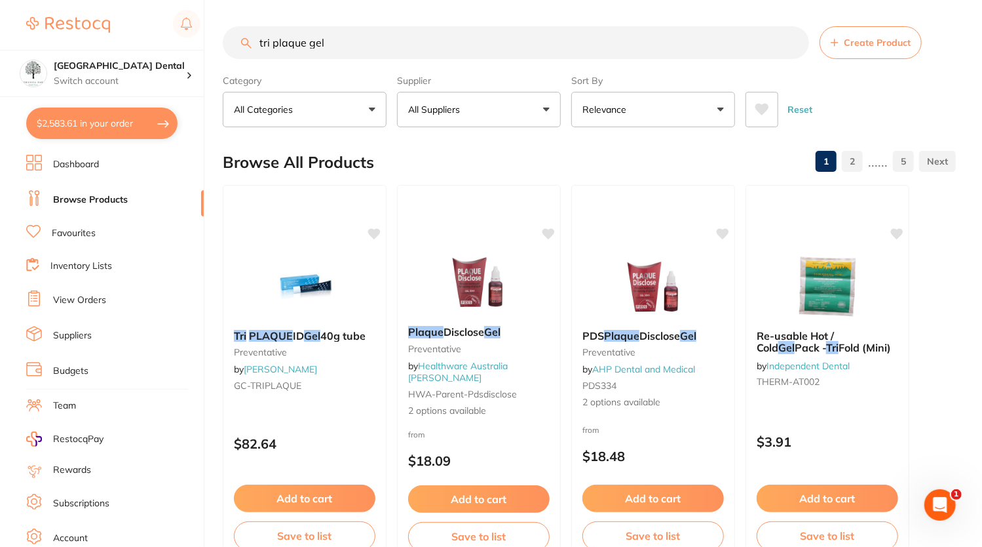
drag, startPoint x: 379, startPoint y: 52, endPoint x: 326, endPoint y: 40, distance: 53.7
click at [326, 40] on input "tri plaque gel" at bounding box center [516, 42] width 587 height 33
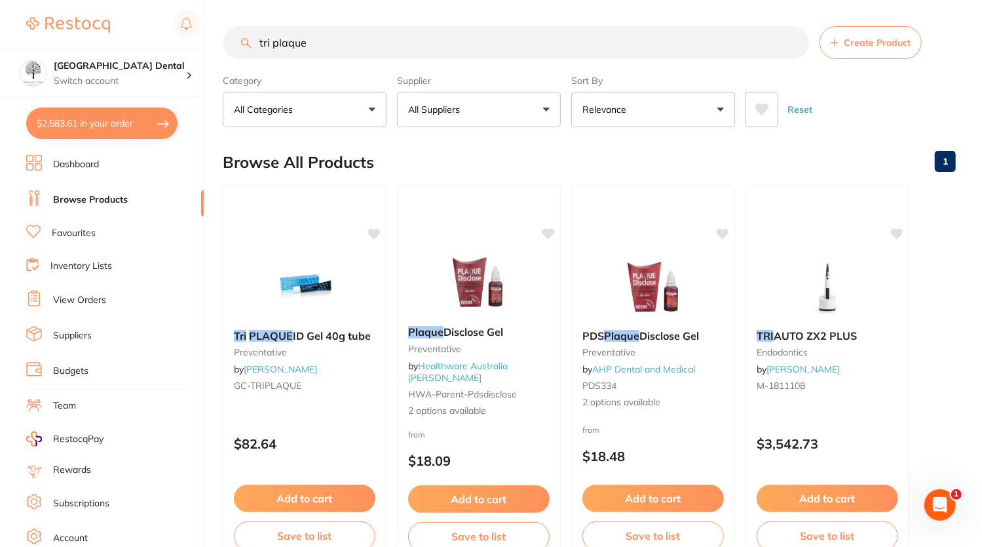
drag, startPoint x: 426, startPoint y: 37, endPoint x: 132, endPoint y: -6, distance: 296.8
click at [132, 0] on html "$2,583.61 Yeronga Park Dental Switch account Yeronga Park Dental $2,583.61 in y…" at bounding box center [491, 273] width 982 height 547
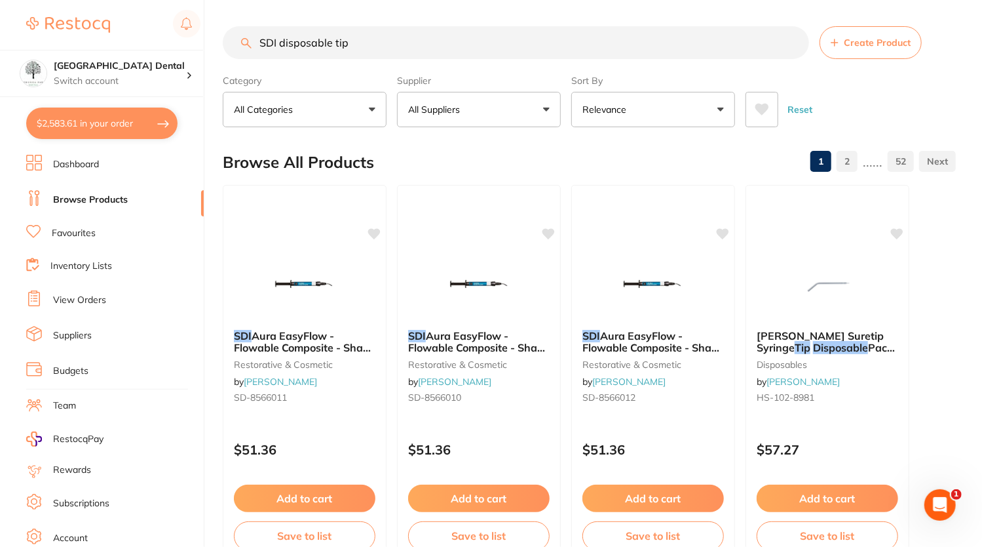
drag, startPoint x: 384, startPoint y: 37, endPoint x: 145, endPoint y: 20, distance: 239.2
click at [145, 20] on div "$2,583.61 Yeronga Park Dental Switch account Yeronga Park Dental $2,583.61 in y…" at bounding box center [491, 273] width 982 height 547
type input "tips"
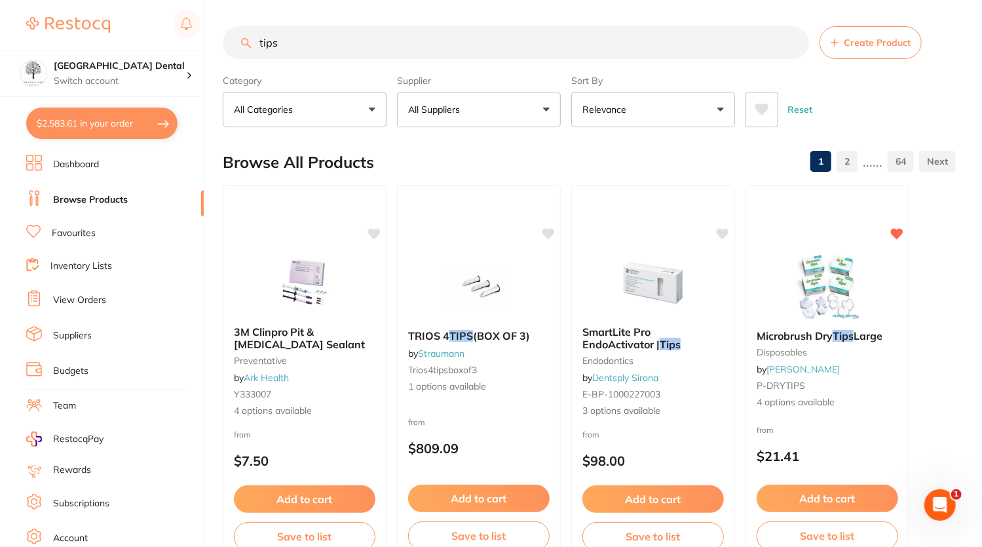
click at [513, 113] on button "All Suppliers" at bounding box center [479, 109] width 164 height 35
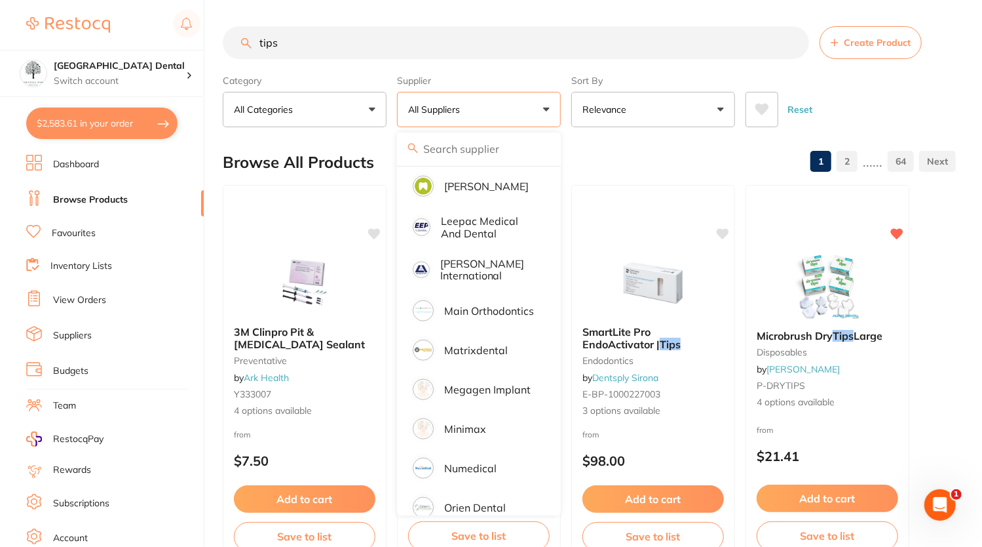
scroll to position [749, 0]
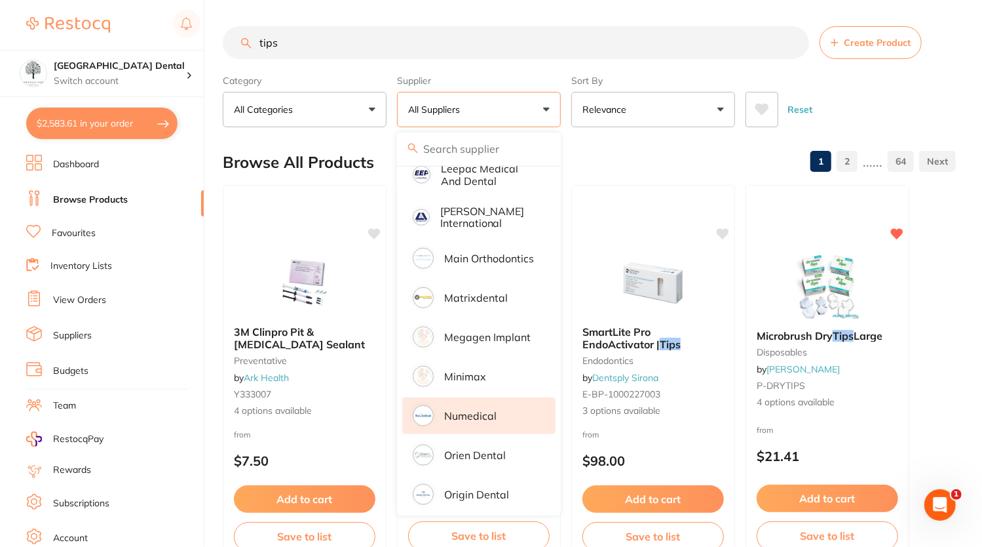
click at [492, 410] on p "Numedical" at bounding box center [470, 416] width 52 height 12
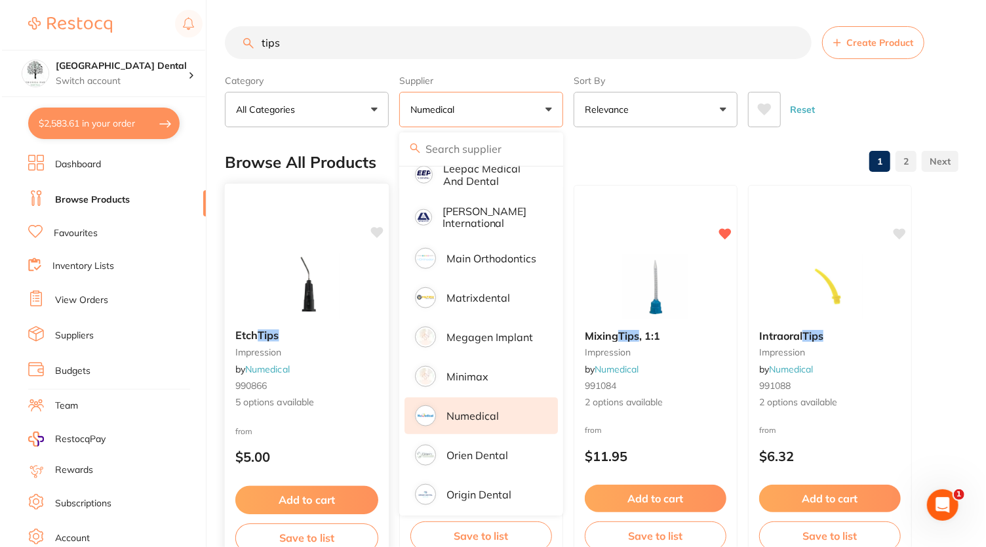
scroll to position [0, 0]
click at [304, 319] on div "Etch Tips impression by Numedical 990866 5 options available" at bounding box center [305, 369] width 164 height 101
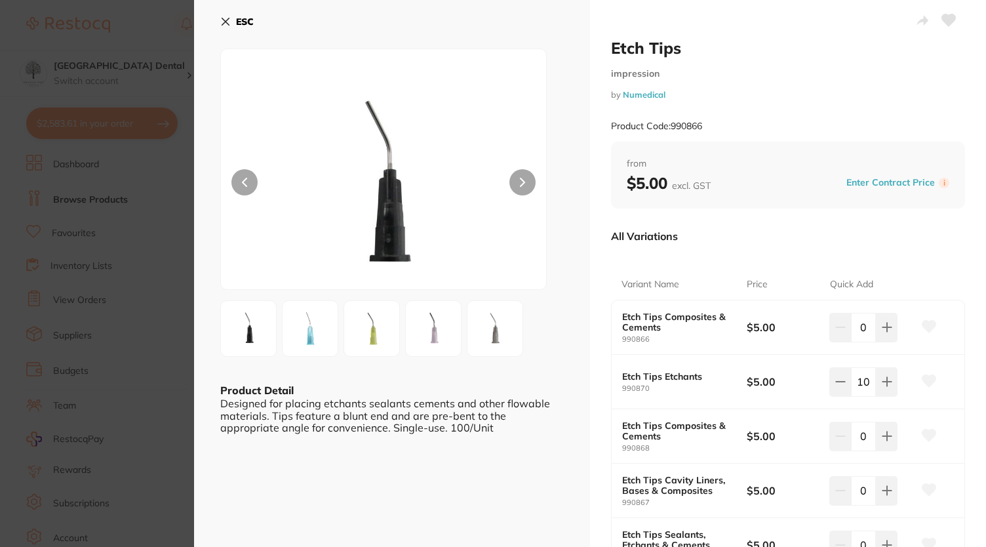
click at [244, 348] on img at bounding box center [248, 328] width 47 height 47
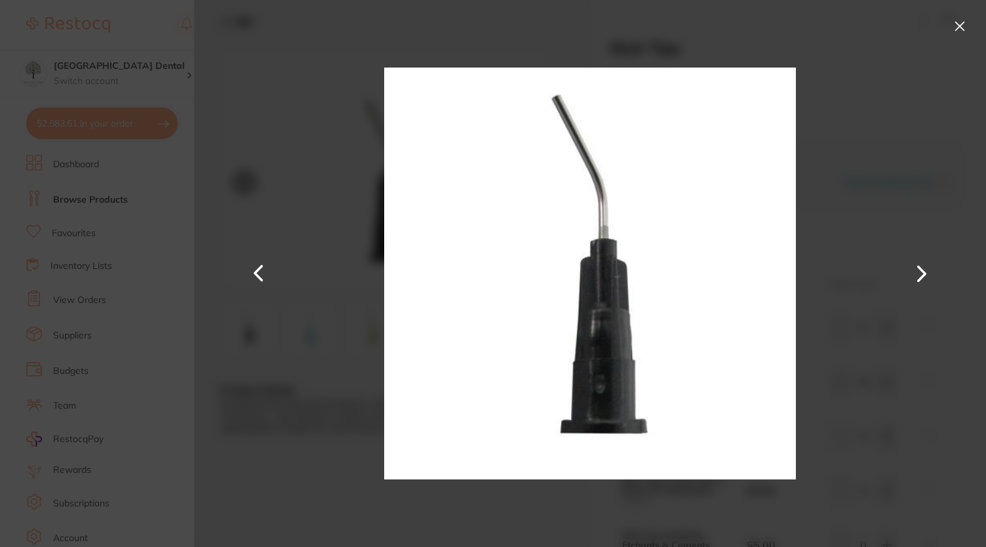
click at [962, 23] on button at bounding box center [959, 26] width 21 height 21
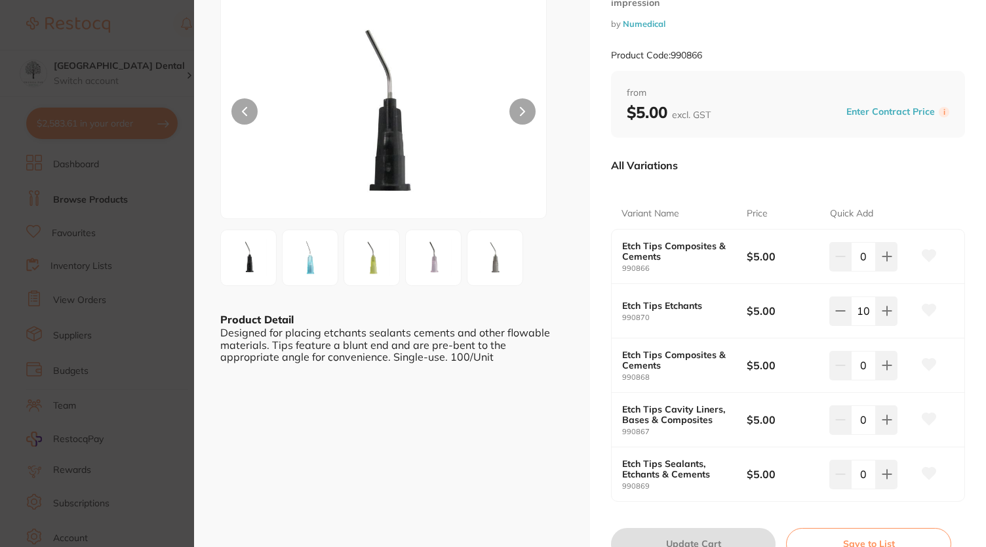
scroll to position [71, 0]
click at [889, 260] on icon at bounding box center [887, 256] width 10 height 10
type input "1"
click at [927, 256] on icon at bounding box center [929, 256] width 14 height 12
click at [927, 259] on icon at bounding box center [929, 256] width 14 height 12
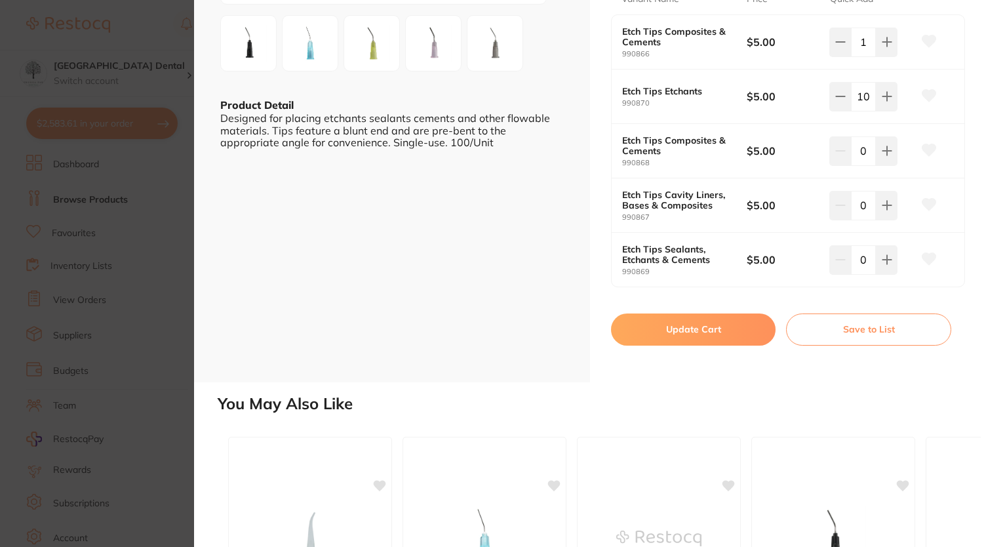
scroll to position [492, 0]
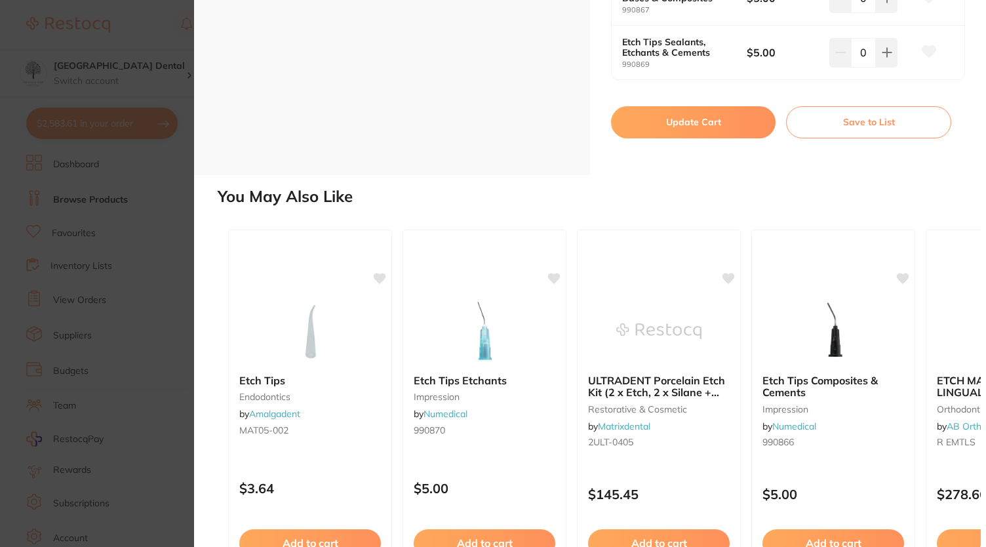
click at [684, 116] on button "Update Cart" at bounding box center [693, 121] width 165 height 31
checkbox input "false"
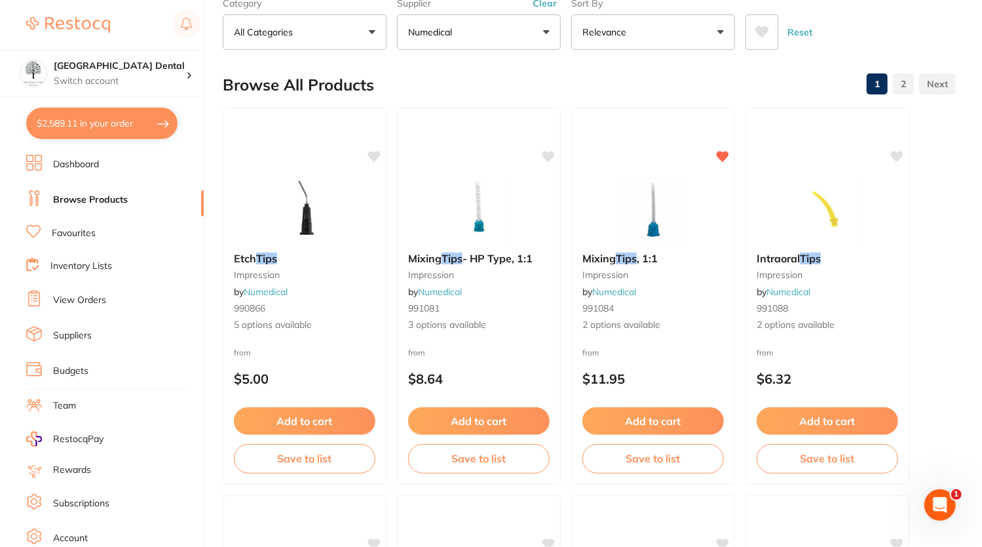
scroll to position [2505, 0]
click at [124, 119] on button "$2,589.11 in your order" at bounding box center [101, 122] width 151 height 31
checkbox input "true"
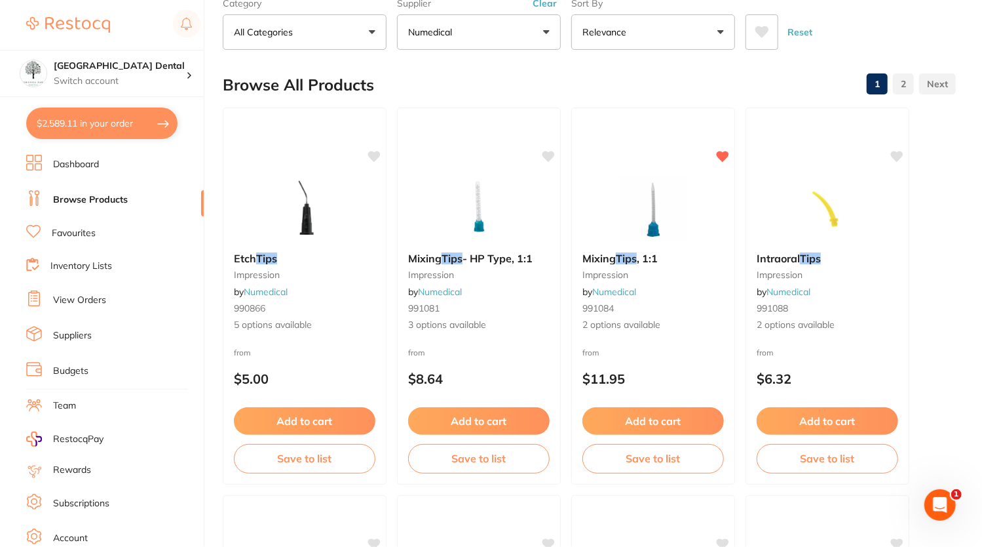
checkbox input "true"
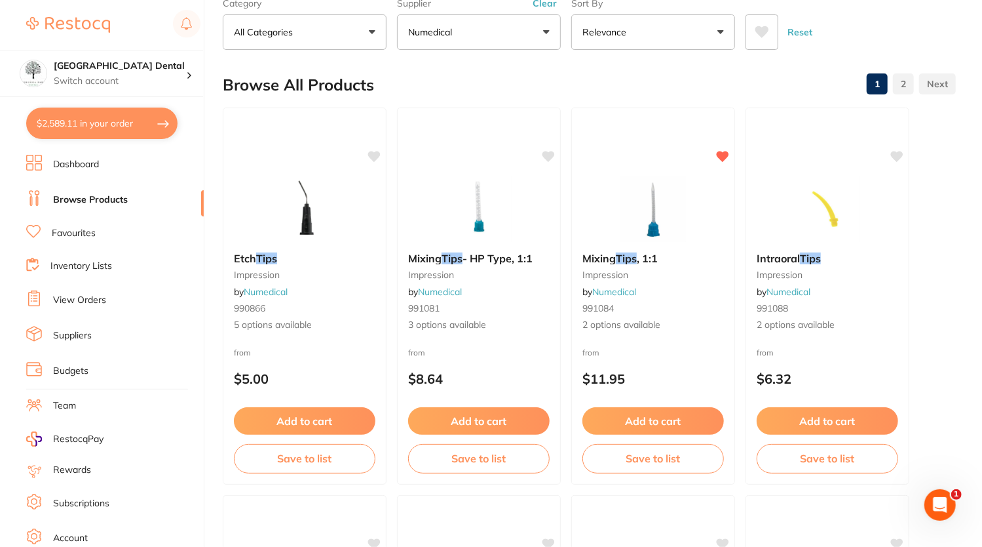
checkbox input "true"
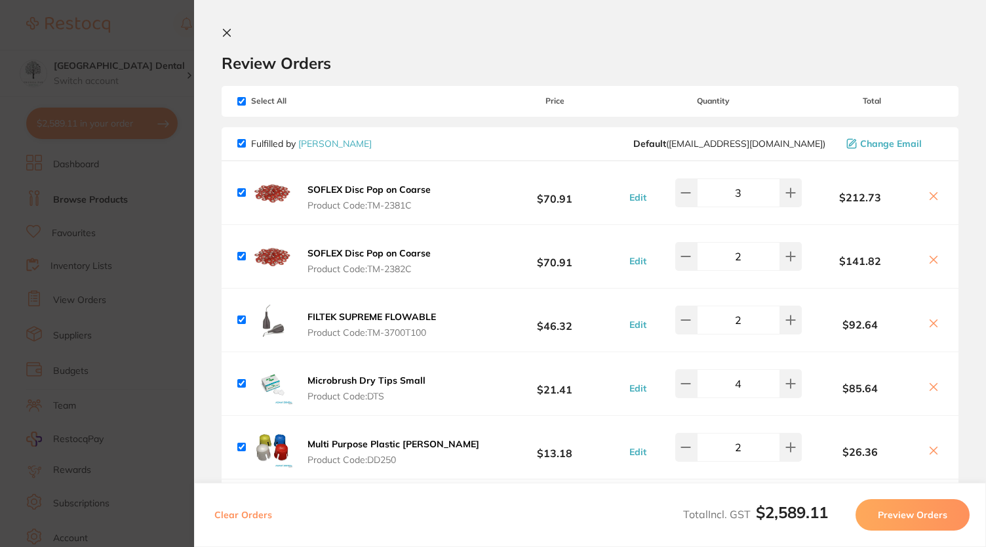
scroll to position [104, 0]
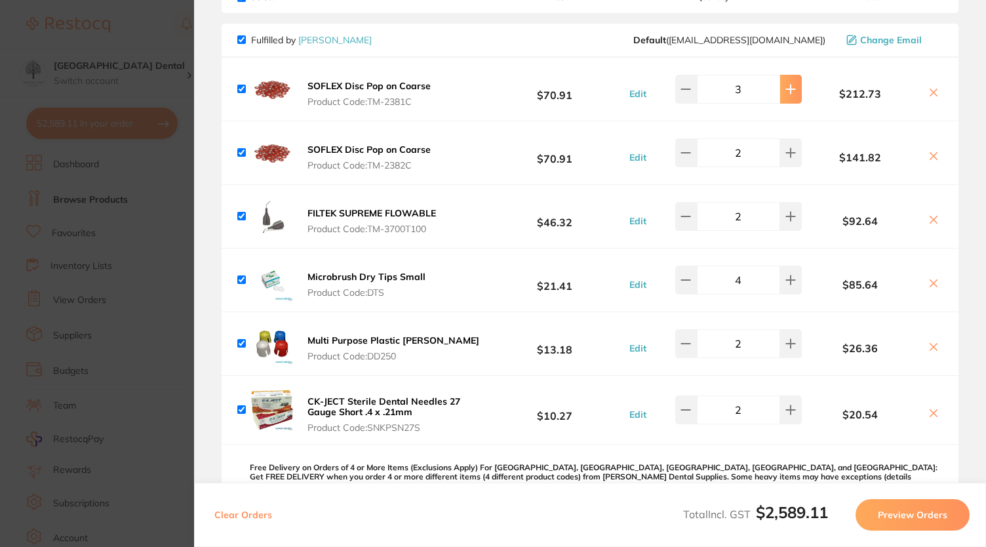
click at [785, 92] on icon at bounding box center [790, 89] width 10 height 10
type input "4"
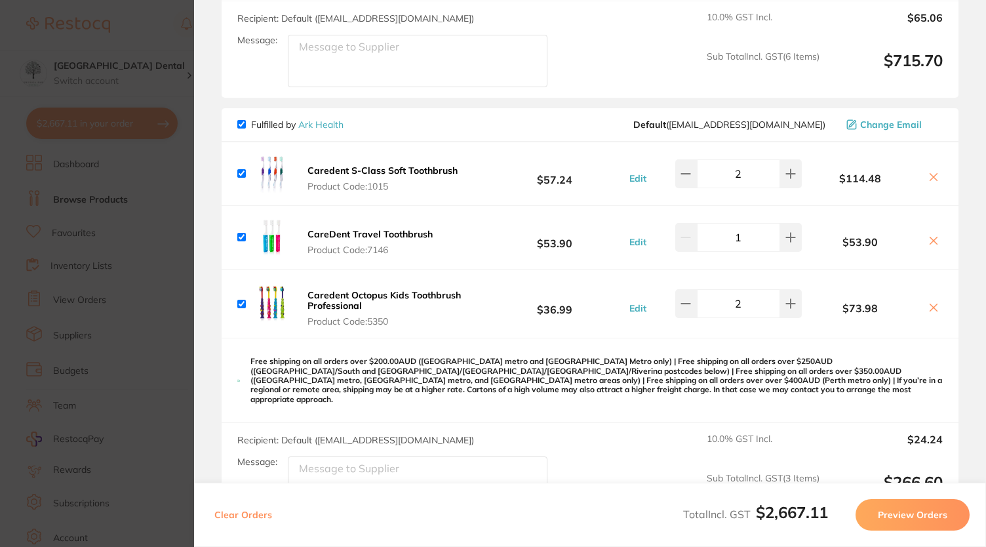
scroll to position [632, 0]
click at [240, 119] on input "checkbox" at bounding box center [241, 123] width 9 height 9
checkbox input "false"
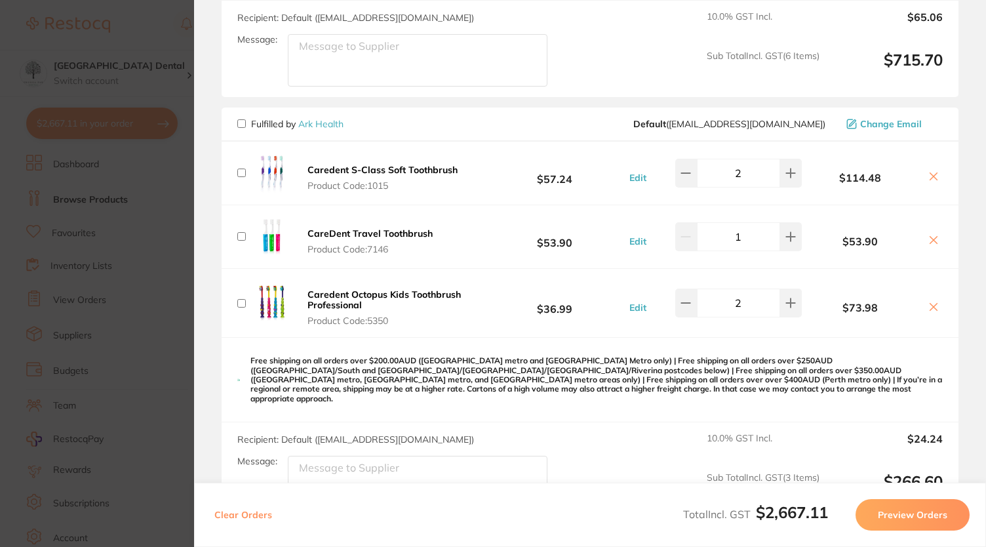
checkbox input "false"
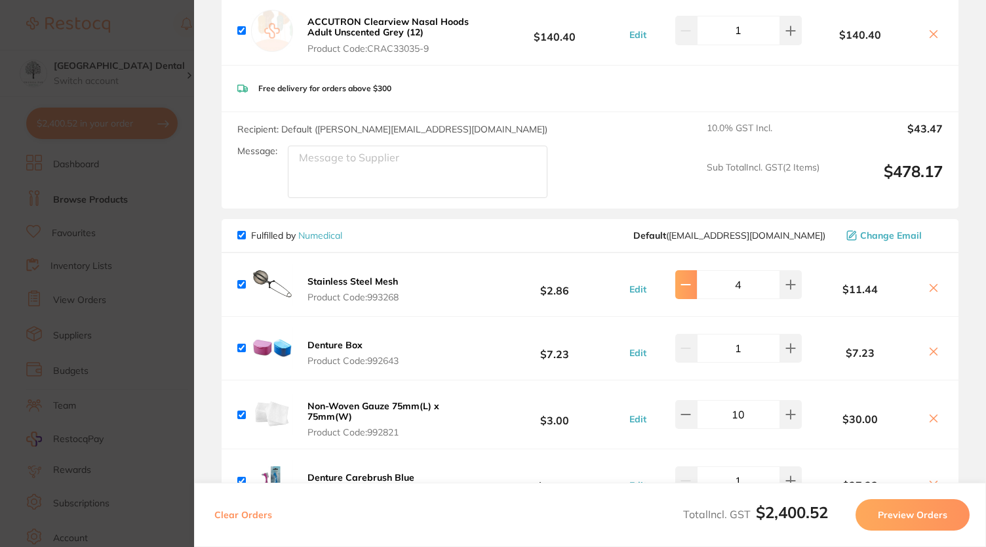
scroll to position [1433, 0]
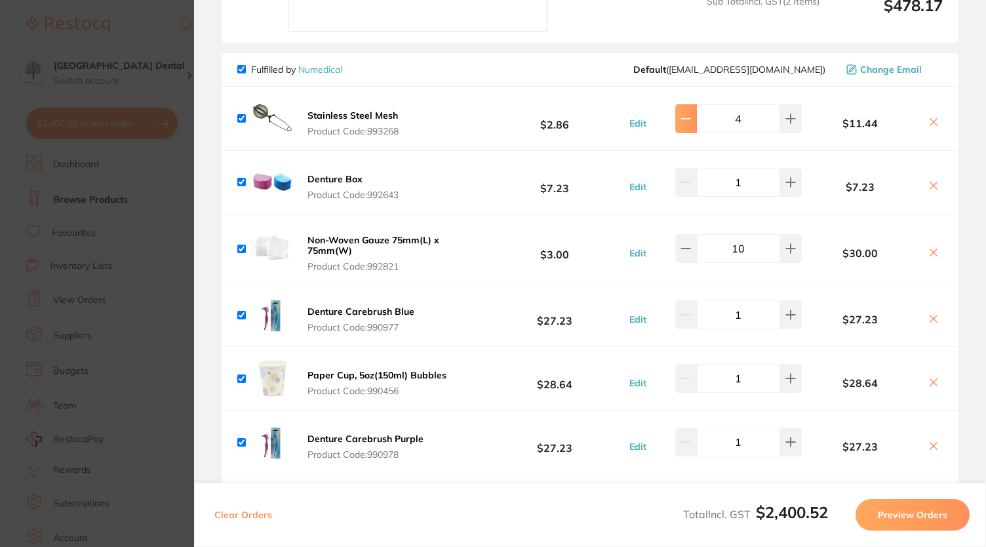
click at [679, 113] on button at bounding box center [686, 118] width 22 height 29
type input "3"
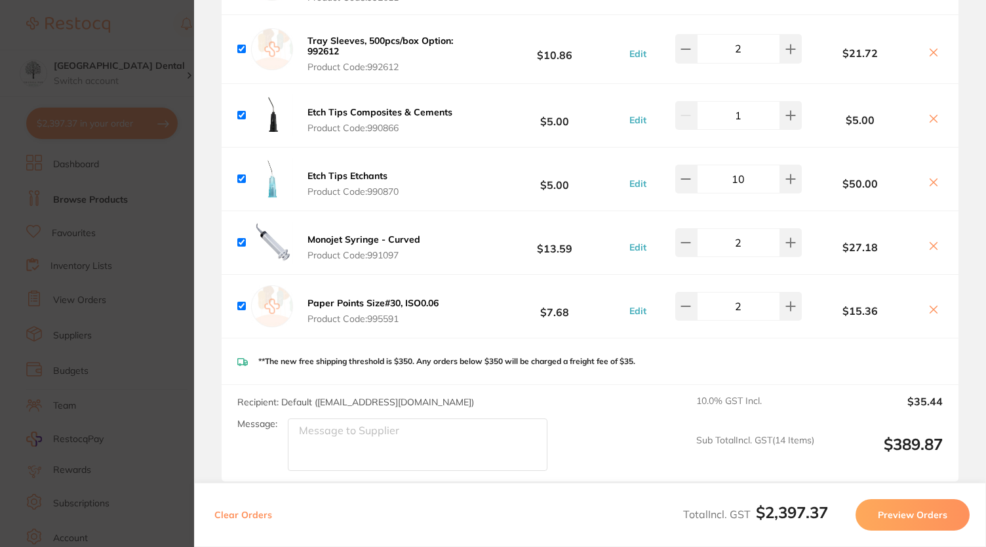
scroll to position [1897, 0]
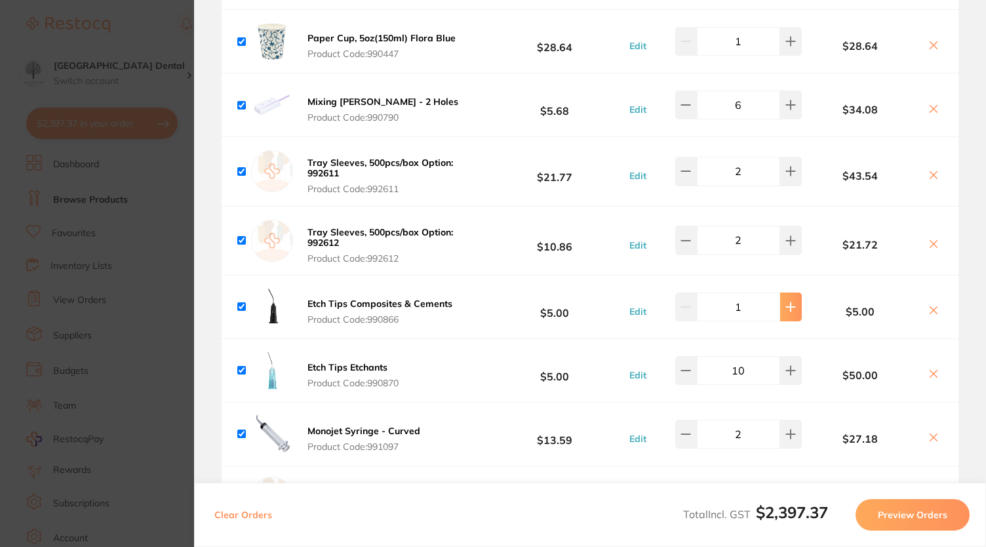
click at [794, 297] on button at bounding box center [791, 306] width 22 height 29
type input "2"
click at [686, 370] on icon at bounding box center [686, 370] width 9 height 0
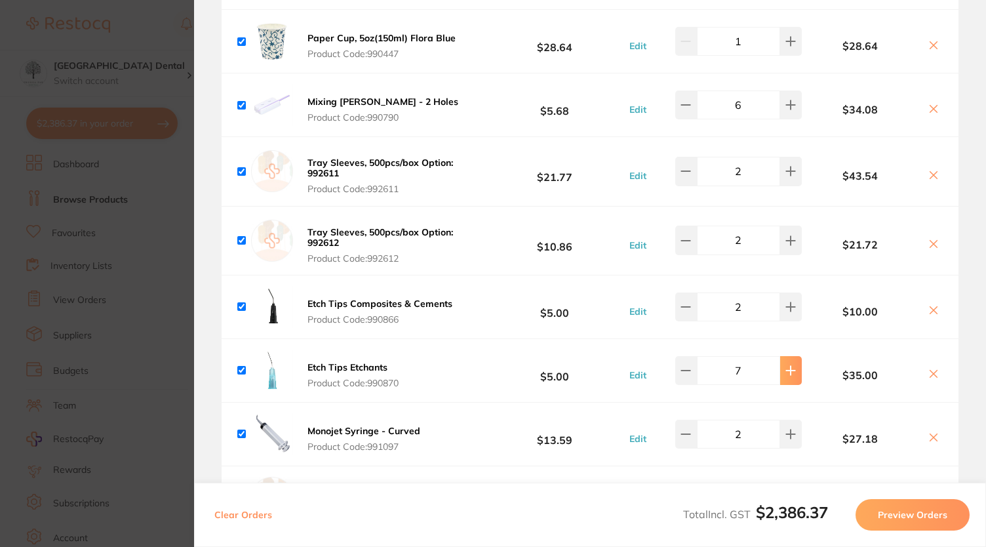
click at [795, 356] on button at bounding box center [791, 370] width 22 height 29
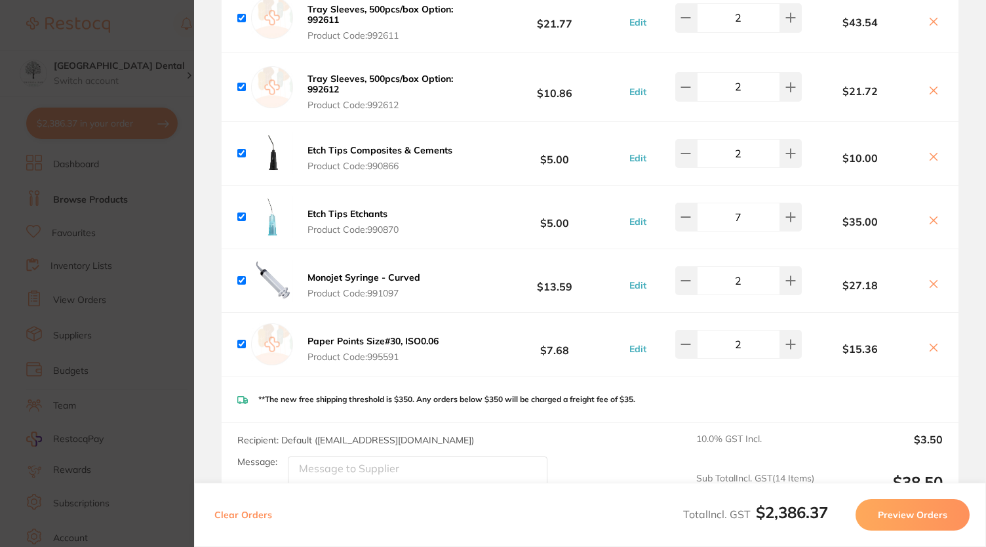
scroll to position [2056, 0]
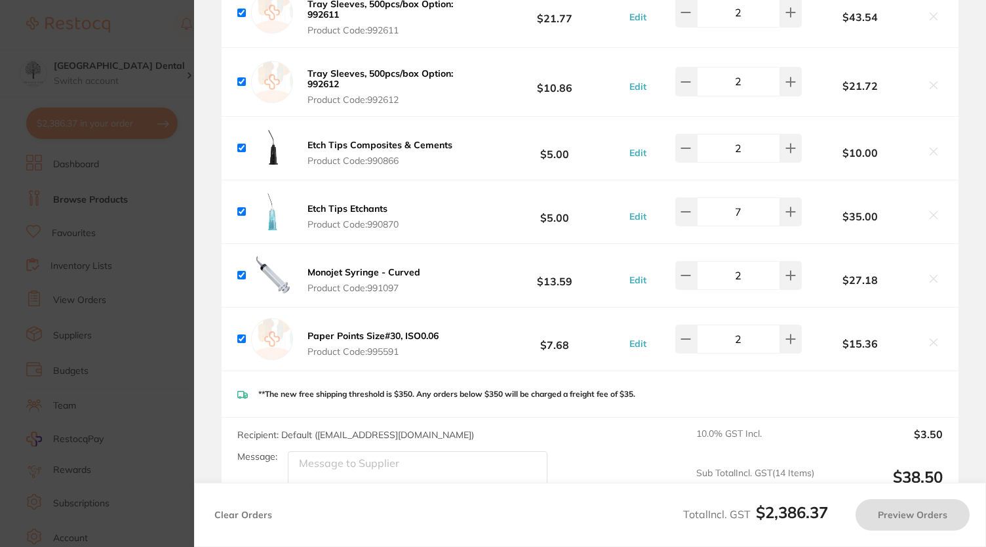
type input "8"
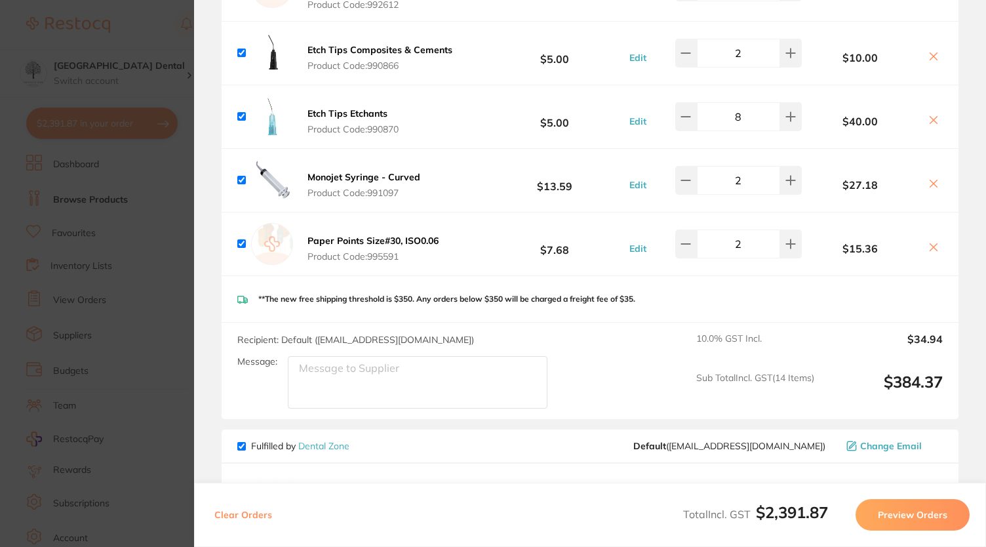
scroll to position [2201, 0]
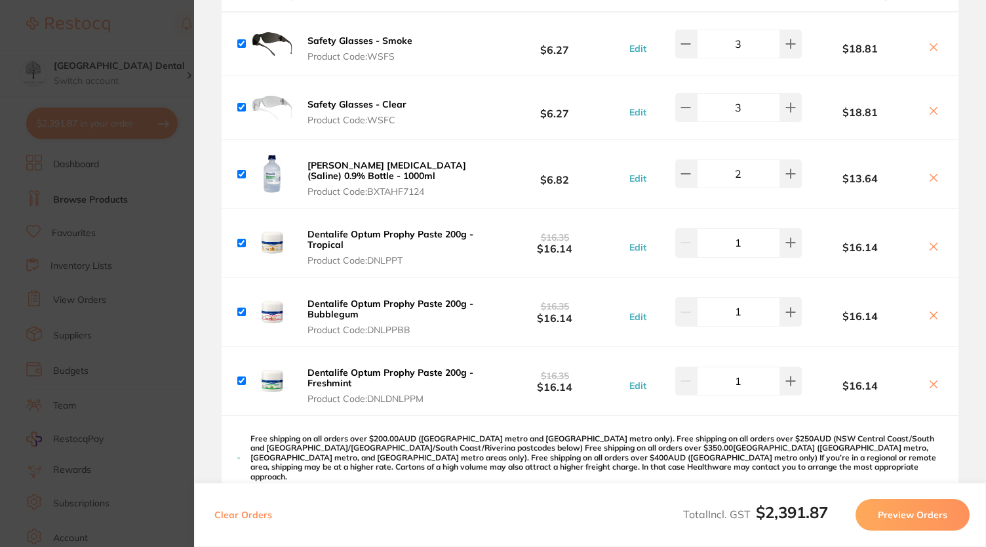
scroll to position [3194, 0]
click at [789, 376] on icon at bounding box center [790, 380] width 9 height 9
click at [802, 379] on b "$32.28" at bounding box center [860, 385] width 117 height 12
click at [793, 366] on button at bounding box center [791, 380] width 22 height 29
type input "3"
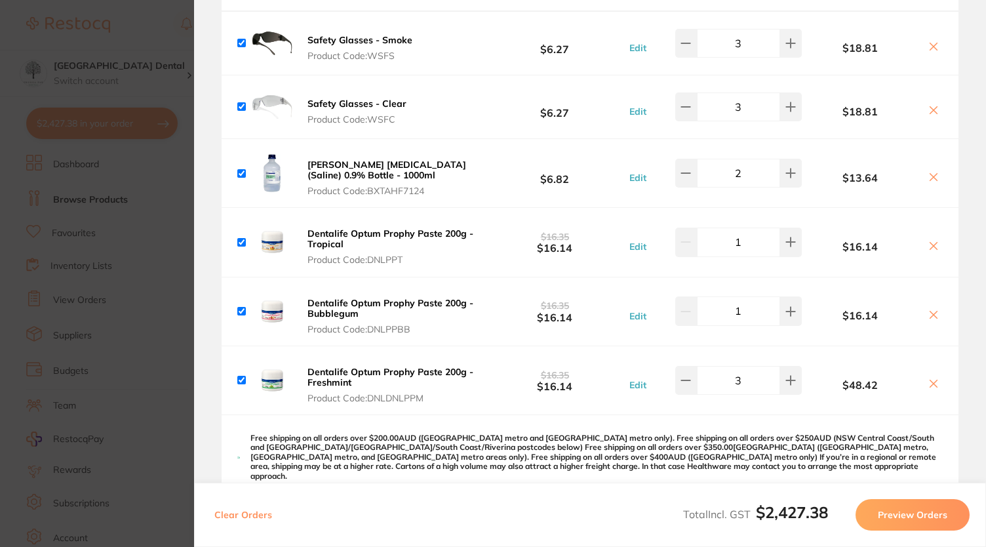
scroll to position [3405, 0]
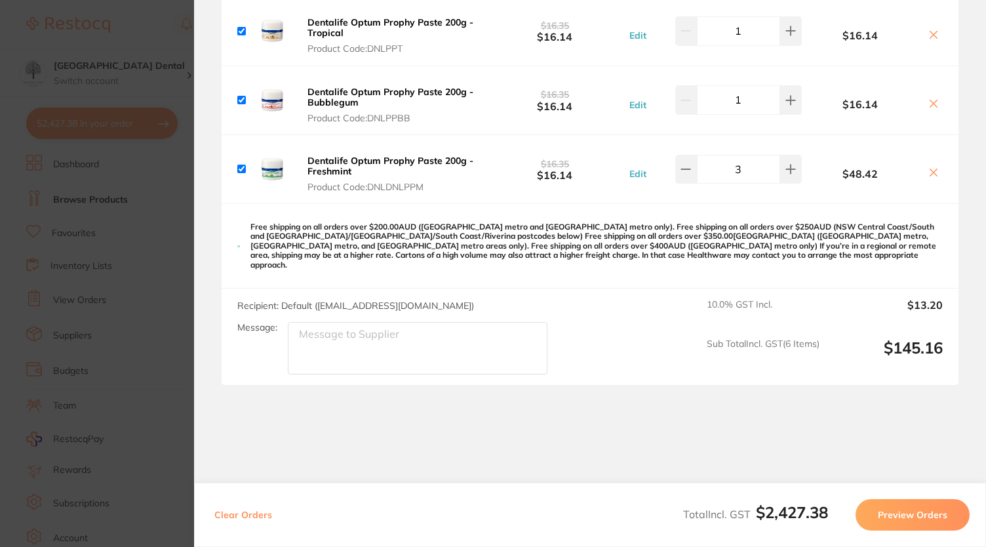
click at [885, 397] on section "Review Orders Your orders are being processed and we will notify you once we ha…" at bounding box center [590, 273] width 792 height 547
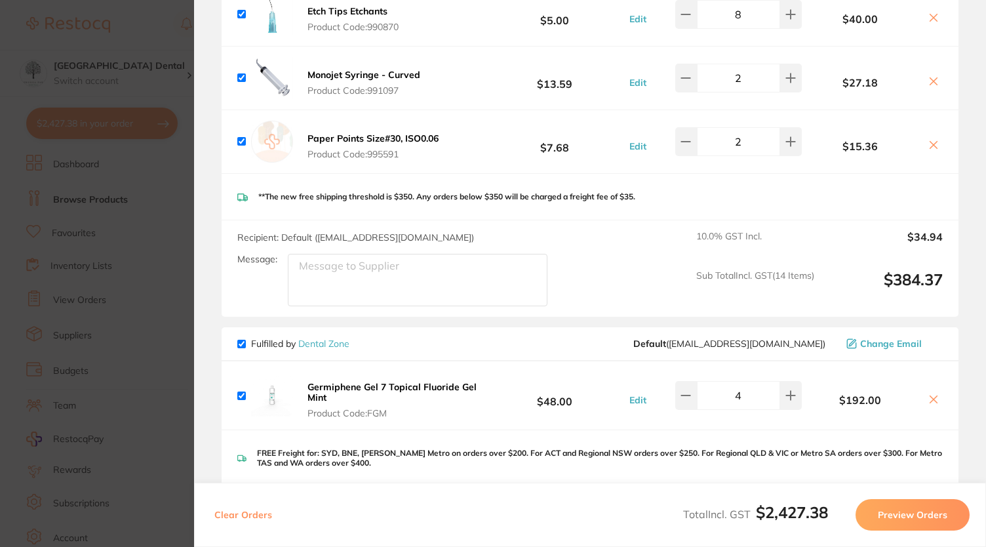
scroll to position [2255, 0]
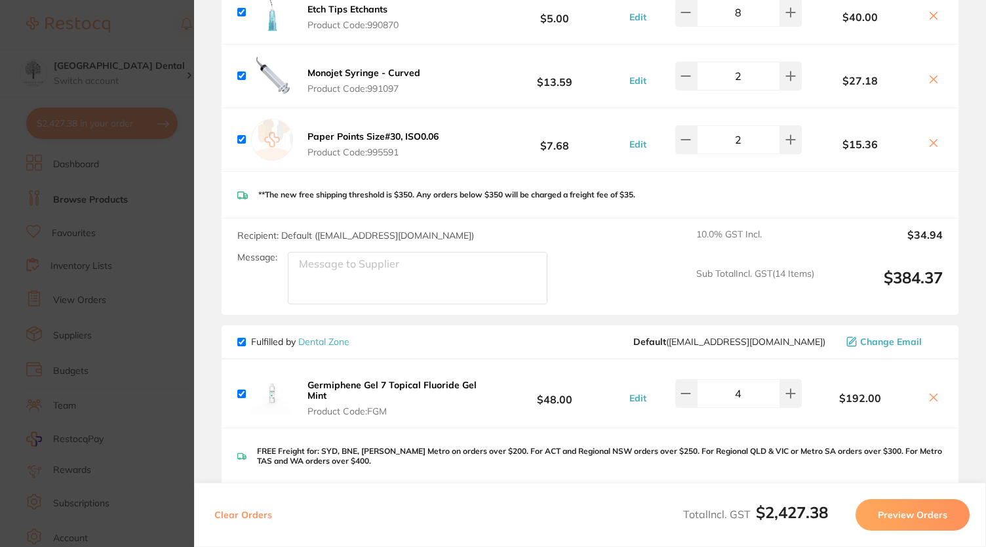
drag, startPoint x: 341, startPoint y: 377, endPoint x: 304, endPoint y: 364, distance: 38.8
click at [304, 379] on button "Germiphene Gel 7 Topical Fluoride Gel Mint Product Code: FGM" at bounding box center [393, 398] width 181 height 38
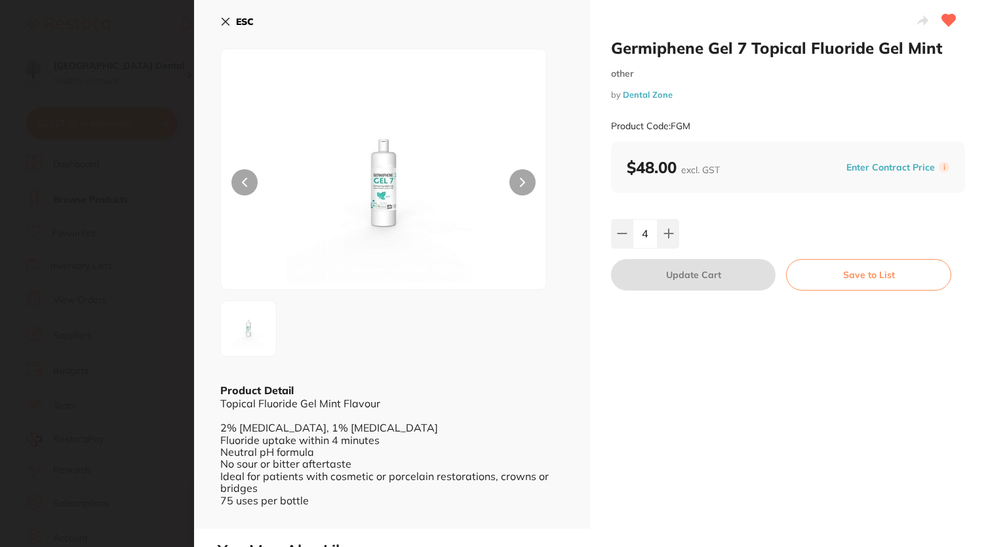
scroll to position [0, 0]
click at [71, 40] on section "Germiphene Gel 7 Topical Fluoride Gel Mint other by Dental Zone Product Code: F…" at bounding box center [493, 273] width 986 height 547
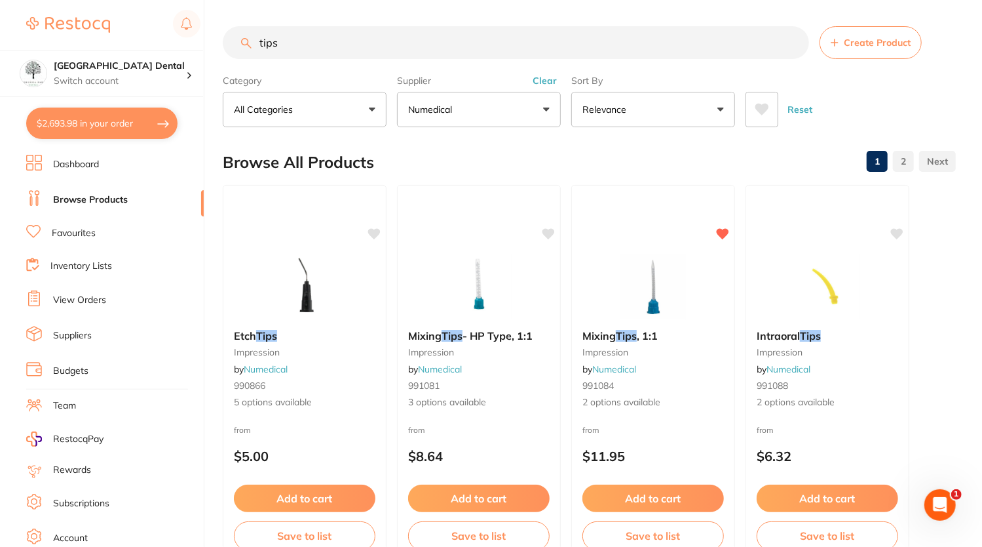
drag, startPoint x: 321, startPoint y: 46, endPoint x: 149, endPoint y: 26, distance: 172.9
click at [149, 26] on div "$2,693.98 Yeronga Park Dental Switch account Yeronga Park Dental $2,693.98 in y…" at bounding box center [491, 273] width 982 height 547
type input "germiphene"
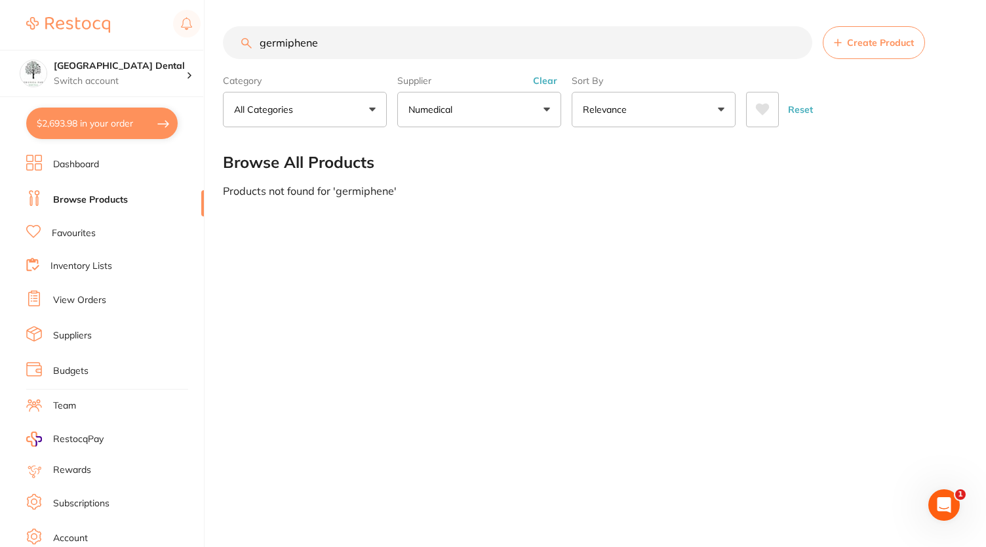
click at [493, 102] on button "Numedical" at bounding box center [479, 109] width 164 height 35
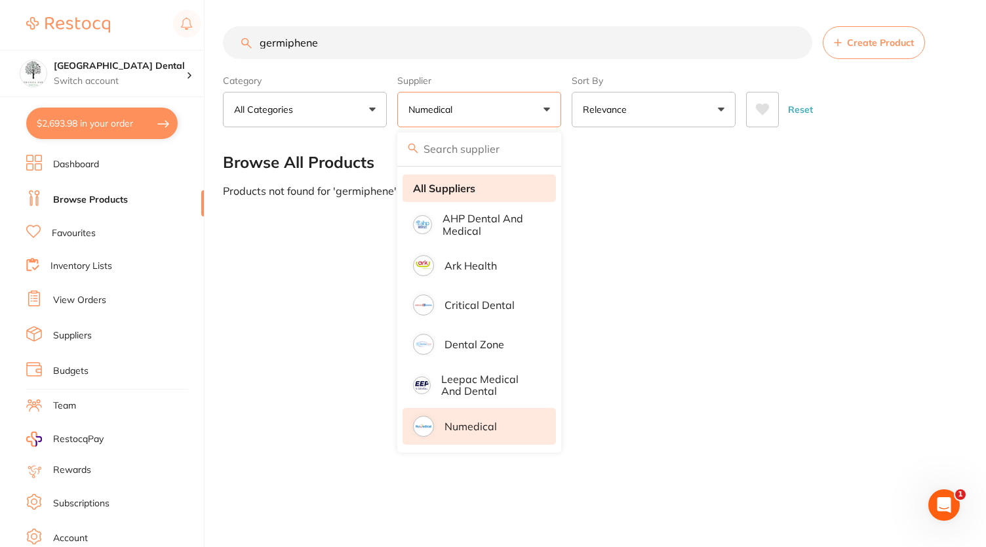
click at [456, 182] on strong "All Suppliers" at bounding box center [444, 188] width 62 height 12
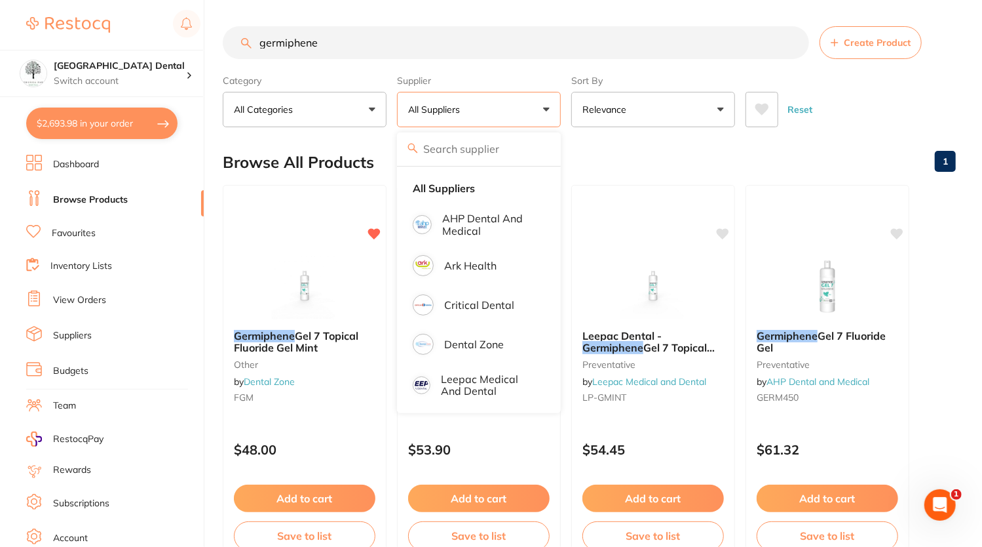
click at [461, 2] on main "germiphene Create Product Category All Categories All Categories infection cont…" at bounding box center [603, 508] width 760 height 1017
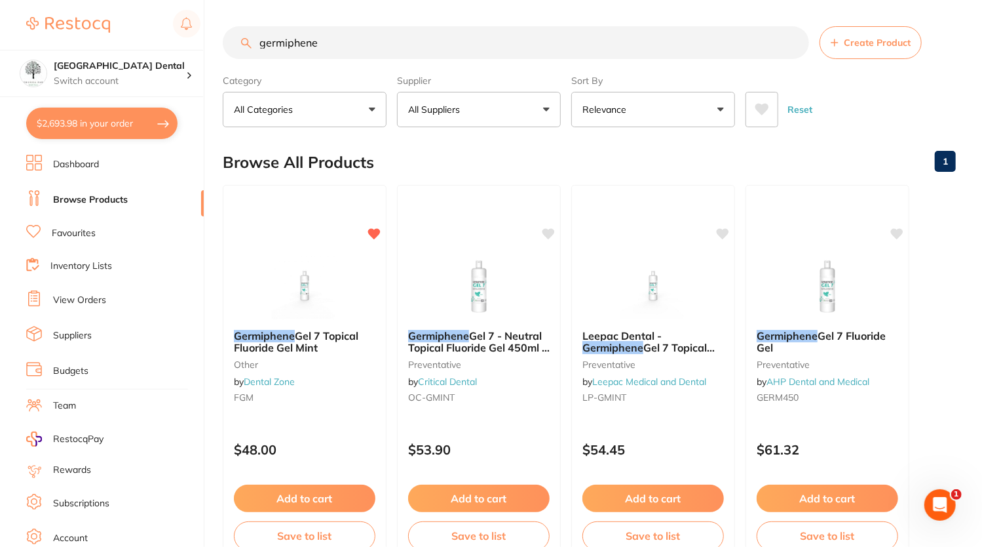
click at [153, 120] on button "$2,693.98 in your order" at bounding box center [101, 122] width 151 height 31
checkbox input "true"
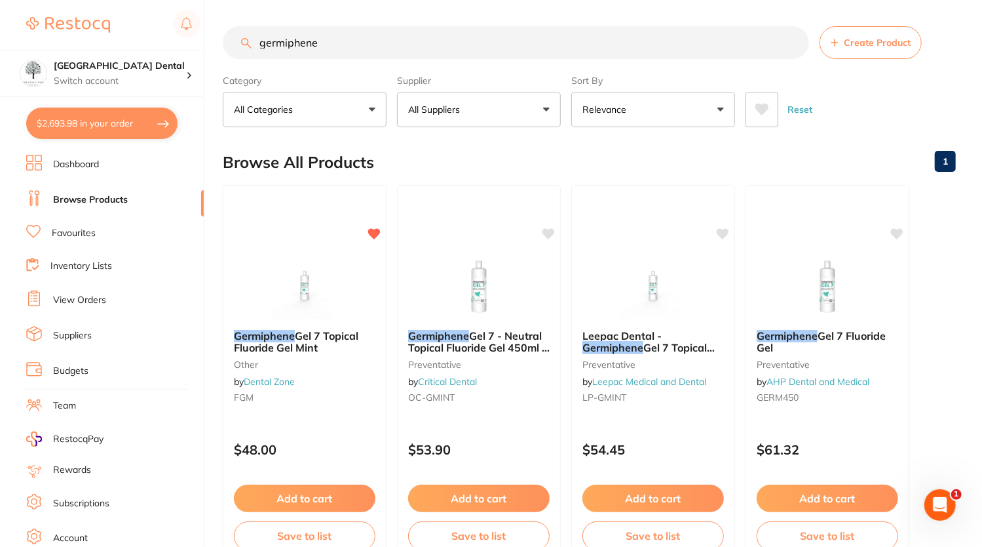
checkbox input "true"
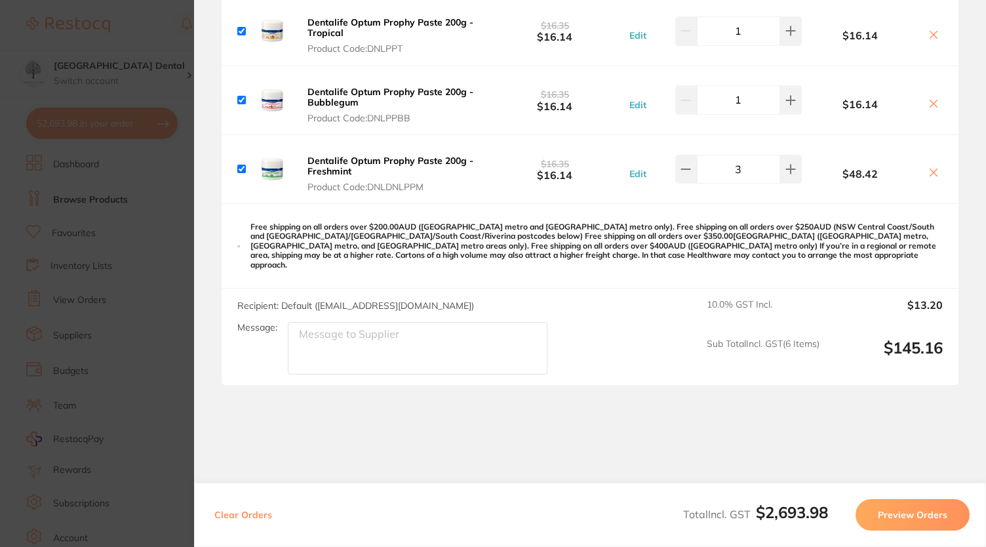
scroll to position [3159, 0]
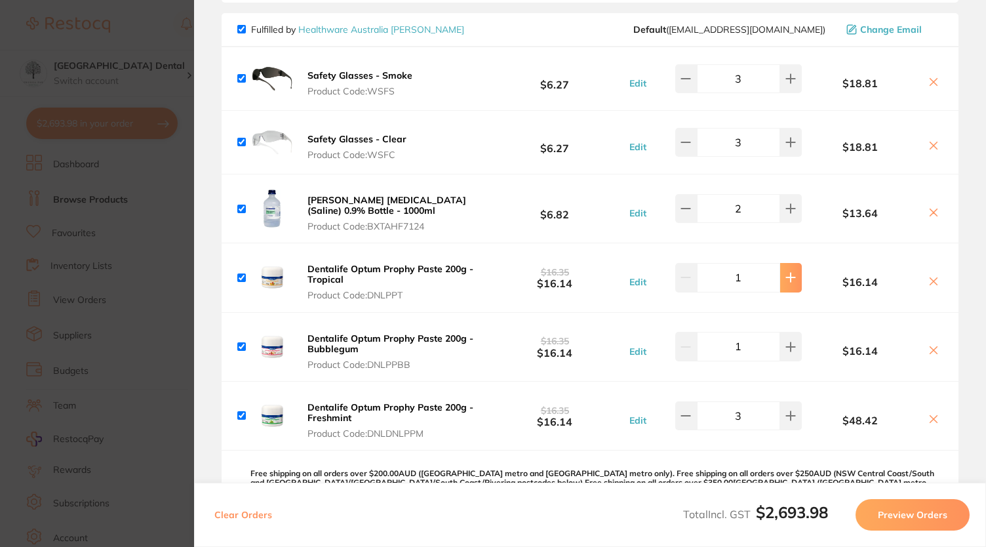
click at [787, 269] on button at bounding box center [791, 277] width 22 height 29
type input "2"
click at [972, 349] on section "Review Orders Your orders are being processed and we will notify you once we ha…" at bounding box center [590, 273] width 792 height 547
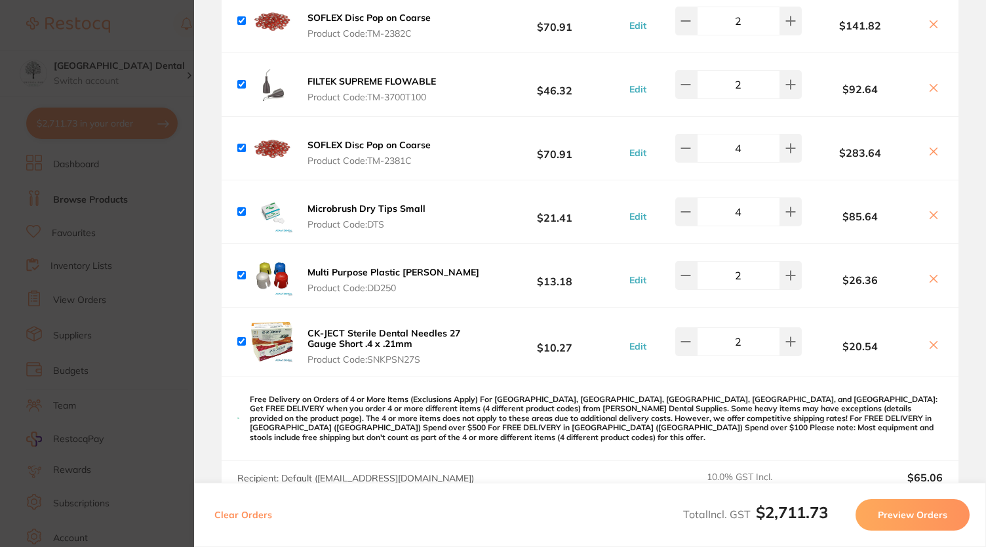
scroll to position [0, 0]
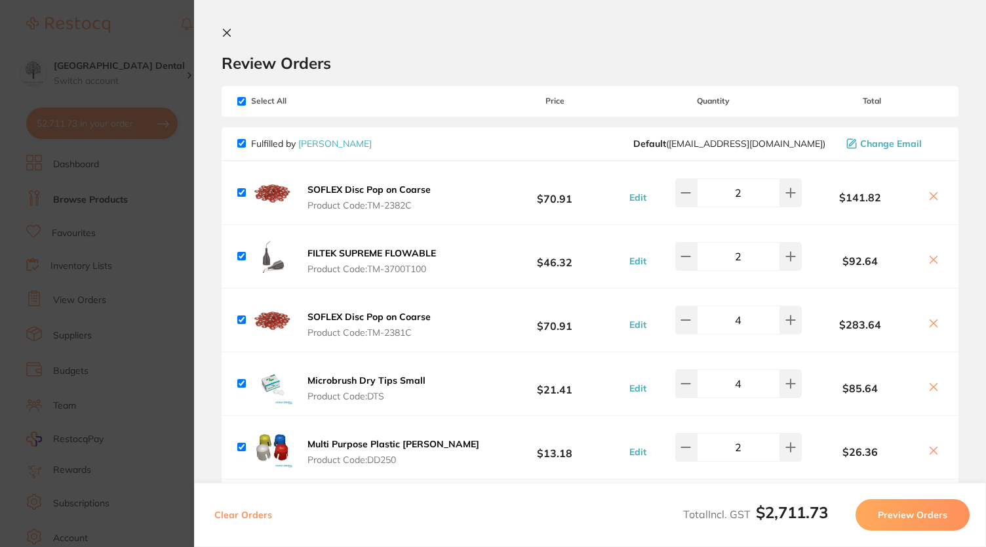
click at [223, 29] on icon at bounding box center [226, 32] width 7 height 7
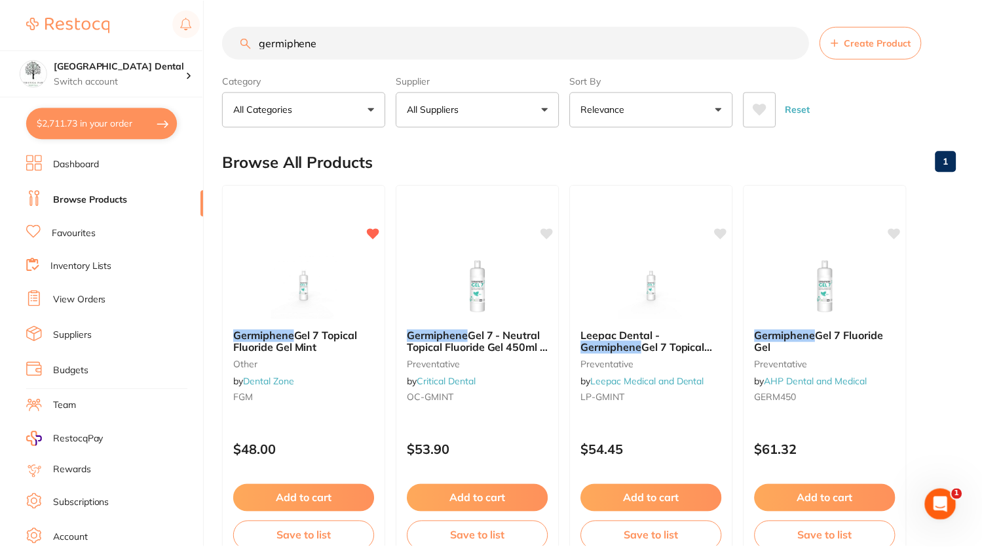
scroll to position [64, 0]
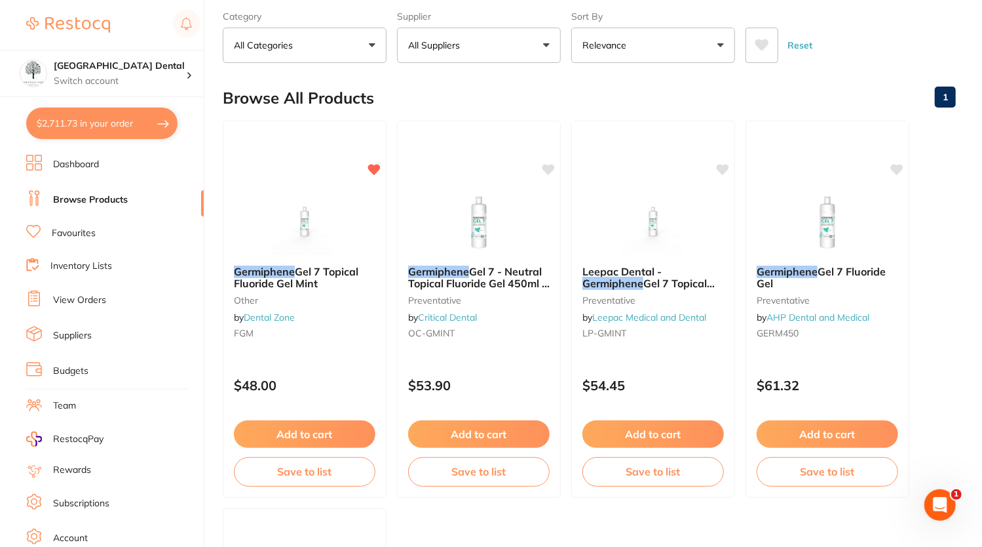
click at [497, 47] on button "All Suppliers" at bounding box center [479, 45] width 164 height 35
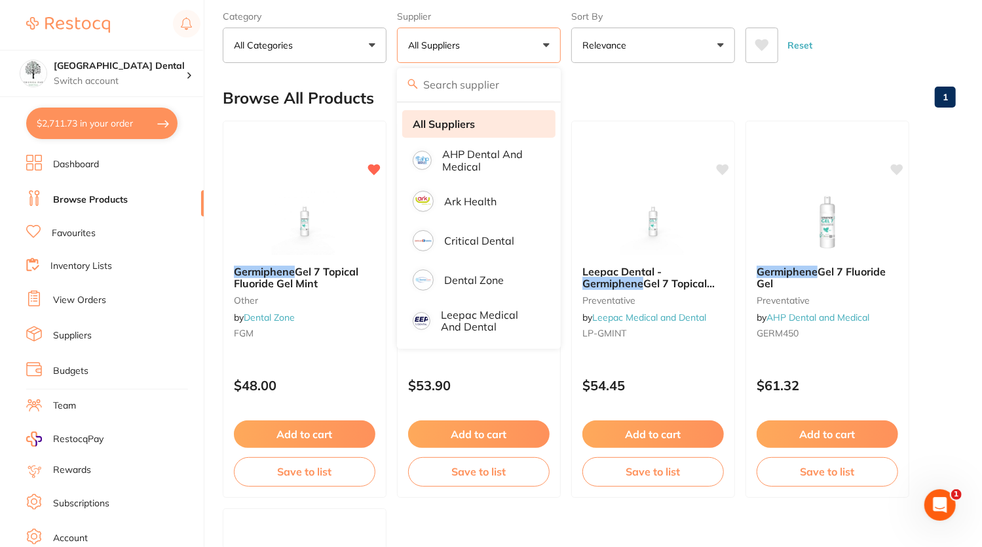
click at [439, 125] on strong "All Suppliers" at bounding box center [444, 124] width 62 height 12
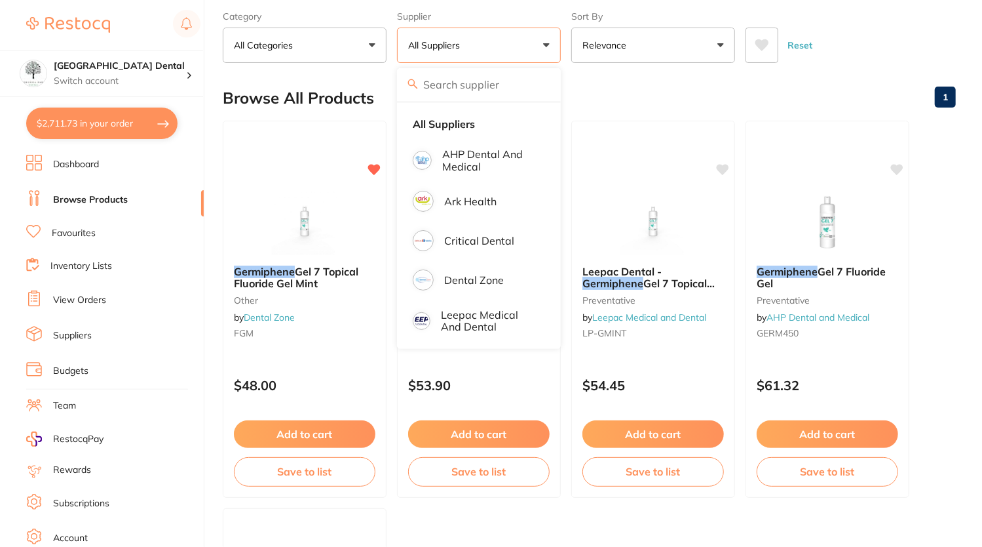
scroll to position [0, 0]
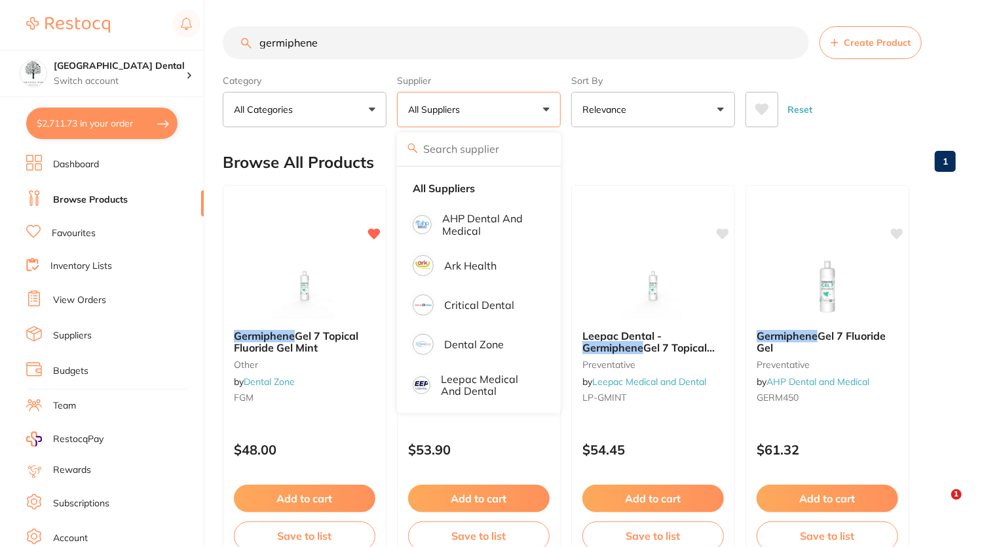
click at [341, 36] on input "germiphene" at bounding box center [516, 42] width 587 height 33
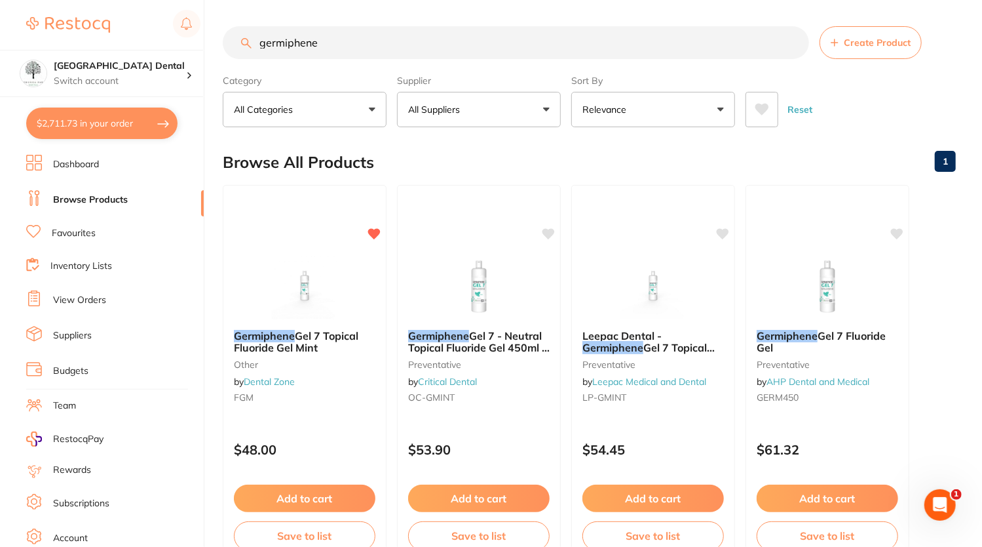
drag, startPoint x: 337, startPoint y: 43, endPoint x: 119, endPoint y: 22, distance: 219.3
click at [119, 22] on div "$2,711.73 Yeronga Park Dental Switch account Yeronga Park Dental $2,711.73 in y…" at bounding box center [491, 273] width 982 height 547
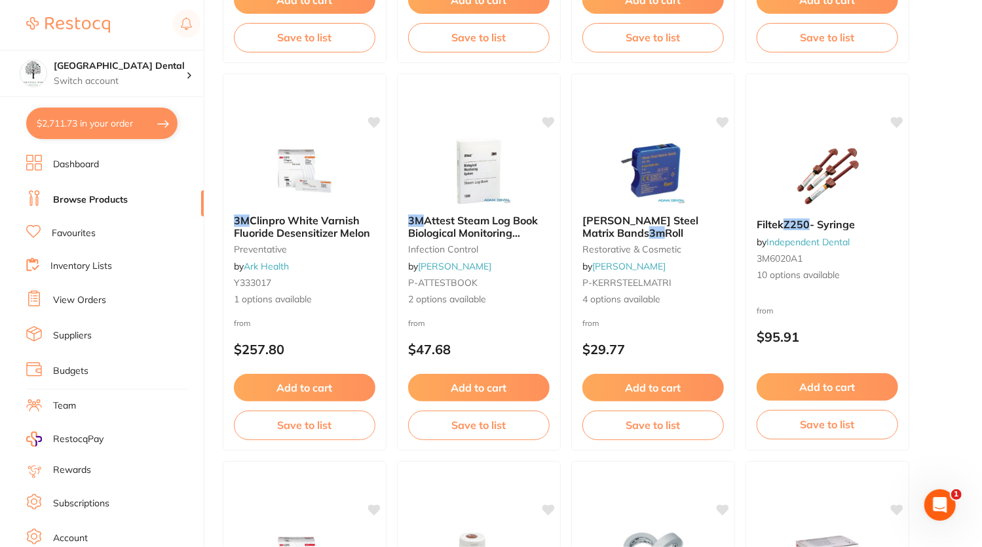
scroll to position [2436, 0]
type input "3M z250"
click at [818, 187] on img at bounding box center [828, 173] width 86 height 66
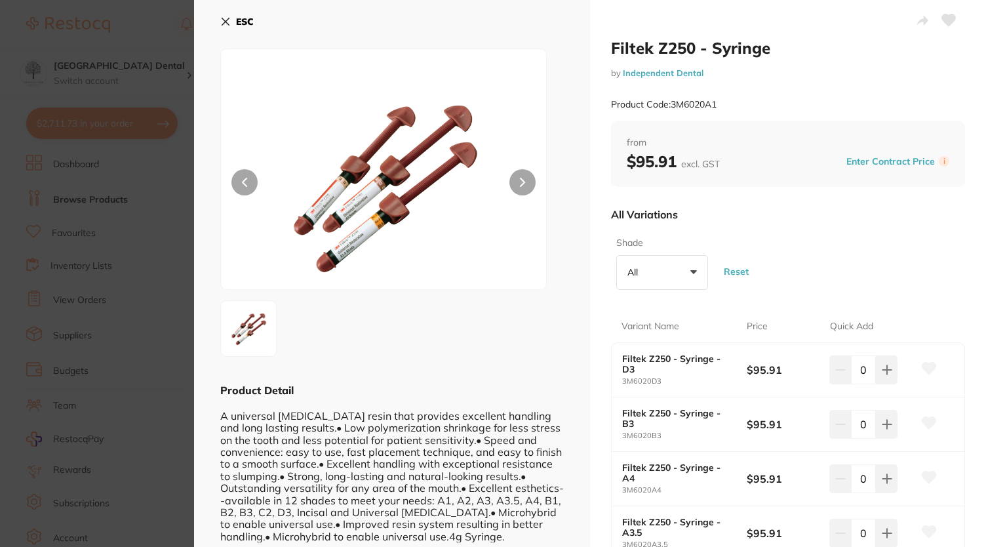
click at [228, 26] on icon at bounding box center [225, 21] width 10 height 10
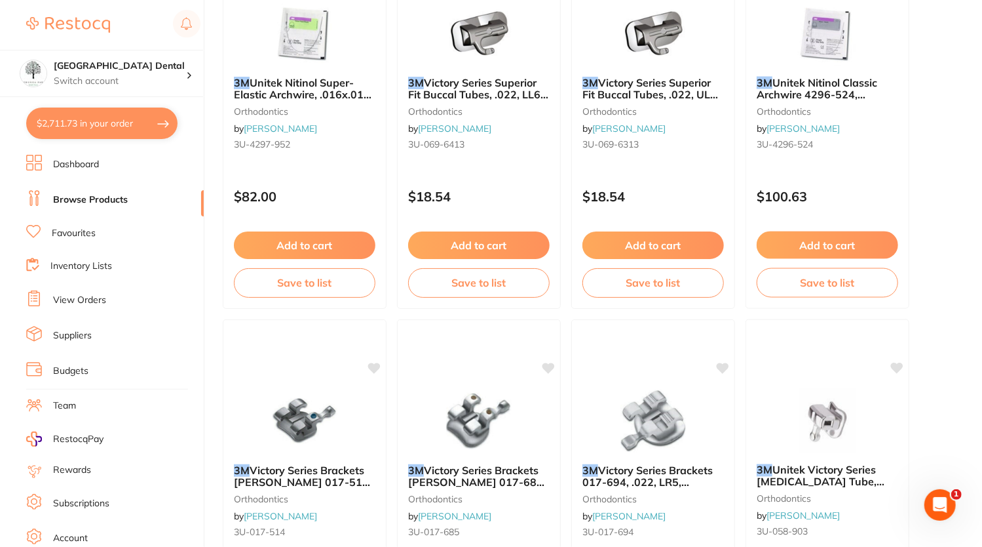
scroll to position [3799, 0]
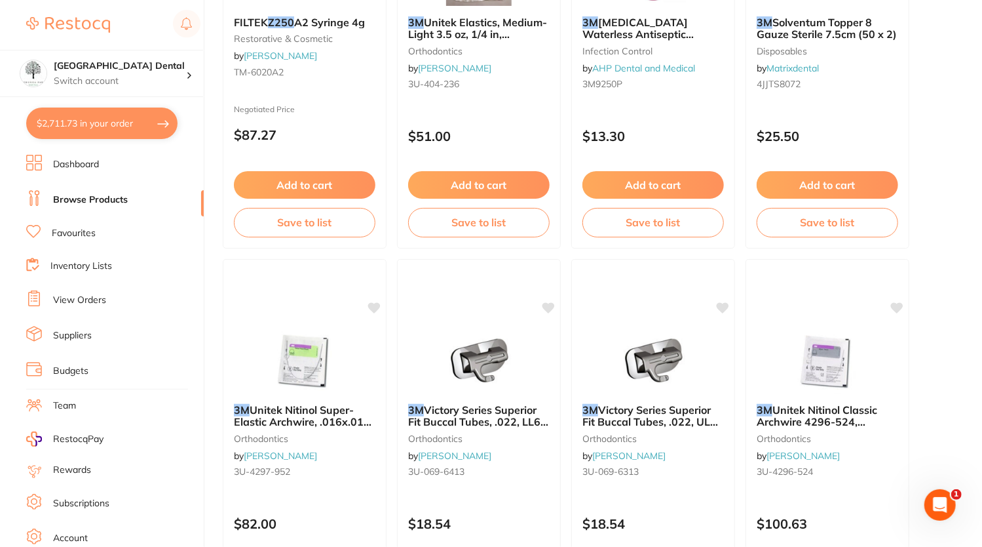
click at [143, 117] on button "$2,711.73 in your order" at bounding box center [101, 122] width 151 height 31
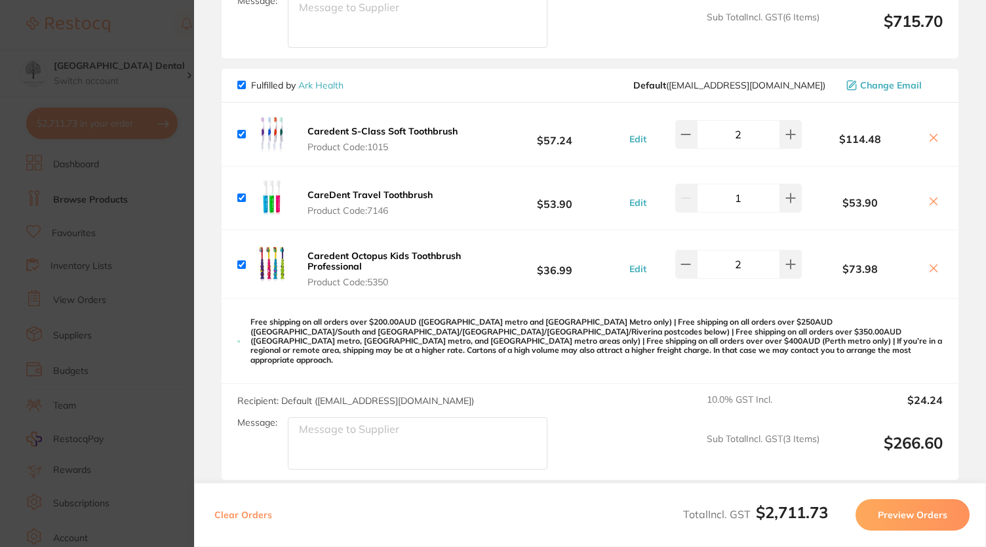
scroll to position [691, 0]
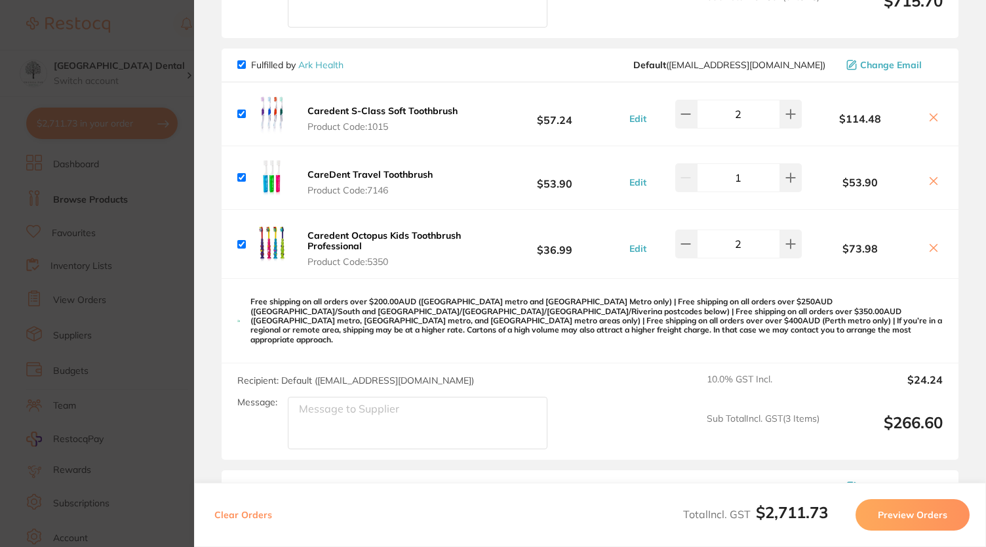
click at [237, 59] on span "Fulfilled by Ark Health" at bounding box center [290, 65] width 106 height 12
click at [928, 116] on icon at bounding box center [933, 117] width 10 height 10
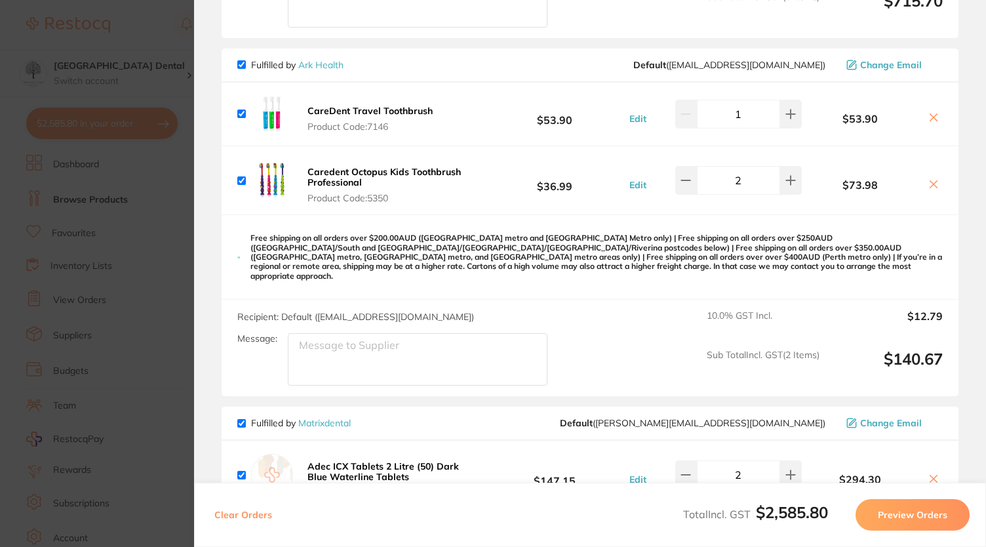
click at [928, 116] on icon at bounding box center [933, 117] width 10 height 10
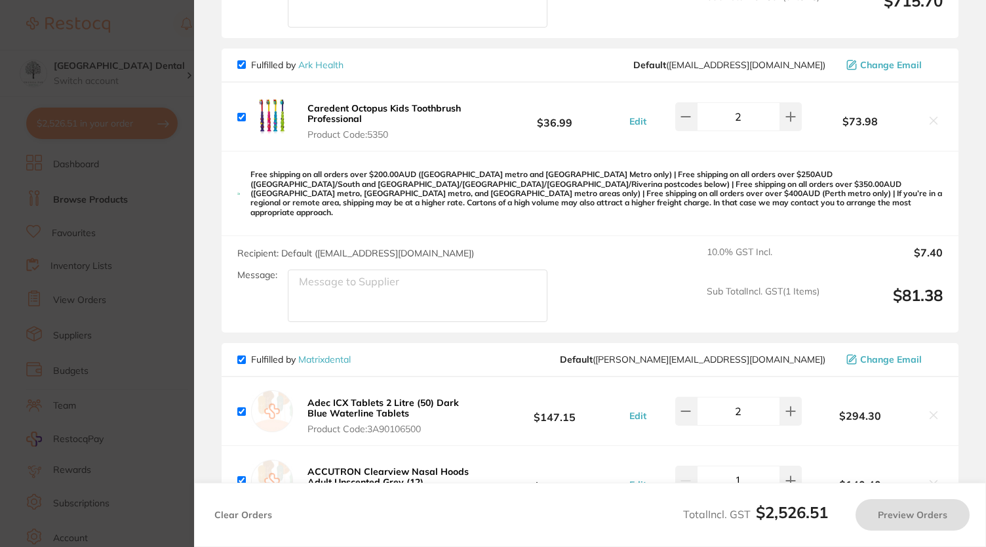
checkbox input "true"
click at [240, 113] on input "checkbox" at bounding box center [241, 117] width 9 height 9
checkbox input "false"
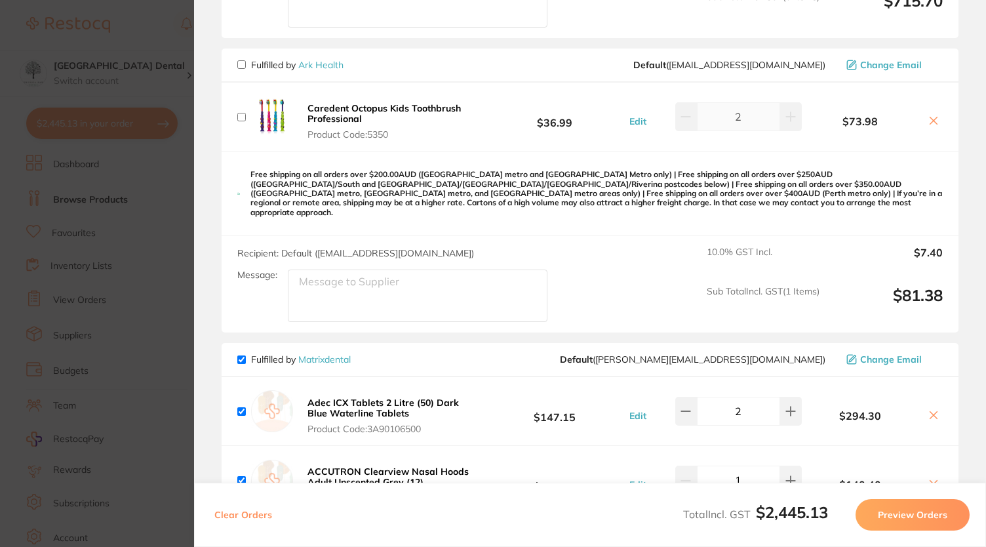
click at [930, 123] on icon at bounding box center [933, 120] width 10 height 10
checkbox input "true"
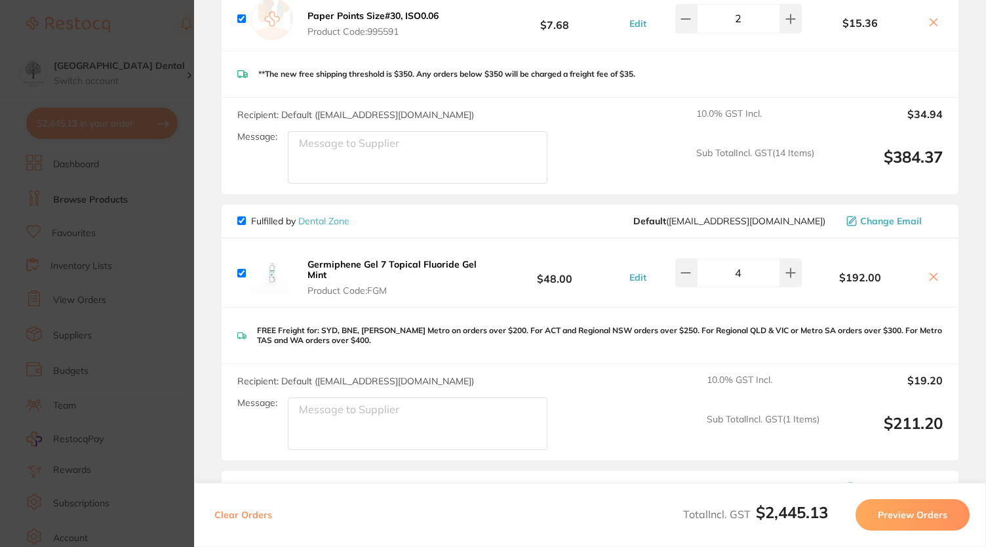
scroll to position [2239, 0]
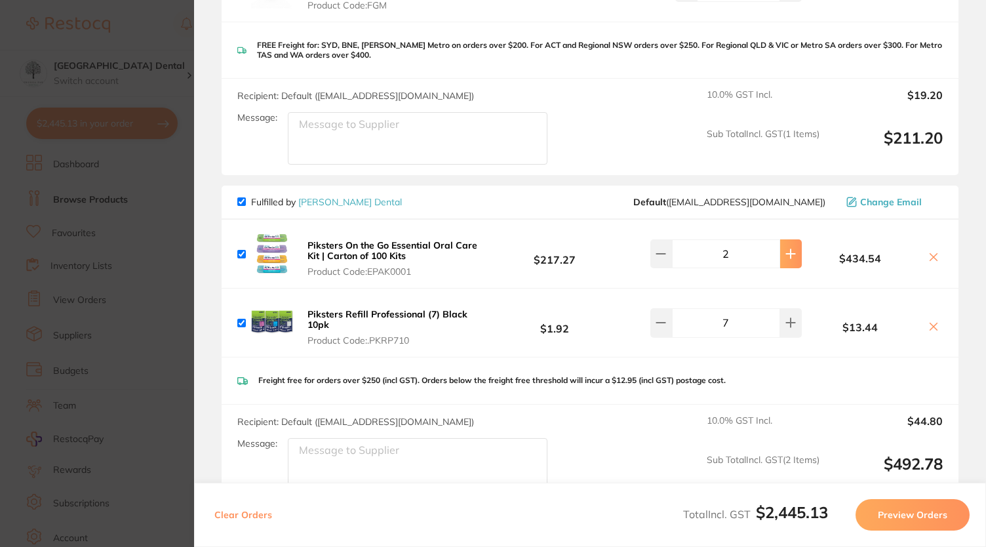
click at [796, 247] on button at bounding box center [791, 253] width 22 height 29
click at [965, 309] on section "Review Orders Your orders are being processed and we will notify you once we ha…" at bounding box center [590, 273] width 792 height 547
click at [656, 248] on icon at bounding box center [660, 253] width 10 height 10
type input "2"
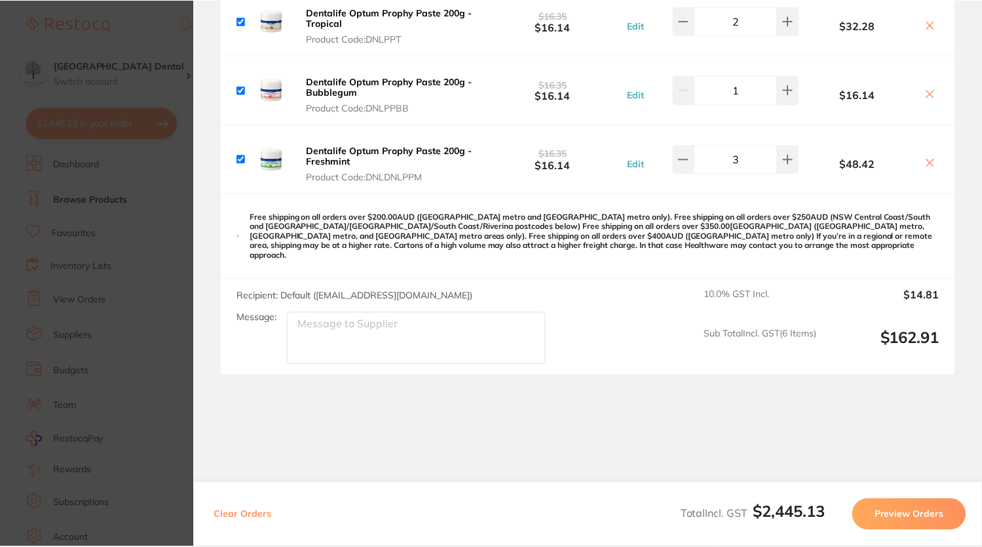
scroll to position [2717, 0]
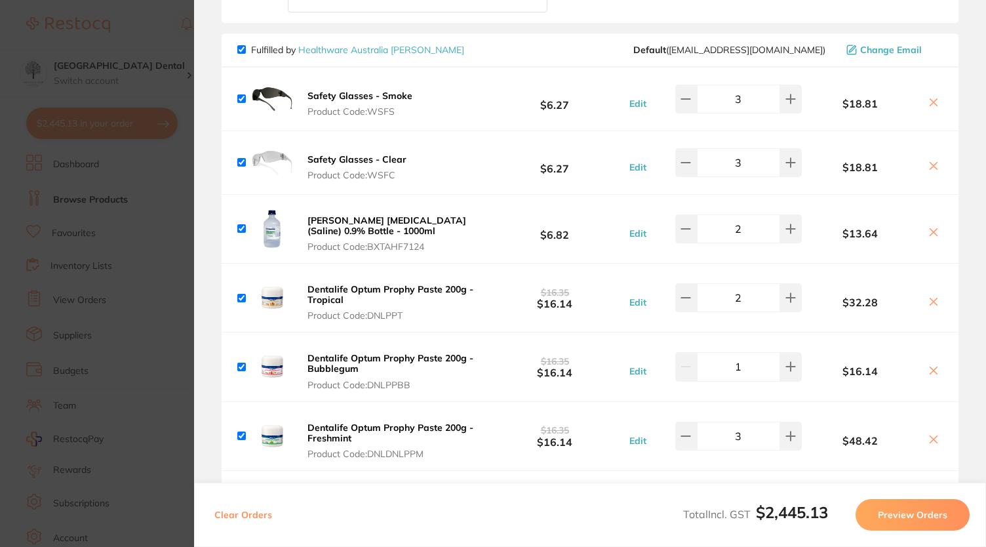
click at [332, 44] on link "Healthware Australia [PERSON_NAME]" at bounding box center [381, 50] width 166 height 12
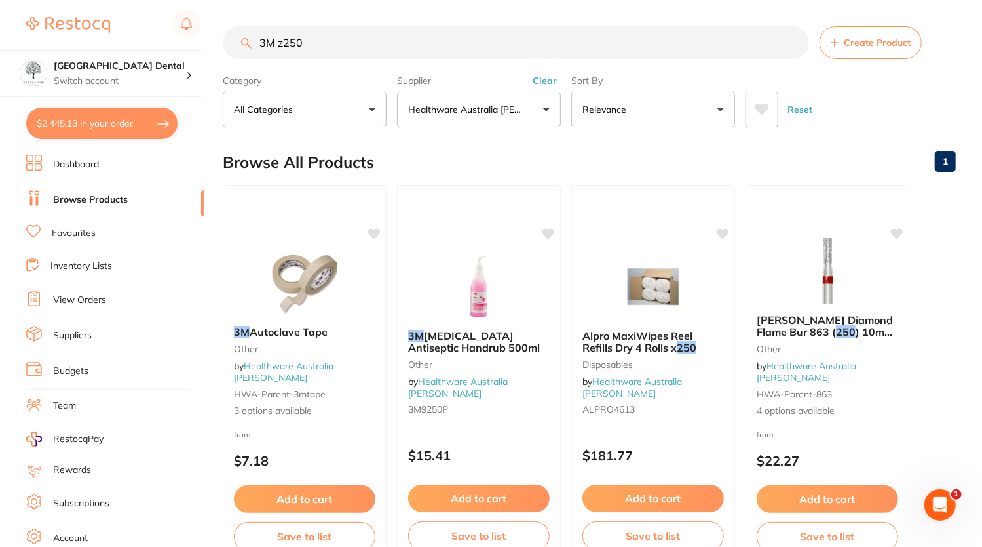
click at [431, 106] on p "Healthware Australia [PERSON_NAME]" at bounding box center [467, 109] width 119 height 13
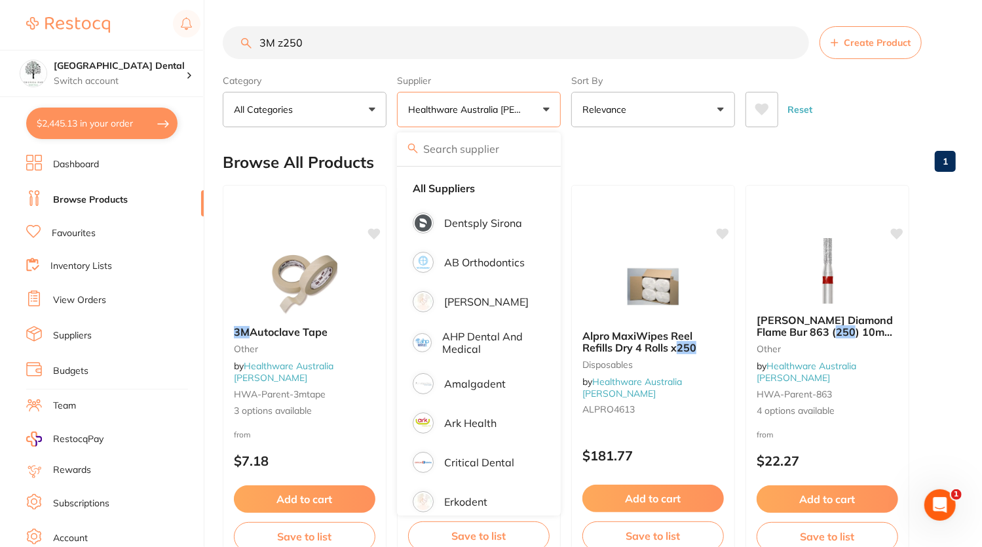
click at [409, 42] on input "3M z250" at bounding box center [516, 42] width 587 height 33
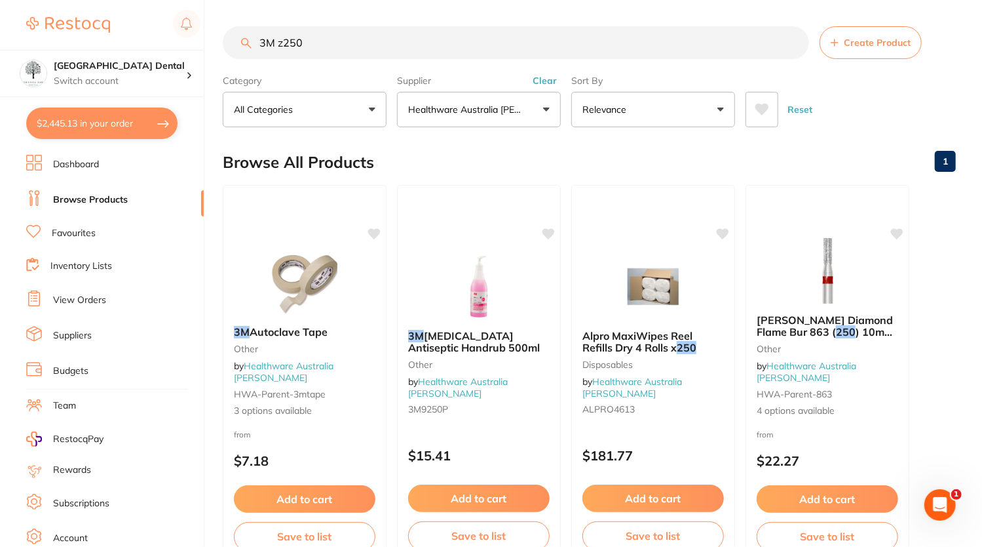
click at [72, 117] on button "$2,445.13 in your order" at bounding box center [101, 122] width 151 height 31
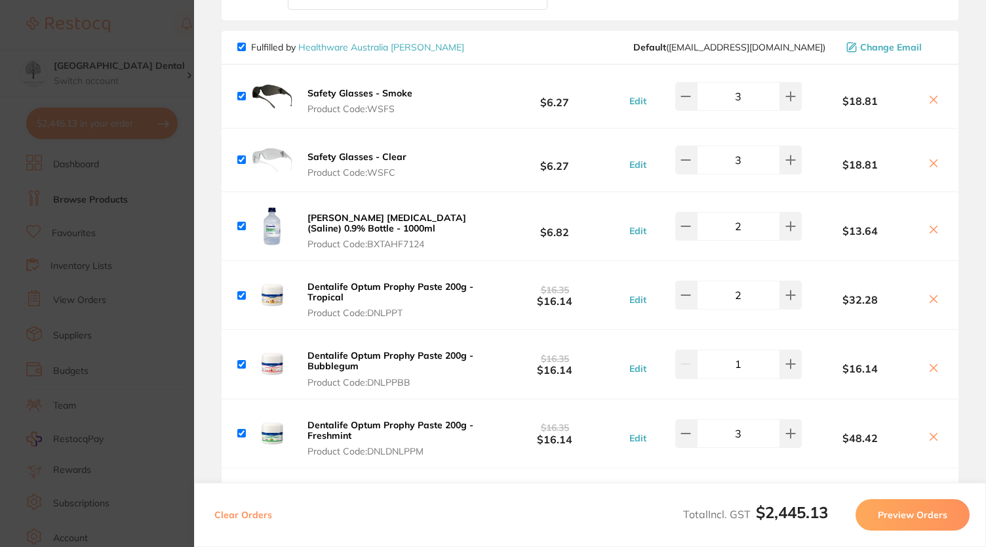
scroll to position [2720, 0]
click at [123, 50] on section "Update RRP Set your pre negotiated price for this item. Item Agreed RRP (excl. …" at bounding box center [493, 273] width 986 height 547
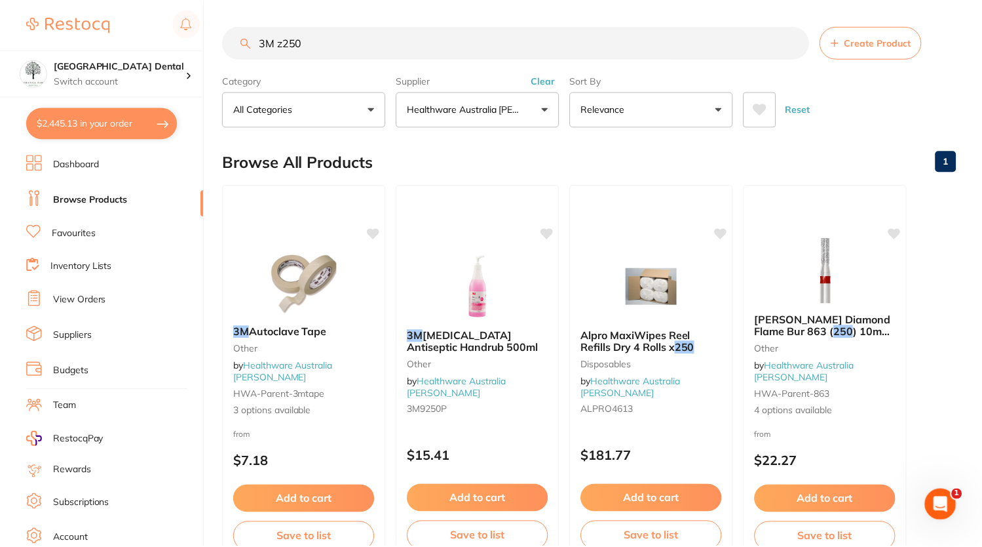
scroll to position [92, 0]
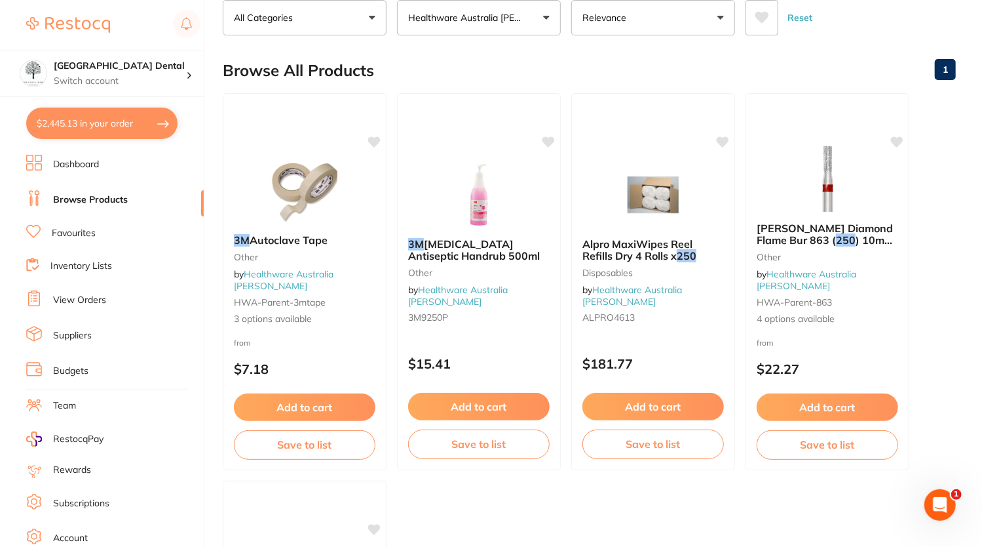
click at [139, 114] on button "$2,445.13 in your order" at bounding box center [101, 122] width 151 height 31
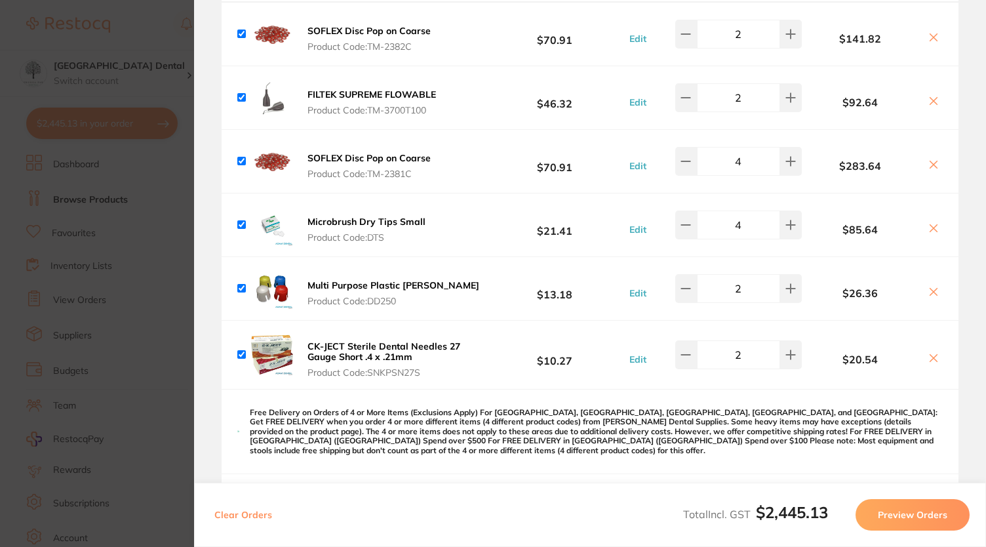
scroll to position [0, 0]
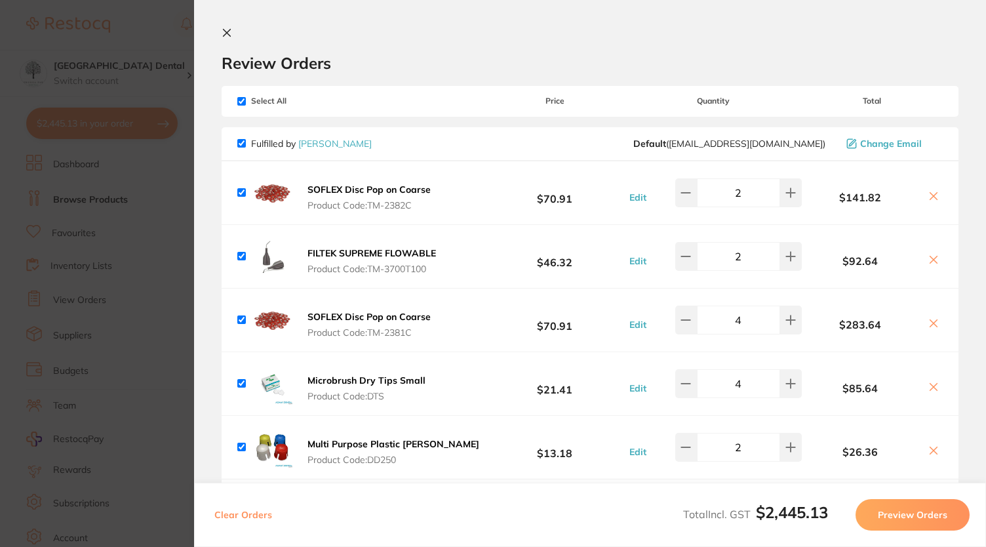
click at [144, 33] on section "Update RRP Set your pre negotiated price for this item. Item Agreed RRP (excl. …" at bounding box center [493, 273] width 986 height 547
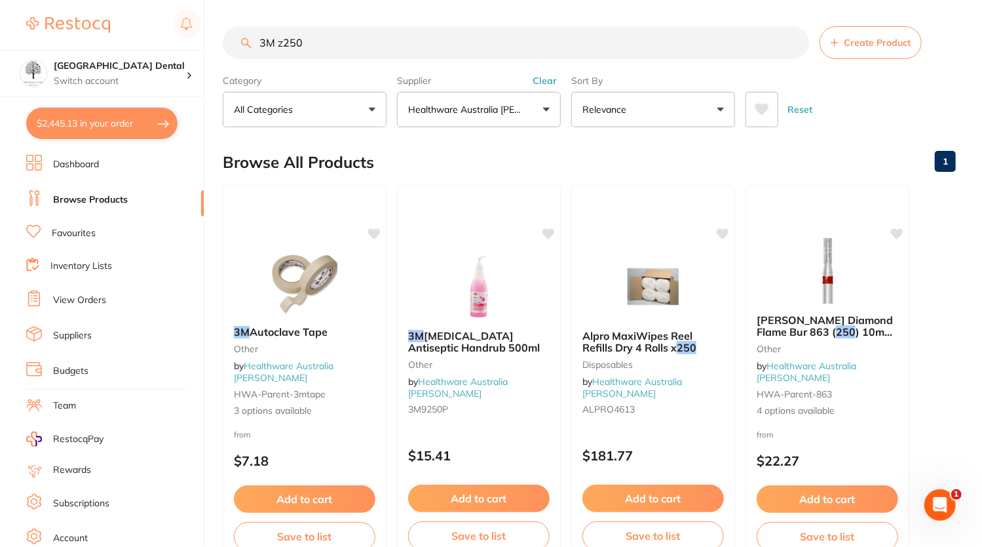
click at [71, 227] on link "Favourites" at bounding box center [74, 233] width 44 height 13
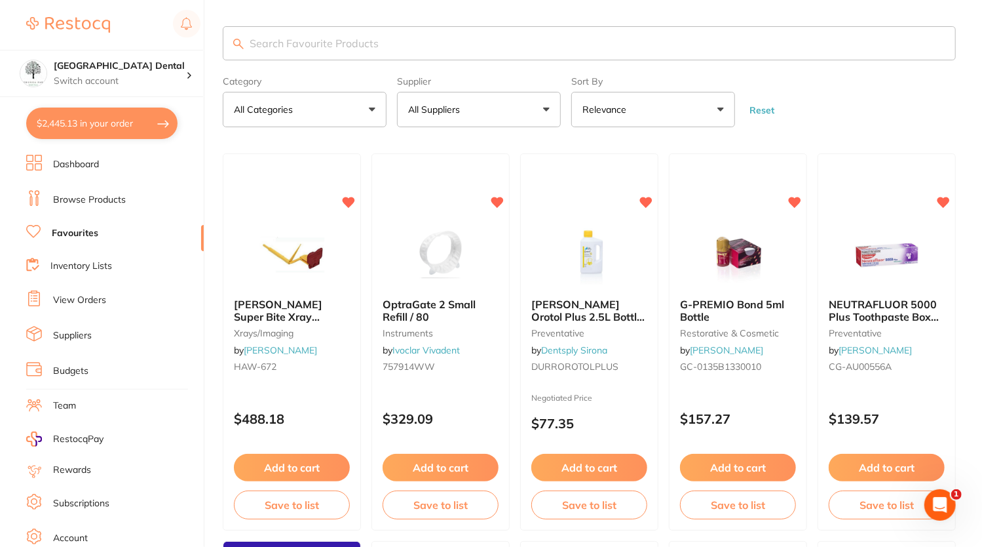
click at [349, 46] on input "search" at bounding box center [589, 43] width 733 height 34
type input "topical"
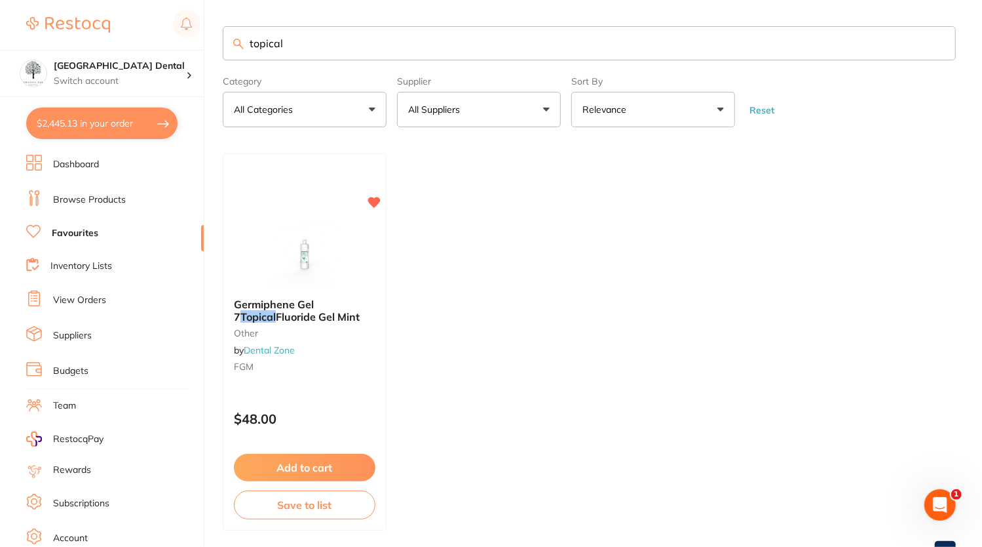
drag, startPoint x: 358, startPoint y: 52, endPoint x: 94, endPoint y: 12, distance: 266.4
click at [94, 12] on div "$2,445.13 Yeronga Park Dental Switch account Yeronga Park Dental $2,445.13 in y…" at bounding box center [491, 273] width 982 height 547
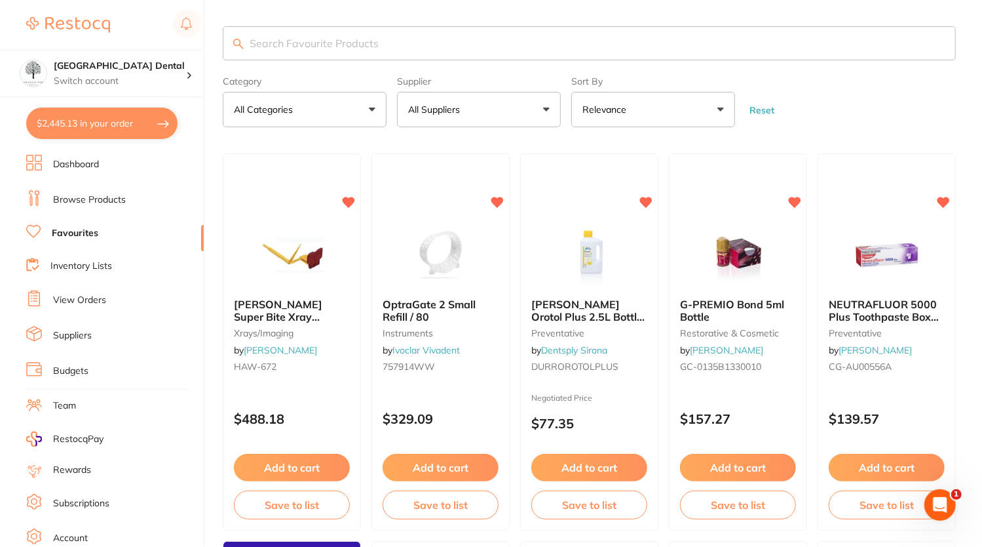
click at [73, 198] on link "Browse Products" at bounding box center [89, 199] width 73 height 13
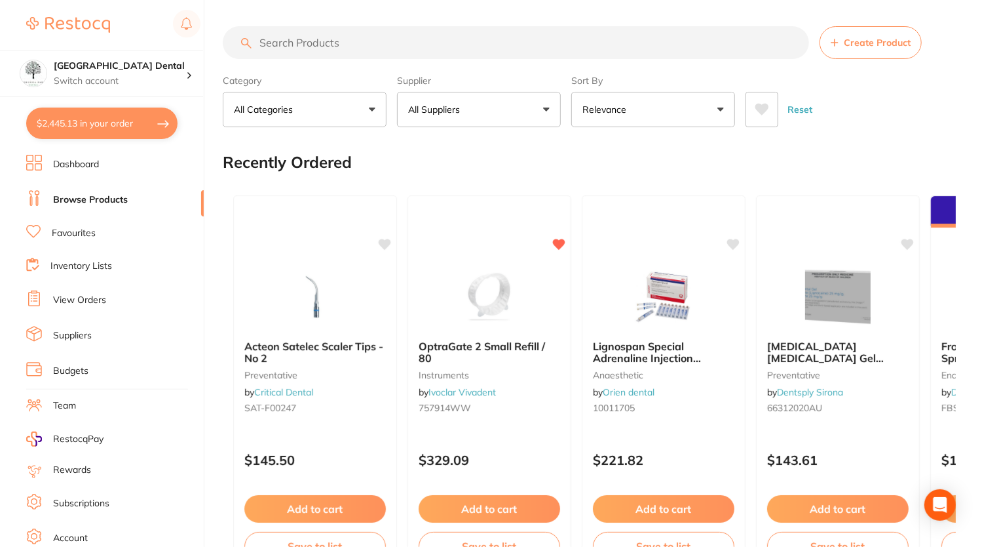
click at [283, 41] on input "search" at bounding box center [516, 42] width 587 height 33
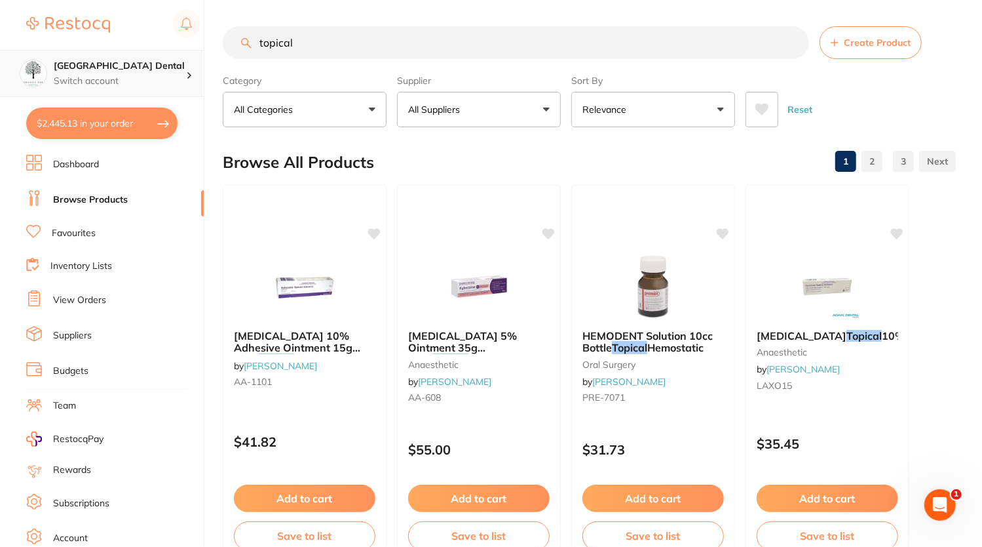
drag, startPoint x: 343, startPoint y: 48, endPoint x: 73, endPoint y: 62, distance: 270.4
click at [73, 62] on div "$2,445.13 Yeronga Park Dental Switch account Yeronga Park Dental $2,445.13 in y…" at bounding box center [491, 273] width 982 height 547
type input "xylocaine 5%"
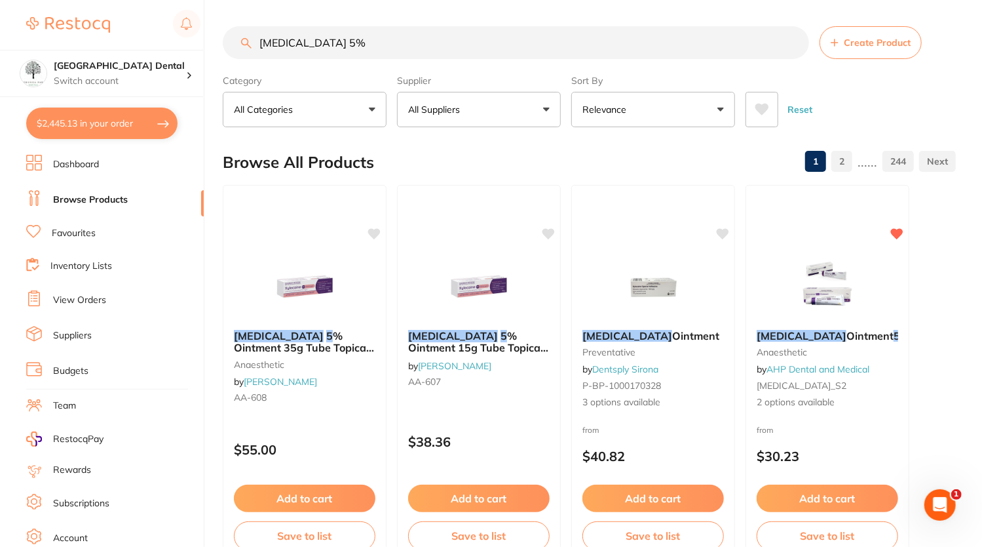
click at [657, 102] on button "Relevance" at bounding box center [654, 109] width 164 height 35
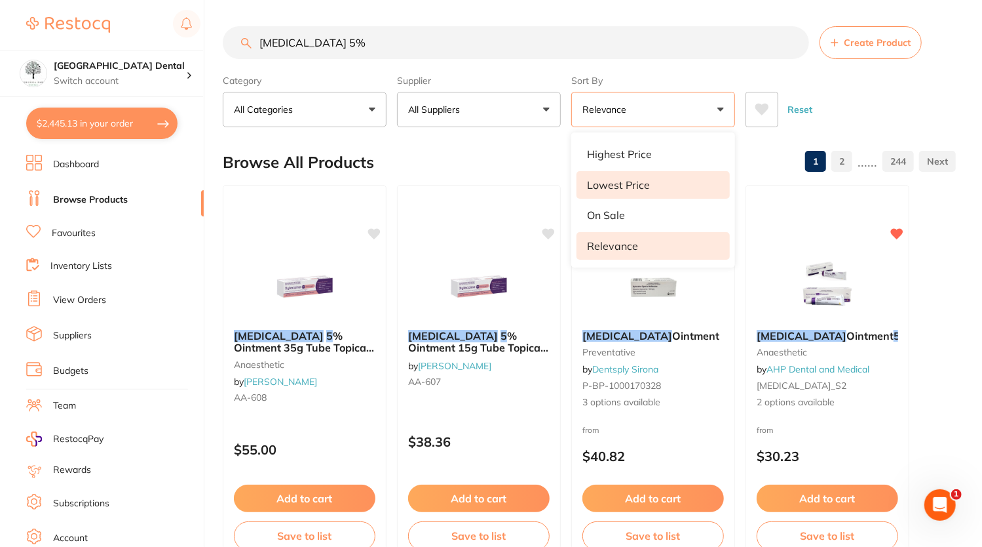
click at [634, 191] on li "Lowest Price" at bounding box center [653, 185] width 153 height 28
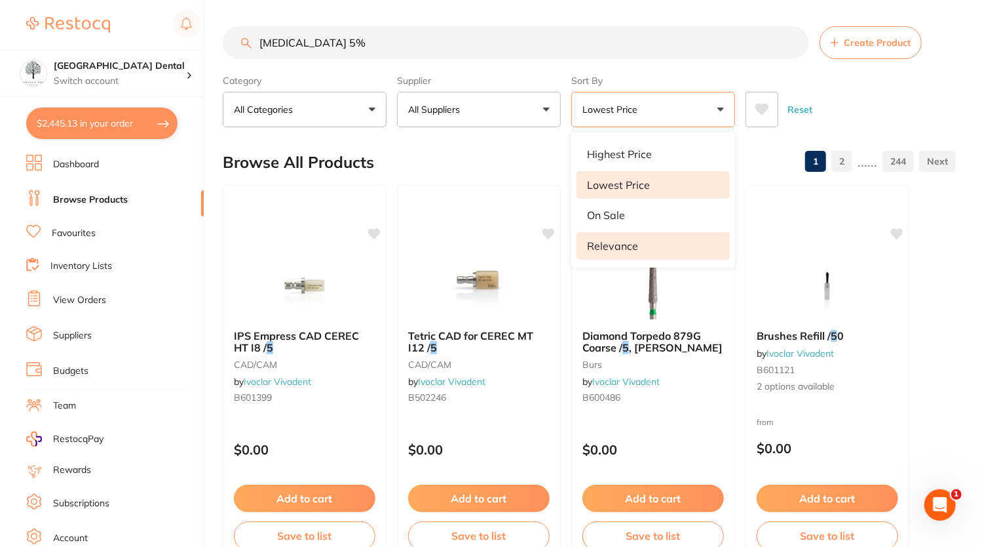
click at [605, 244] on p "Relevance" at bounding box center [612, 246] width 51 height 12
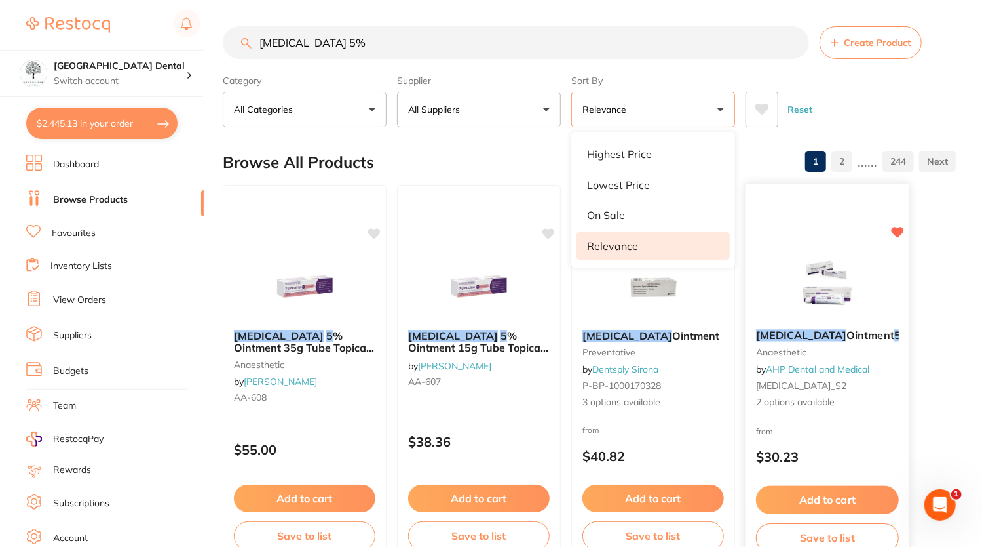
click at [830, 292] on img at bounding box center [828, 285] width 86 height 66
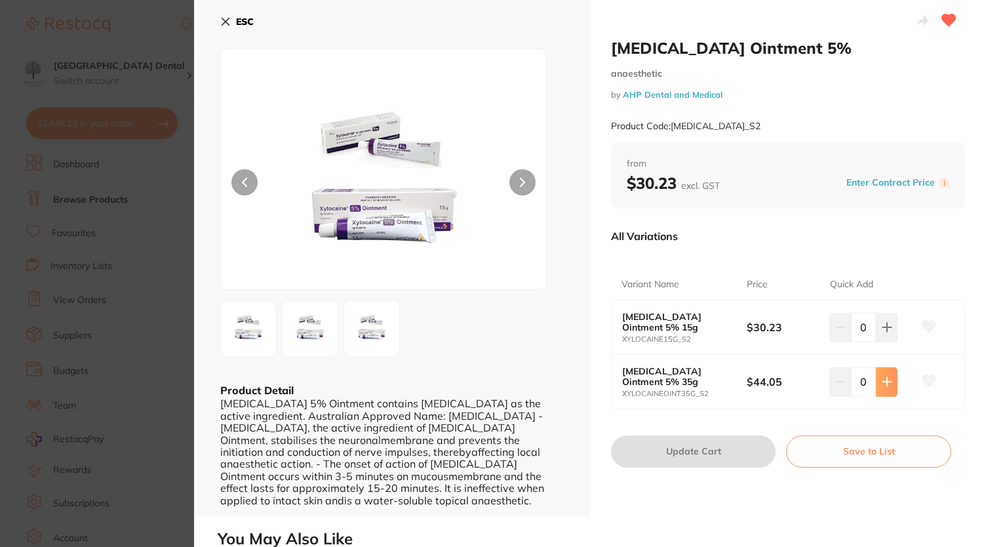
click at [885, 378] on icon at bounding box center [887, 381] width 10 height 10
type input "2"
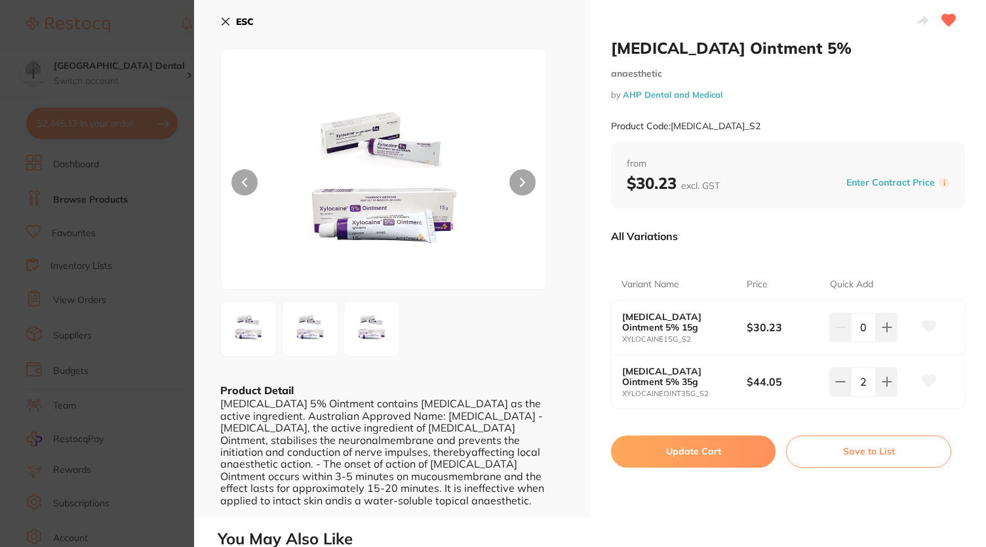
click at [701, 449] on button "Update Cart" at bounding box center [693, 450] width 165 height 31
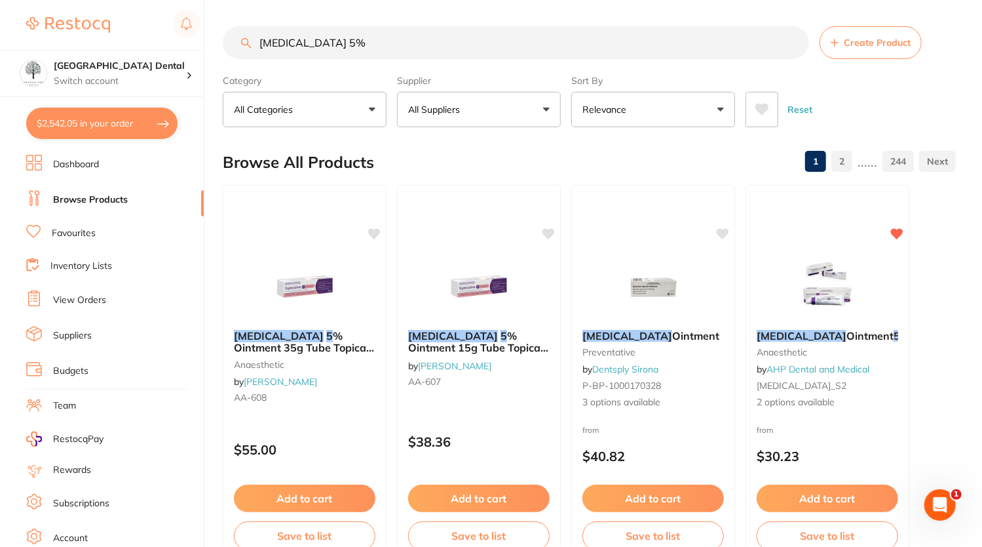
click at [135, 121] on button "$2,542.05 in your order" at bounding box center [101, 122] width 151 height 31
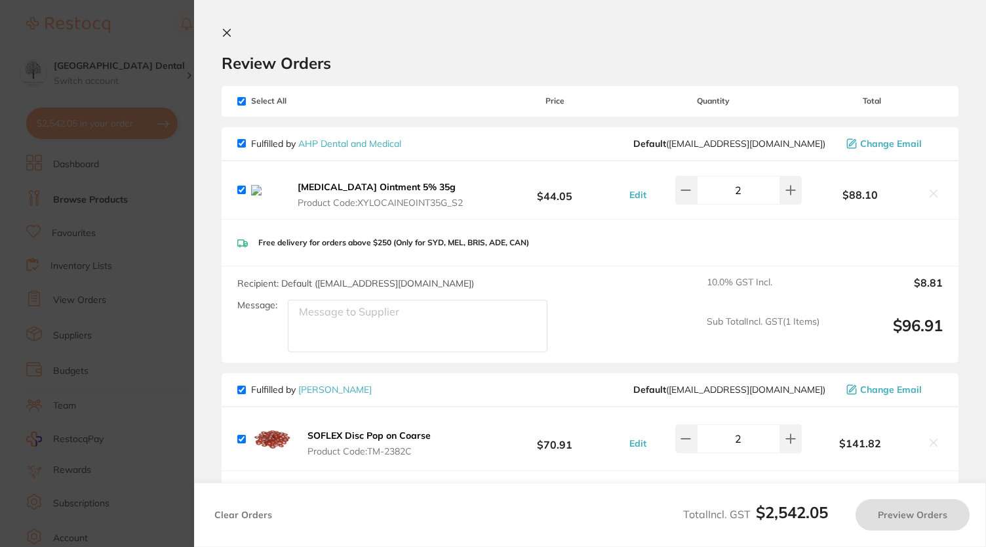
checkbox input "true"
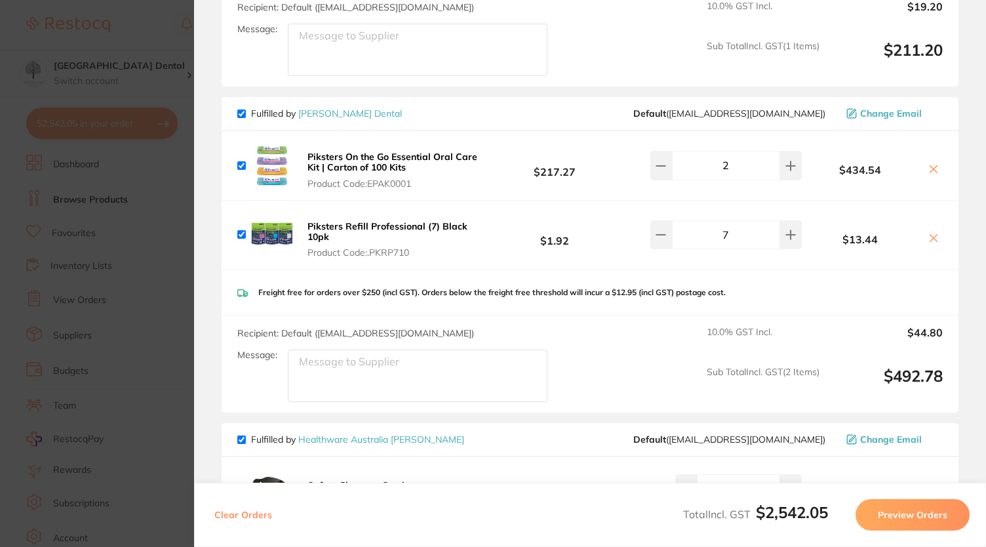
scroll to position [2586, 0]
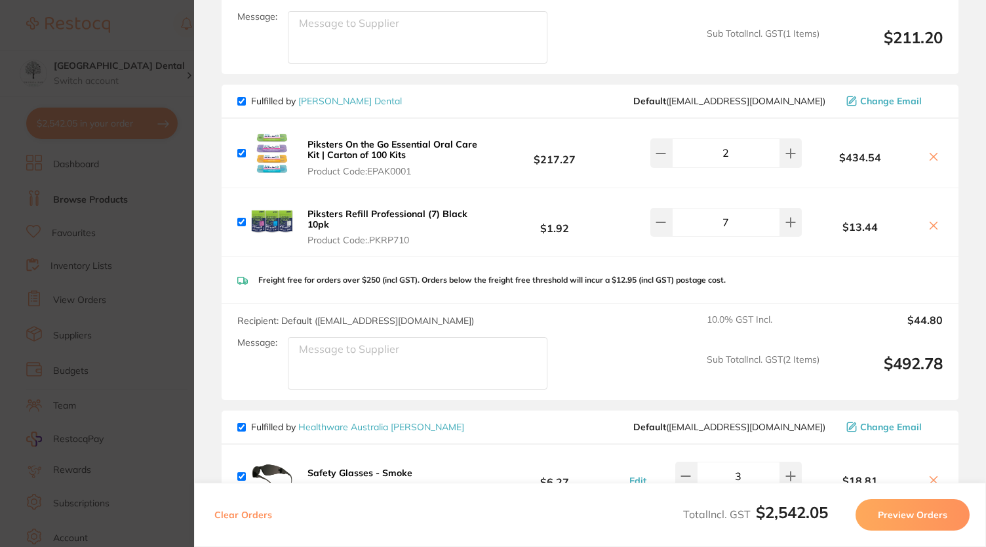
click at [51, 44] on section "Update RRP Set your pre negotiated price for this item. Item Agreed RRP (excl. …" at bounding box center [493, 273] width 986 height 547
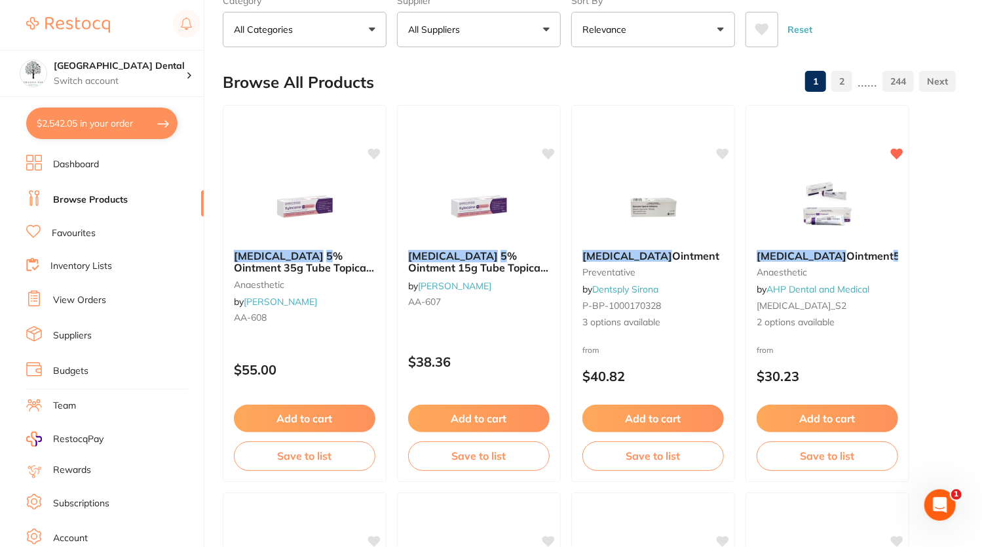
scroll to position [0, 0]
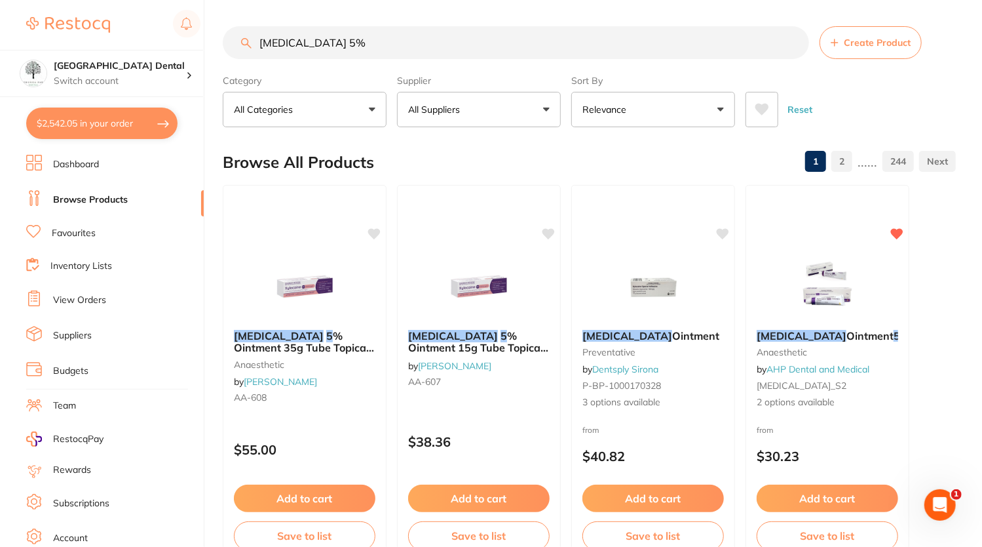
drag, startPoint x: 385, startPoint y: 43, endPoint x: 119, endPoint y: 43, distance: 266.1
click at [119, 43] on div "$2,542.05 Yeronga Park Dental Switch account Yeronga Park Dental $2,542.05 in y…" at bounding box center [491, 273] width 982 height 547
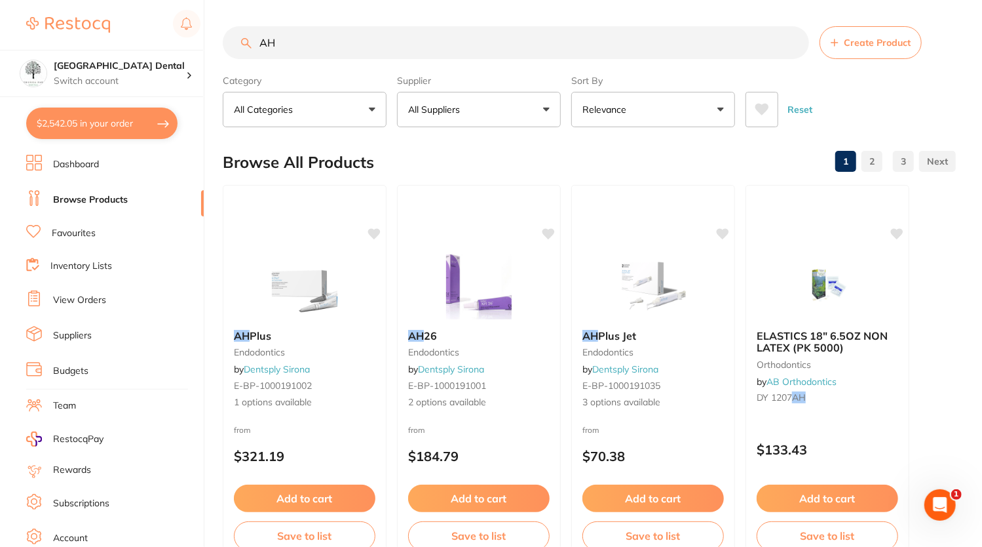
type input "A"
click at [444, 98] on button "All Suppliers" at bounding box center [479, 109] width 164 height 35
click at [448, 109] on p "All Suppliers" at bounding box center [436, 109] width 57 height 13
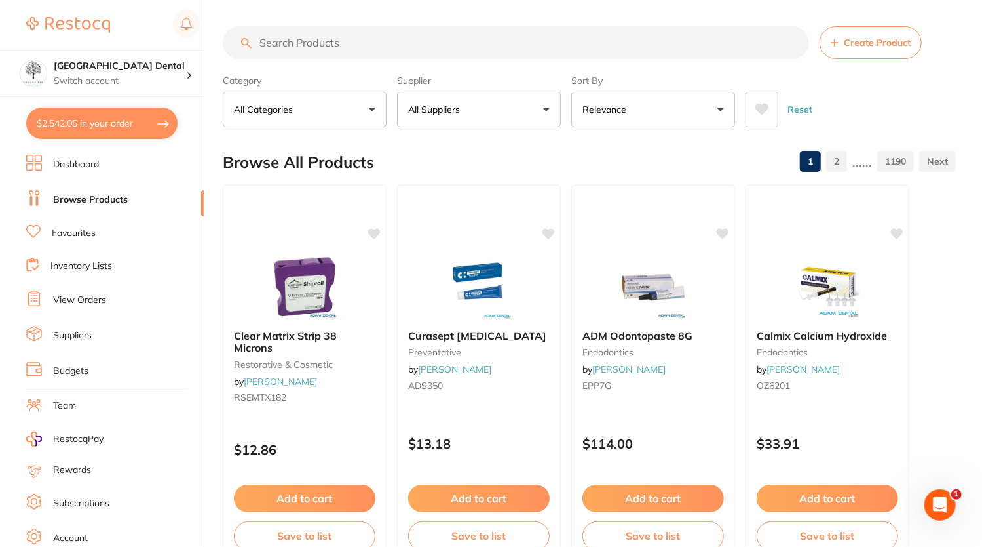
click at [396, 48] on input "search" at bounding box center [516, 42] width 587 height 33
click at [125, 134] on button "$2,542.05 in your order" at bounding box center [101, 122] width 151 height 31
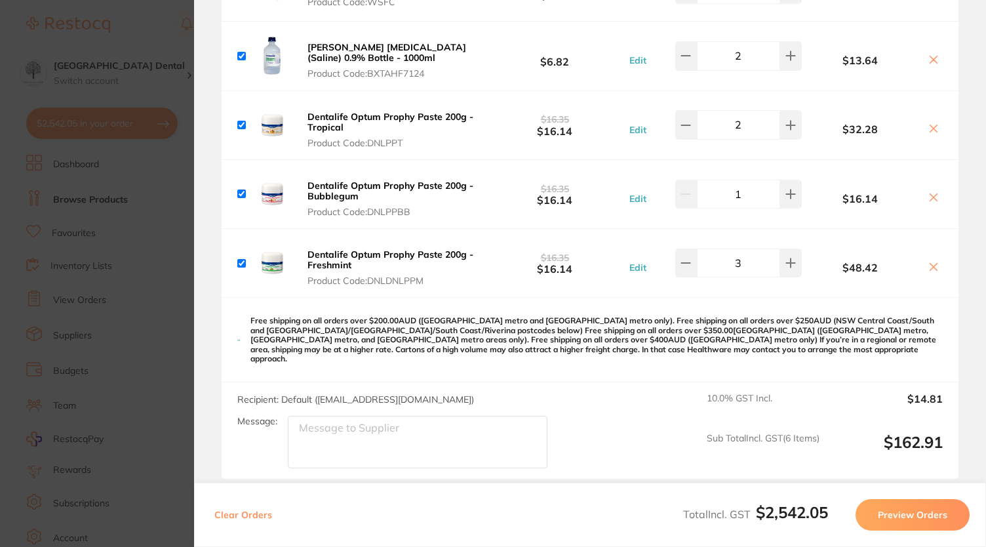
scroll to position [3137, 0]
click at [140, 38] on section "Update RRP Set your pre negotiated price for this item. Item Agreed RRP (excl. …" at bounding box center [493, 273] width 986 height 547
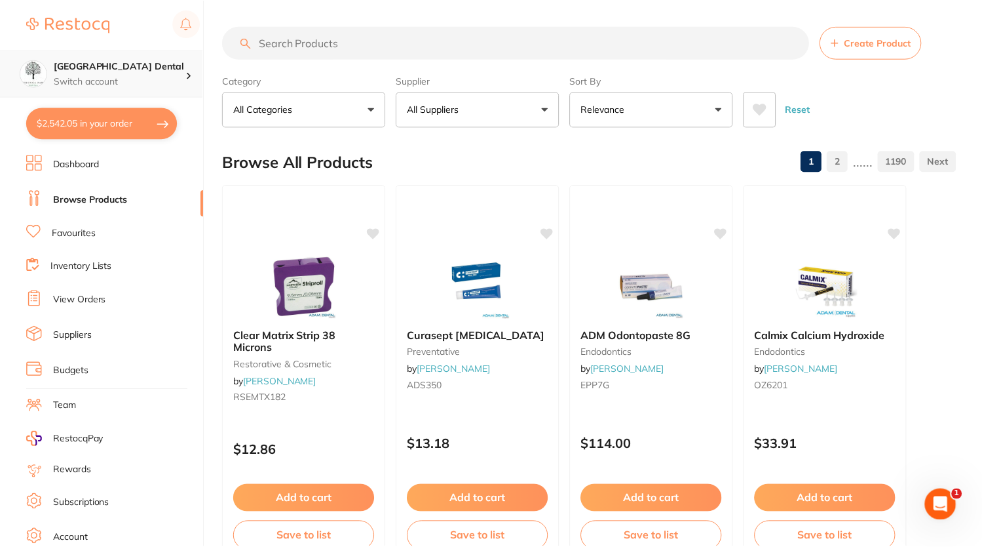
scroll to position [6, 0]
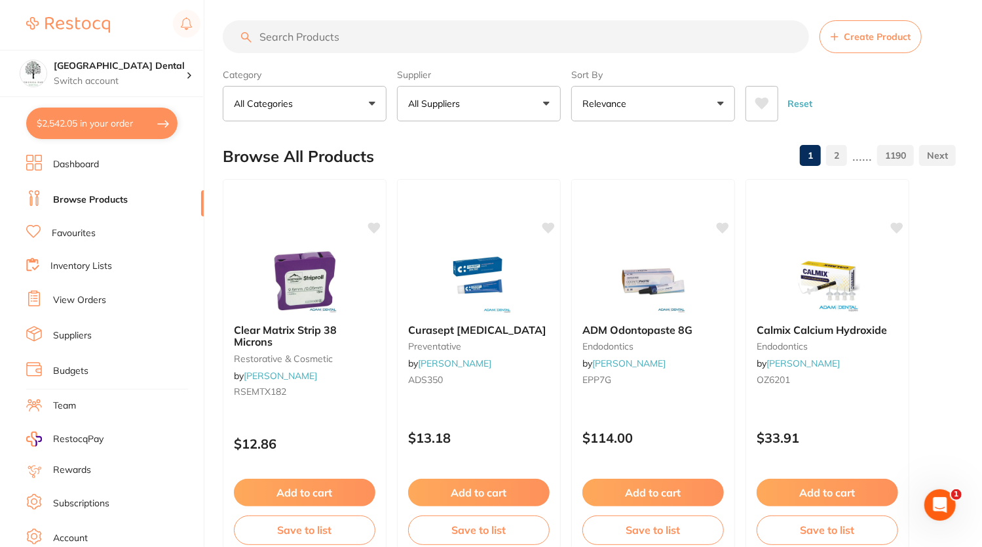
click at [331, 35] on input "search" at bounding box center [516, 36] width 587 height 33
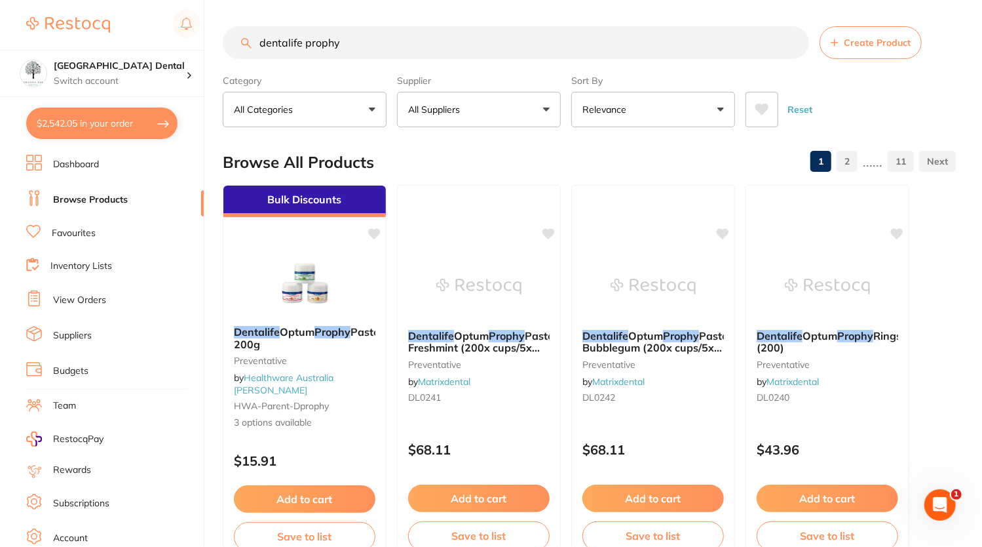
scroll to position [0, 0]
type input "dentalife prophy"
click at [515, 99] on button "All Suppliers" at bounding box center [479, 109] width 164 height 35
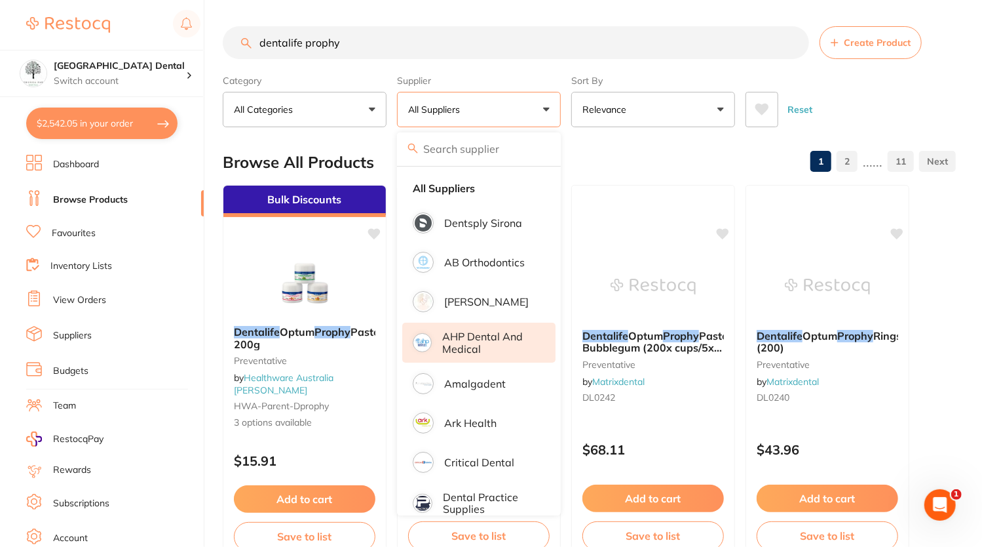
click at [478, 330] on p "AHP Dental and Medical" at bounding box center [489, 342] width 95 height 24
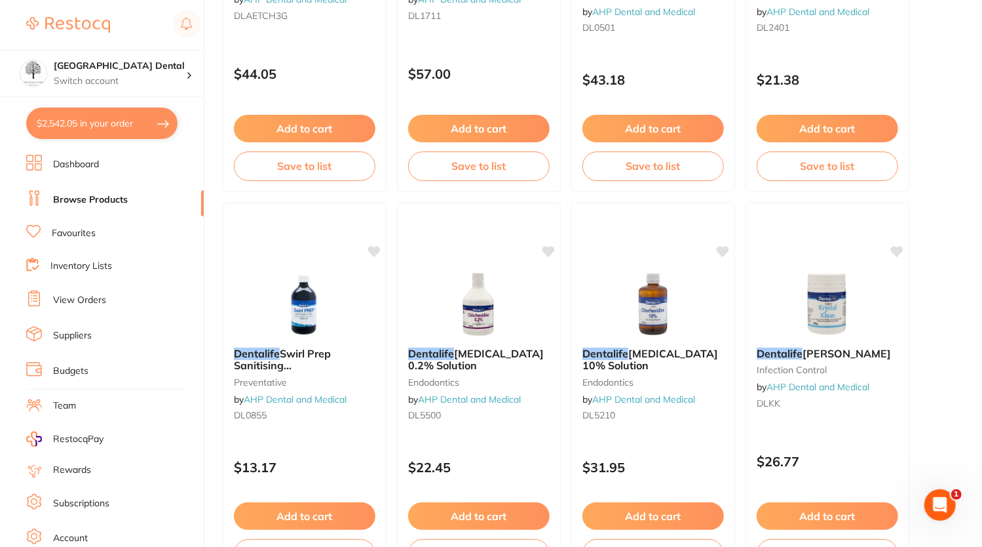
scroll to position [2407, 0]
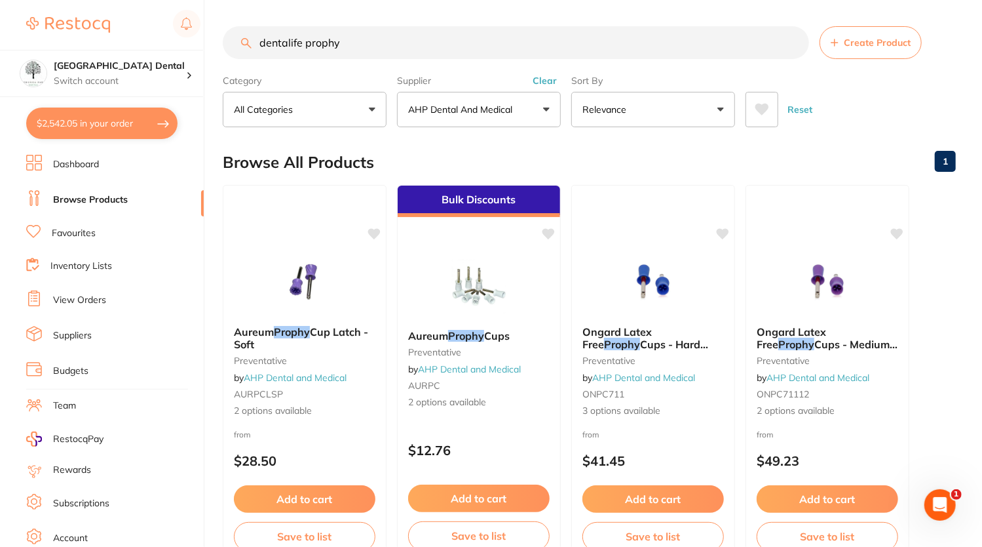
click at [105, 121] on button "$2,542.05 in your order" at bounding box center [101, 122] width 151 height 31
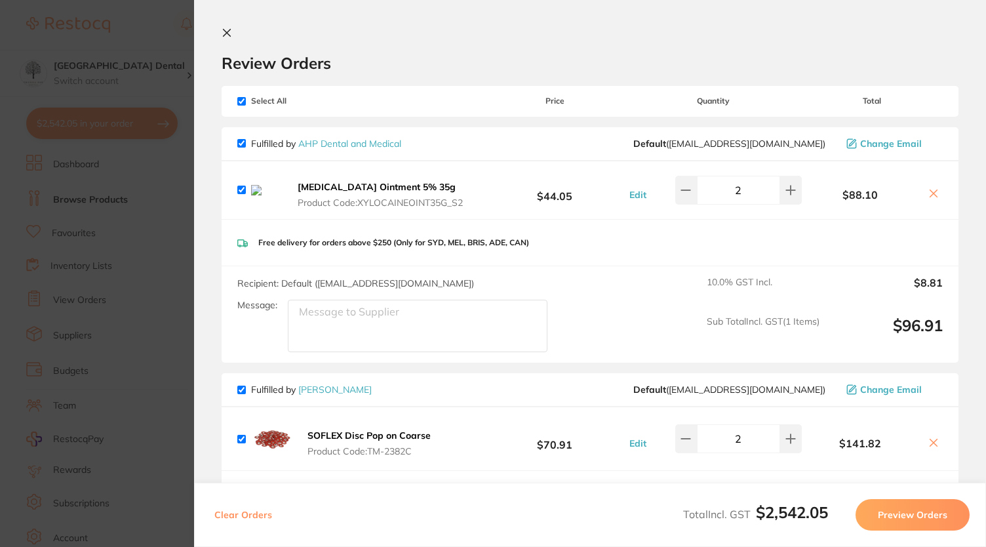
click at [83, 234] on section "Update RRP Set your pre negotiated price for this item. Item Agreed RRP (excl. …" at bounding box center [493, 273] width 986 height 547
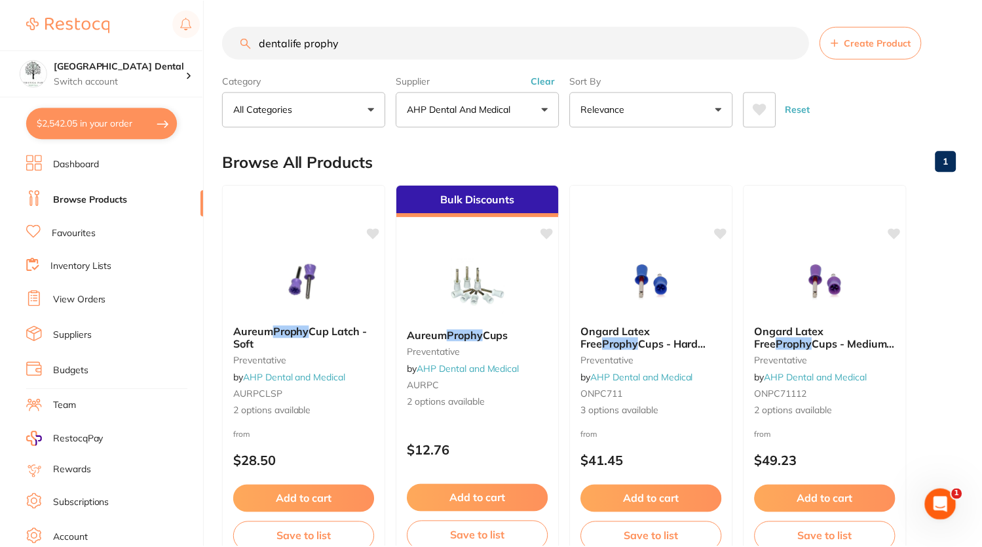
scroll to position [2407, 0]
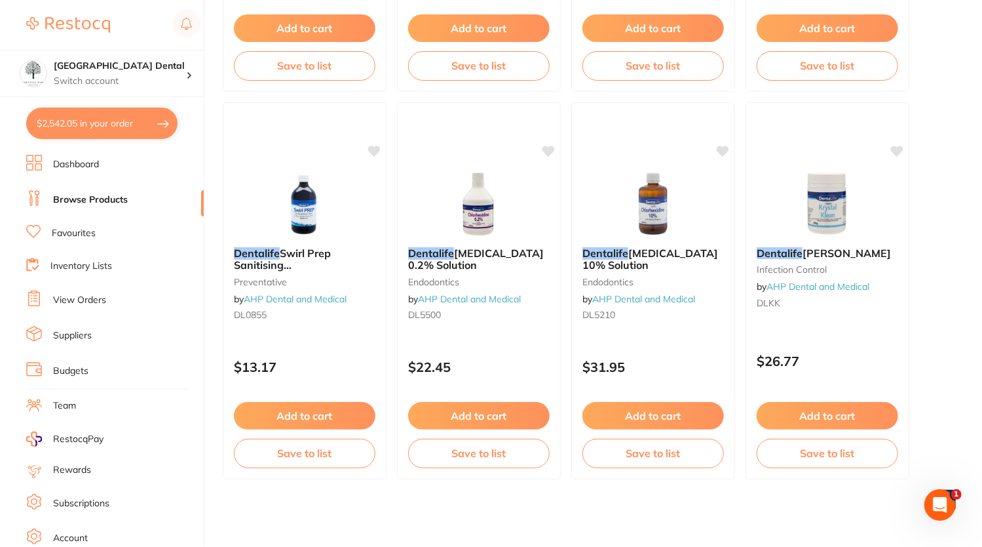
click at [227, 32] on div "Add to cart Save to list" at bounding box center [304, 47] width 163 height 87
click at [100, 248] on section at bounding box center [491, 273] width 982 height 547
click at [83, 235] on link "Favourites" at bounding box center [74, 233] width 44 height 13
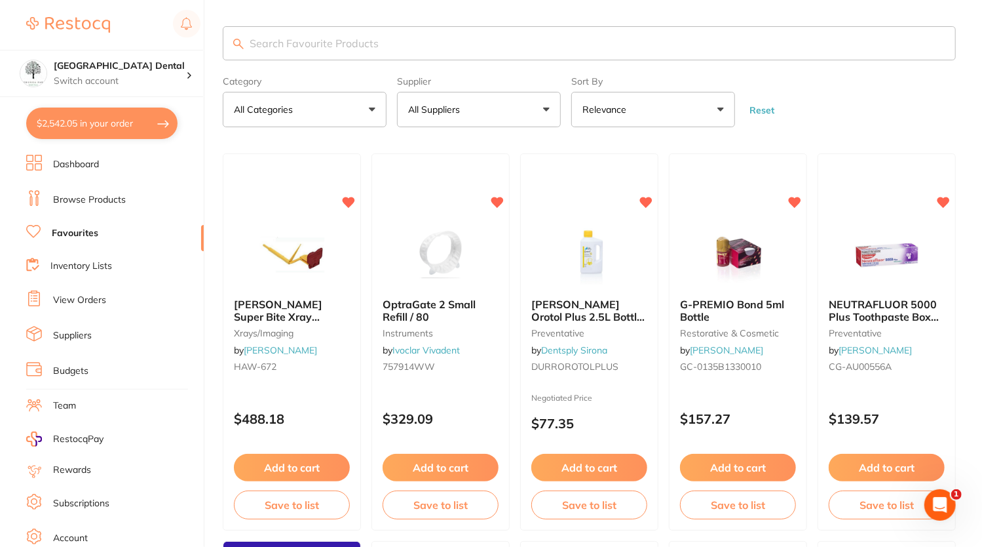
click at [448, 112] on p "All Suppliers" at bounding box center [436, 109] width 57 height 13
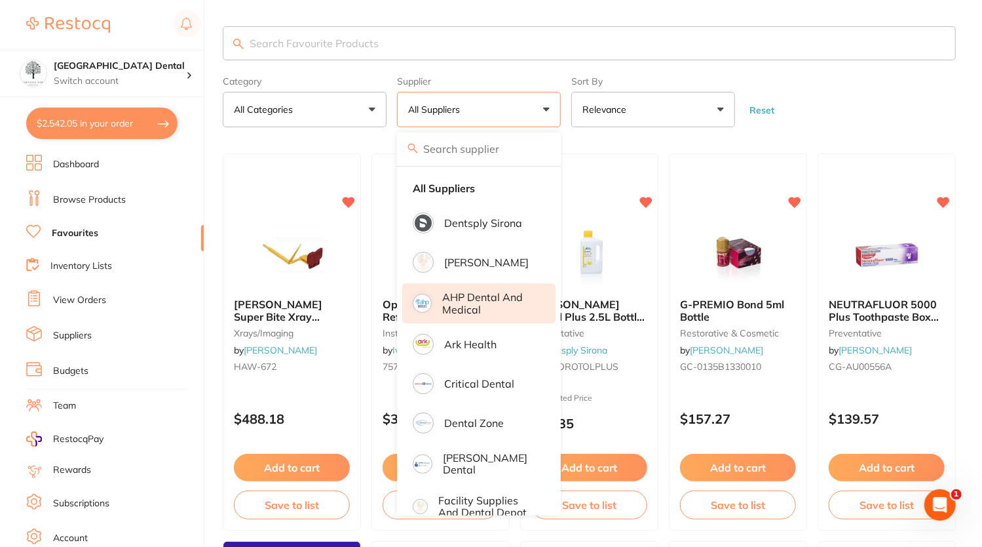
click at [465, 300] on p "AHP Dental and Medical" at bounding box center [489, 303] width 95 height 24
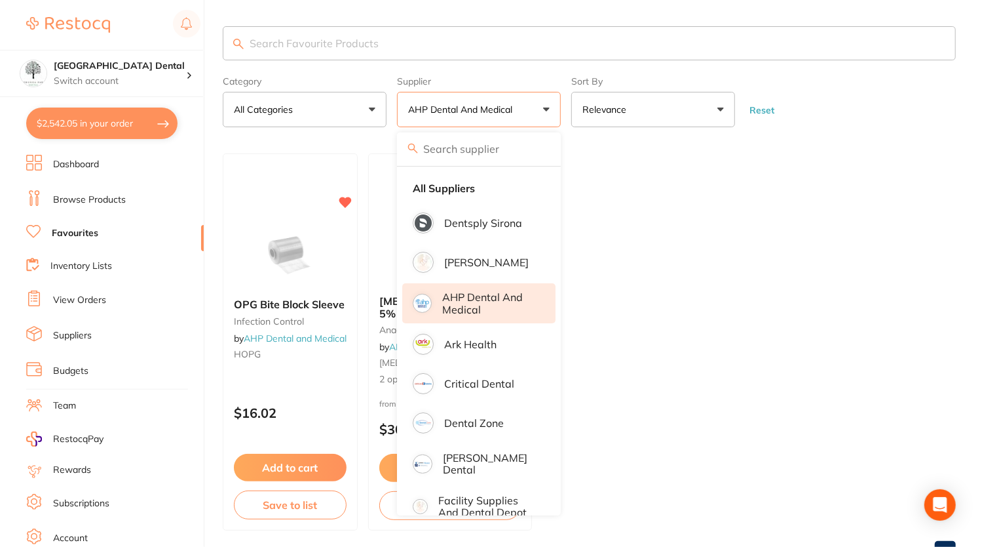
click at [861, 78] on form "Category All Categories All Categories anaesthetic infection control Clear Cate…" at bounding box center [589, 99] width 733 height 56
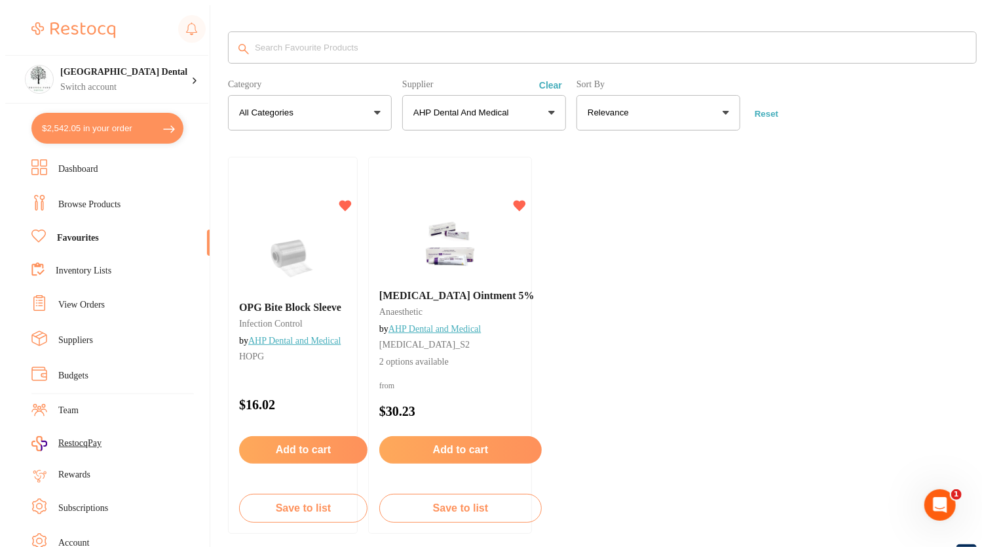
click at [95, 163] on link "Dashboard" at bounding box center [78, 169] width 40 height 13
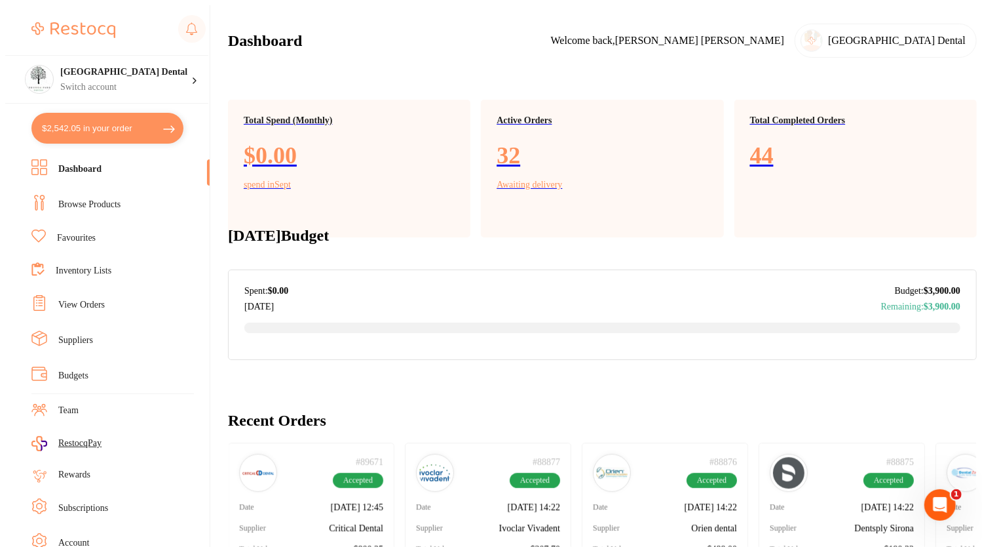
click at [67, 199] on link "Browse Products" at bounding box center [89, 204] width 62 height 13
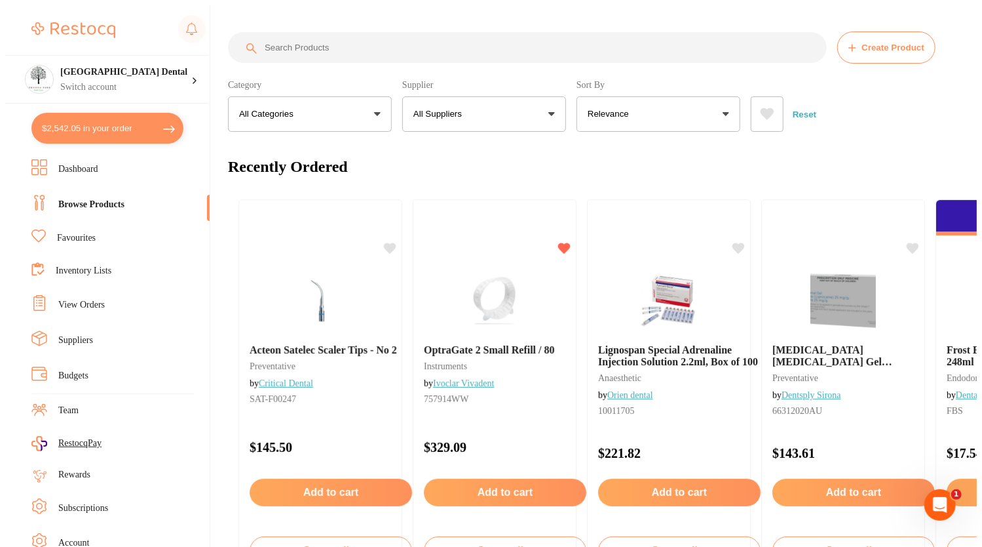
click at [88, 301] on link "View Orders" at bounding box center [81, 304] width 47 height 13
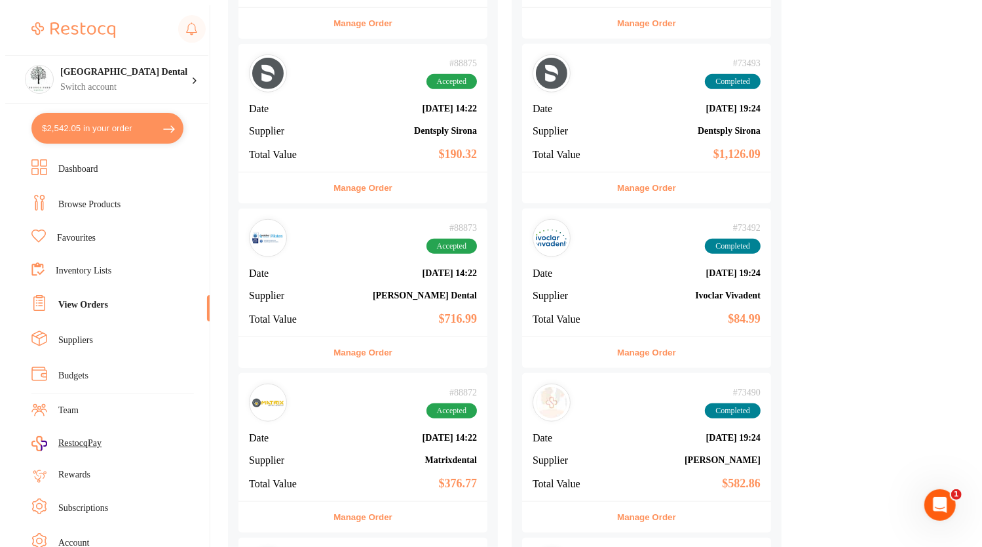
scroll to position [638, 0]
click at [705, 250] on div "# 73492 Completed Date [DATE] 19:24 Supplier Ivoclar Vivadent Total Value $84.99" at bounding box center [646, 272] width 249 height 128
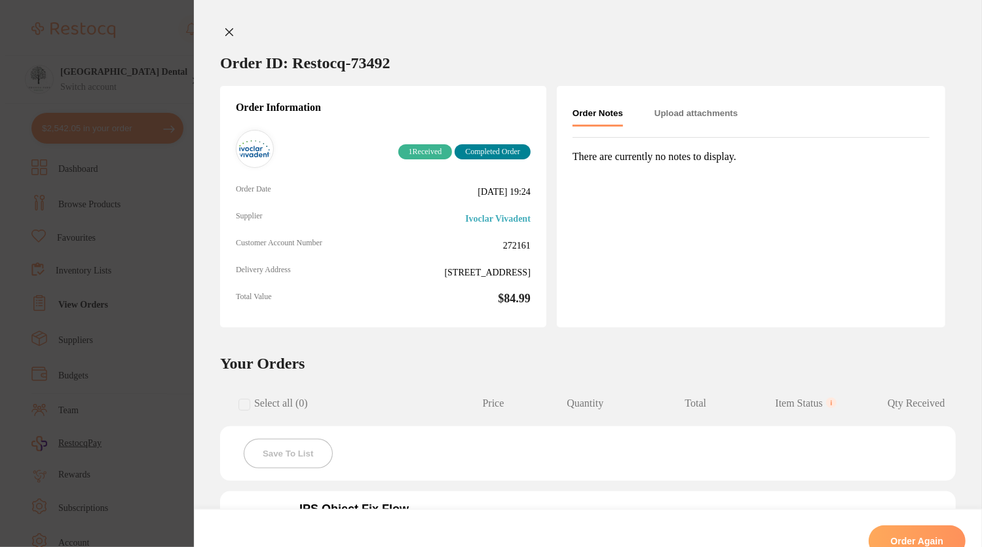
click at [226, 38] on button at bounding box center [229, 33] width 18 height 14
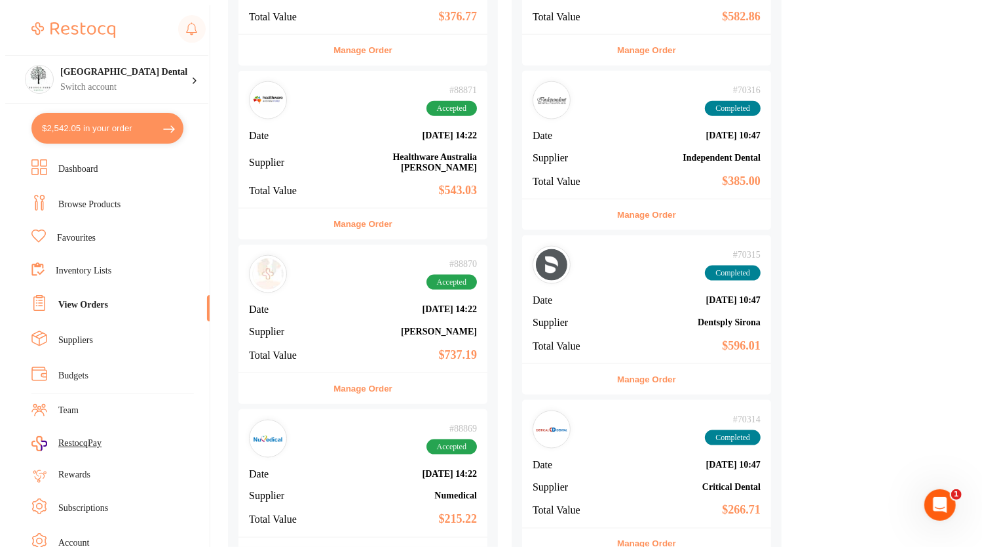
scroll to position [1103, 0]
click at [357, 153] on b "Healthware Australia [PERSON_NAME]" at bounding box center [404, 163] width 145 height 21
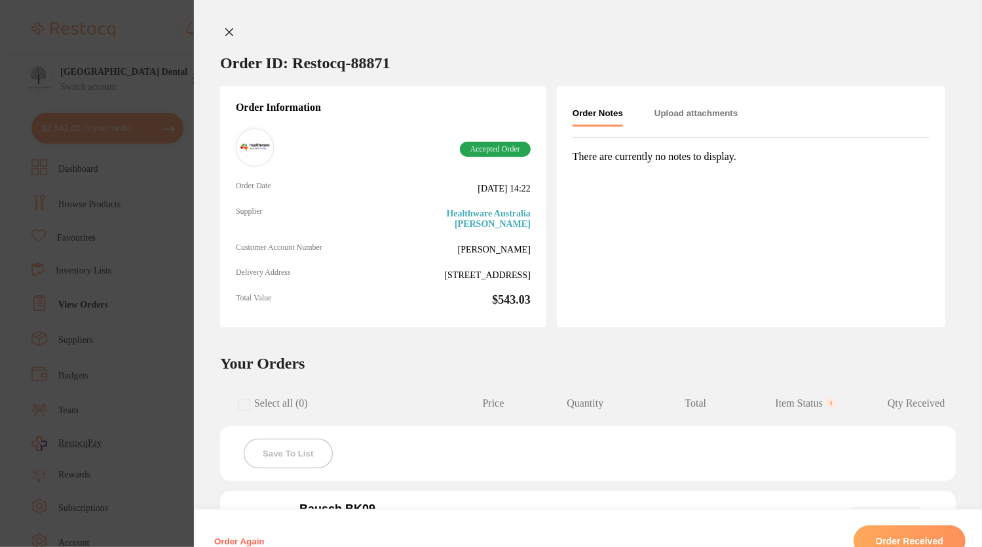
scroll to position [262, 0]
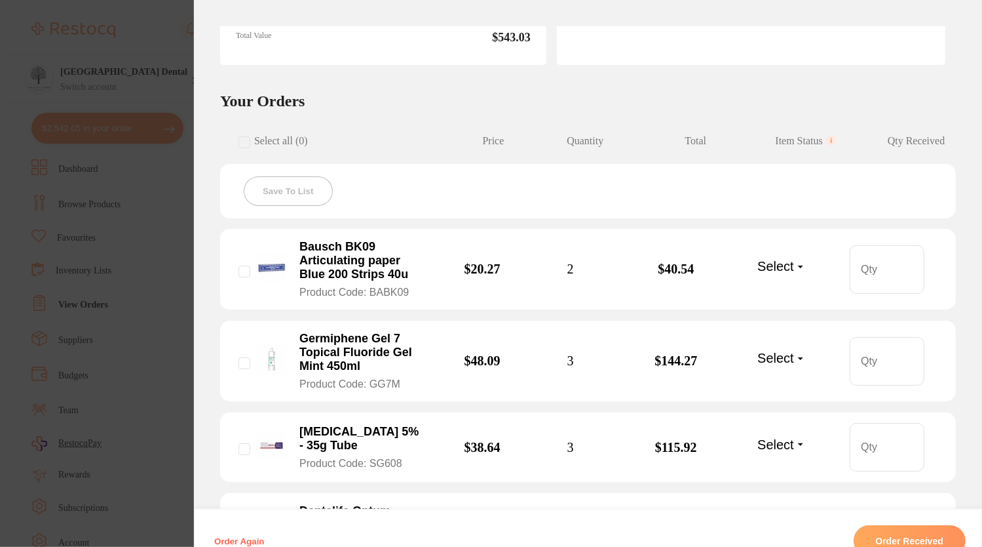
click at [19, 77] on section "Order ID: Restocq- 88871 Order Information Accepted Order Order Date [DATE] 14:…" at bounding box center [491, 273] width 982 height 547
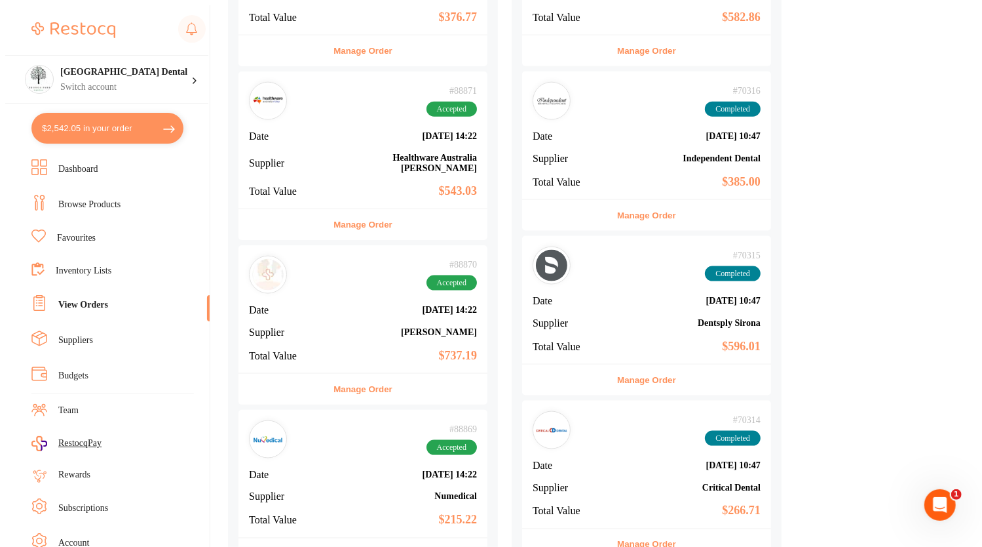
click at [67, 116] on button "$2,542.05 in your order" at bounding box center [107, 128] width 152 height 31
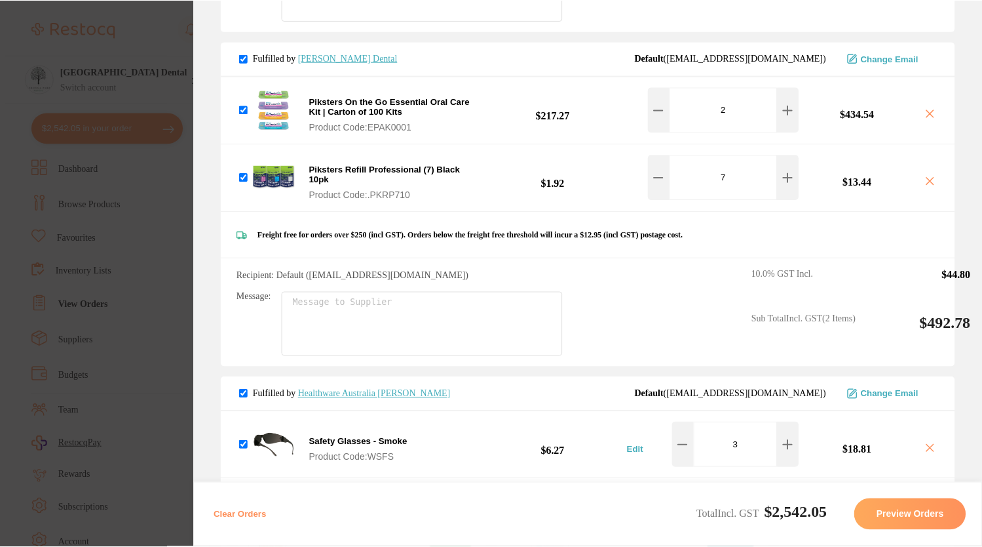
scroll to position [2778, 0]
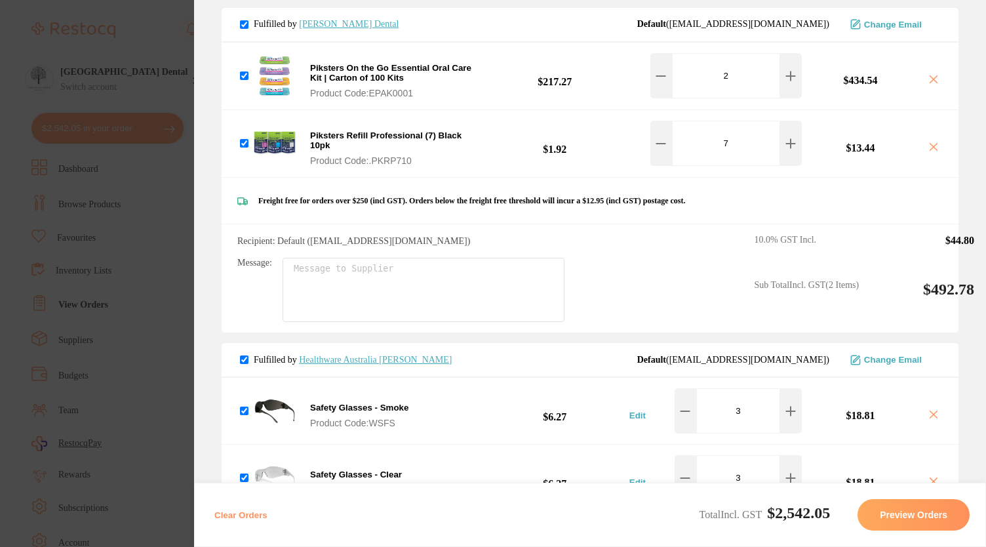
click at [343, 343] on div "Fulfilled by Healthware Australia [PERSON_NAME] Default ( [EMAIL_ADDRESS][DOMAI…" at bounding box center [590, 360] width 737 height 35
click at [342, 355] on link "Healthware Australia [PERSON_NAME]" at bounding box center [375, 360] width 153 height 10
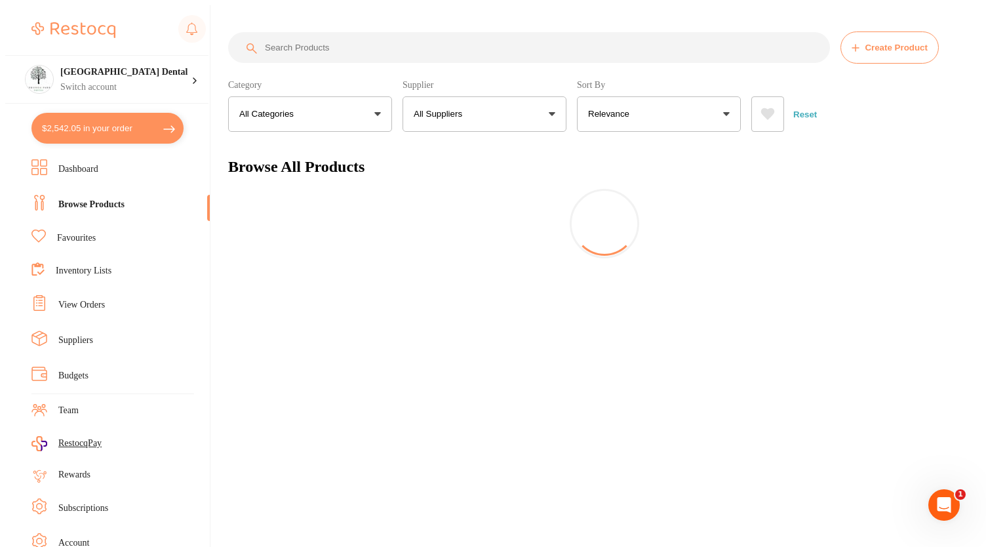
click at [151, 39] on div at bounding box center [118, 30] width 174 height 30
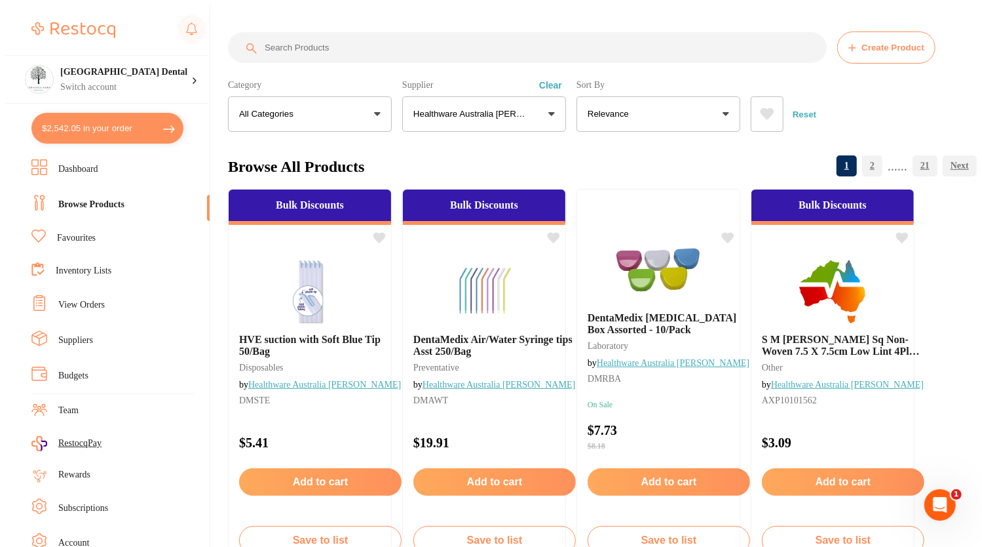
click at [373, 48] on input "search" at bounding box center [527, 47] width 599 height 31
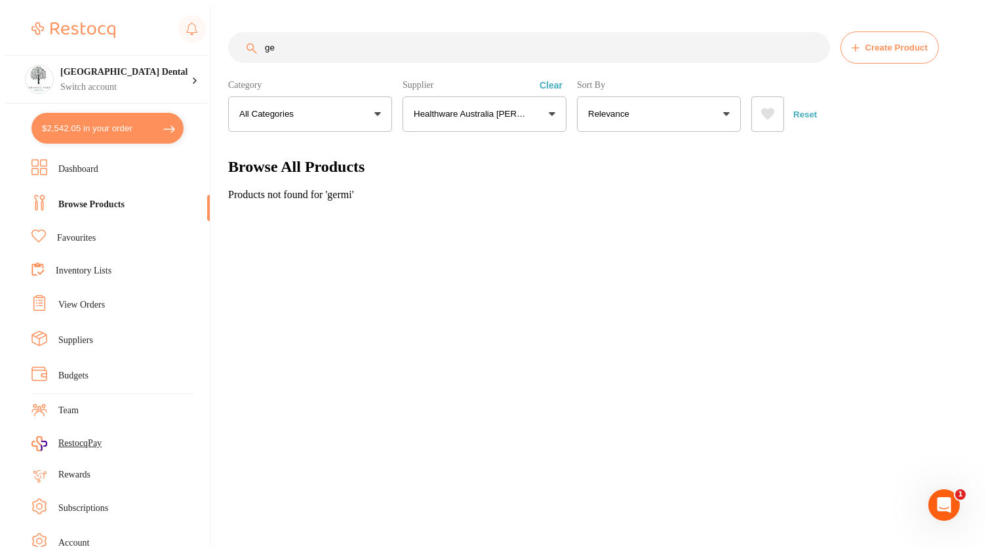
type input "g"
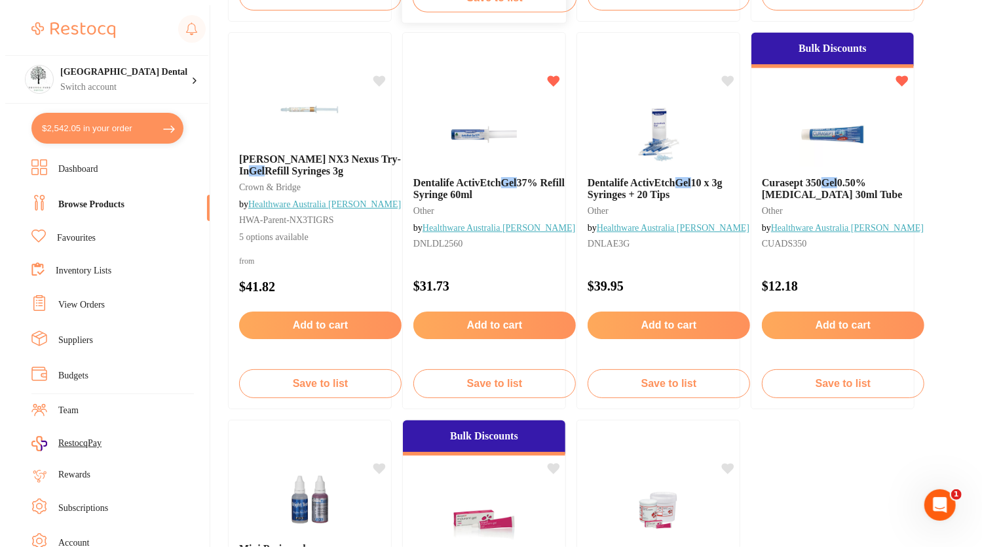
scroll to position [530, 0]
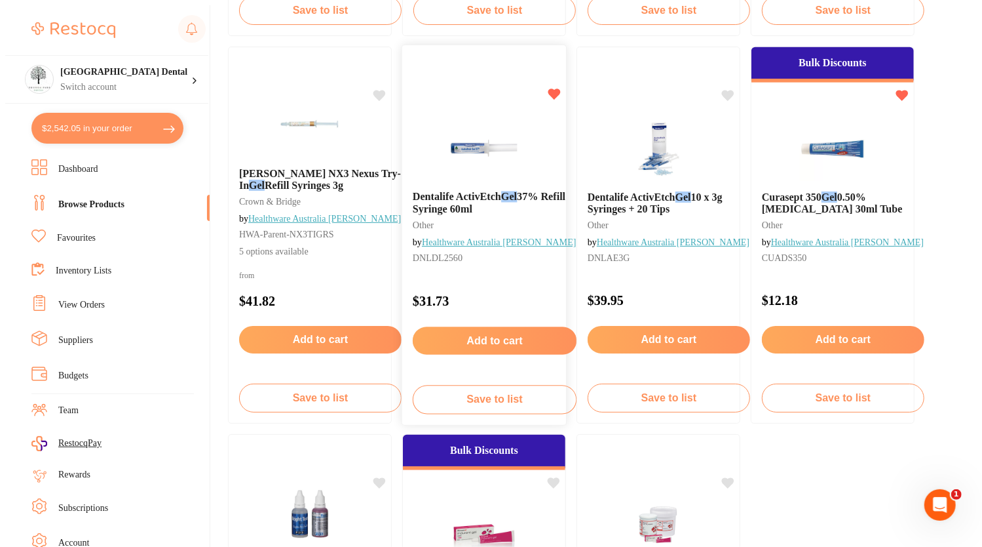
type input "gel"
click at [475, 354] on button "Add to cart" at bounding box center [495, 340] width 164 height 28
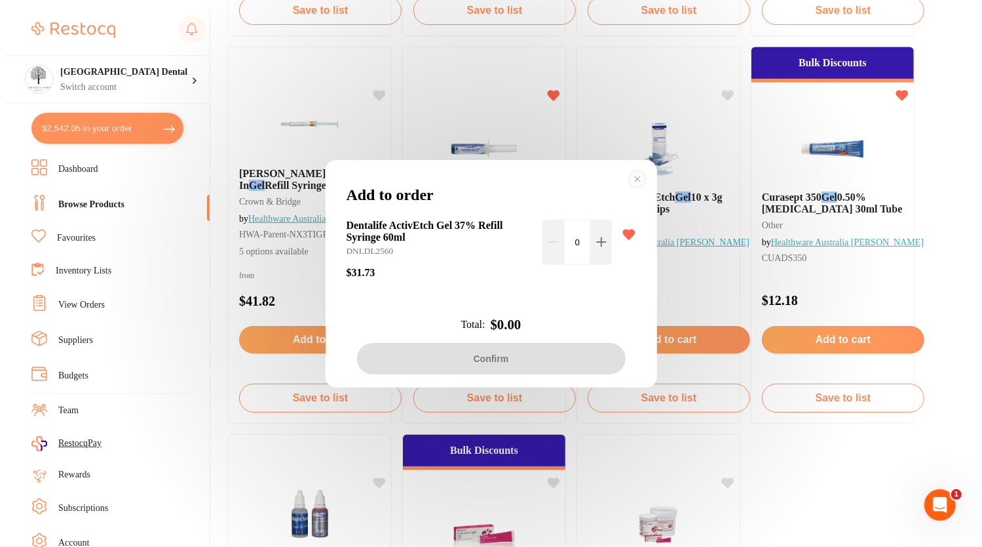
scroll to position [0, 0]
click at [596, 237] on icon at bounding box center [601, 242] width 10 height 10
type input "1"
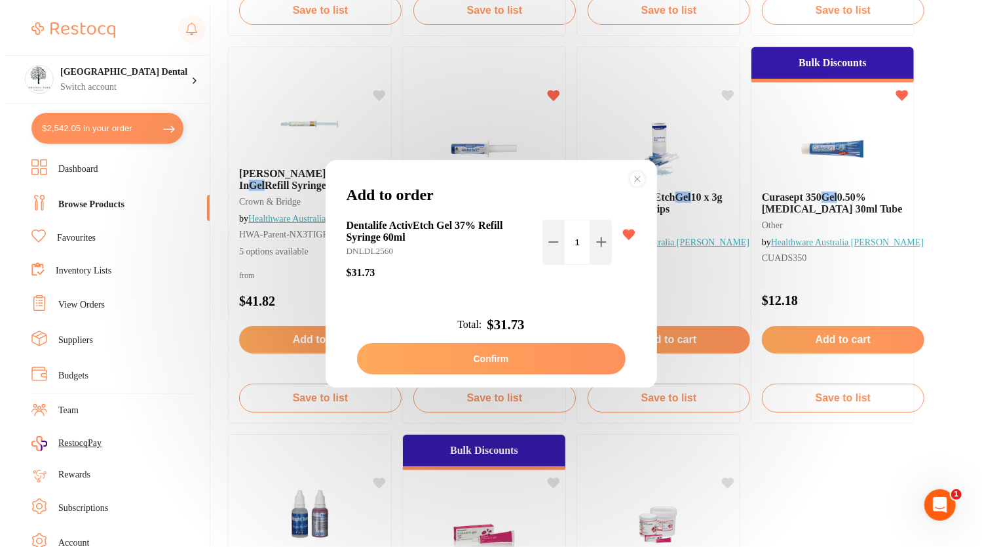
click at [502, 359] on button "Confirm" at bounding box center [491, 358] width 269 height 31
checkbox input "false"
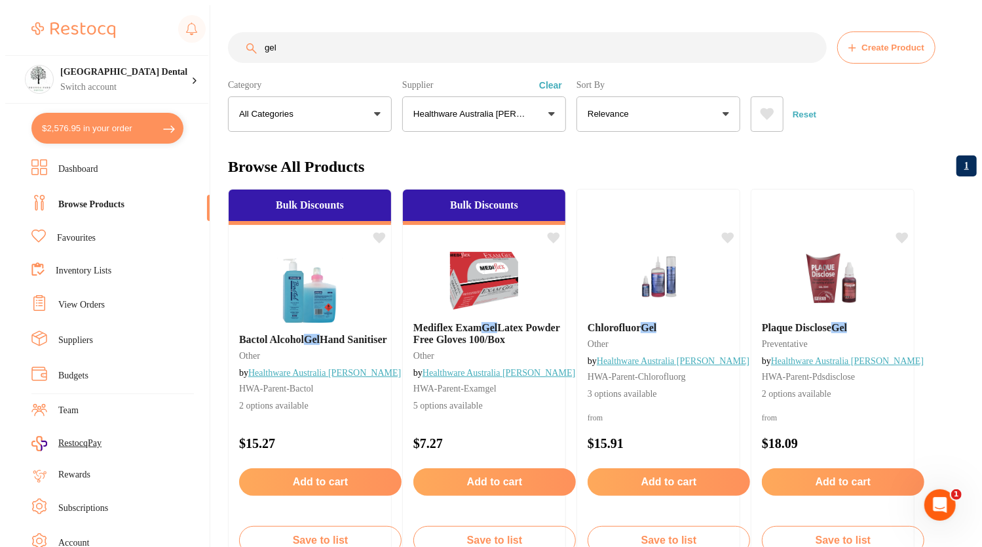
click at [94, 231] on link "Favourites" at bounding box center [76, 237] width 39 height 13
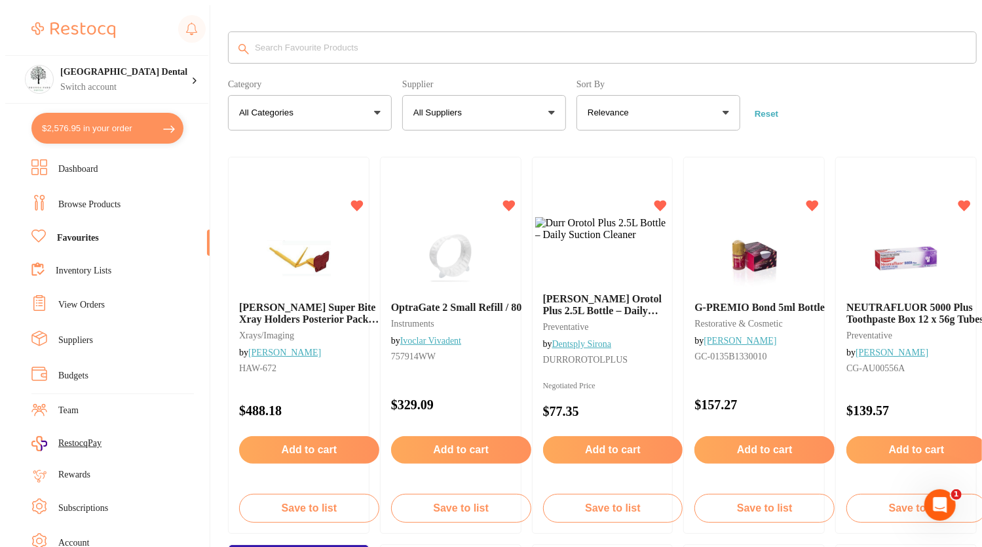
click at [489, 113] on button "All Suppliers" at bounding box center [484, 112] width 164 height 35
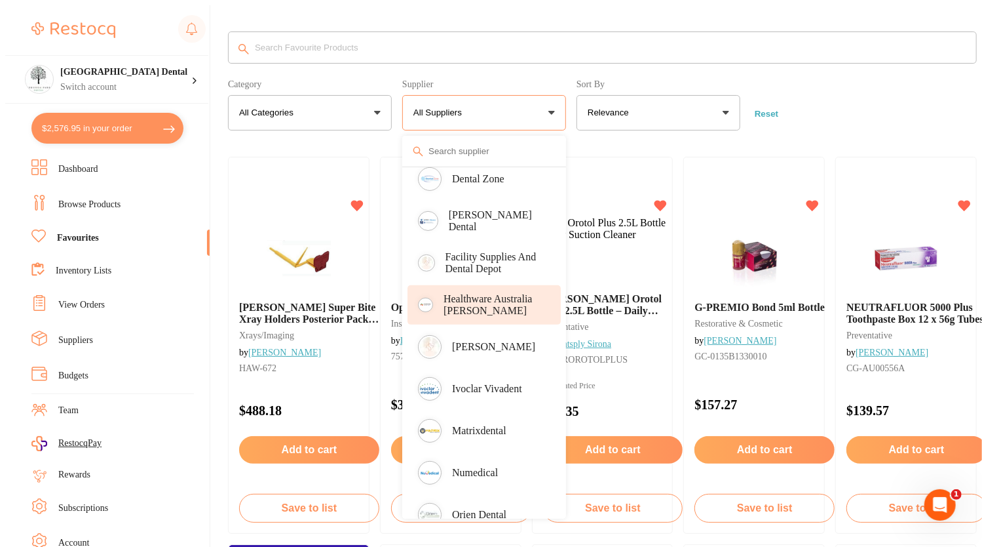
click at [476, 296] on p "Healthware Australia [PERSON_NAME]" at bounding box center [493, 305] width 99 height 24
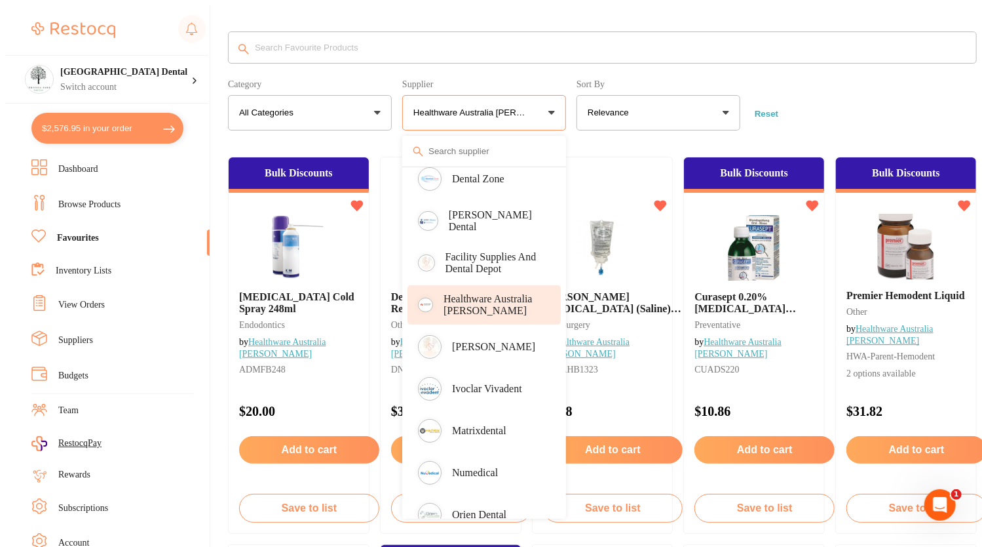
click at [845, 49] on input "search" at bounding box center [602, 47] width 749 height 32
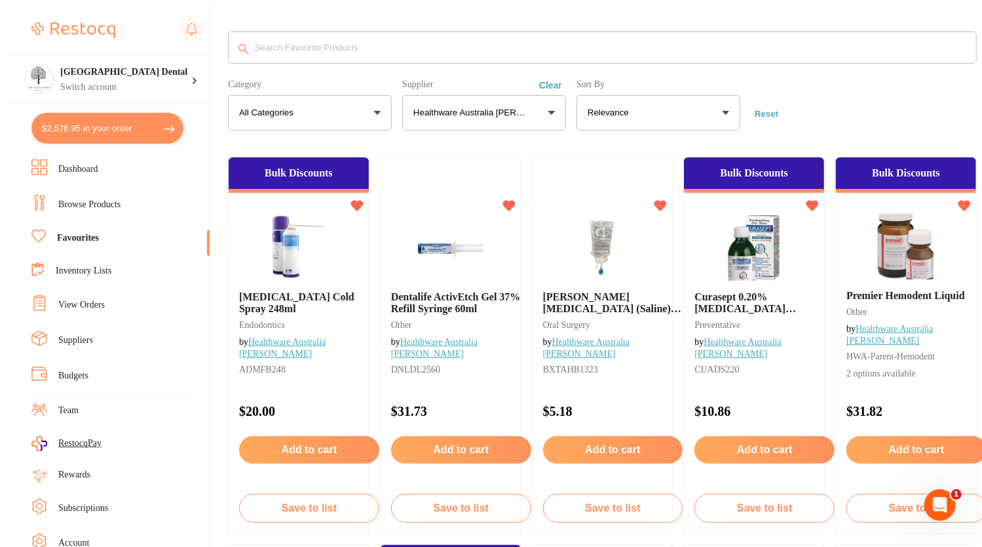
click at [86, 298] on link "View Orders" at bounding box center [81, 304] width 47 height 13
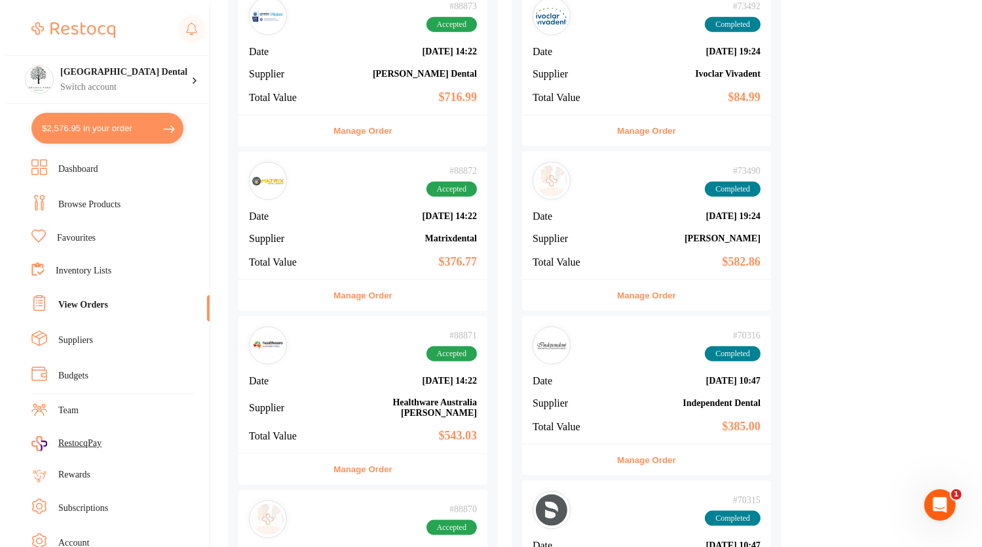
scroll to position [861, 0]
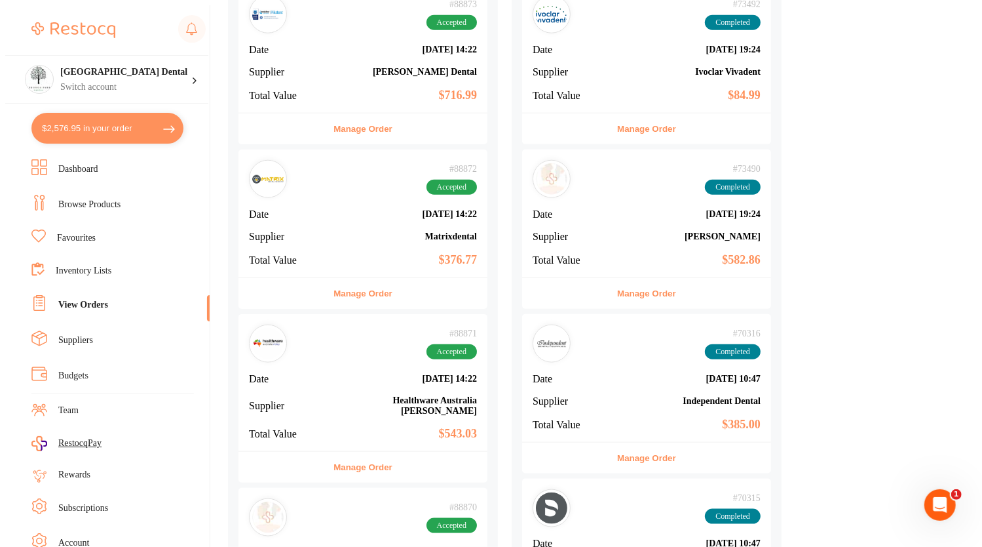
click at [427, 395] on b "Healthware Australia [PERSON_NAME]" at bounding box center [404, 405] width 145 height 21
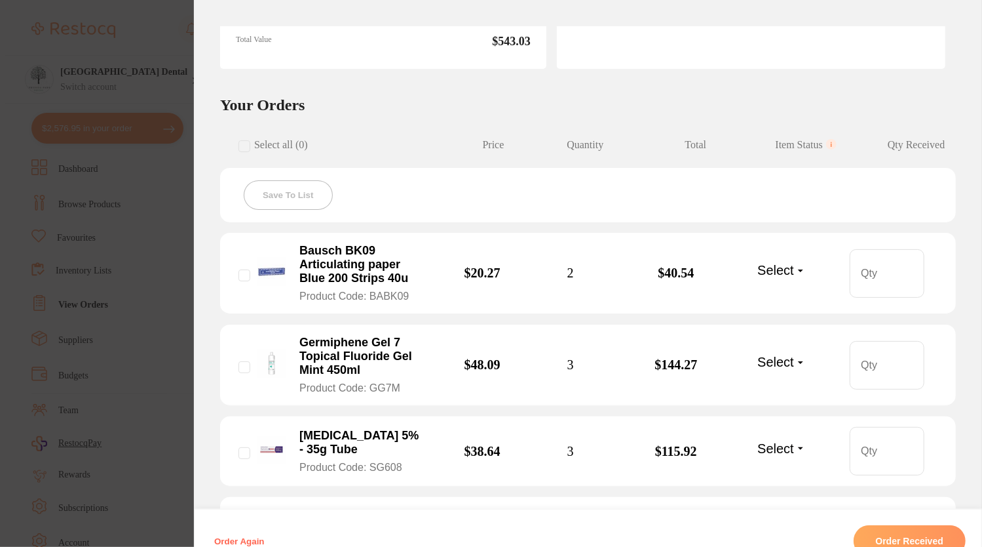
scroll to position [258, 0]
click at [300, 336] on b "Germiphene Gel 7 Topical Fluoride Gel Mint 450ml" at bounding box center [362, 356] width 124 height 41
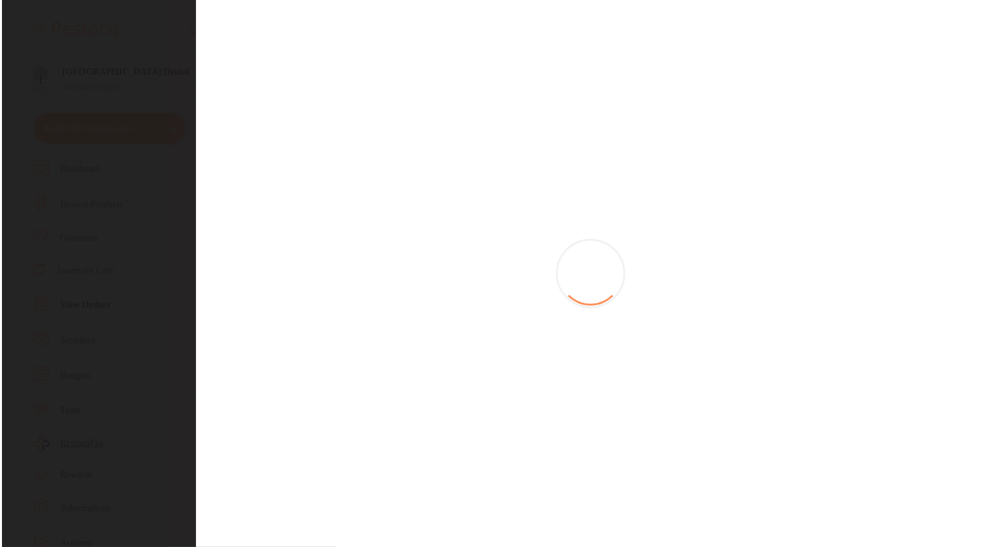
scroll to position [0, 0]
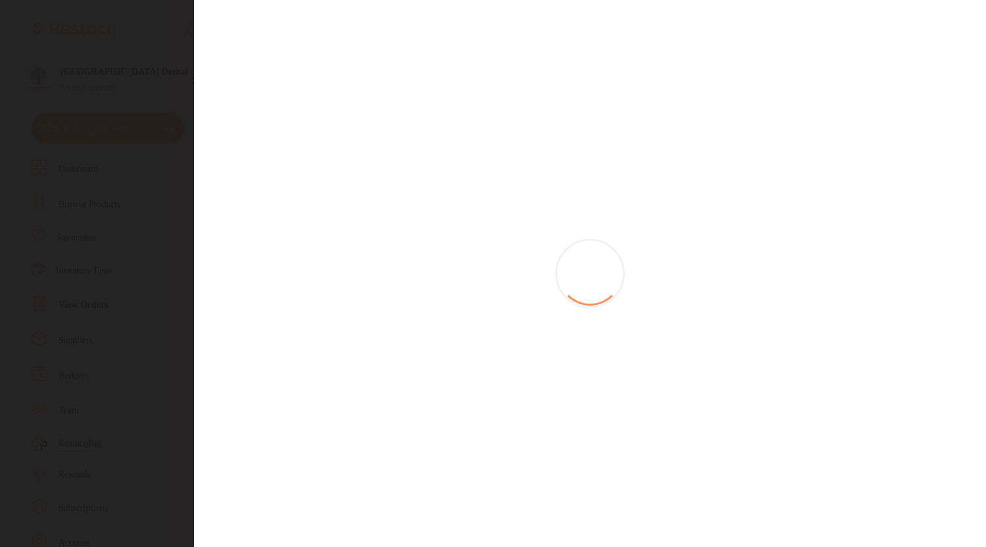
click at [333, 319] on section at bounding box center [493, 273] width 986 height 547
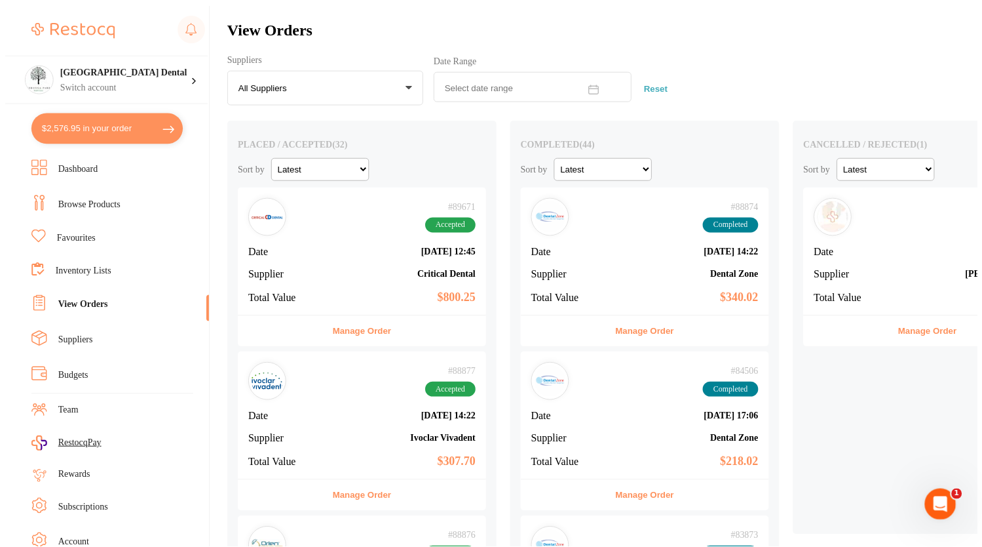
scroll to position [861, 0]
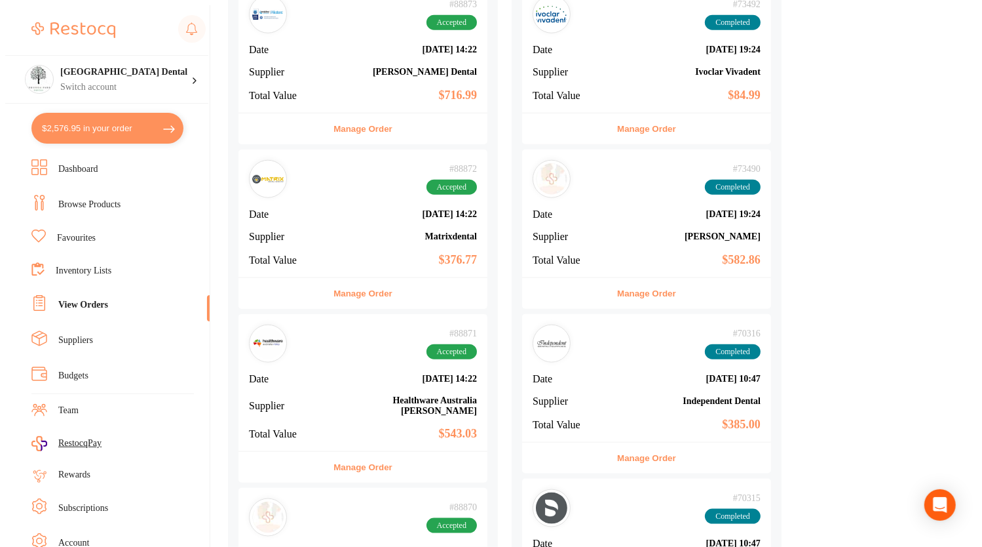
click at [333, 319] on div "# 88871 Accepted Date [DATE] 14:22 Supplier Healthware [GEOGRAPHIC_DATA] [PERSO…" at bounding box center [363, 382] width 249 height 137
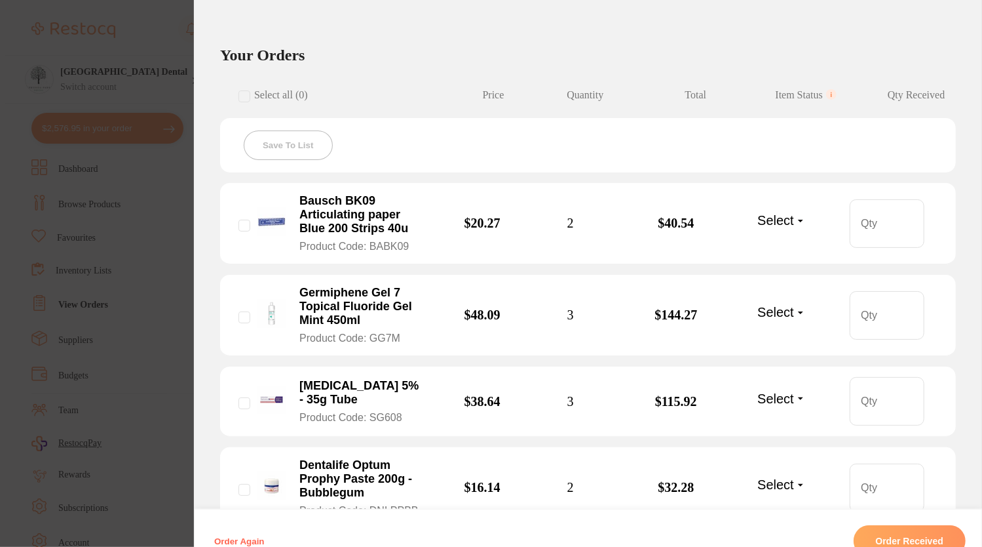
click at [342, 286] on b "Germiphene Gel 7 Topical Fluoride Gel Mint 450ml" at bounding box center [362, 306] width 124 height 41
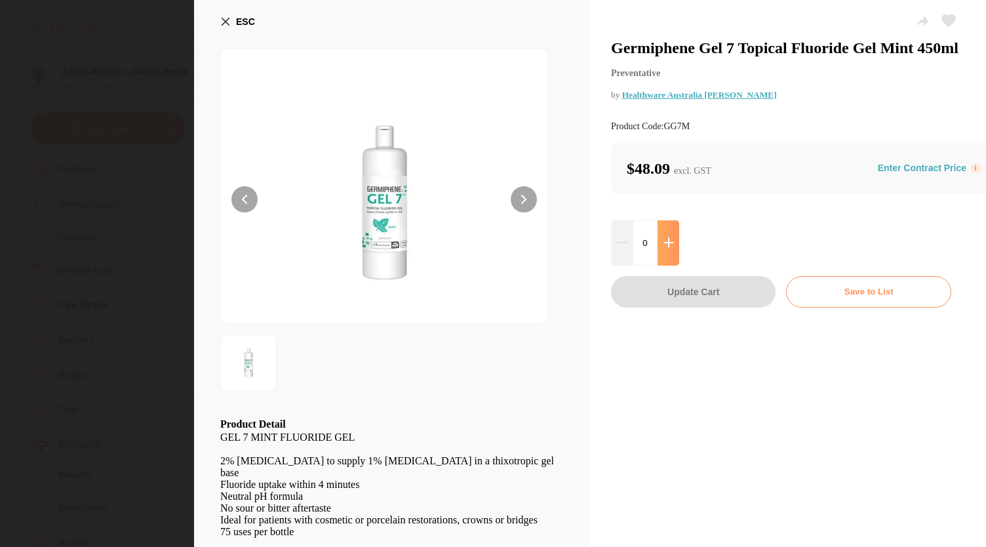
click at [665, 248] on icon at bounding box center [668, 242] width 10 height 10
type input "3"
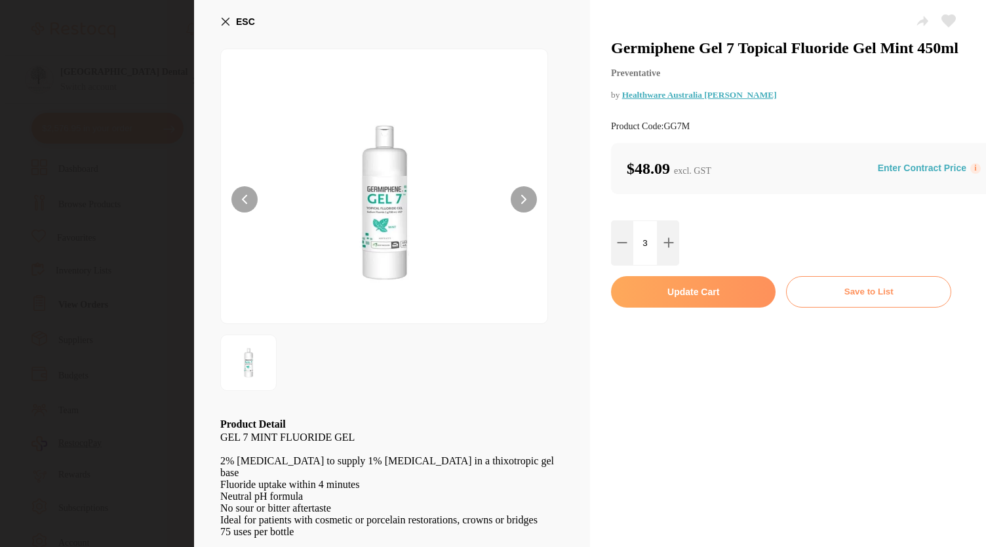
click at [674, 300] on button "Update Cart" at bounding box center [693, 291] width 165 height 31
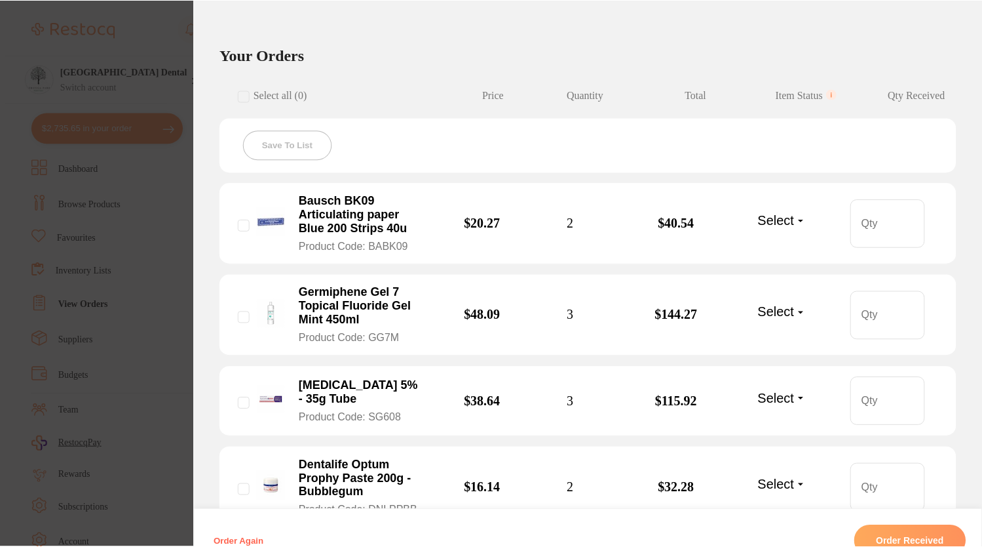
scroll to position [861, 0]
click at [133, 126] on section "Order ID: Restocq- 88871 Order Information Accepted Order Order Date [DATE] 14:…" at bounding box center [491, 273] width 982 height 547
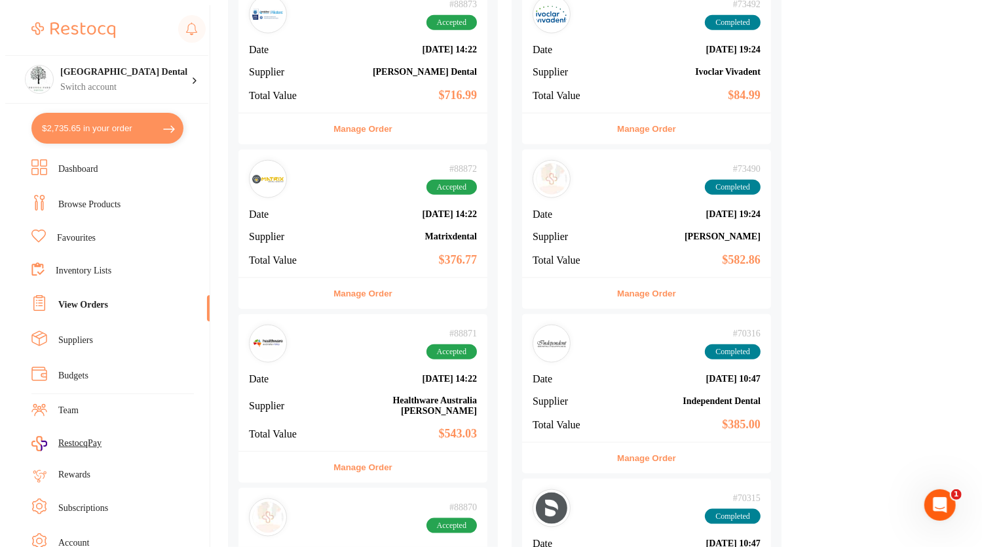
click at [133, 126] on button "$2,735.65 in your order" at bounding box center [107, 128] width 152 height 31
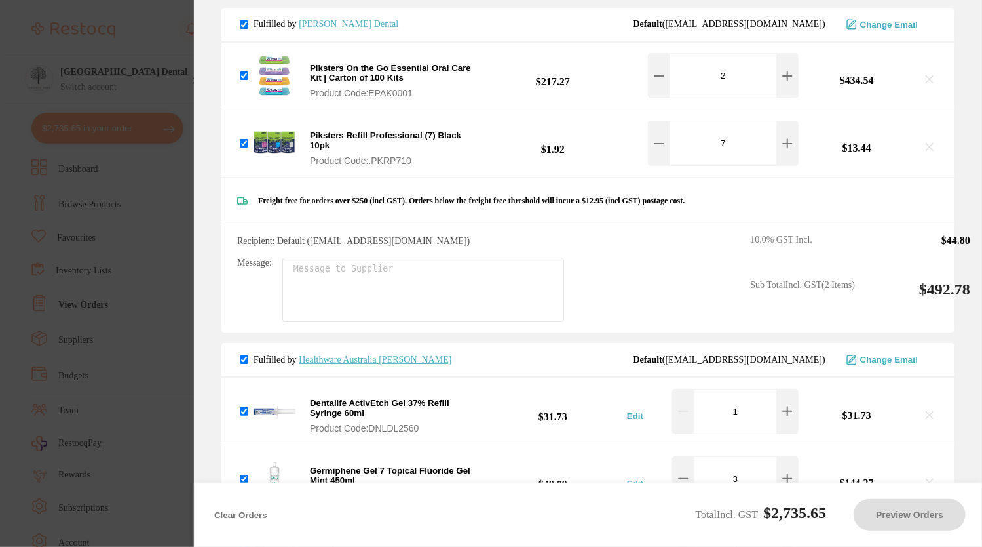
checkbox input "true"
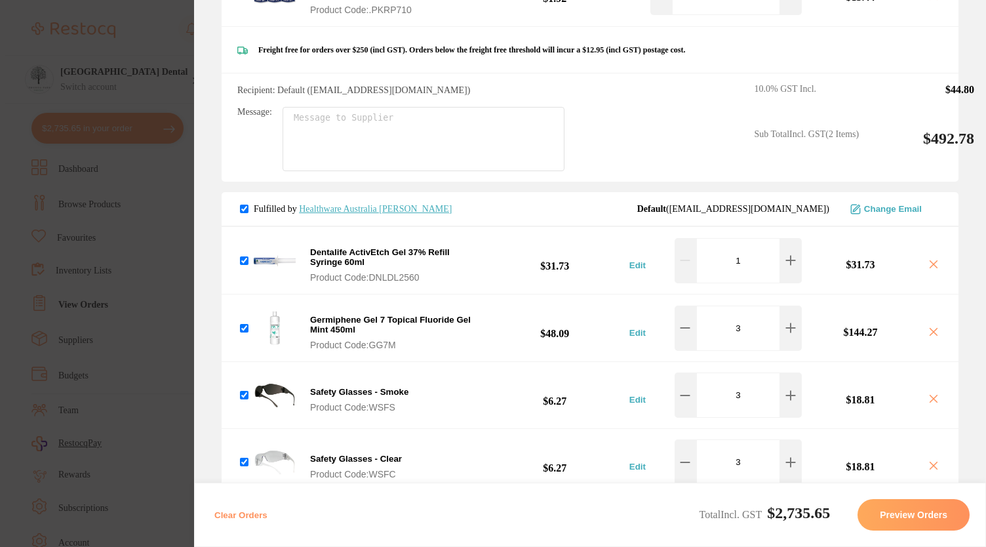
scroll to position [2928, 0]
click at [363, 315] on b "Germiphene Gel 7 Topical Fluoride Gel Mint 450ml" at bounding box center [390, 325] width 161 height 20
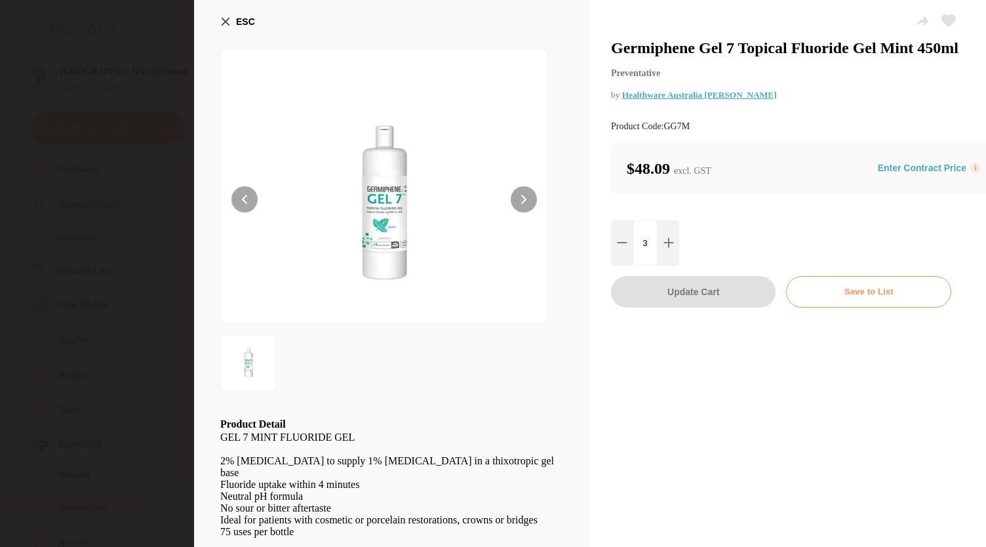
scroll to position [0, 0]
click at [230, 29] on button "ESC" at bounding box center [237, 21] width 35 height 22
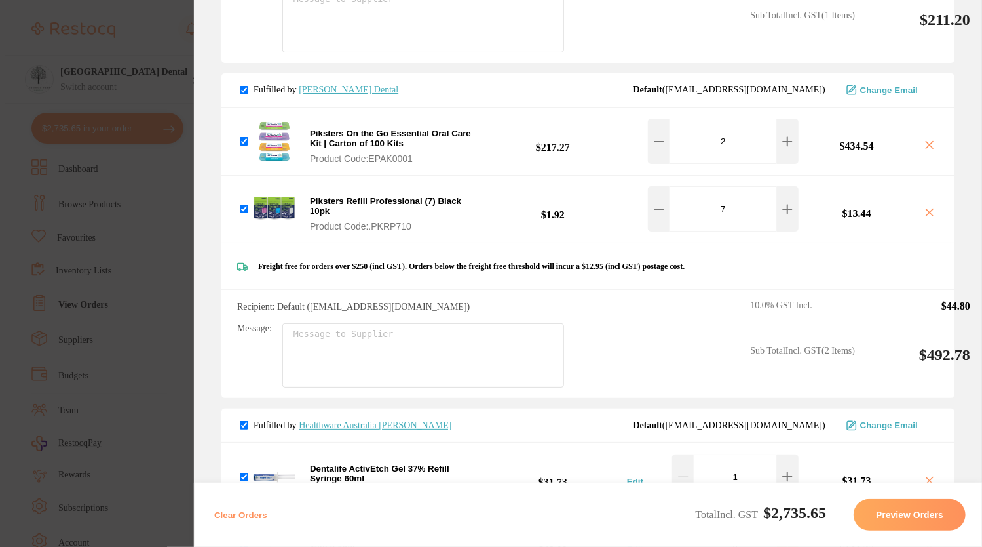
scroll to position [3017, 0]
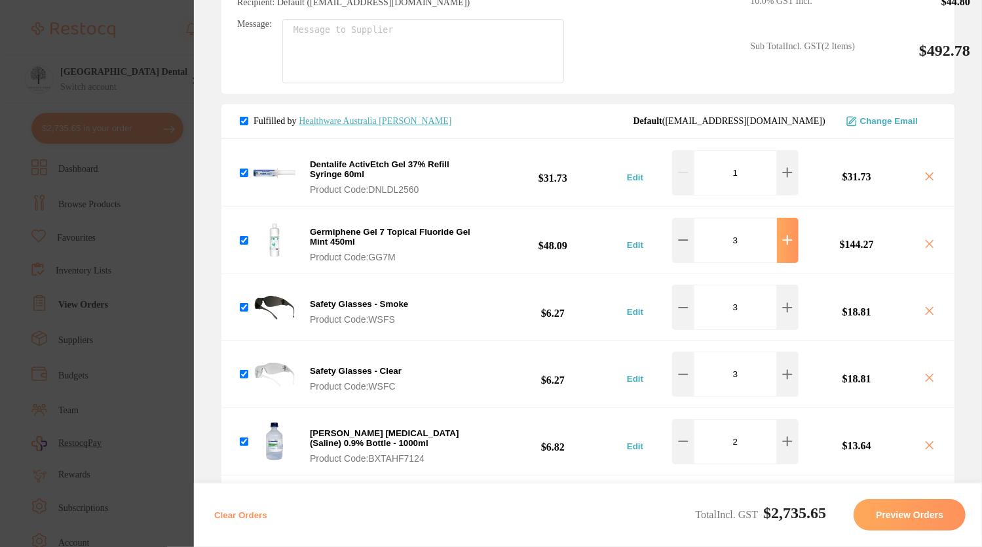
click at [783, 235] on icon at bounding box center [788, 240] width 10 height 10
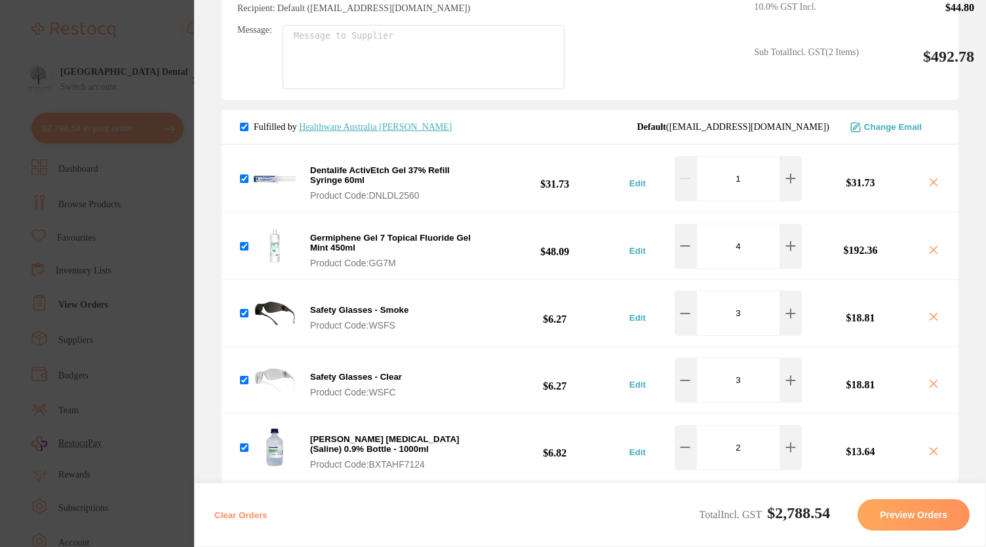
scroll to position [2944, 0]
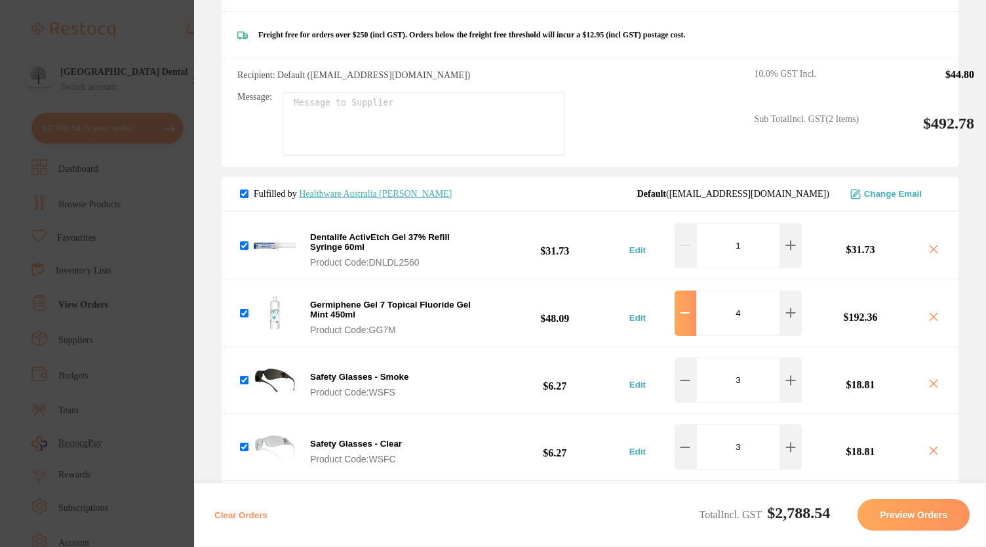
click at [687, 290] on button at bounding box center [685, 312] width 22 height 45
type input "3"
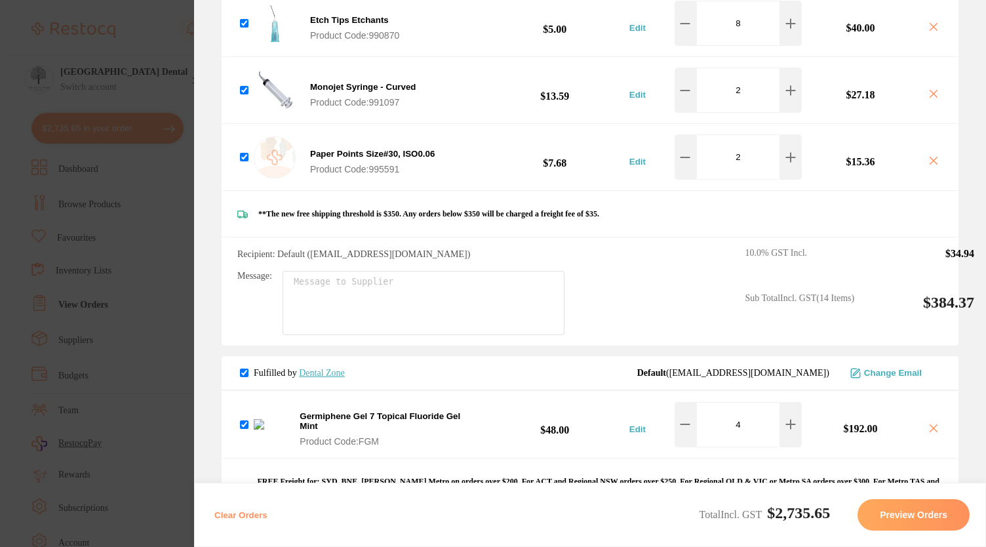
scroll to position [2154, 0]
click at [928, 422] on icon at bounding box center [933, 427] width 10 height 10
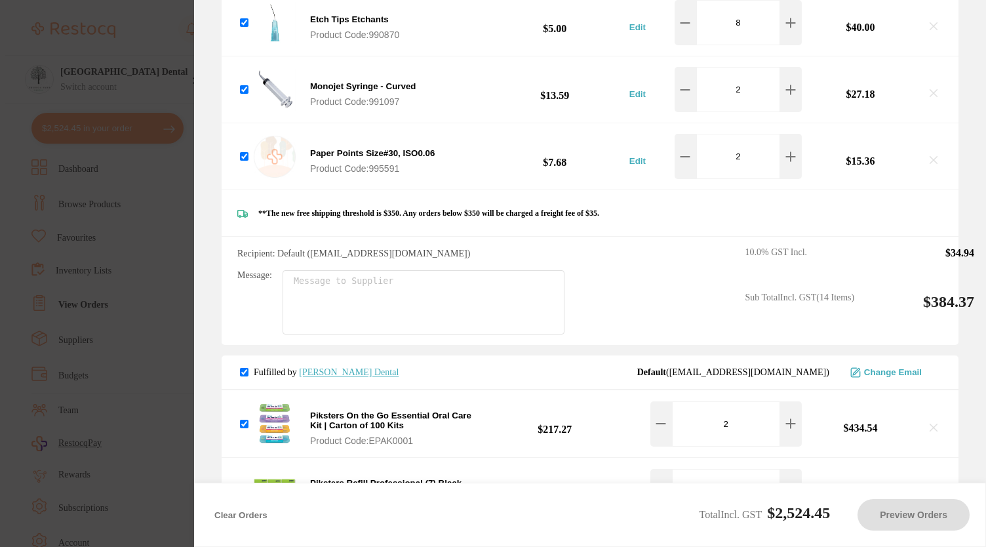
checkbox input "true"
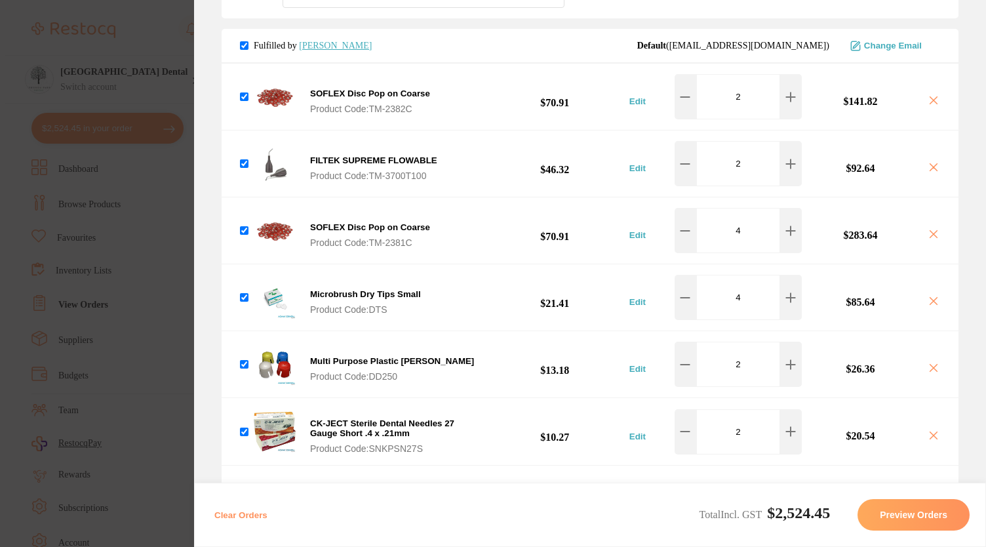
scroll to position [368, 0]
click at [792, 226] on icon at bounding box center [790, 231] width 10 height 10
type input "5"
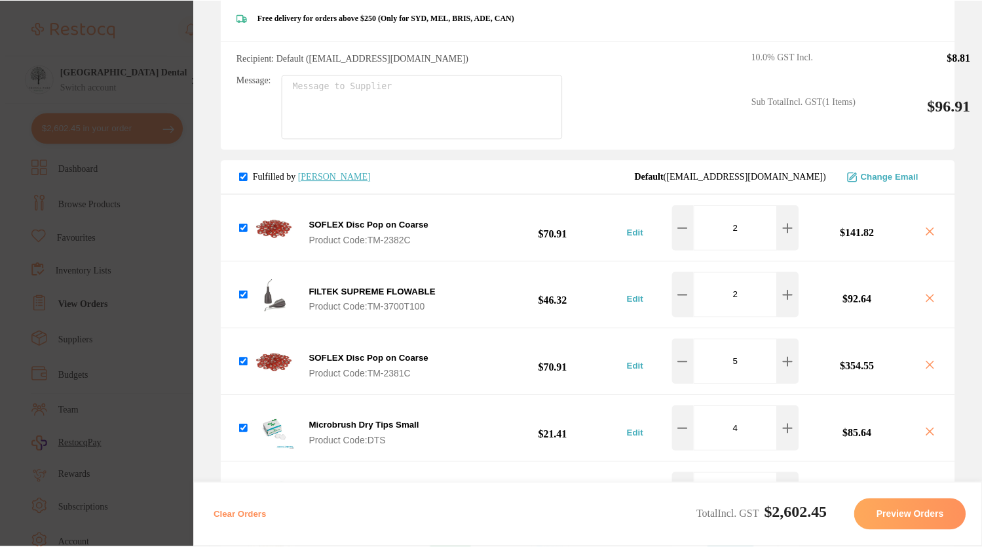
scroll to position [0, 0]
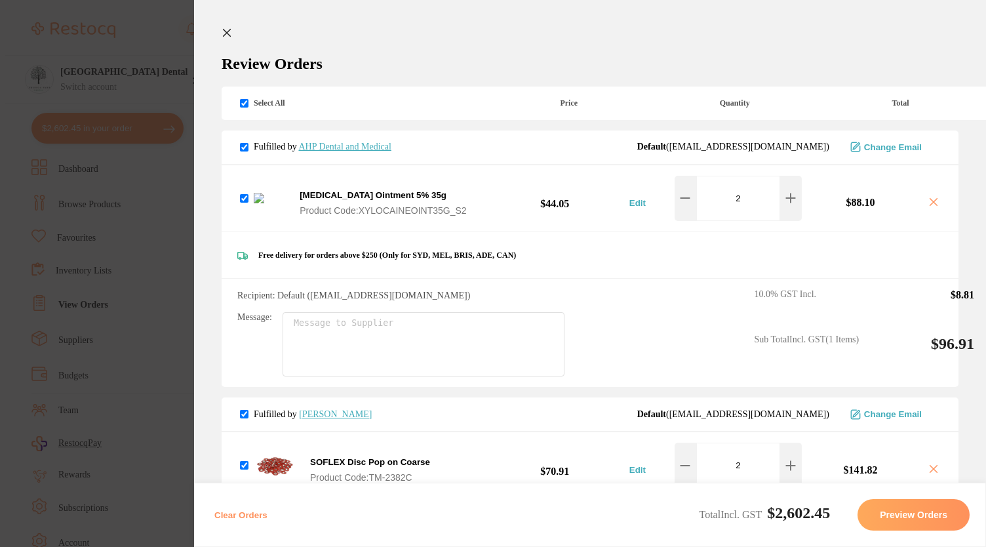
click at [355, 142] on link "AHP Dental and Medical" at bounding box center [344, 147] width 92 height 10
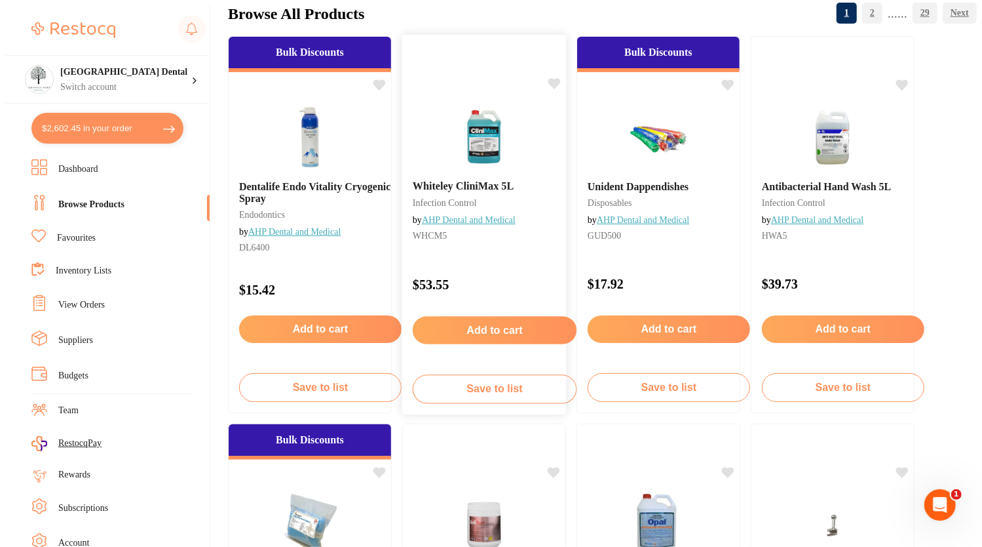
scroll to position [223, 0]
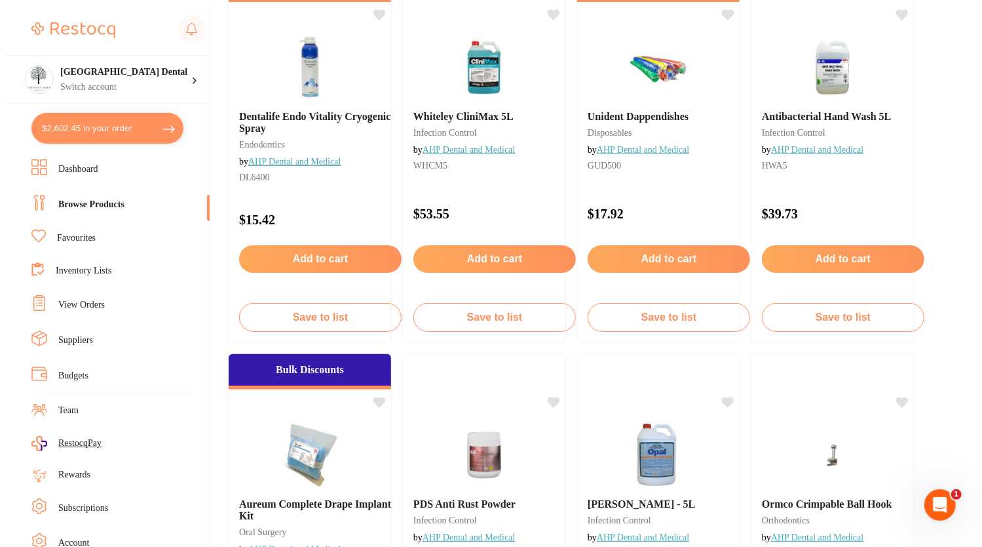
click at [82, 123] on button "$2,602.45 in your order" at bounding box center [107, 128] width 152 height 31
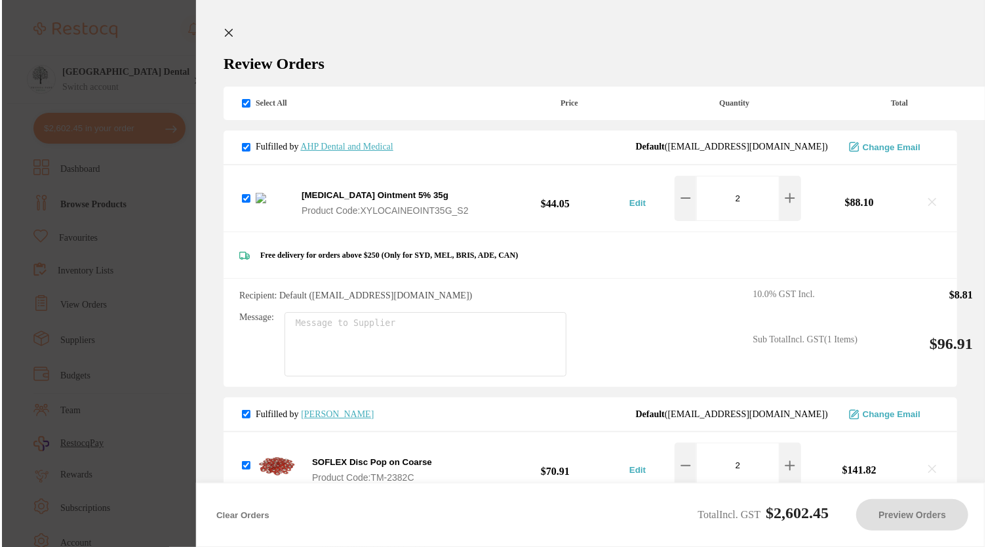
scroll to position [0, 0]
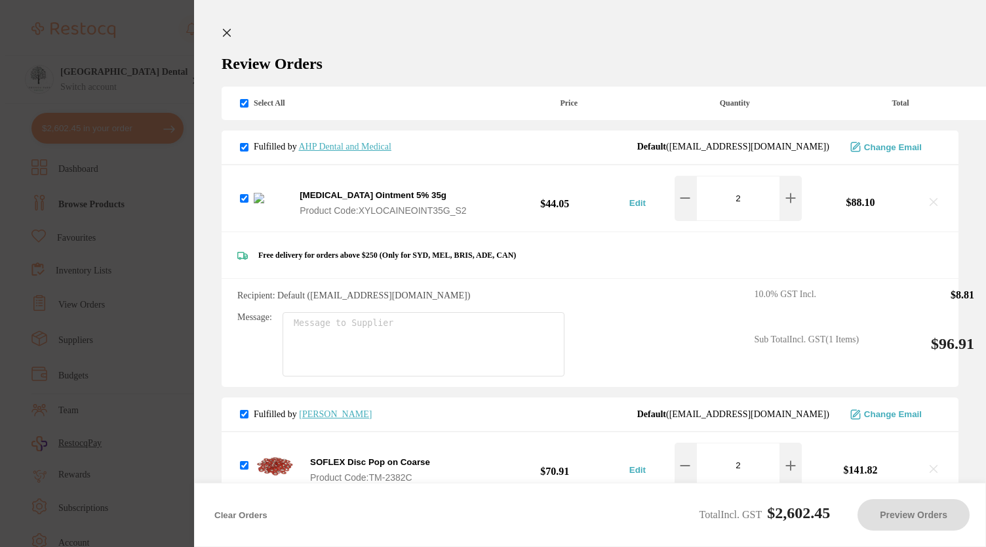
click at [932, 198] on icon at bounding box center [933, 201] width 7 height 7
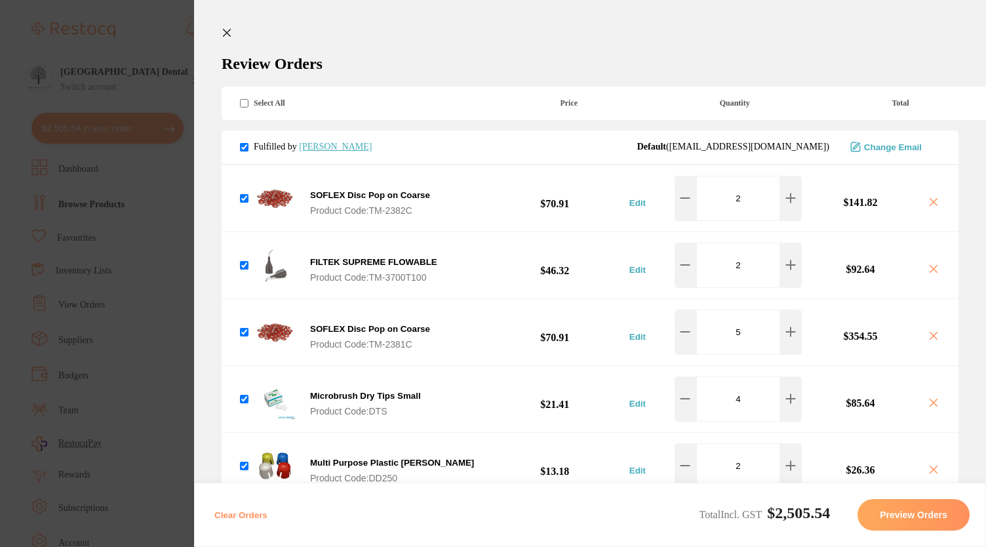
checkbox input "true"
click at [163, 33] on section "Update RRP Set your pre negotiated price for this item. Item Agreed RRP (excl. …" at bounding box center [493, 273] width 986 height 547
click at [229, 33] on input "search" at bounding box center [529, 47] width 602 height 31
click at [152, 66] on h4 "[GEOGRAPHIC_DATA] Dental" at bounding box center [125, 72] width 131 height 13
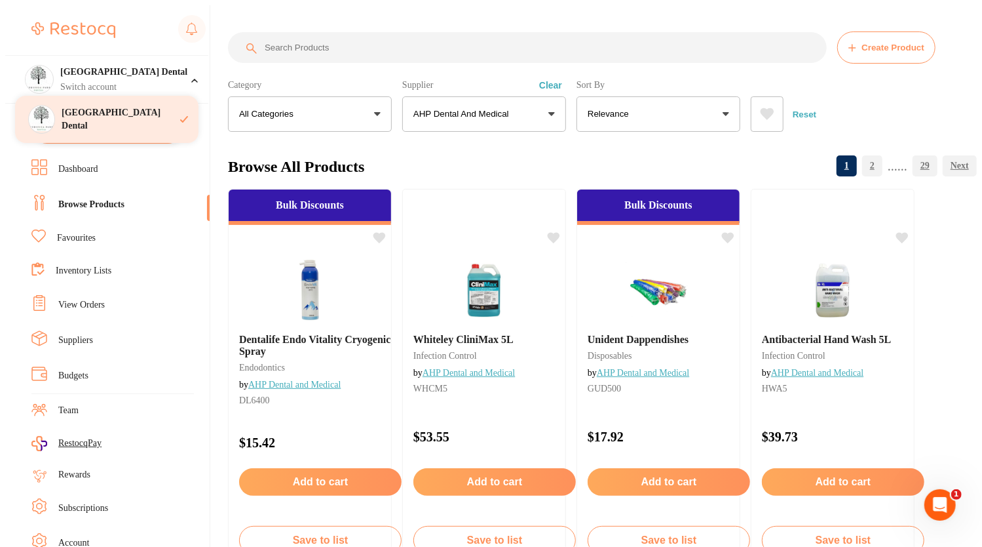
click at [138, 113] on h4 "[GEOGRAPHIC_DATA] Dental" at bounding box center [121, 119] width 119 height 26
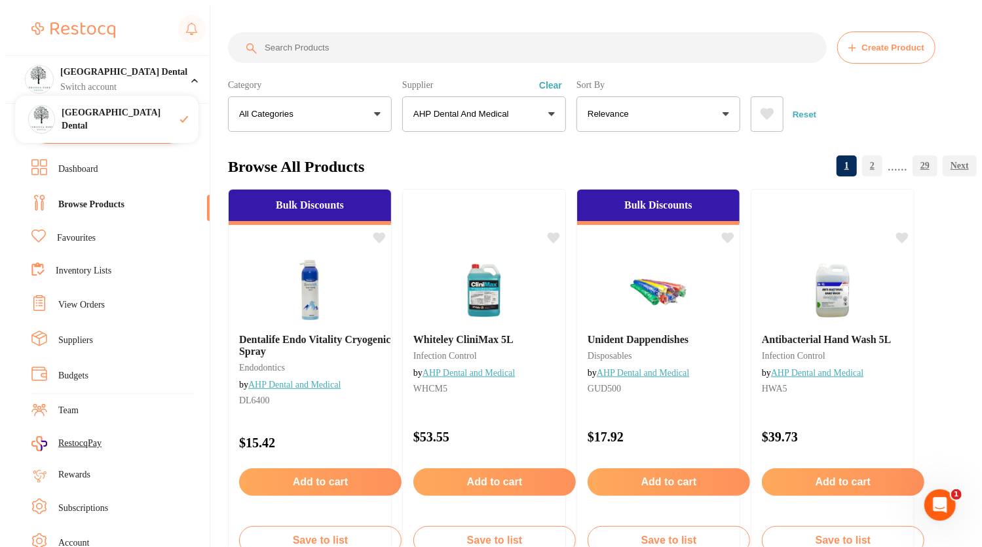
click at [872, 75] on div "Category All Categories All Categories anaesthetic articulating burs crown & br…" at bounding box center [602, 103] width 749 height 58
click at [100, 69] on h4 "[GEOGRAPHIC_DATA] Dental" at bounding box center [125, 72] width 131 height 13
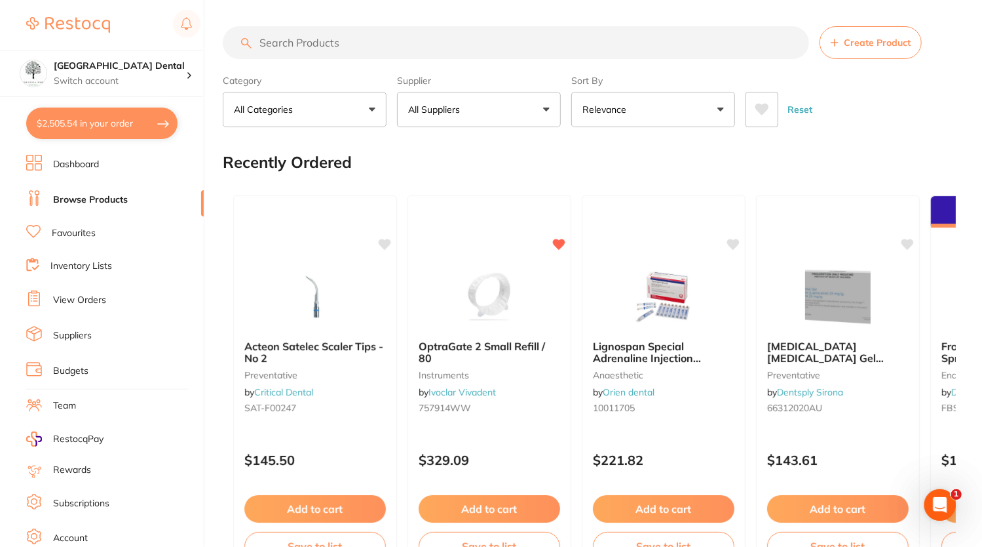
click at [104, 119] on button "$2,505.54 in your order" at bounding box center [101, 122] width 151 height 31
checkbox input "true"
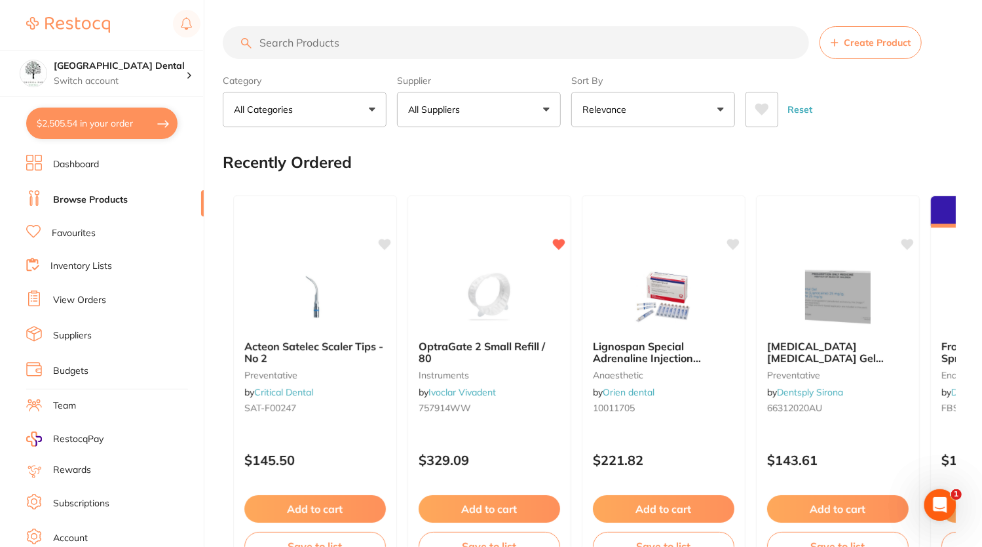
checkbox input "true"
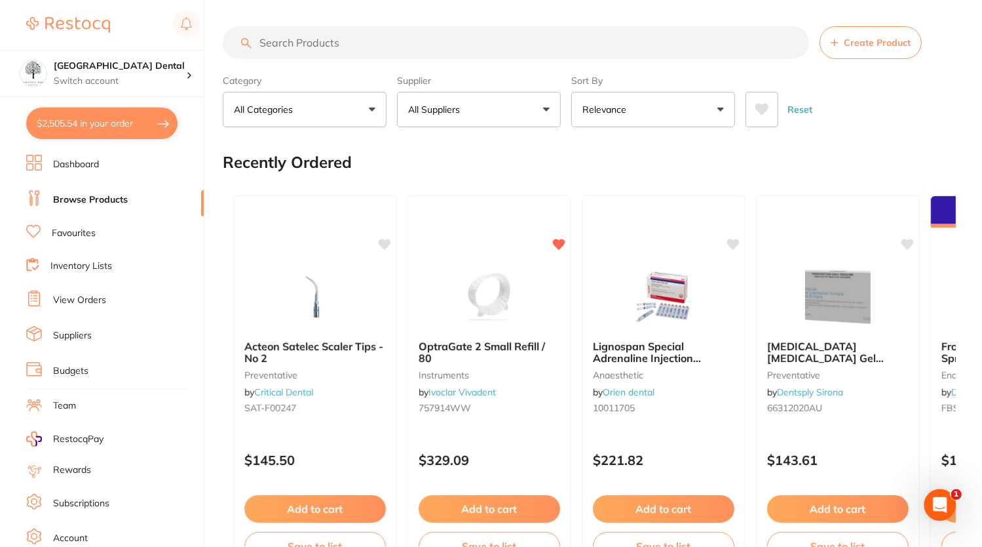
checkbox input "true"
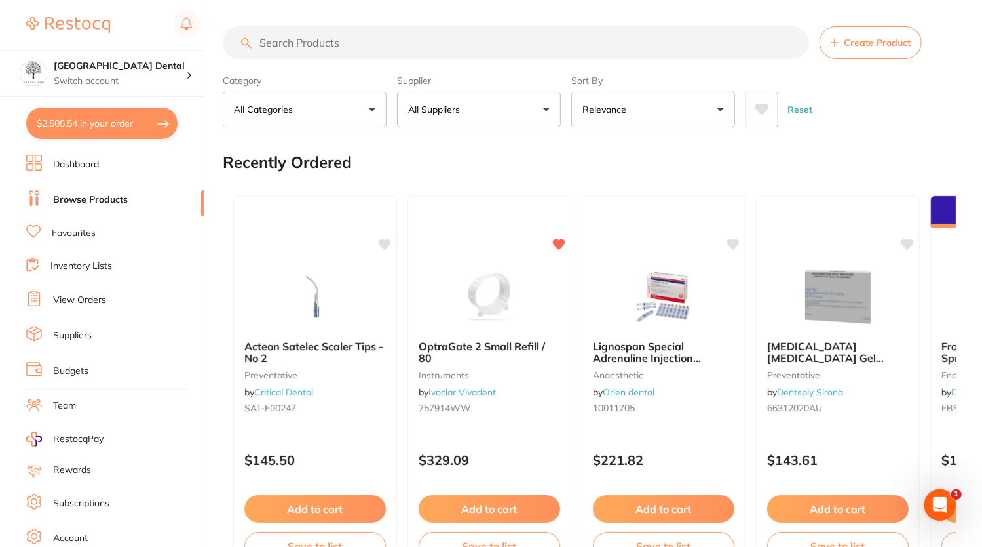
checkbox input "true"
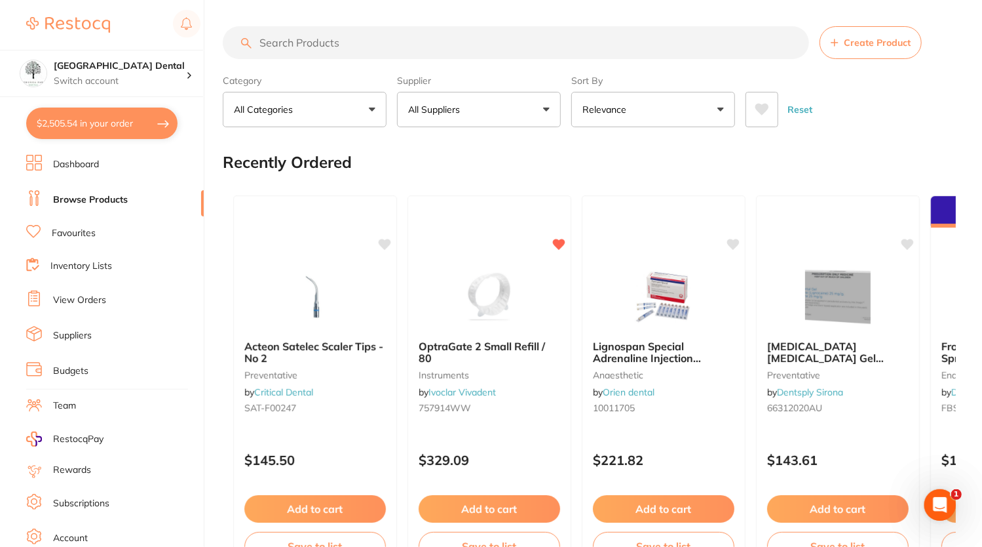
checkbox input "true"
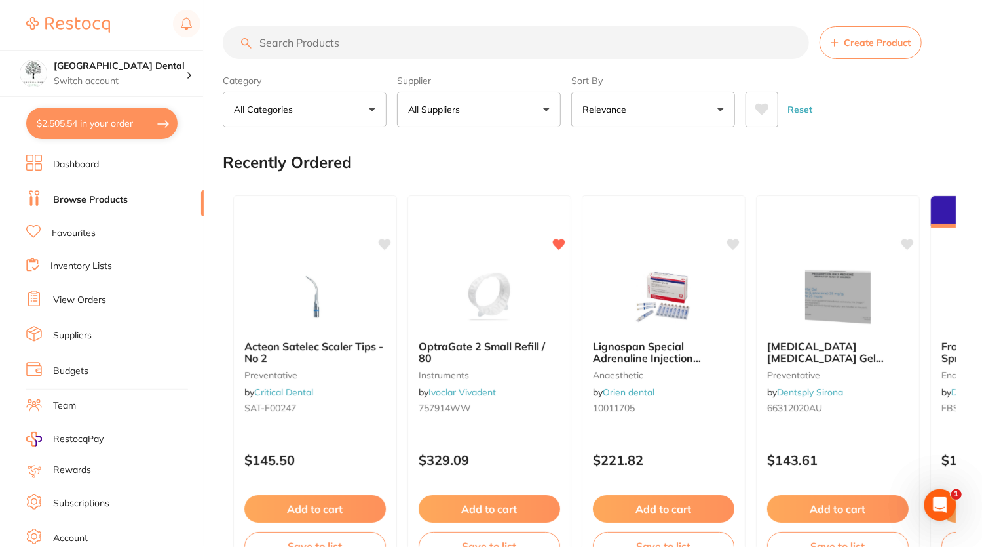
checkbox input "true"
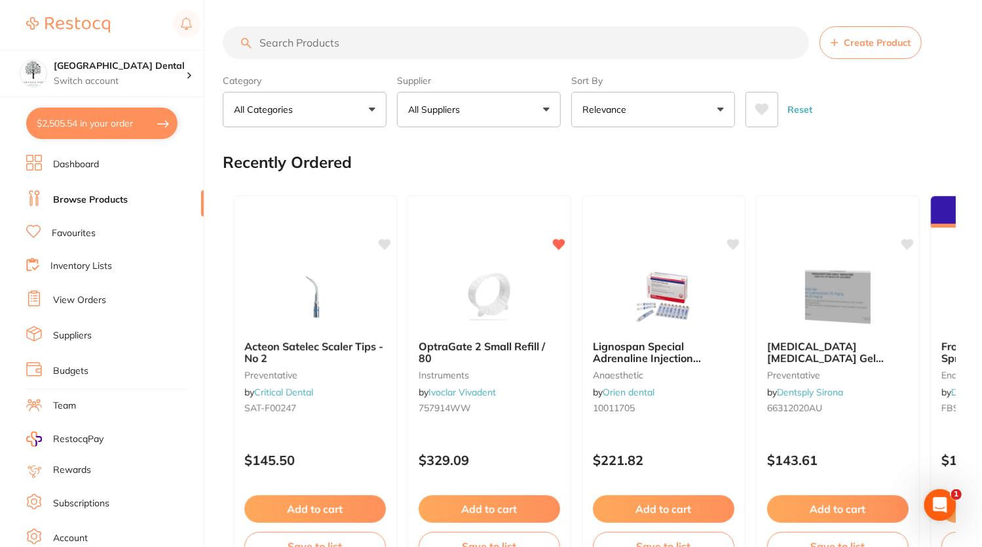
checkbox input "true"
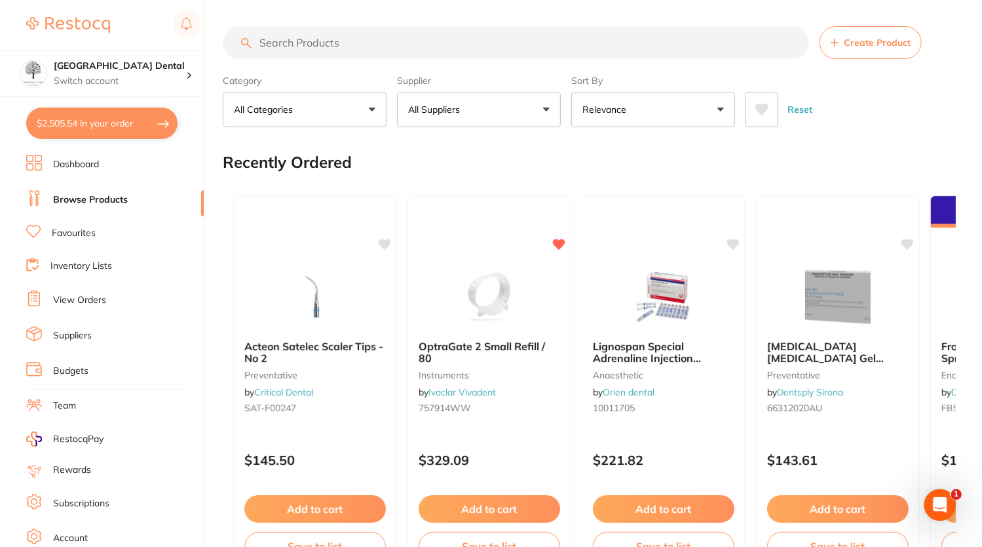
checkbox input "true"
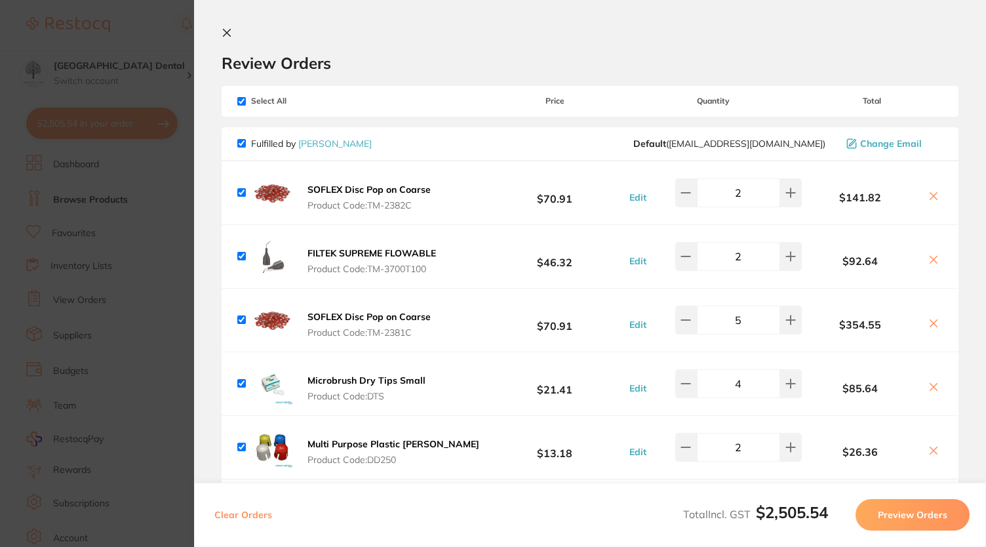
click at [887, 520] on button "Preview Orders" at bounding box center [912, 514] width 114 height 31
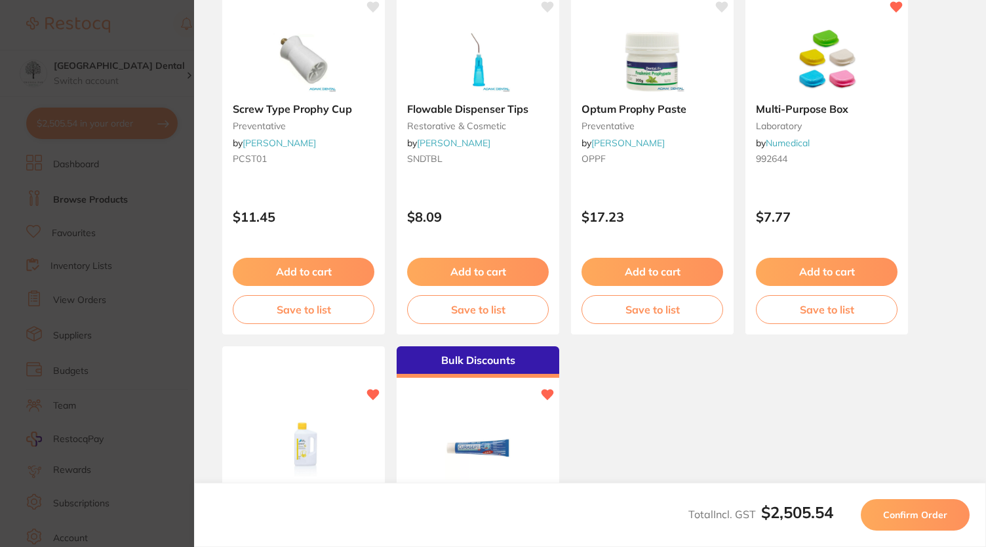
scroll to position [809, 0]
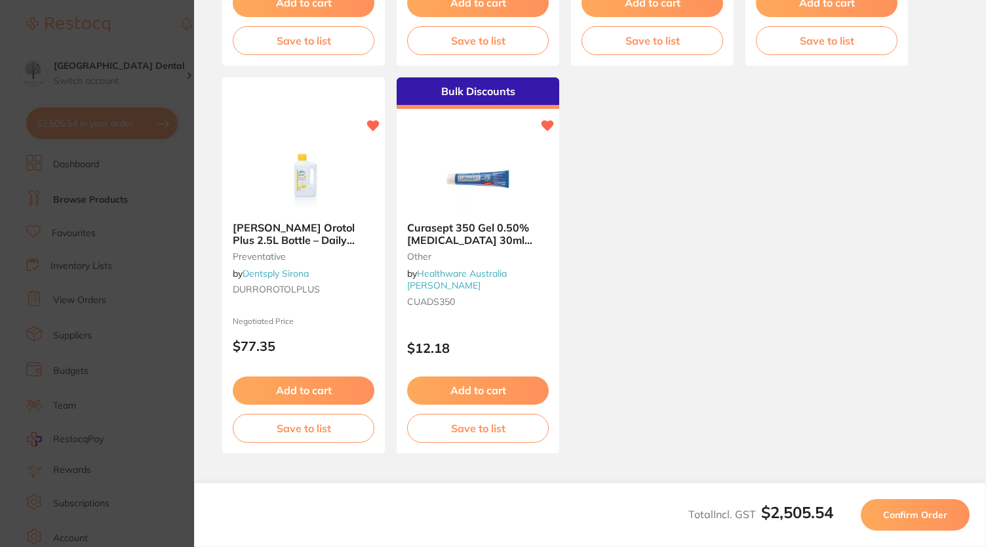
click at [915, 510] on span "Confirm Order" at bounding box center [915, 515] width 64 height 12
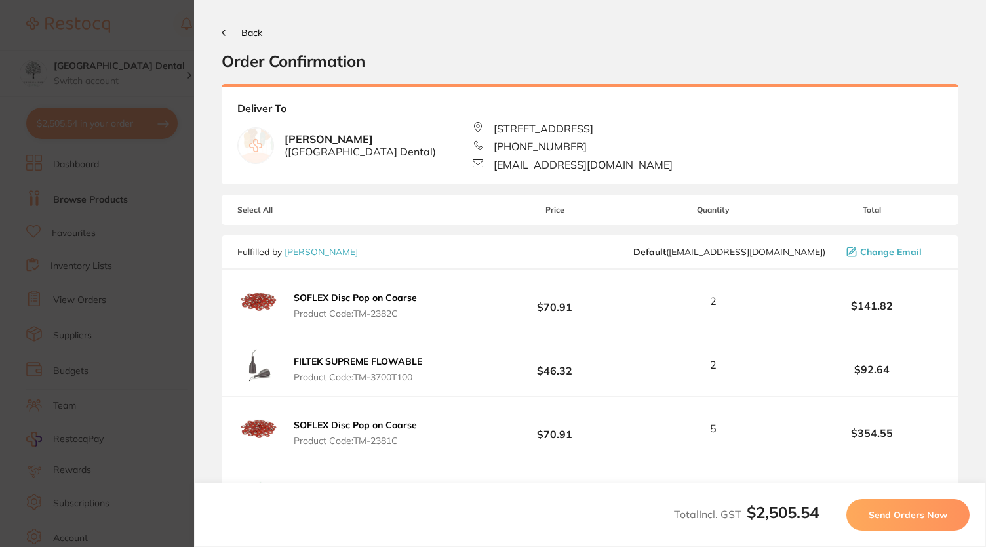
scroll to position [0, 0]
click at [915, 510] on span "Send Orders Now" at bounding box center [907, 515] width 79 height 12
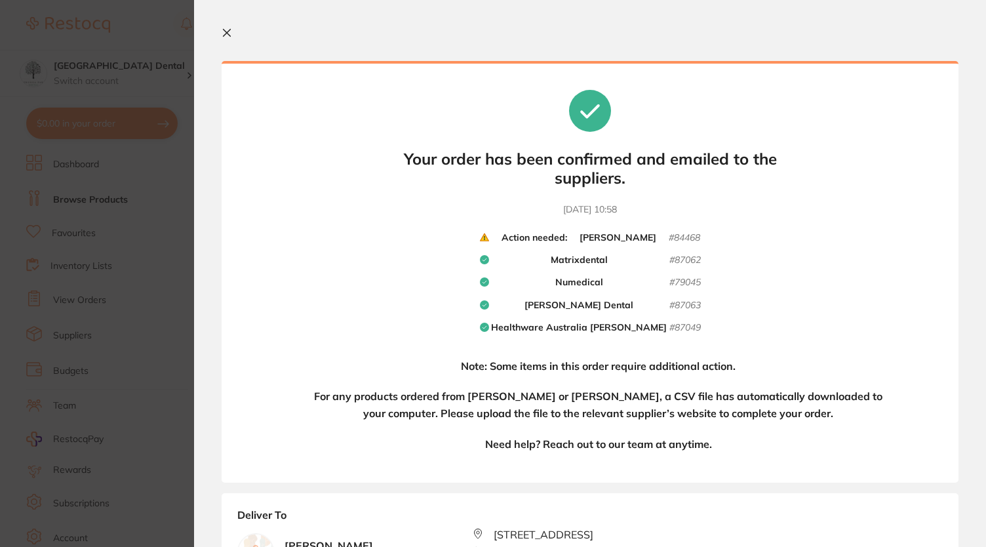
click at [570, 244] on div "Action needed: [PERSON_NAME] # 84468 Matrixdental # 87062 Numedical # 79045 [PE…" at bounding box center [590, 288] width 221 height 113
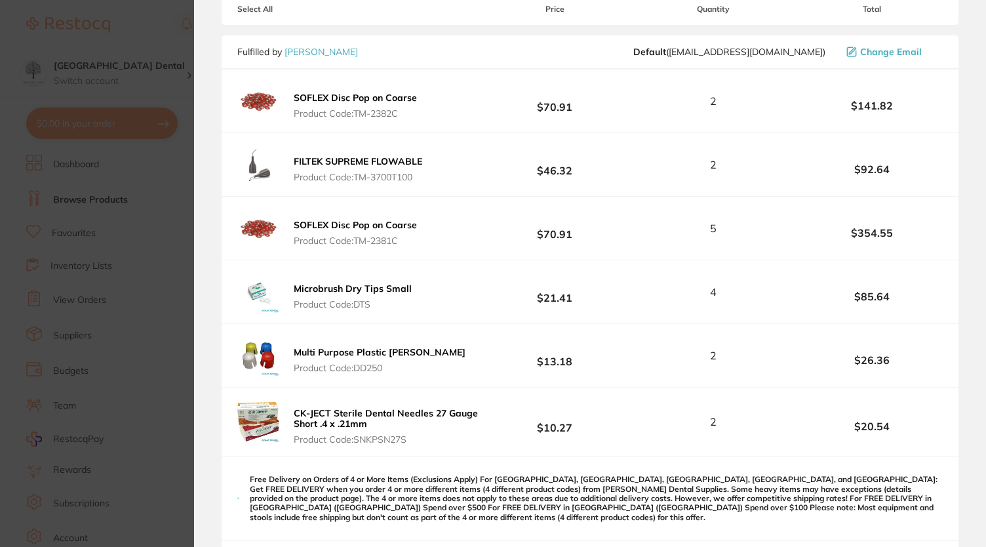
scroll to position [606, 0]
